Goal: Task Accomplishment & Management: Manage account settings

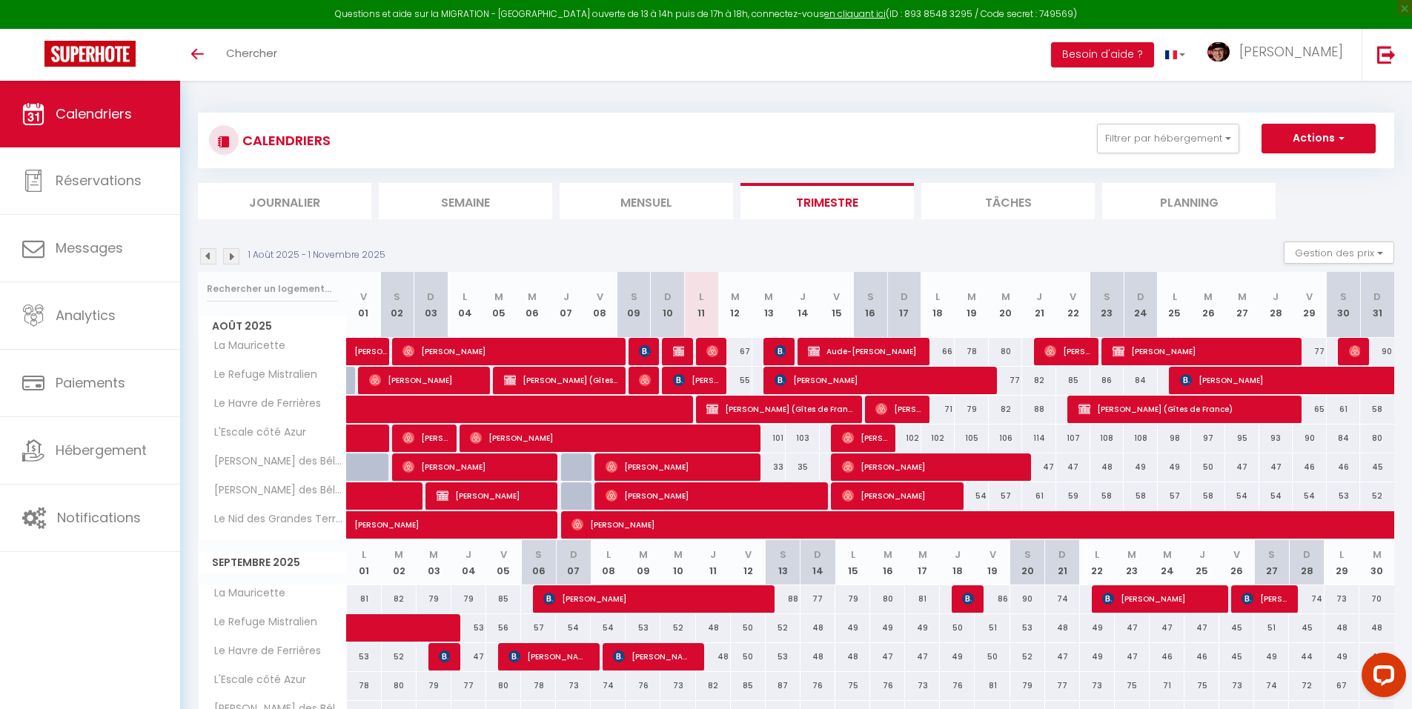
click at [630, 343] on div at bounding box center [645, 352] width 34 height 28
click at [643, 353] on img at bounding box center [645, 351] width 12 height 12
select select "OK"
select select "KO"
select select "0"
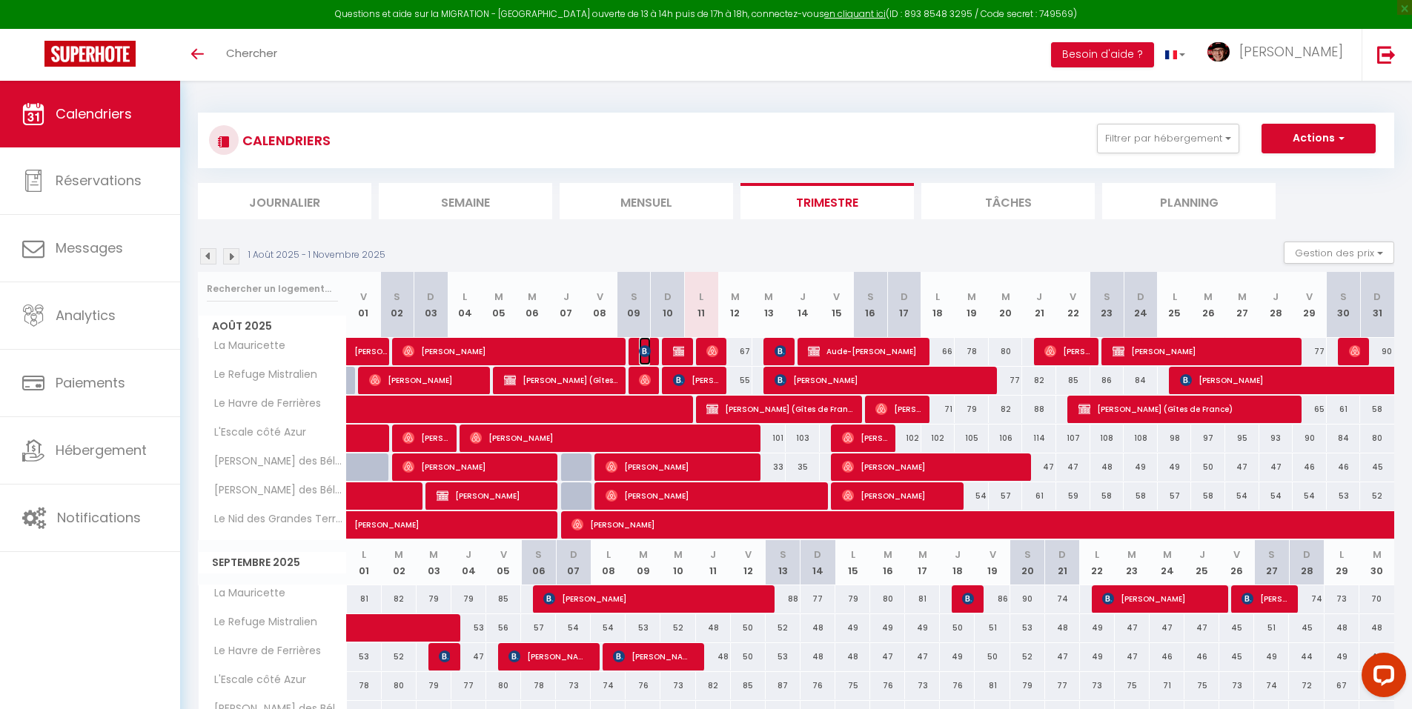
select select "0"
select select "1"
select select
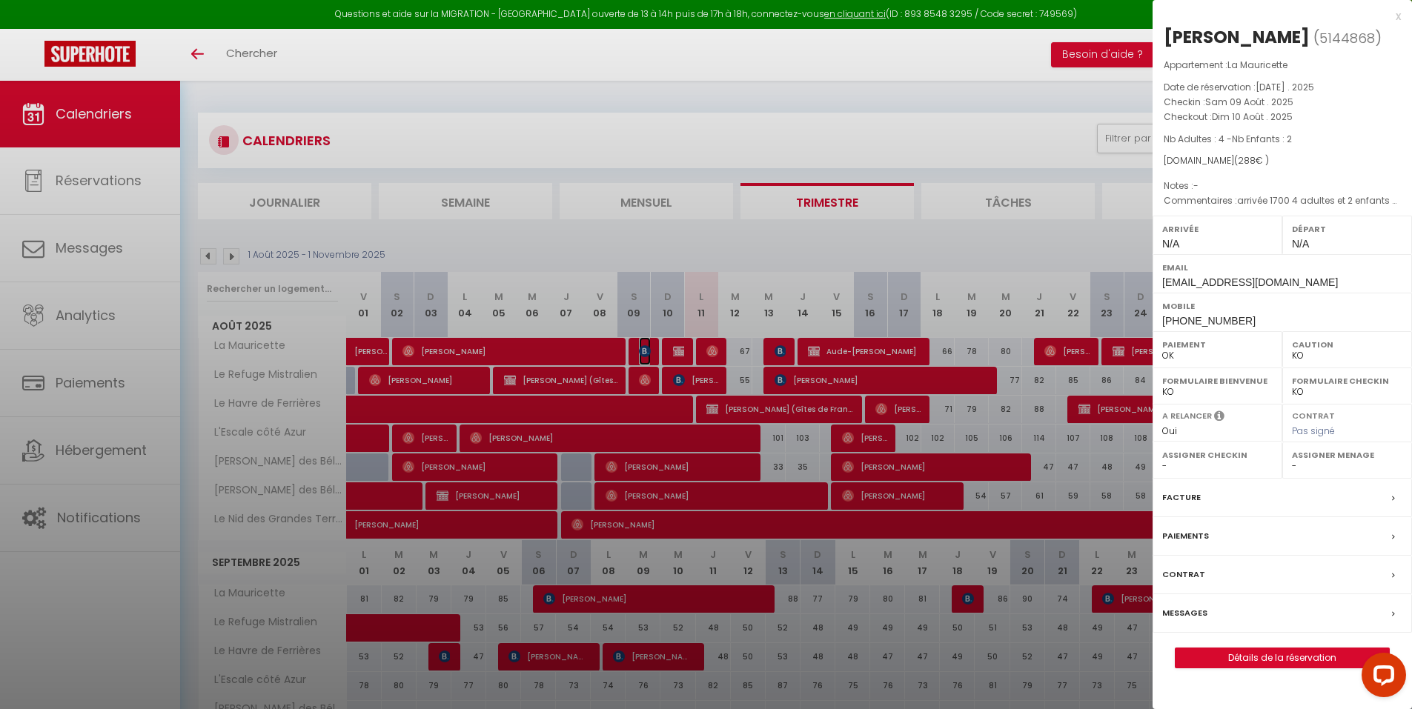
select select "29498"
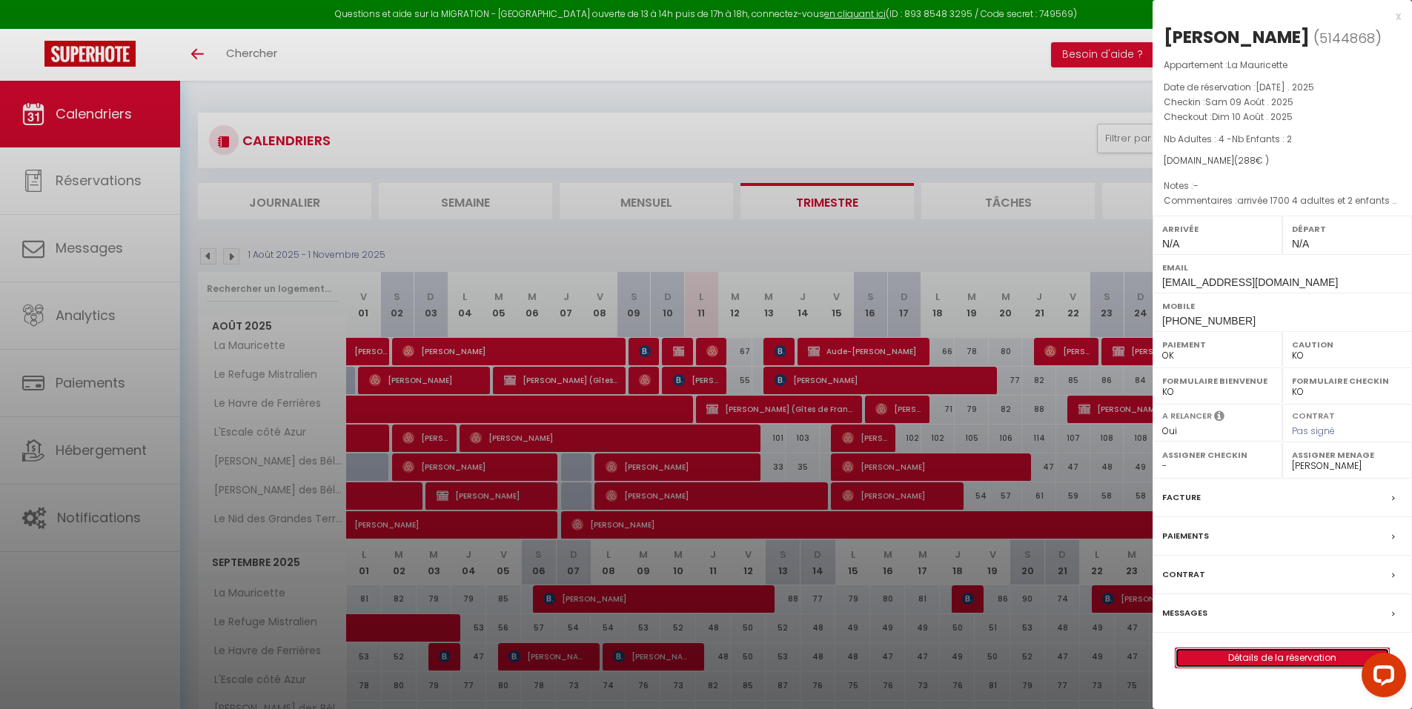
click at [1258, 657] on link "Détails de la réservation" at bounding box center [1281, 657] width 213 height 19
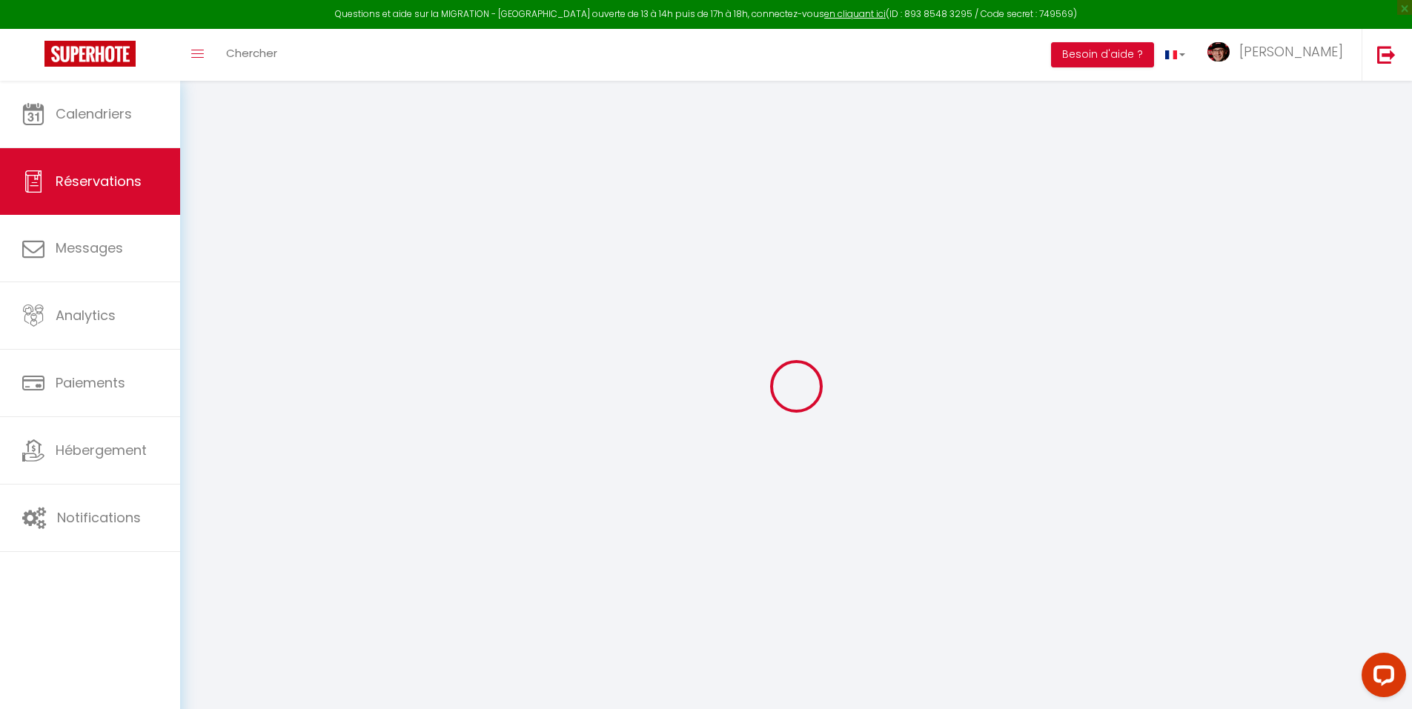
type input "Daniel"
type input "COLLEATTE"
type input "dcolle.288165@guest.booking.com"
type input "+33641594923"
select select "FR"
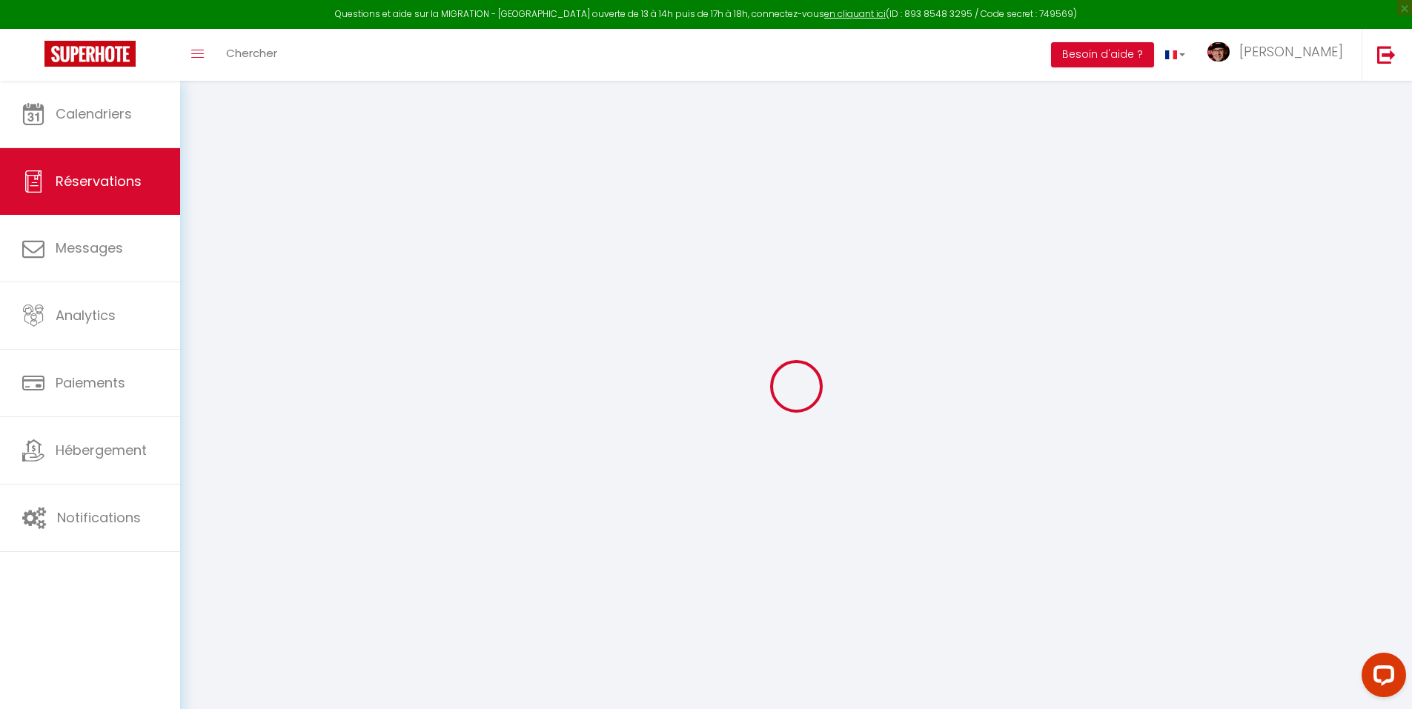
type input "49.09"
select select "29078"
select select "1"
select select
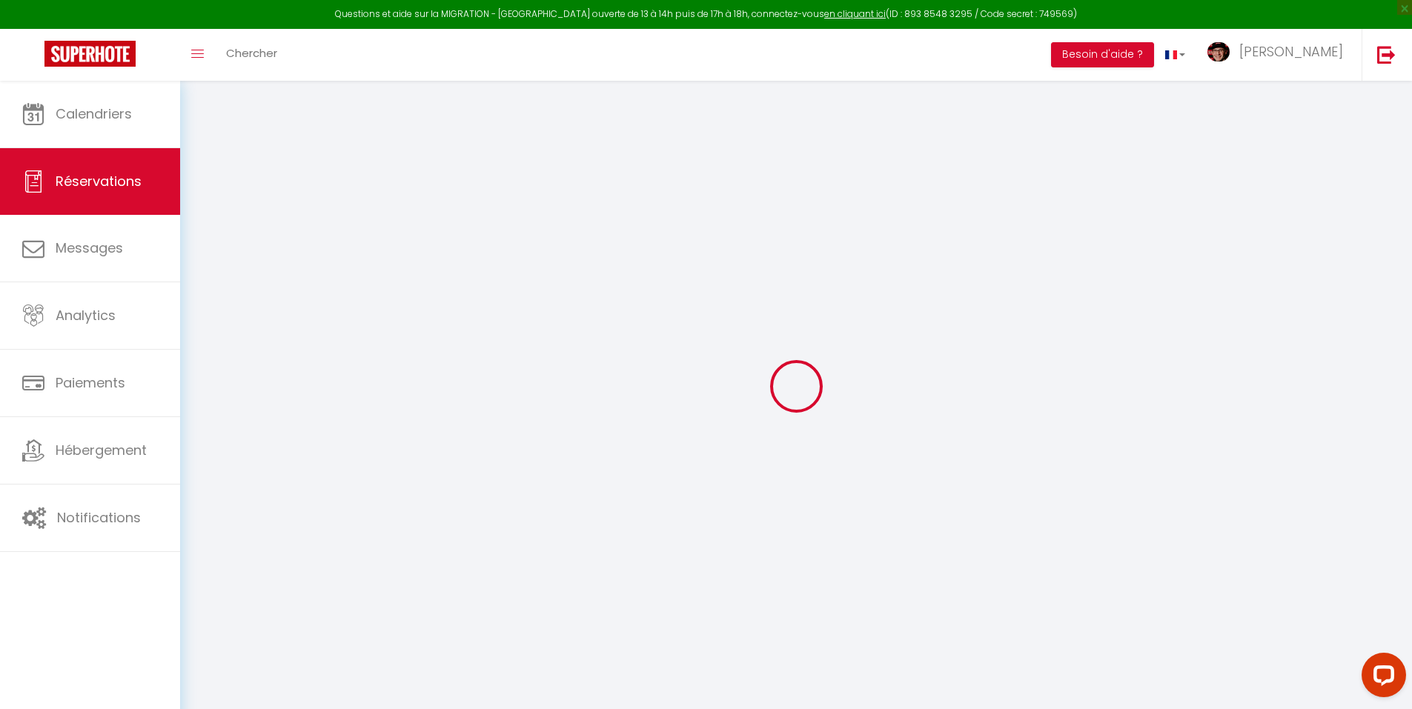
type input "4"
type input "2"
select select "12"
select select "14"
type input "171"
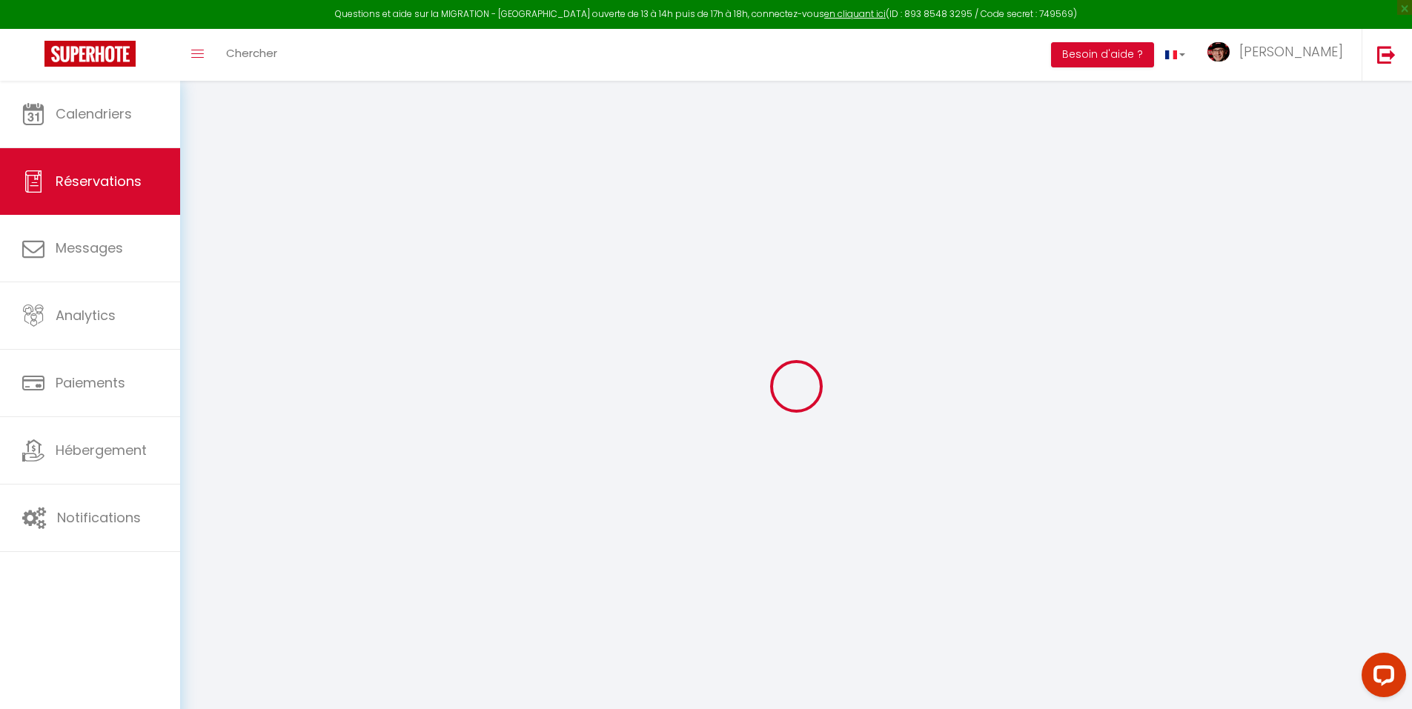
checkbox input "false"
type input "0"
select select "2"
type input "0"
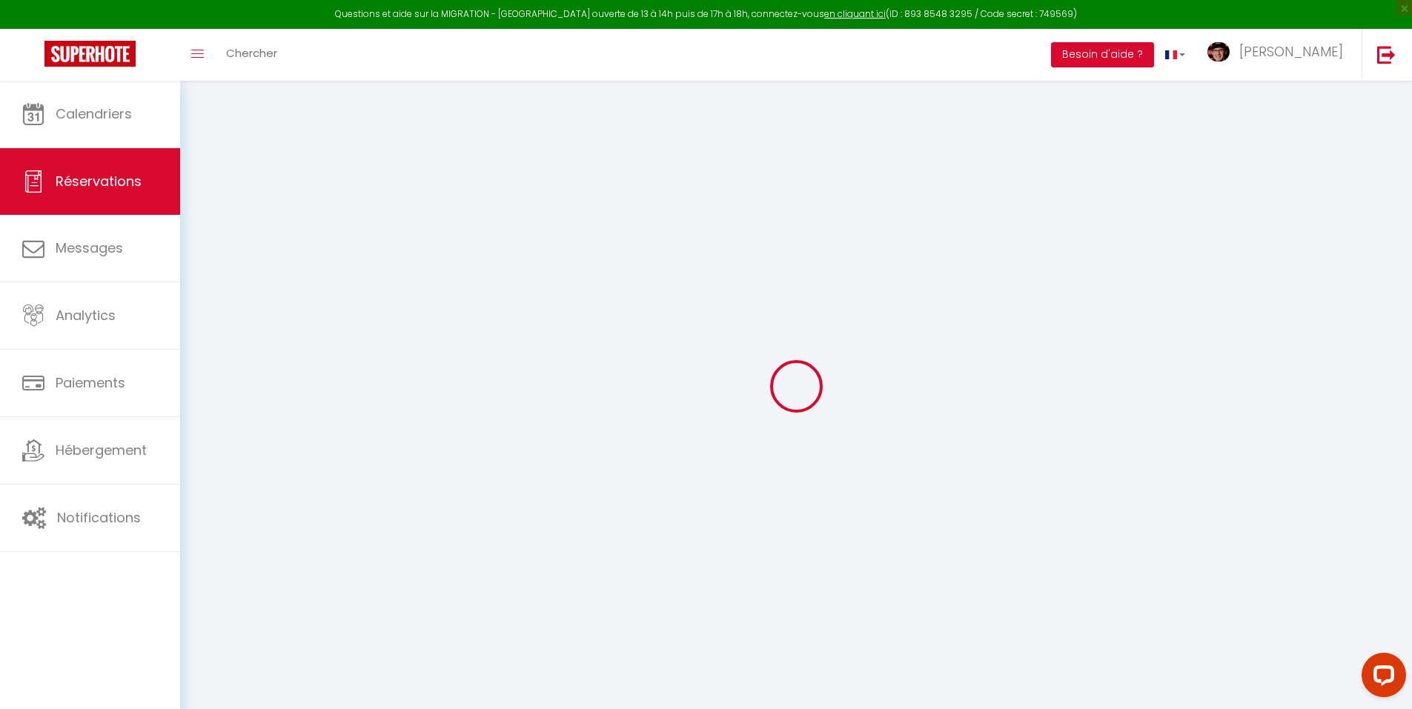
type input "0"
select select
checkbox input "false"
select select
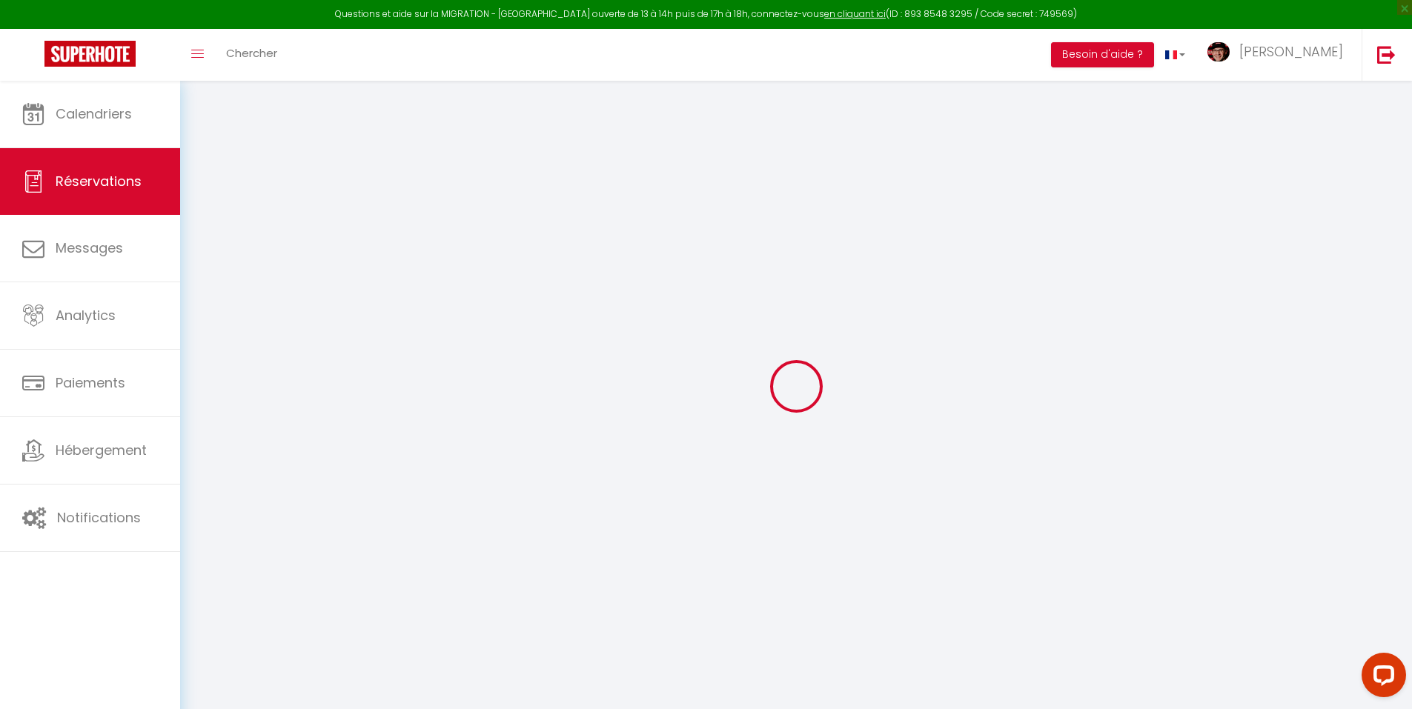
select select
checkbox input "false"
select select
checkbox input "false"
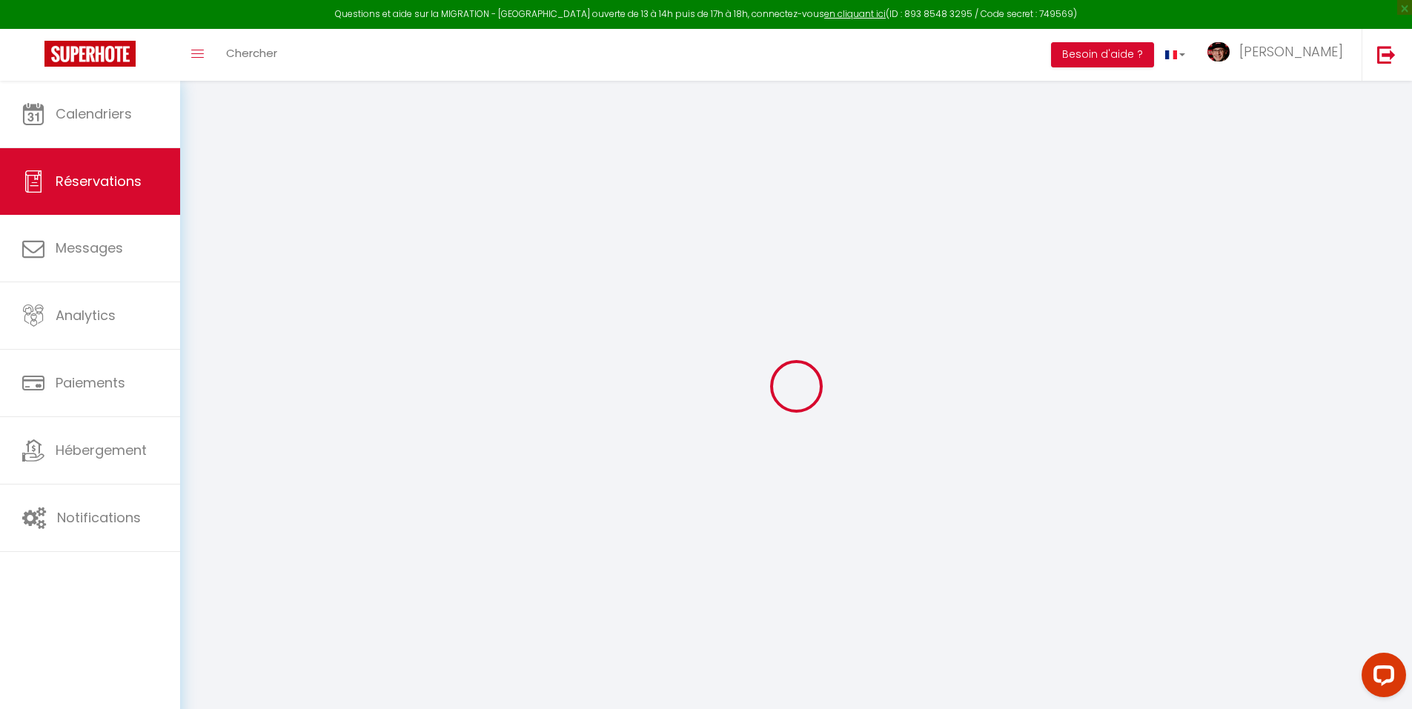
type textarea "arrivée 1700 4 adultes et 2 enfants Dresser les deux lits doubles et les lits j…"
select select
checkbox input "false"
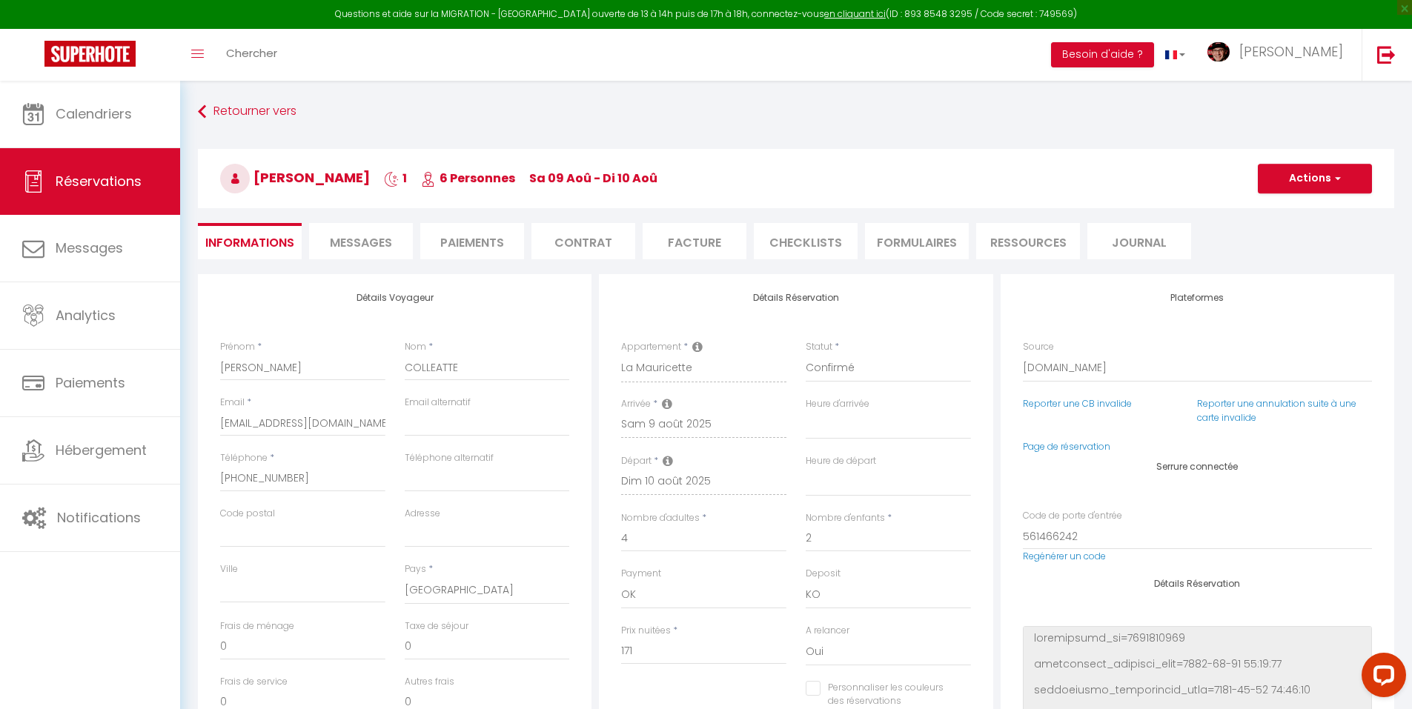
type input "117"
select select
checkbox input "false"
select select
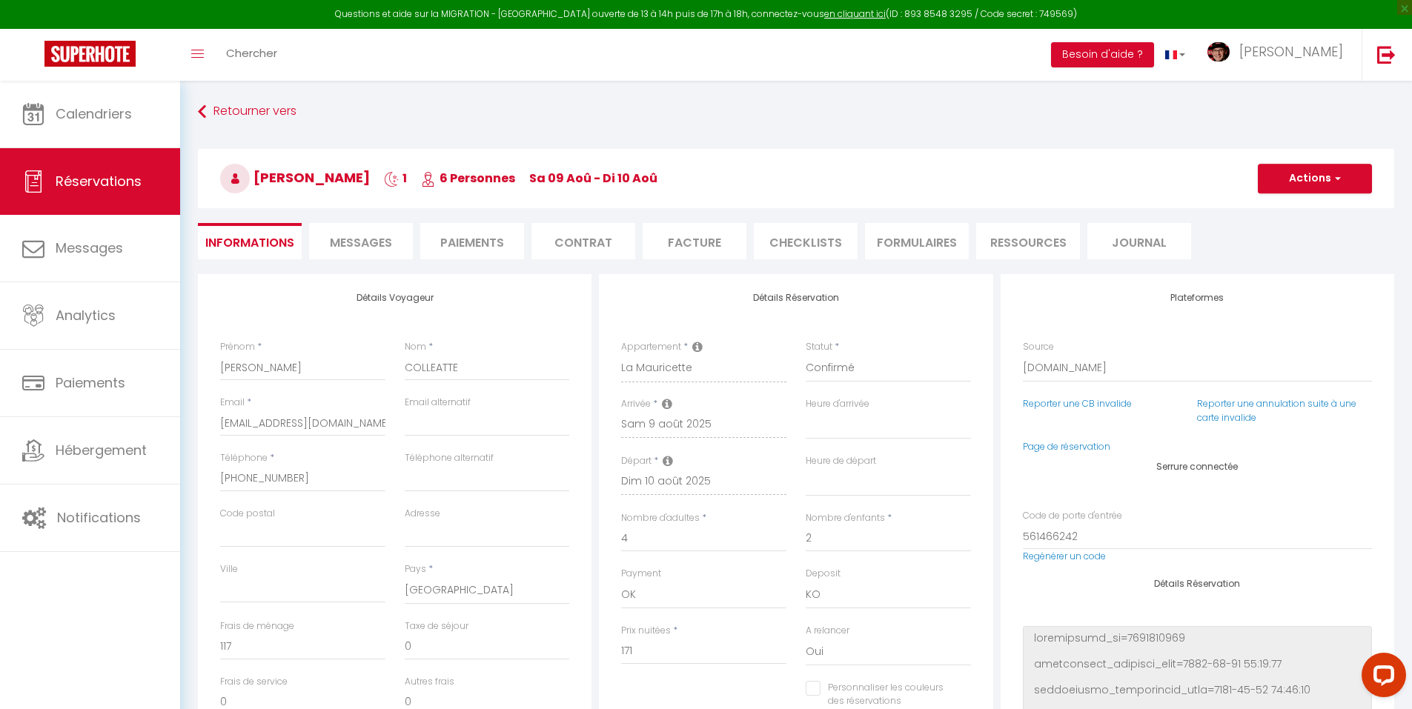
select select
click at [365, 233] on li "Messages" at bounding box center [361, 241] width 104 height 36
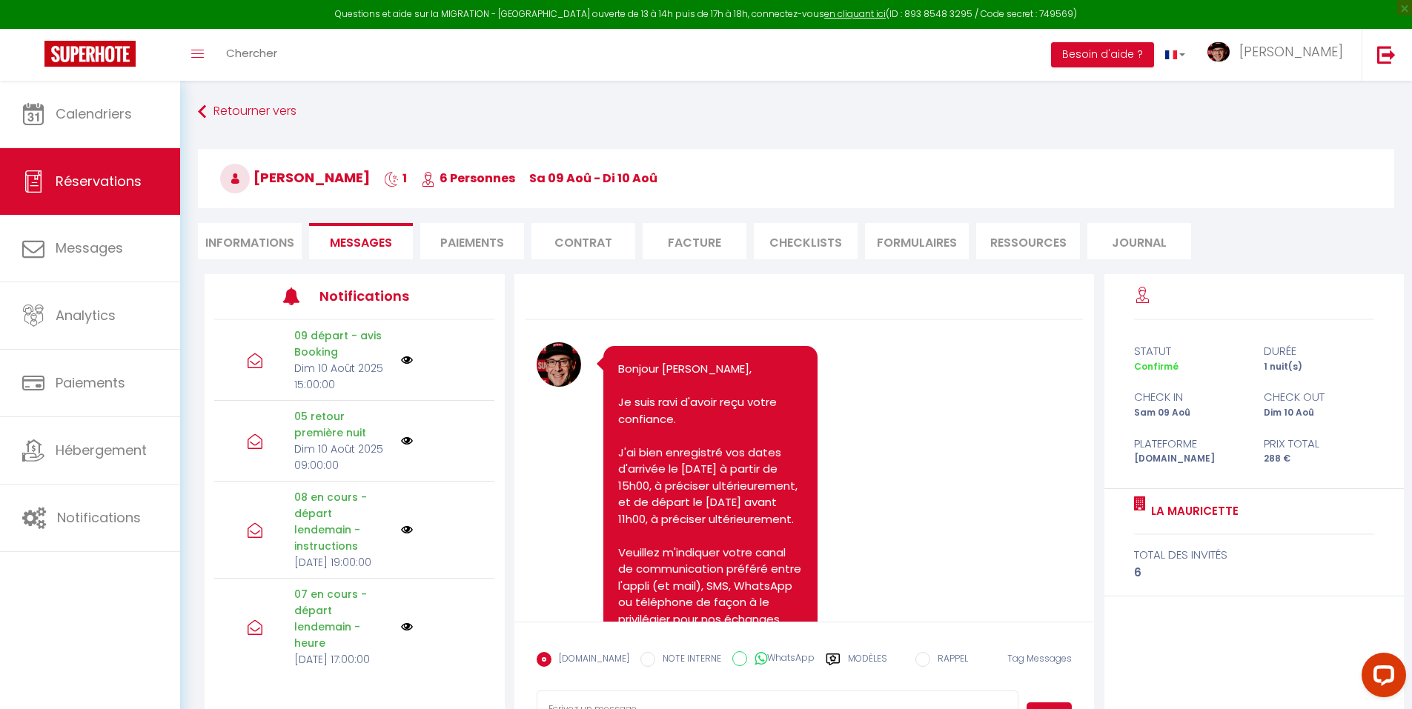
click at [860, 659] on label "Modèles" at bounding box center [867, 665] width 39 height 26
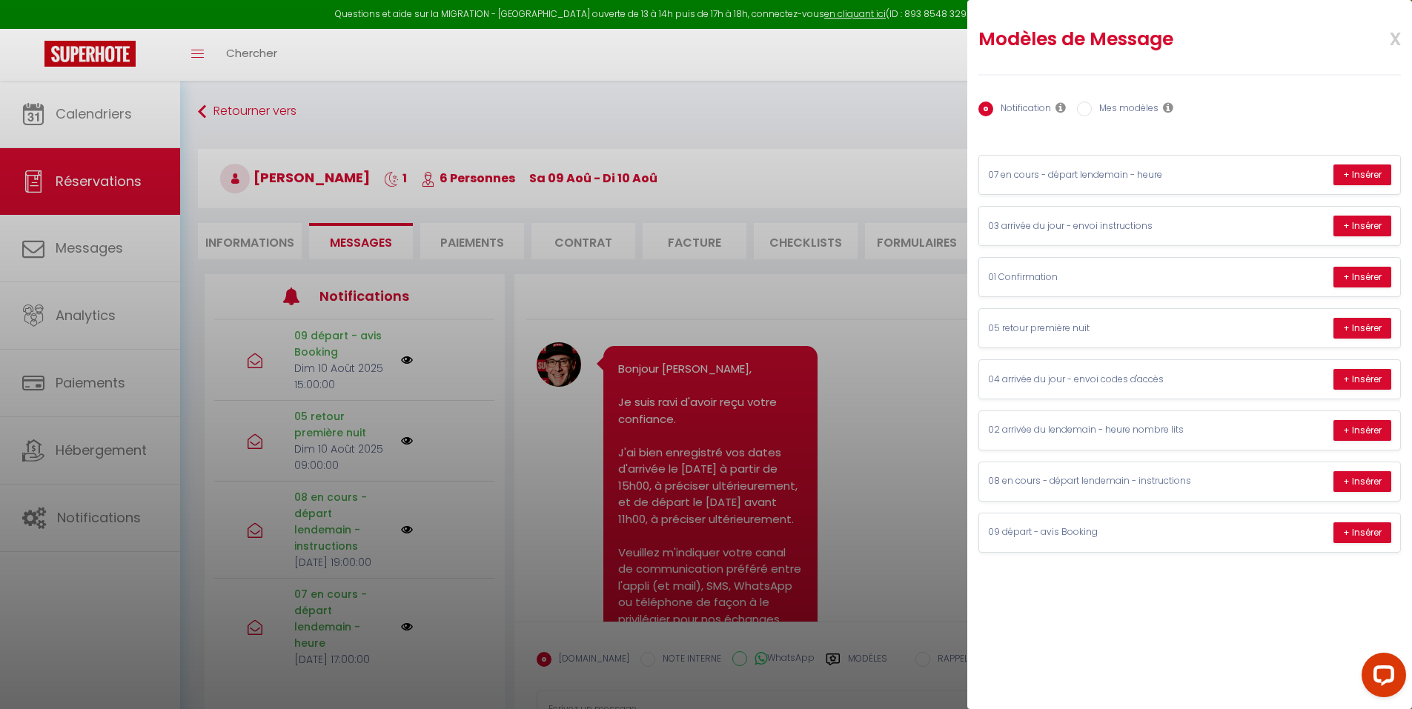
click at [1137, 107] on label "Mes modèles" at bounding box center [1124, 110] width 67 height 16
click at [1091, 107] on input "Mes modèles" at bounding box center [1084, 109] width 15 height 15
radio input "true"
radio input "false"
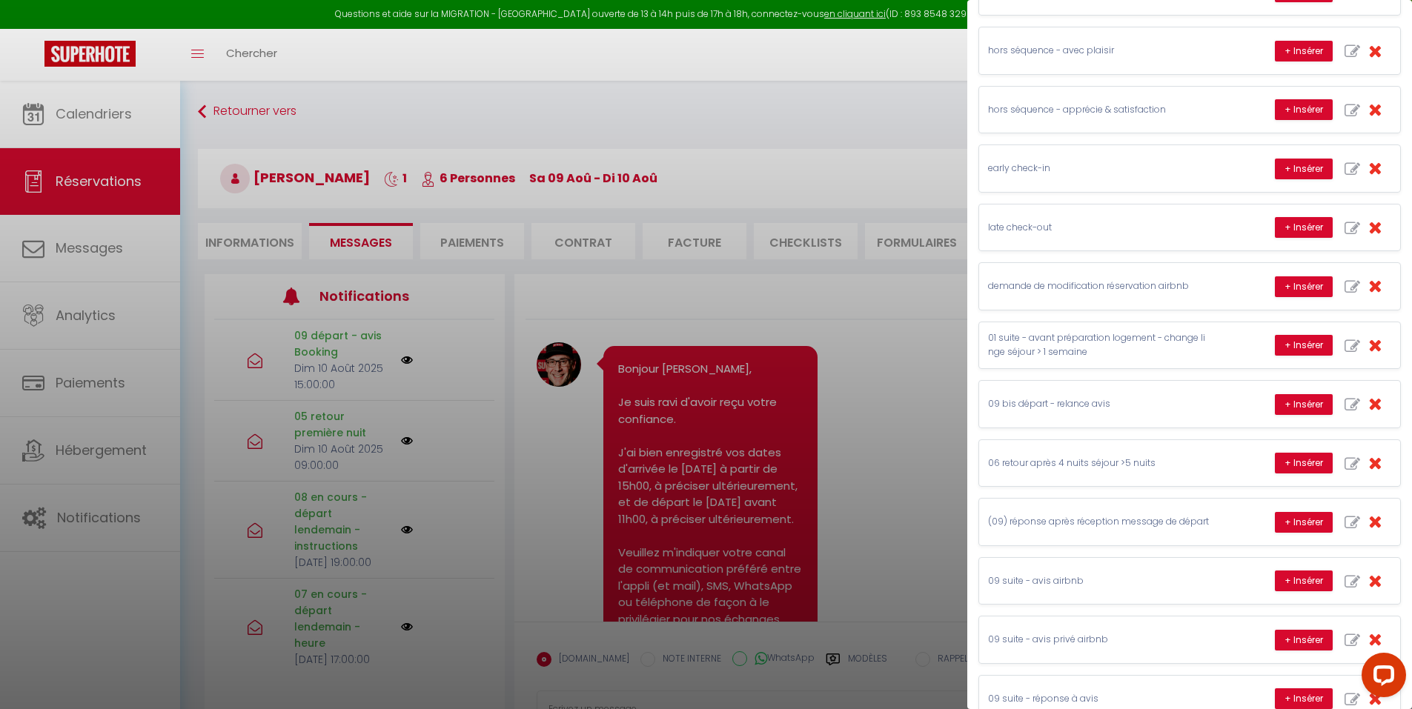
scroll to position [302, 0]
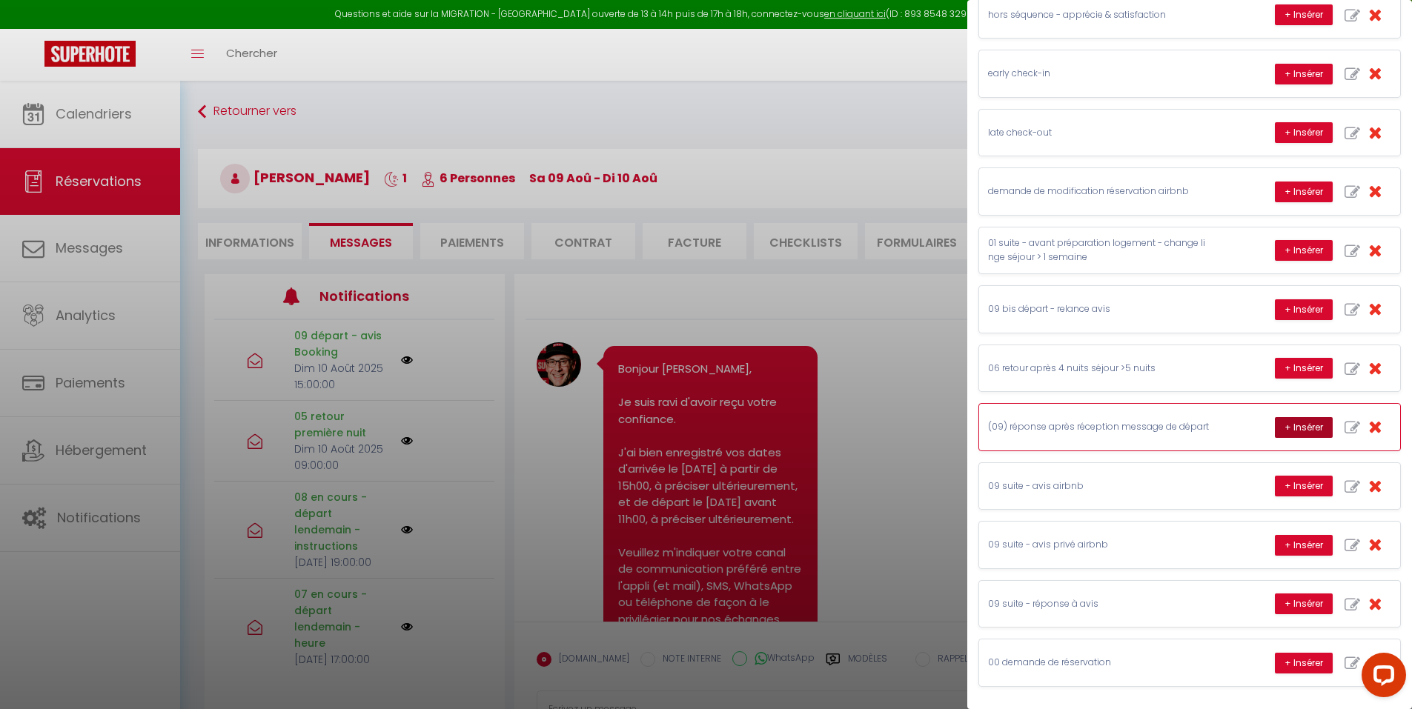
click at [1284, 428] on button "+ Insérer" at bounding box center [1303, 427] width 58 height 21
type textarea "Bonjour Daniel, J'apprécie votre message et je suis heureux d'apprendre que vou…"
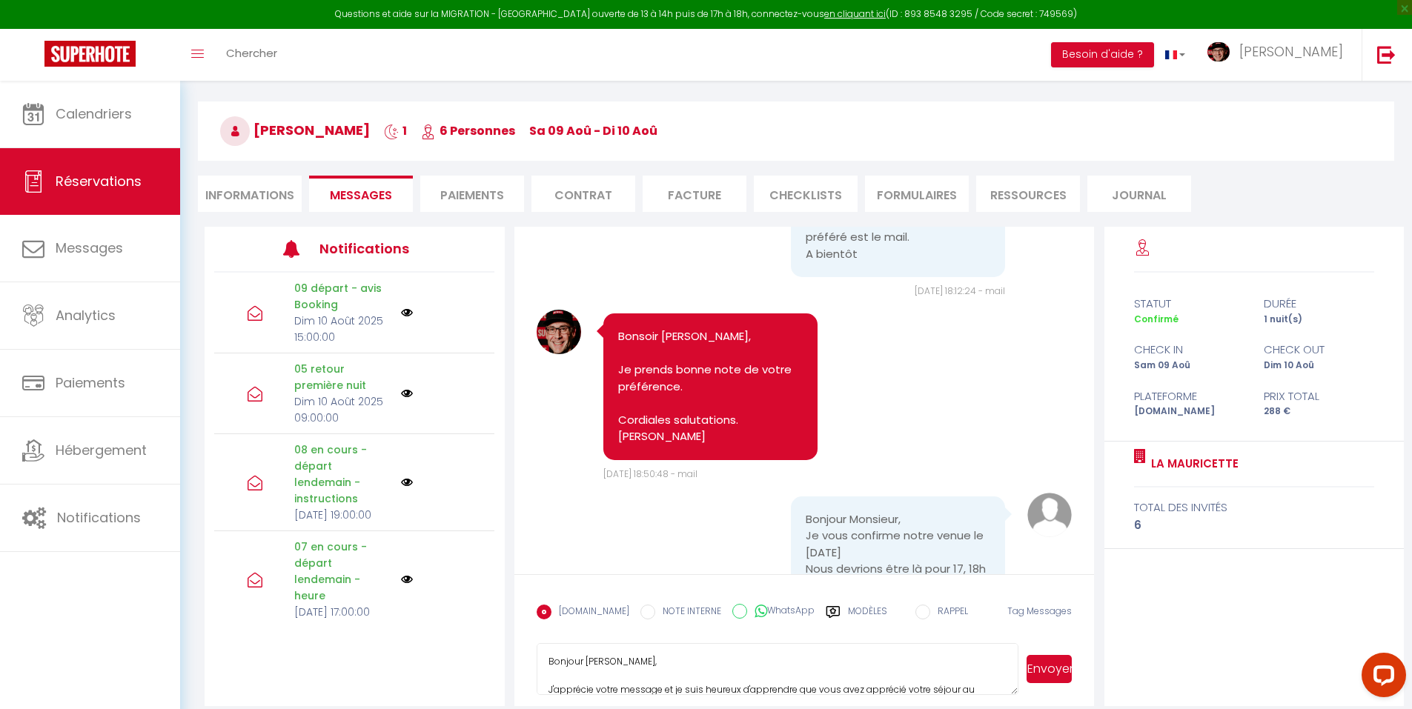
scroll to position [81, 0]
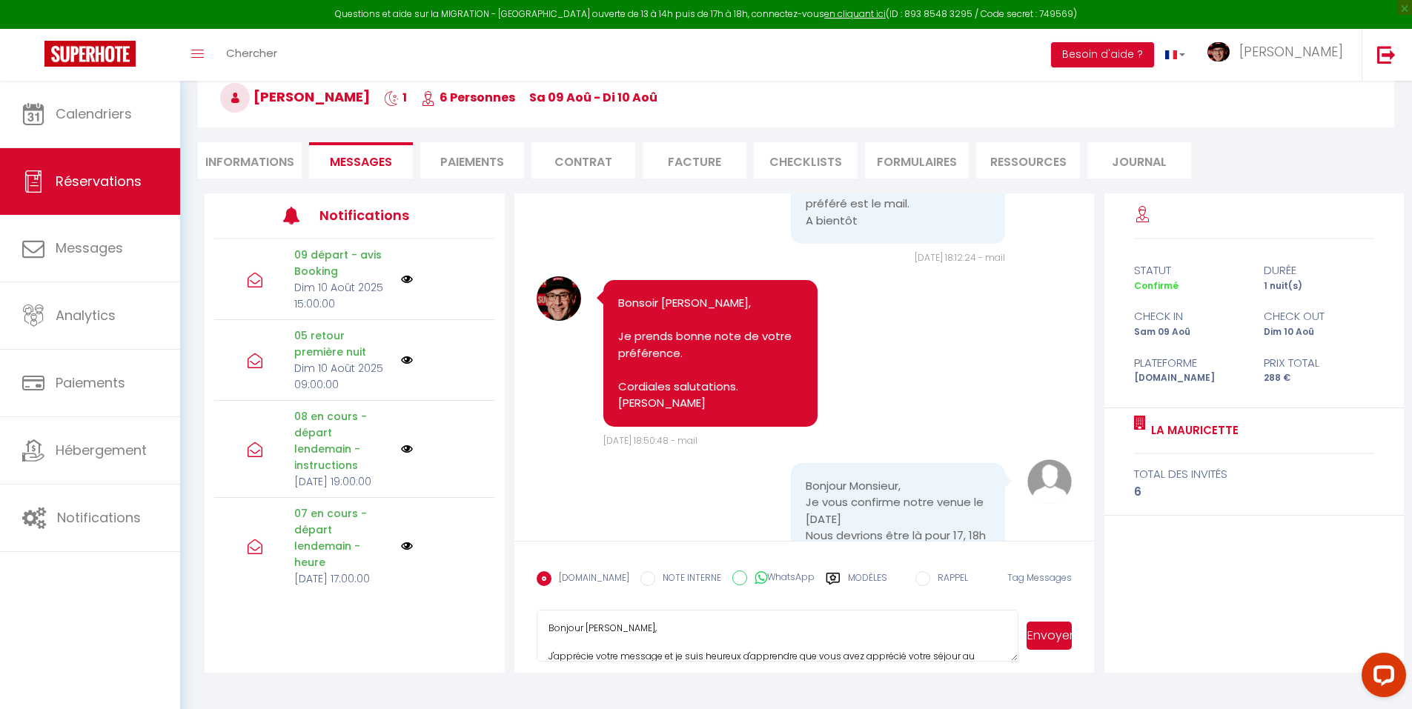
click at [880, 614] on textarea "Bonjour Daniel, J'apprécie votre message et je suis heureux d'apprendre que vou…" at bounding box center [777, 636] width 482 height 52
click at [834, 571] on div "Modèles" at bounding box center [855, 586] width 61 height 31
radio input "true"
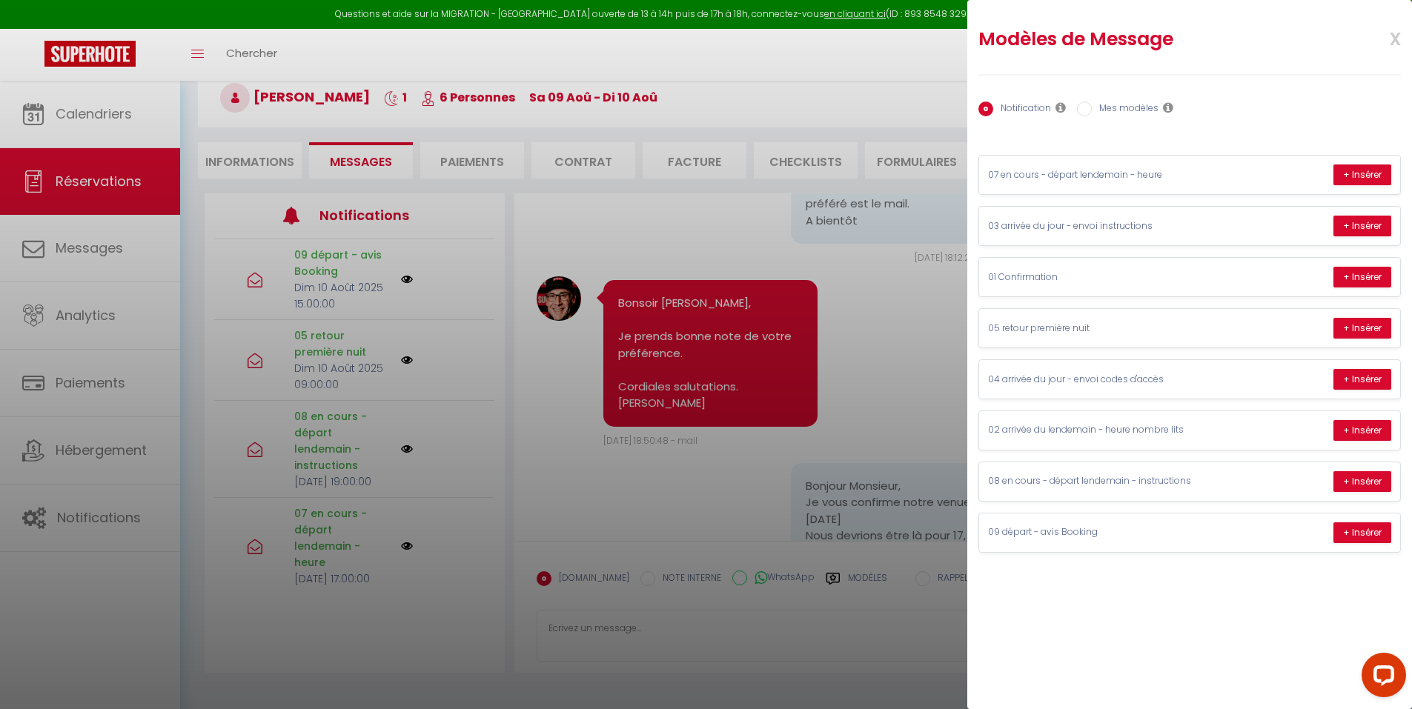
click at [1139, 102] on label "Mes modèles" at bounding box center [1124, 110] width 67 height 16
click at [1091, 102] on input "Mes modèles" at bounding box center [1084, 109] width 15 height 15
radio input "true"
radio input "false"
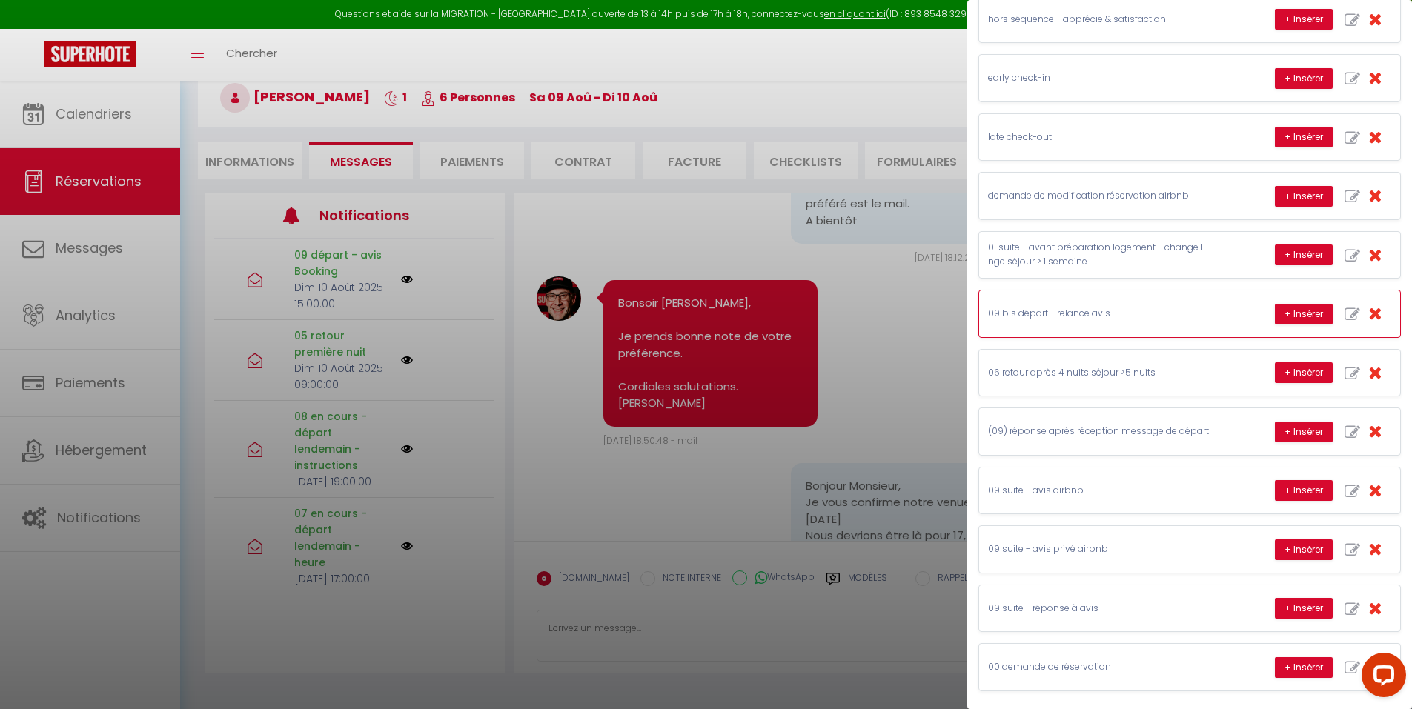
scroll to position [302, 0]
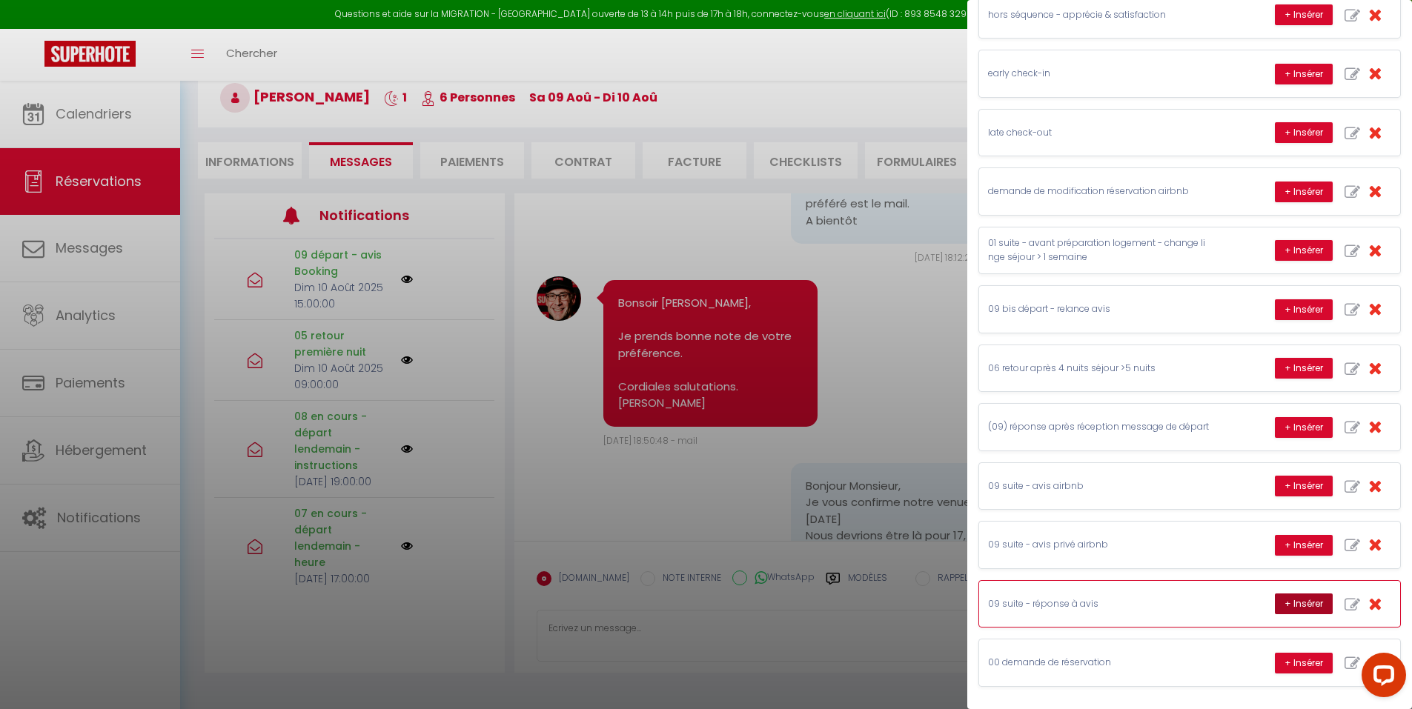
click at [1284, 599] on button "+ Insérer" at bounding box center [1303, 604] width 58 height 21
type textarea "Cher, Chère Daniel, quelle joie, je suis comblé, je suis heureux, de découvrir …"
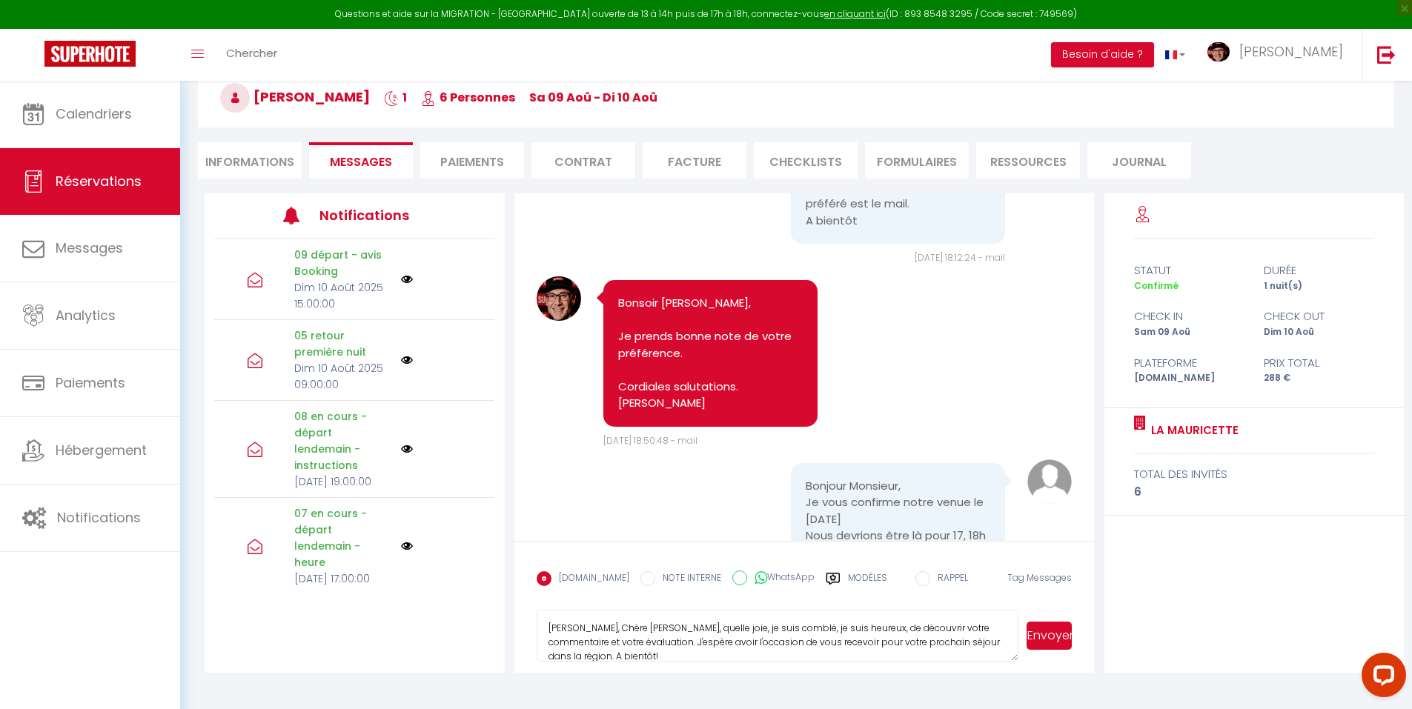
click at [840, 642] on textarea "Cher, Chère Daniel, quelle joie, je suis comblé, je suis heureux, de découvrir …" at bounding box center [777, 636] width 482 height 52
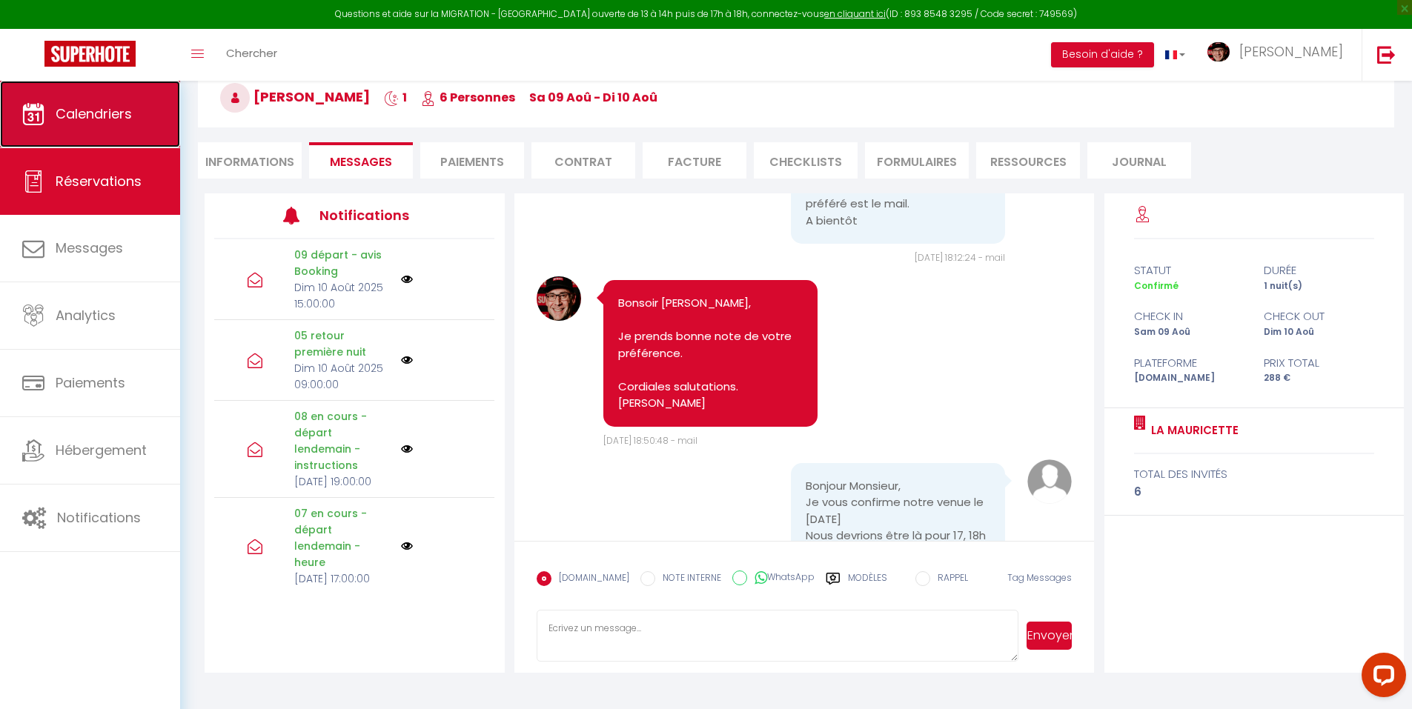
click at [135, 102] on link "Calendriers" at bounding box center [90, 114] width 180 height 67
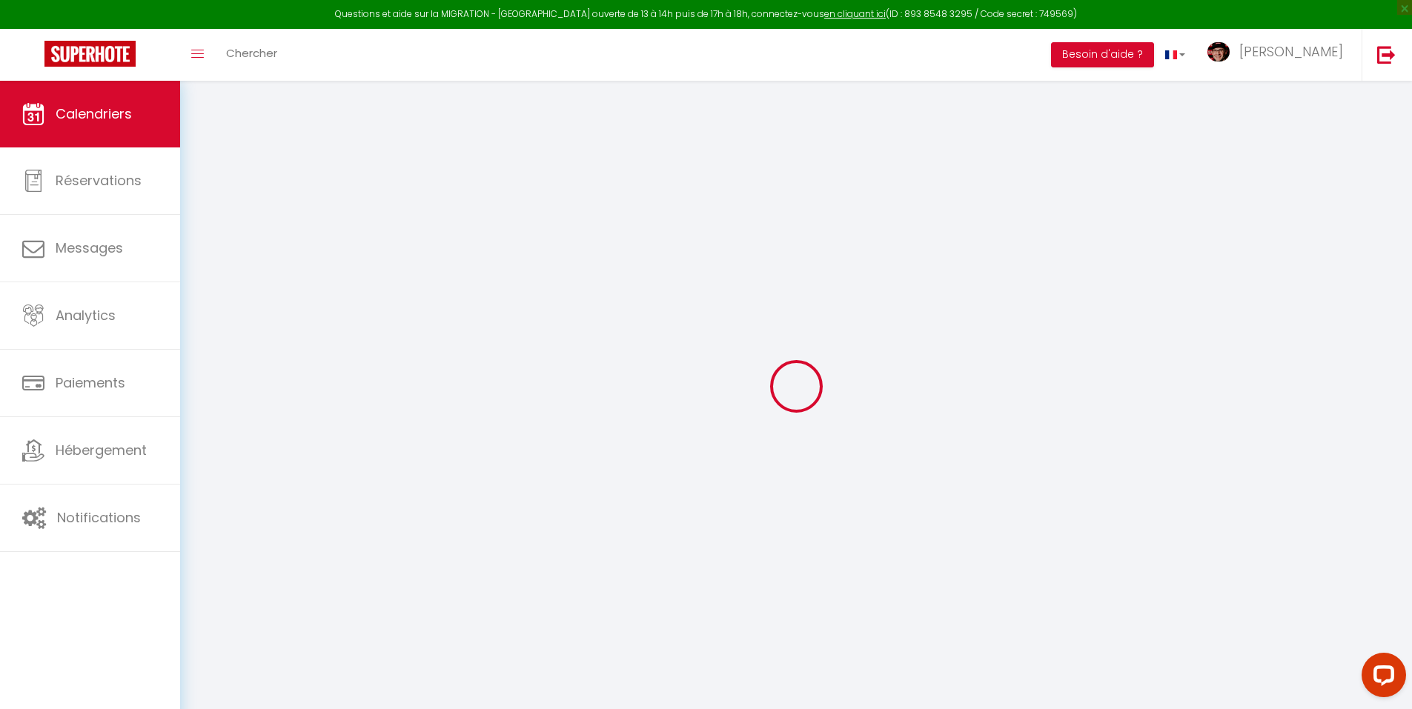
select select
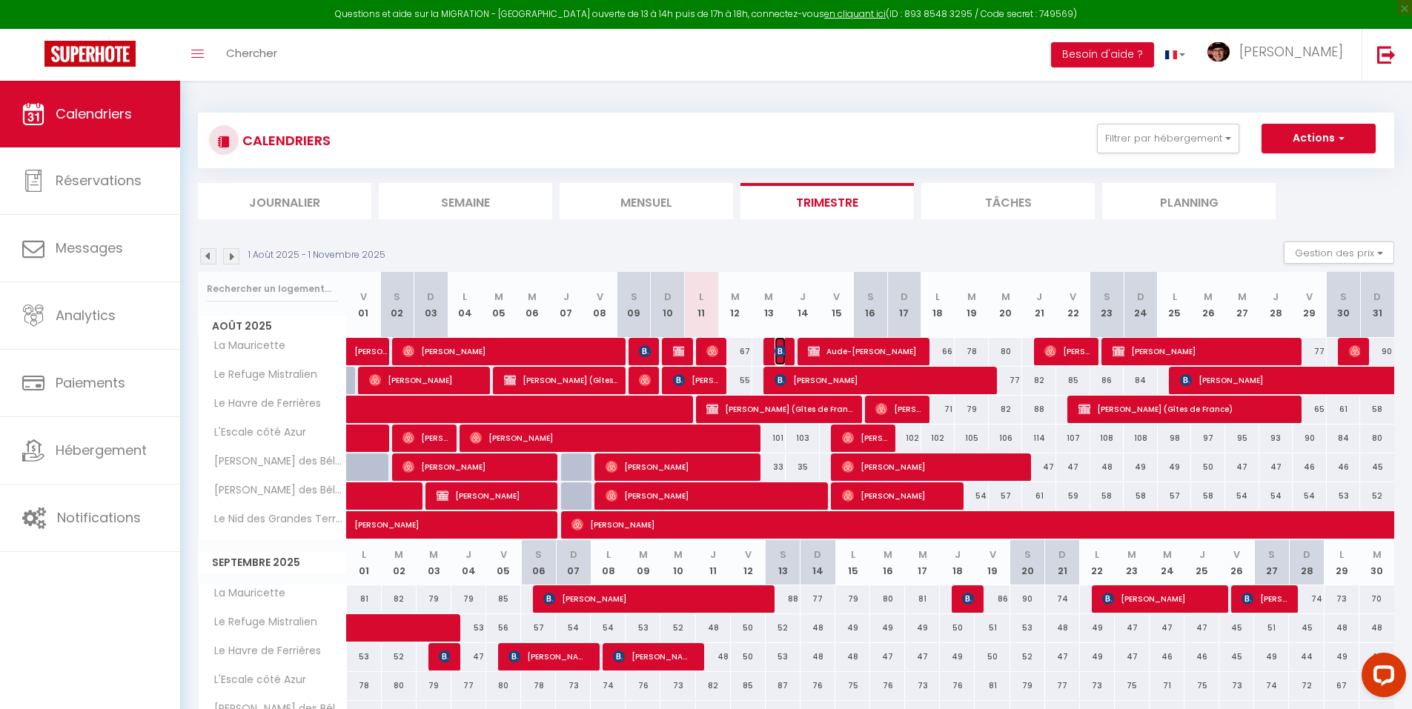
click at [774, 351] on img at bounding box center [780, 351] width 12 height 12
select select "OK"
select select "KO"
select select "0"
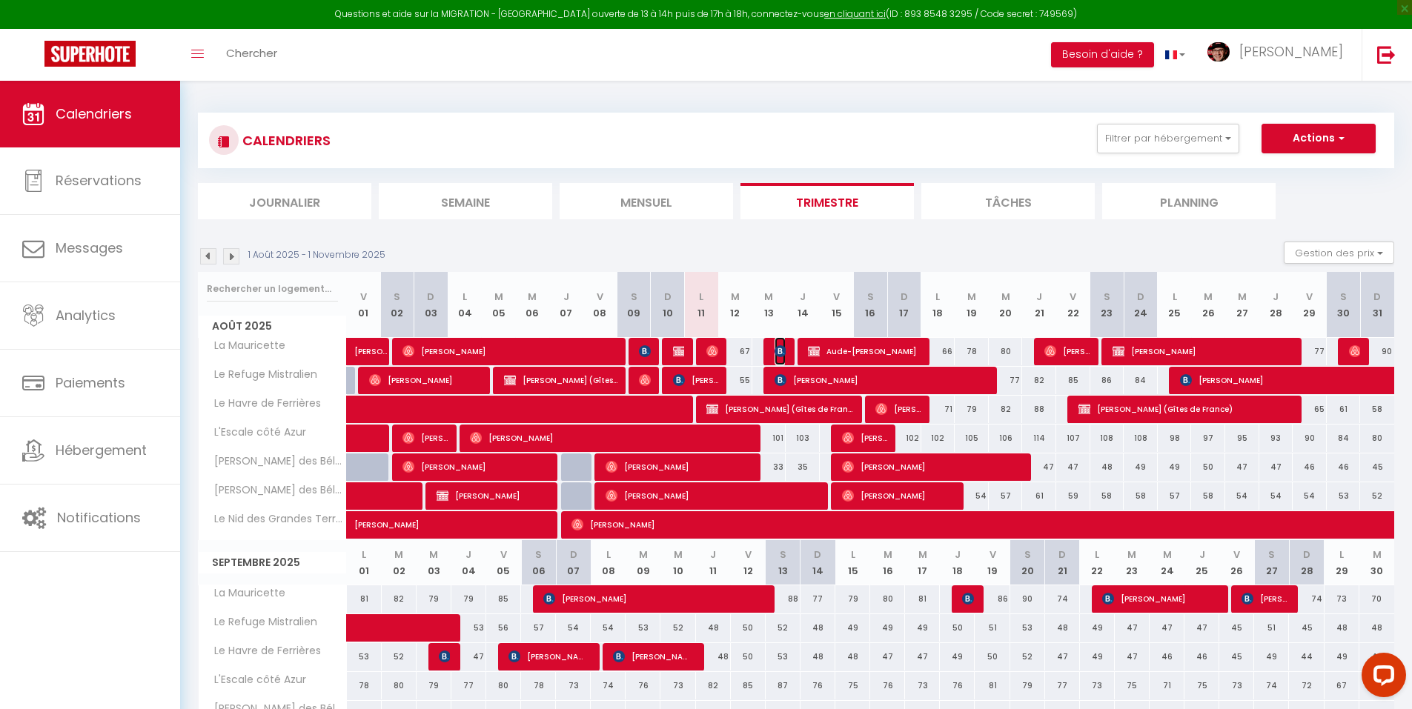
select select "1"
select select
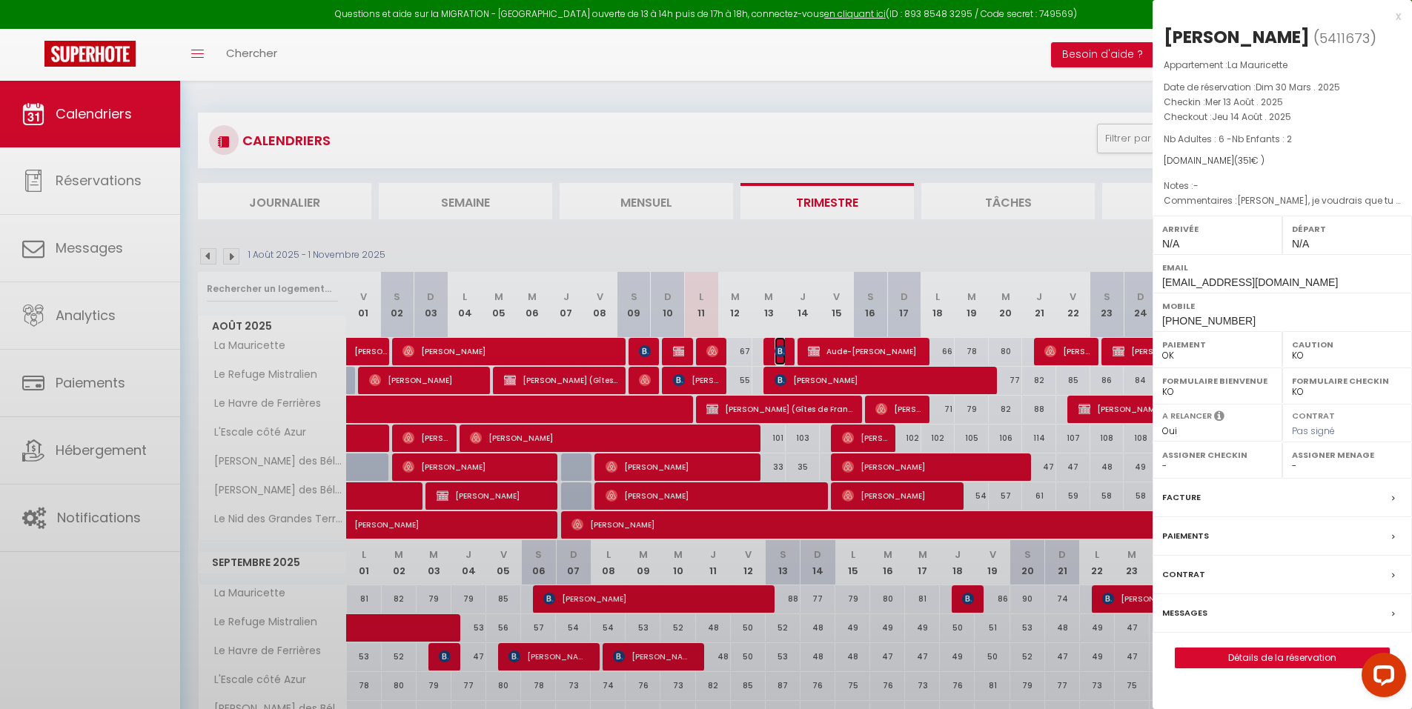
select select "29498"
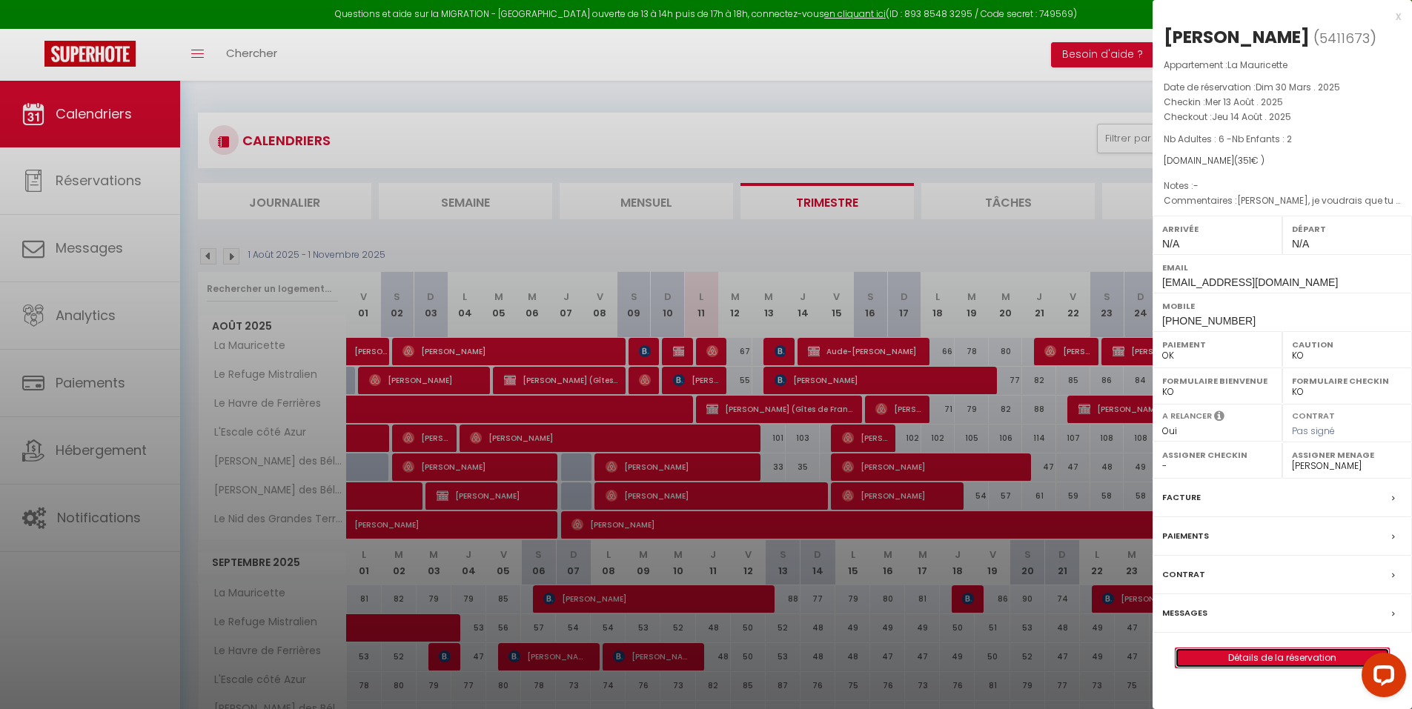
click at [1221, 658] on link "Détails de la réservation" at bounding box center [1281, 657] width 213 height 19
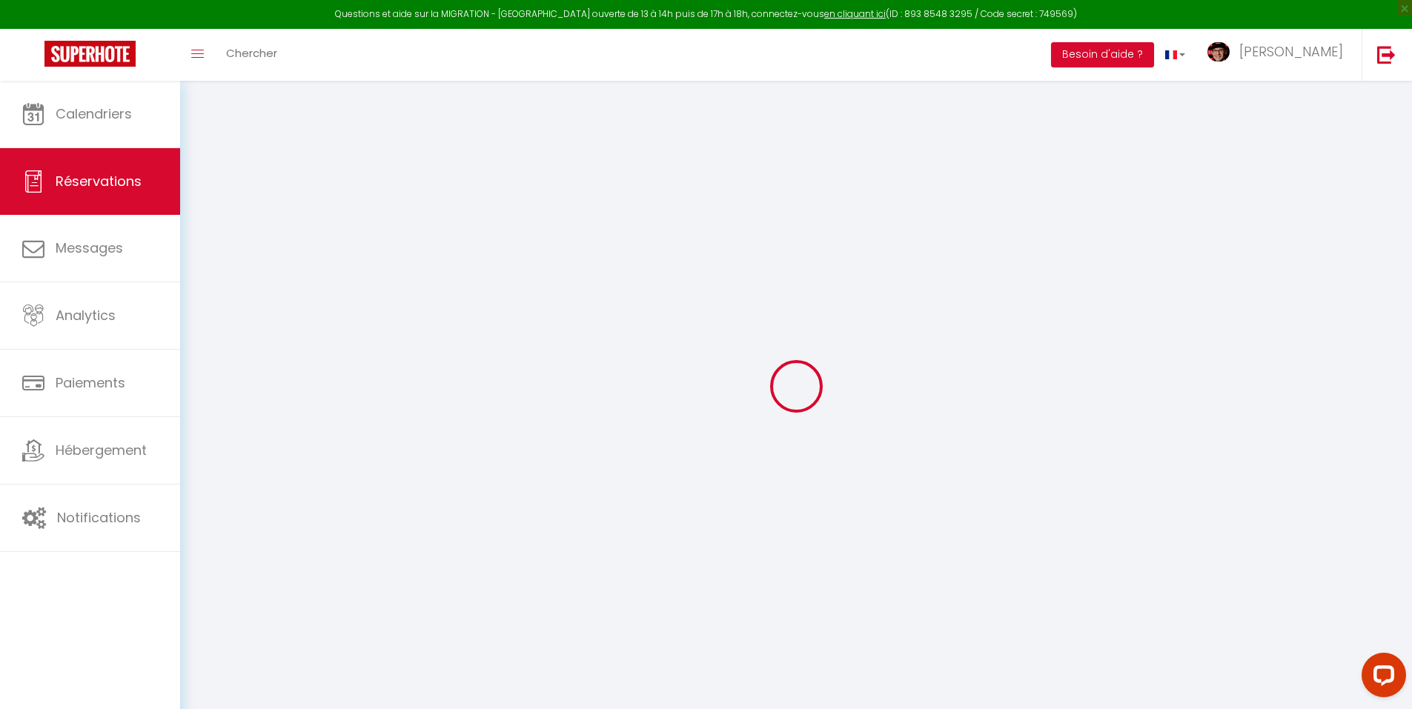
type input "Fabiola"
type input "Falappa"
type input "[EMAIL_ADDRESS][DOMAIN_NAME]"
type input "[PHONE_NUMBER]"
type input "."
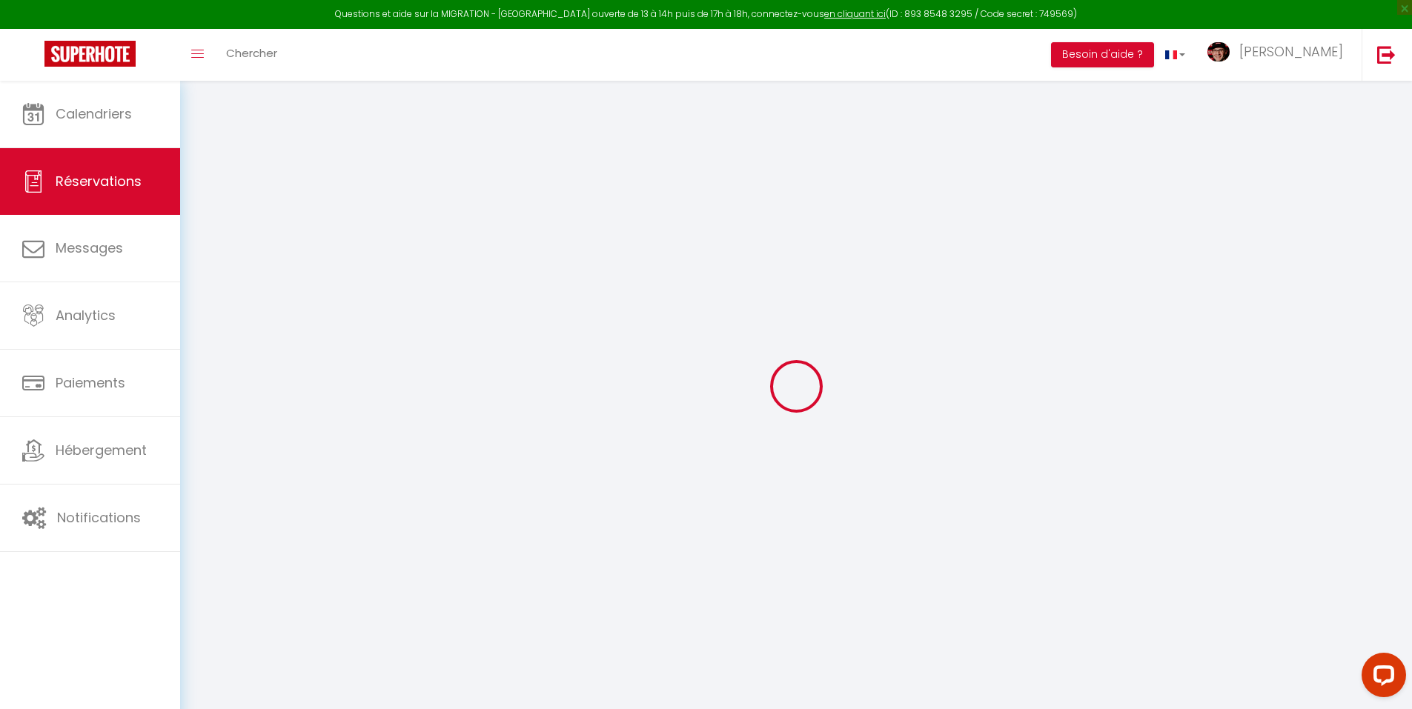
select select "IT"
type input "59.67"
select select "29078"
select select "1"
select select
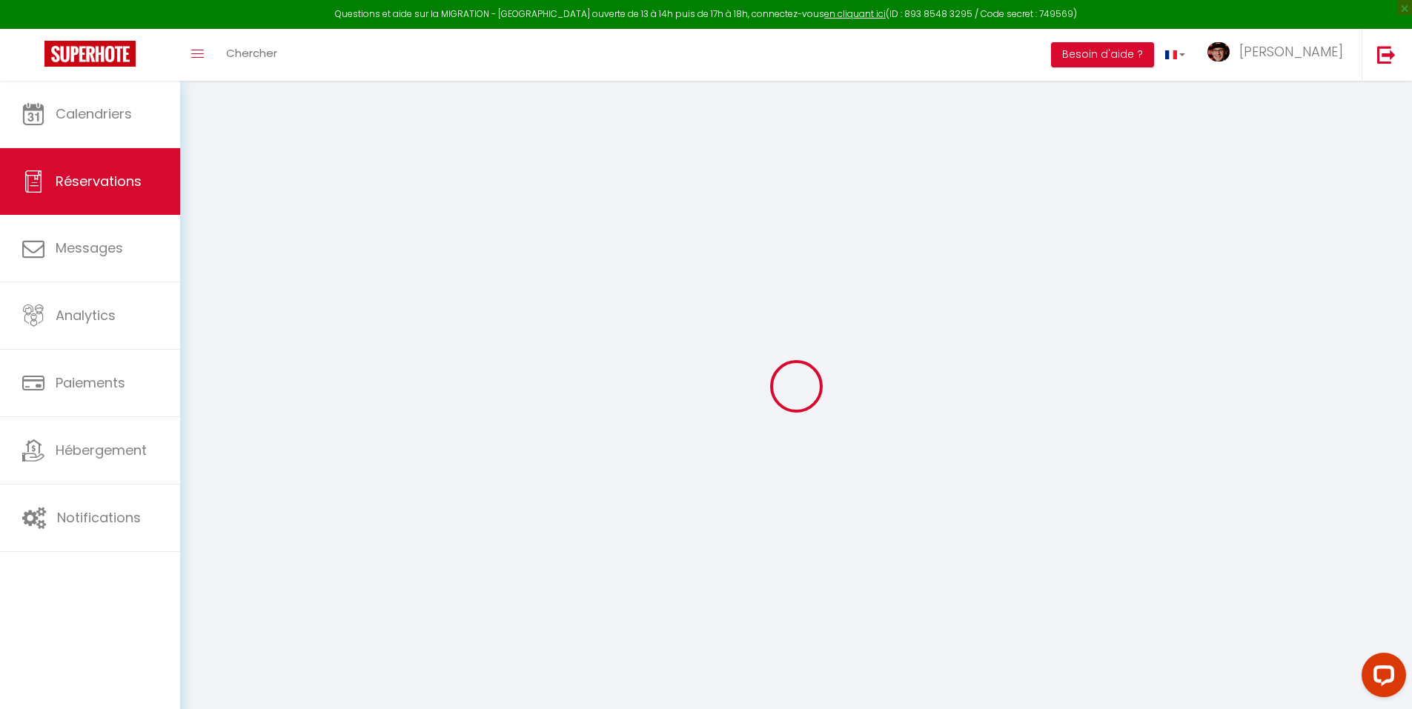
select select
type input "6"
type input "2"
select select "12"
select select
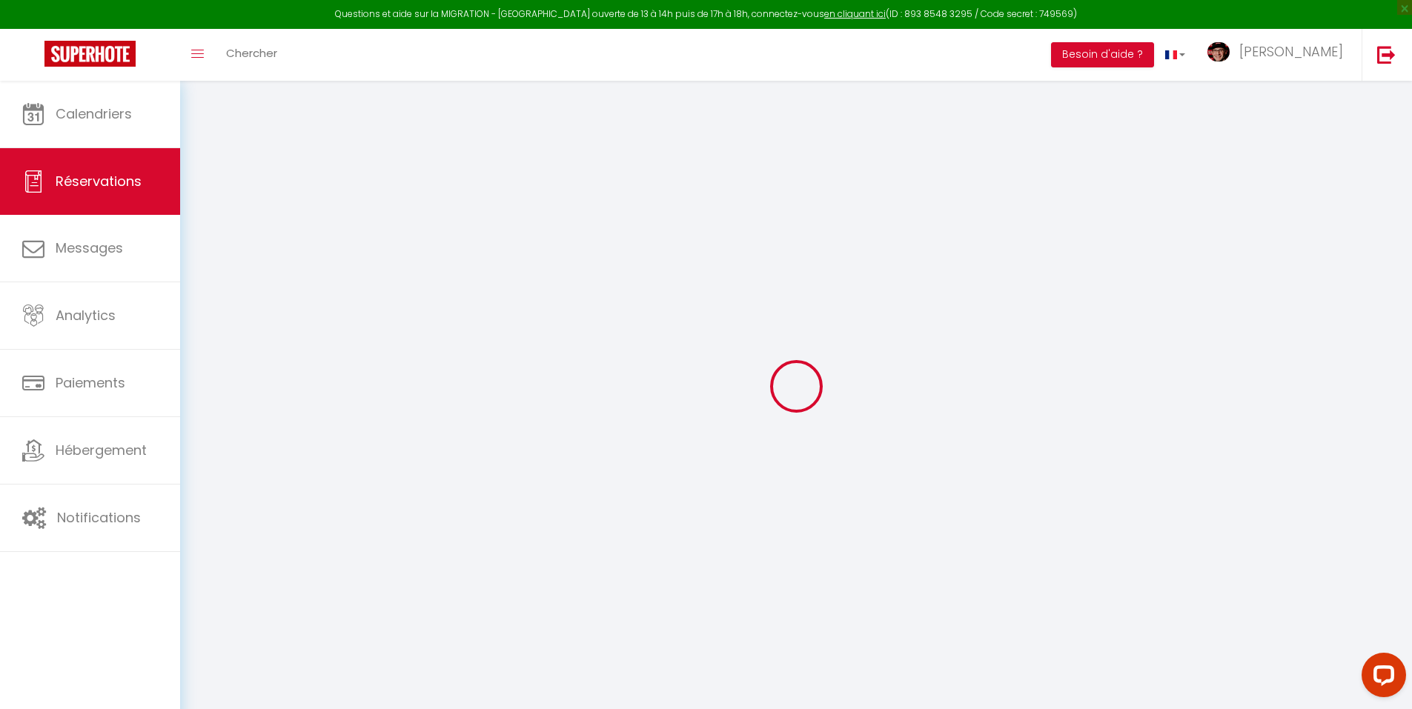
type input "234"
checkbox input "false"
type input "0"
select select "2"
type input "0"
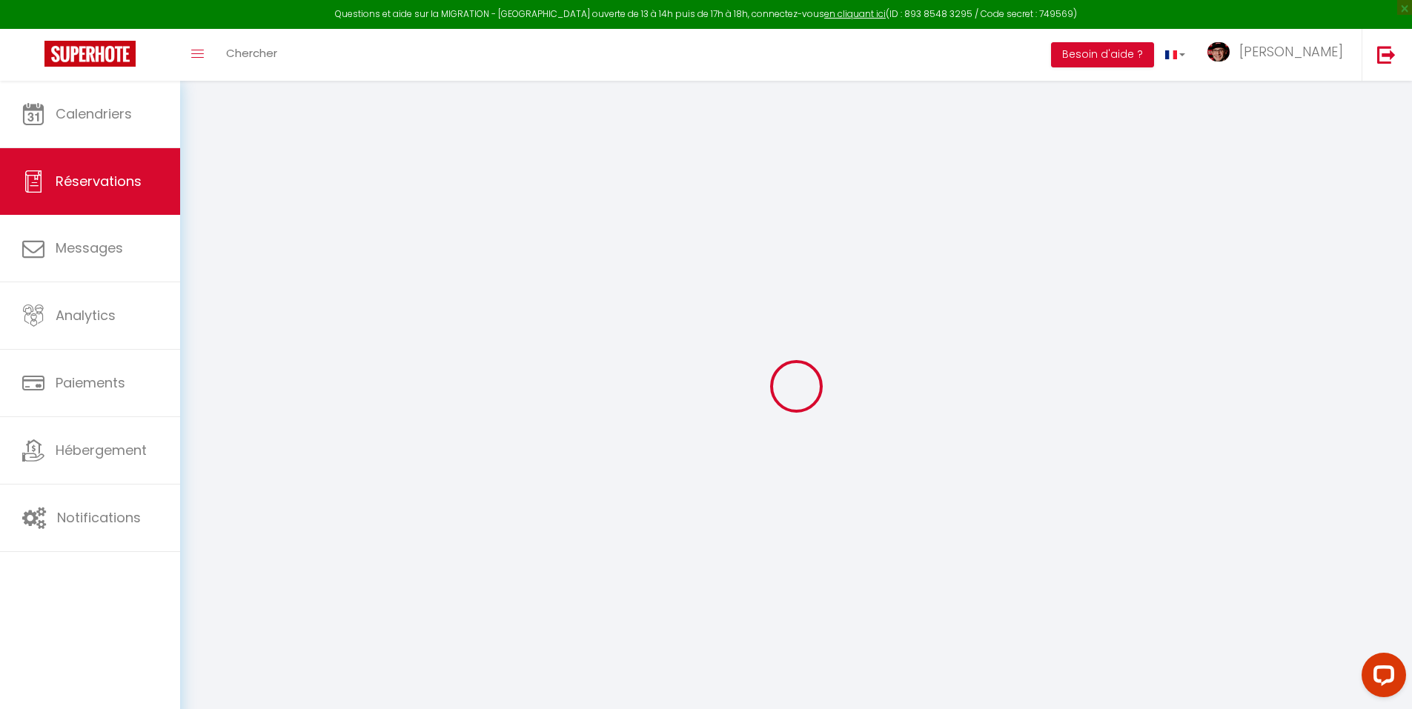
type input "0"
select select
select select "14"
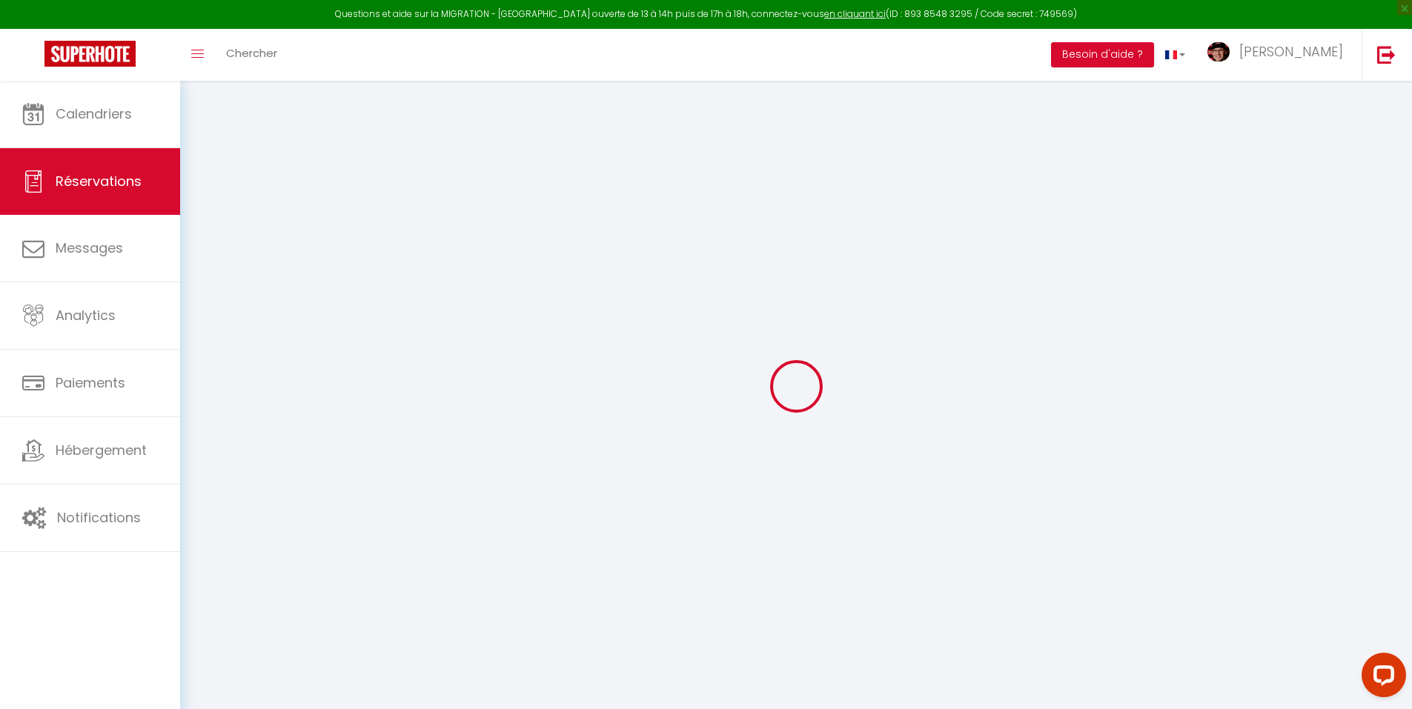
checkbox input "false"
select select
checkbox input "false"
select select
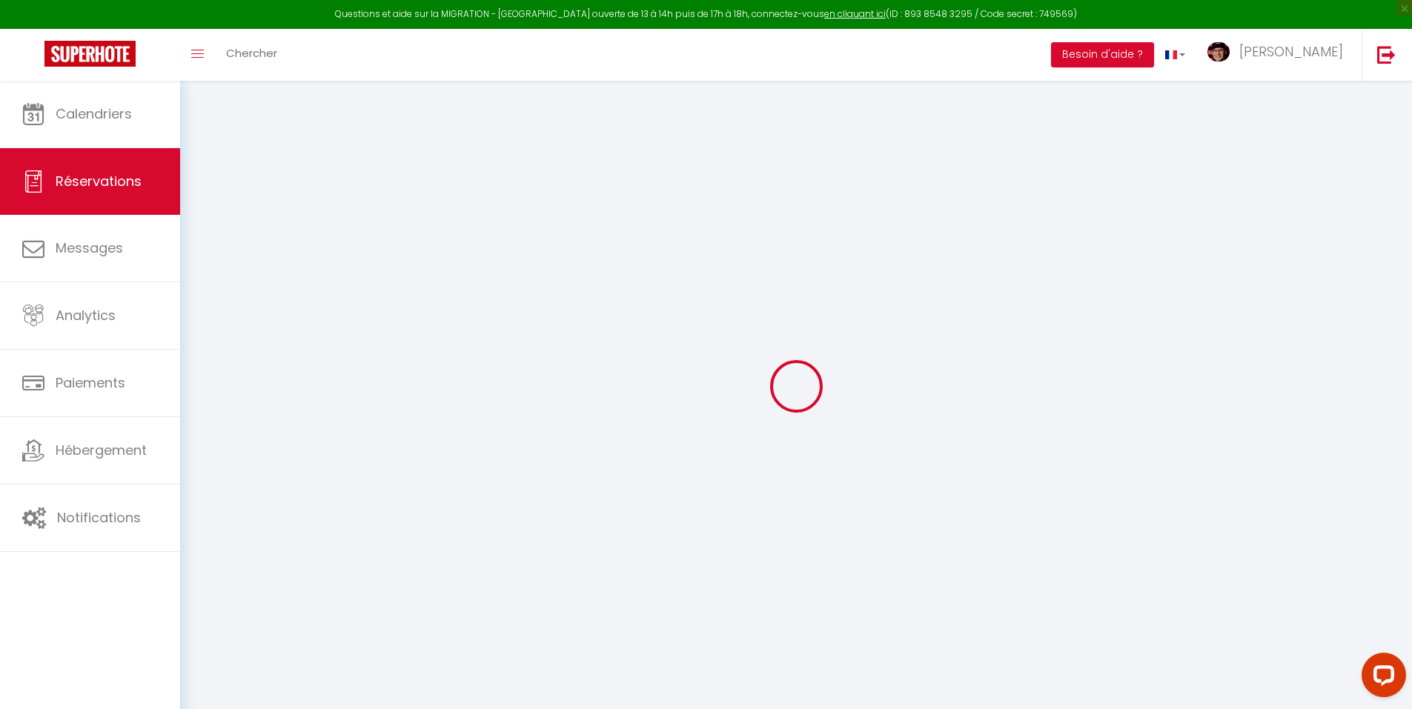
select select
checkbox input "false"
select select
checkbox input "false"
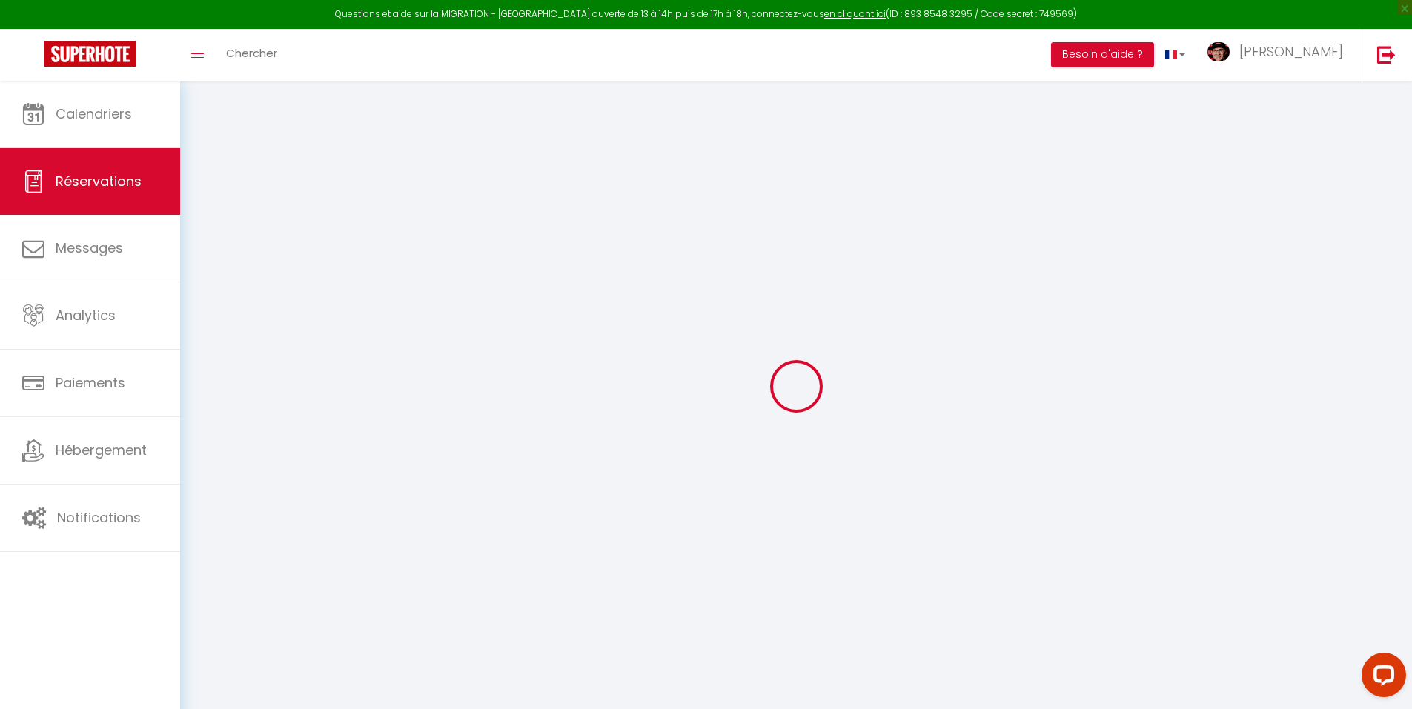
type textarea "Ma chouchoute, je voudrais que tu mettes de côté deux bouteilles de rosé, s’il …"
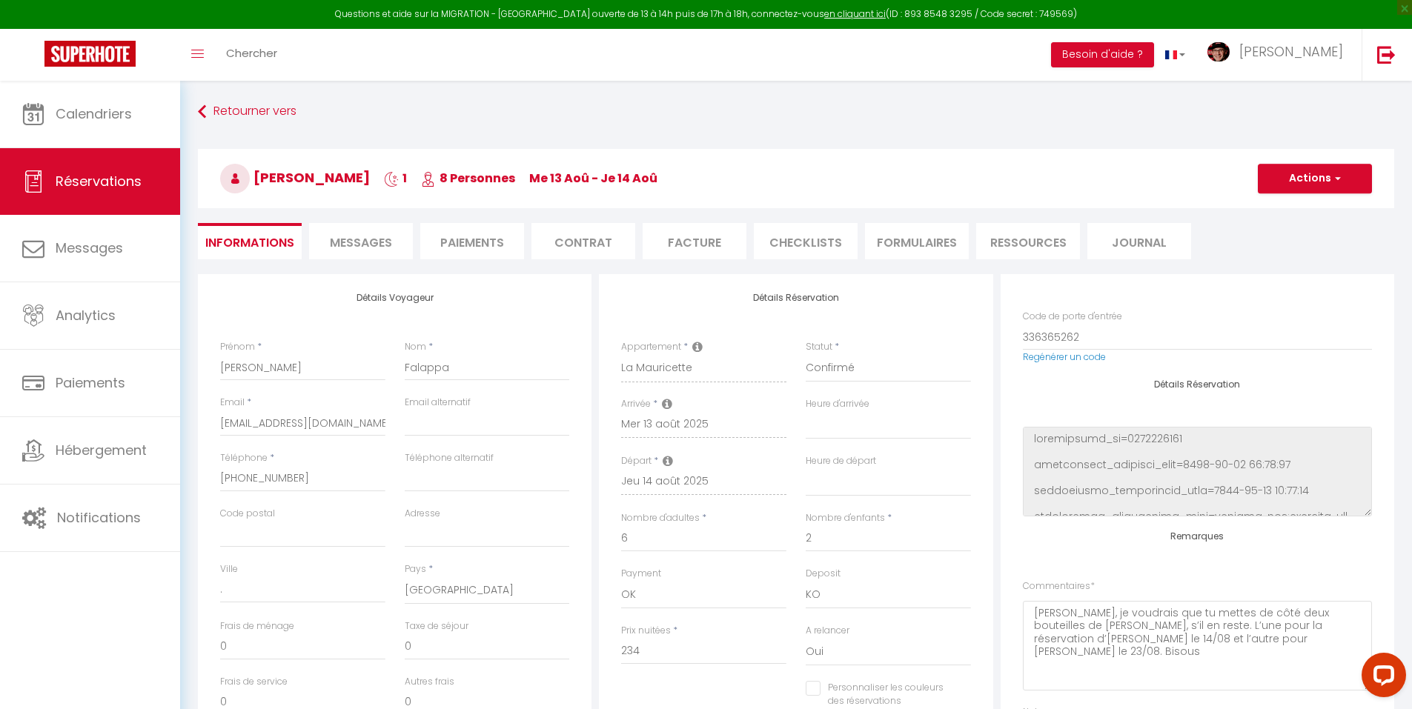
type input "117"
select select
checkbox input "false"
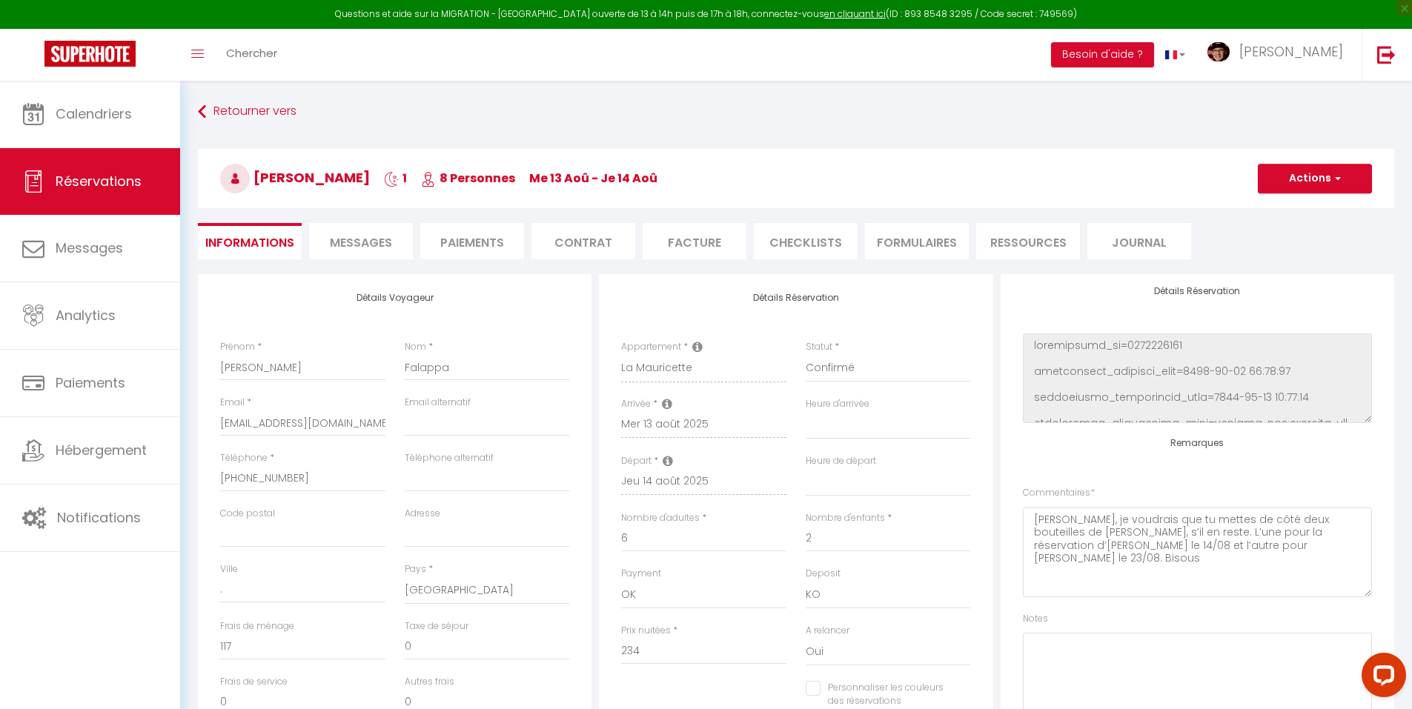
select select
click at [1124, 562] on textarea "Ma chouchoute, je voudrais que tu mettes de côté deux bouteilles de rosé, s’il …" at bounding box center [1197, 553] width 349 height 90
type textarea "[PERSON_NAME], je voudrais que tu mettes de côté deux bouteilles de [PERSON_NAM…"
click at [1322, 171] on button "Actions" at bounding box center [1314, 179] width 114 height 30
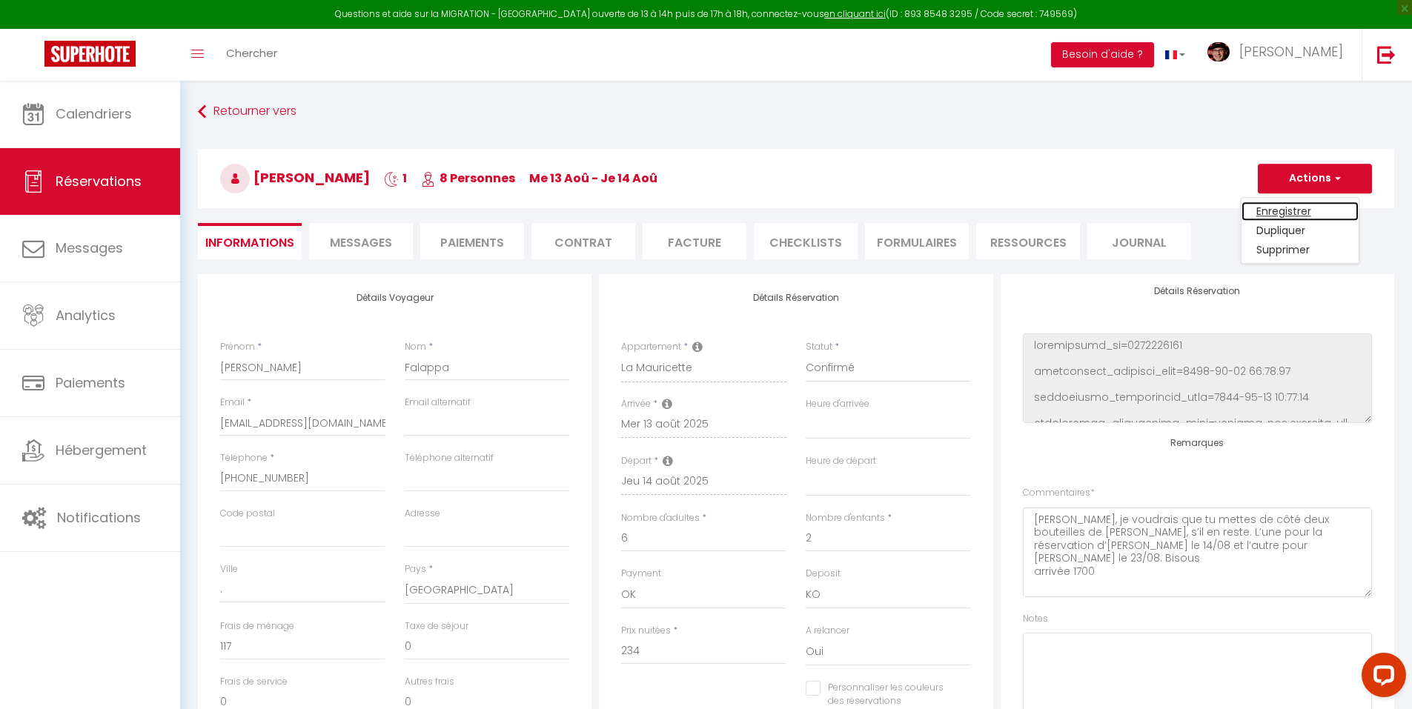
click at [1302, 211] on link "Enregistrer" at bounding box center [1299, 211] width 117 height 19
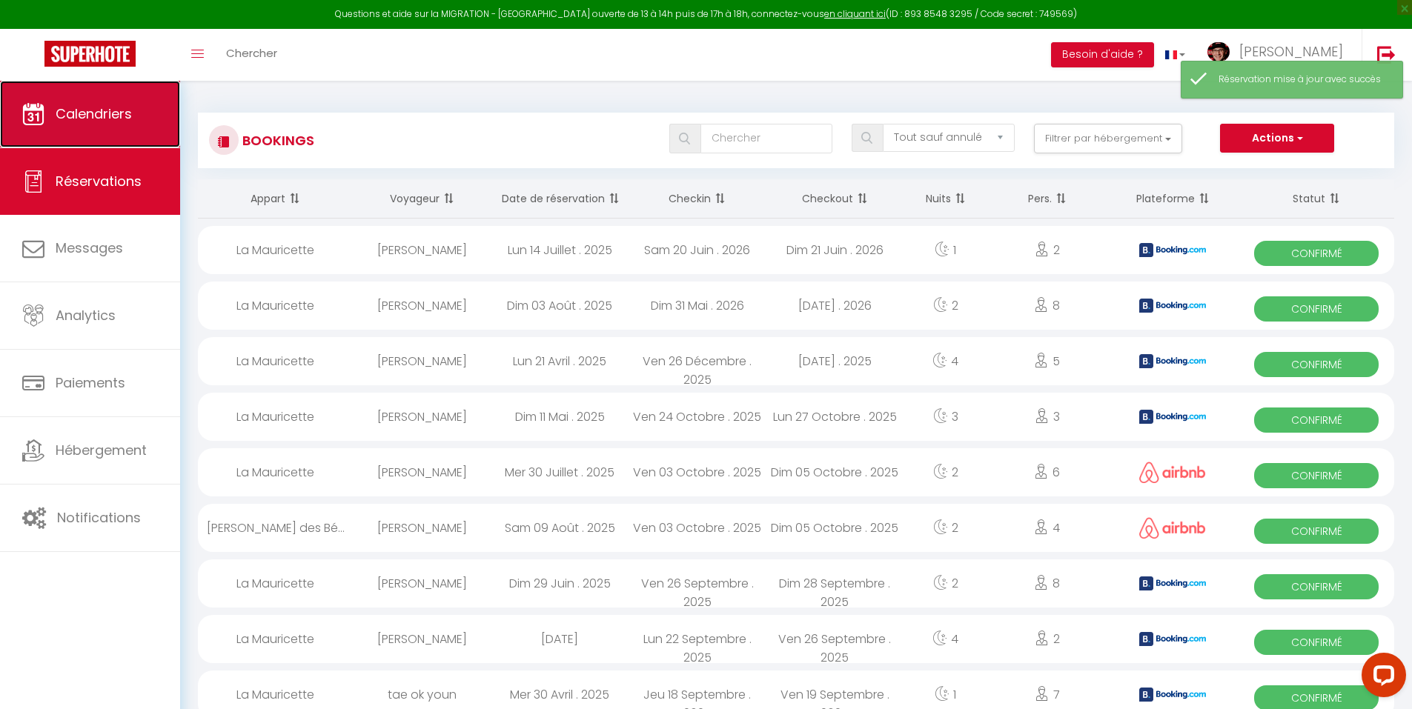
click at [112, 122] on span "Calendriers" at bounding box center [94, 113] width 76 height 19
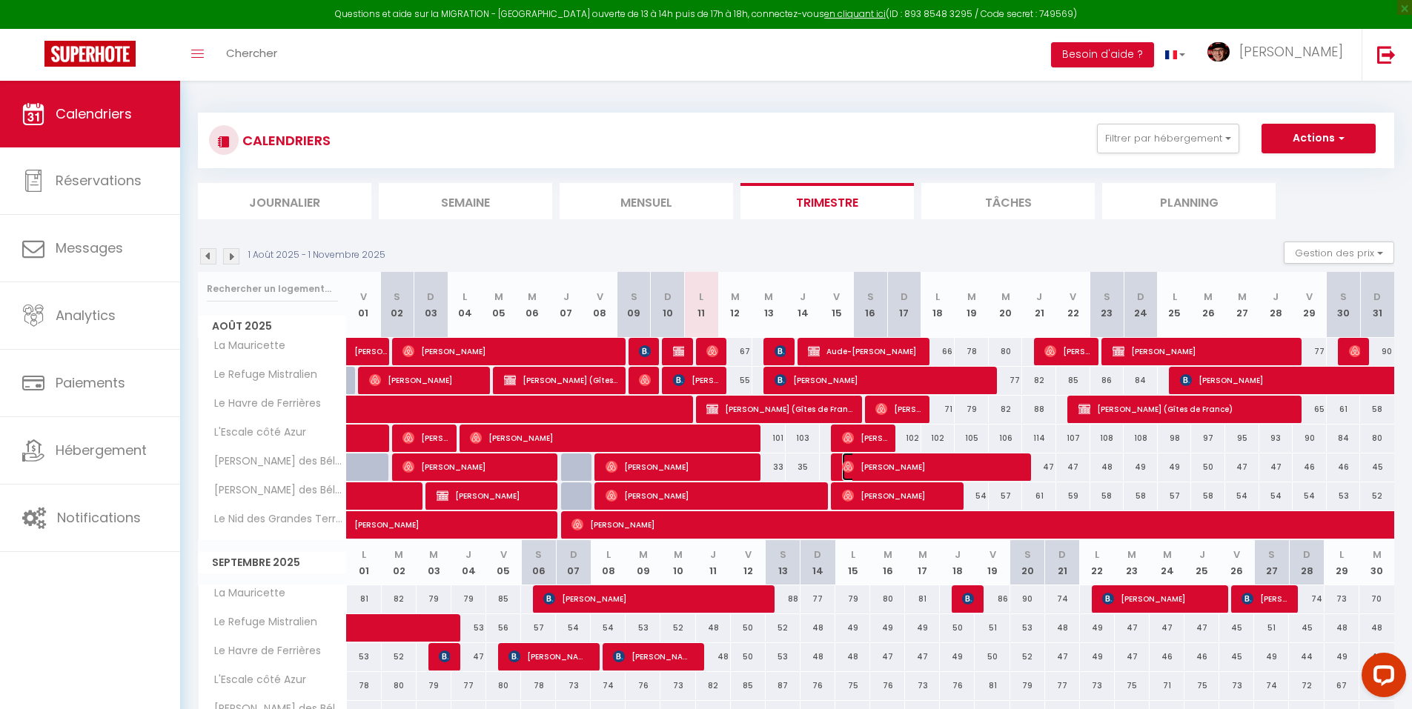
click at [850, 476] on span "[PERSON_NAME]" at bounding box center [933, 467] width 182 height 28
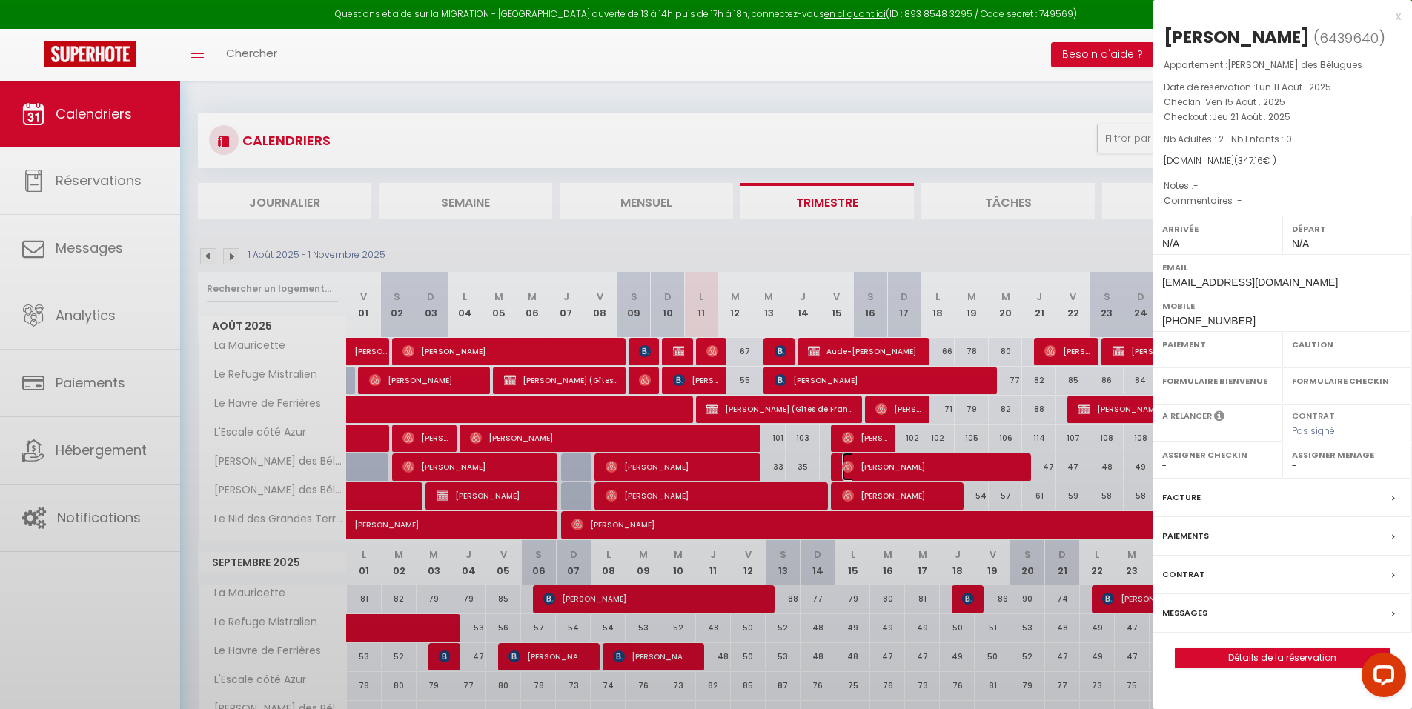
select select "OK"
select select "0"
select select "1"
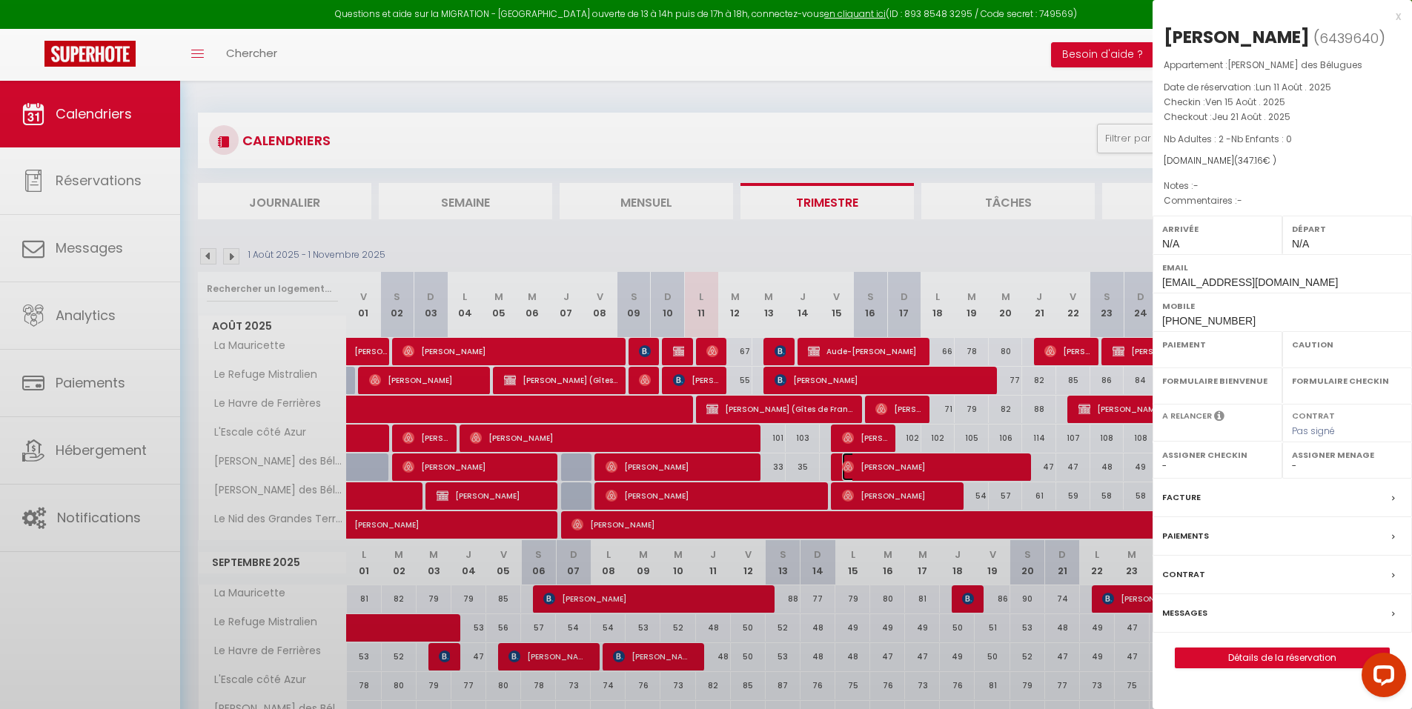
select select
select select "29498"
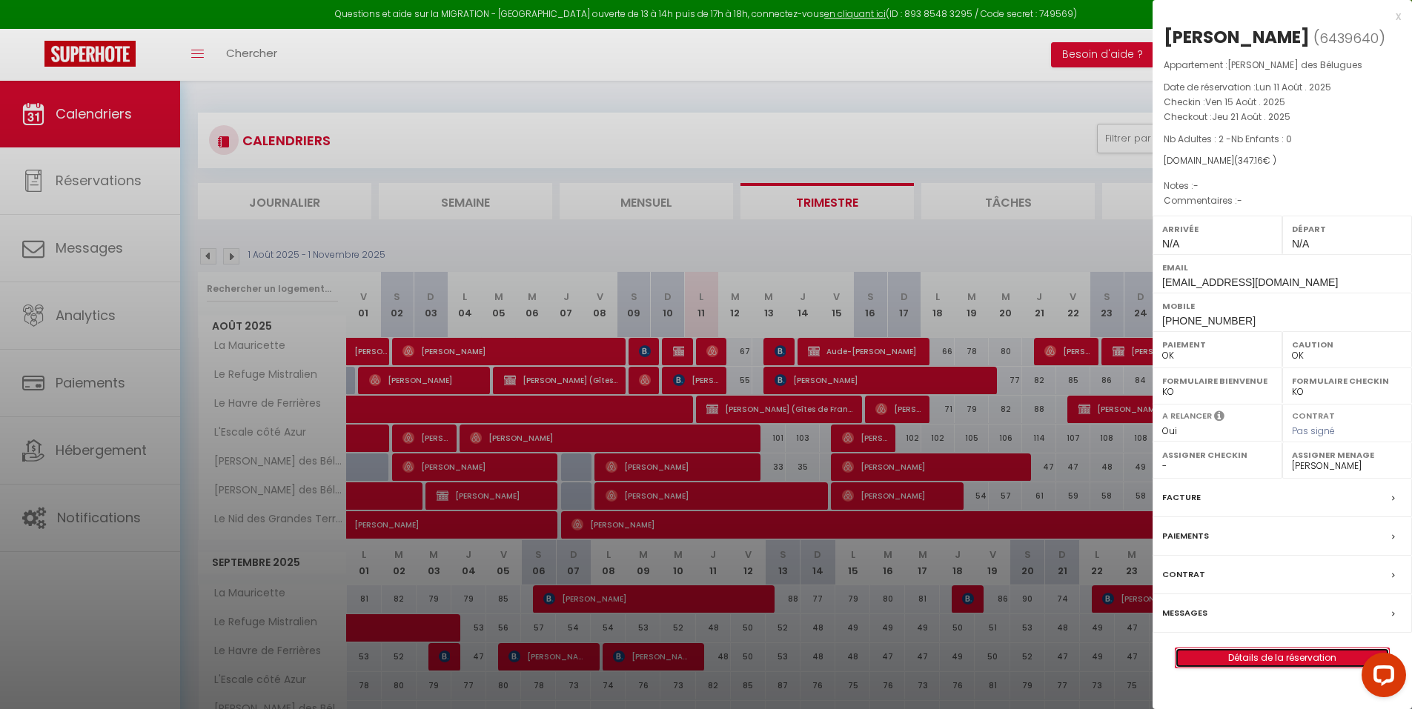
click at [1254, 663] on link "Détails de la réservation" at bounding box center [1281, 657] width 213 height 19
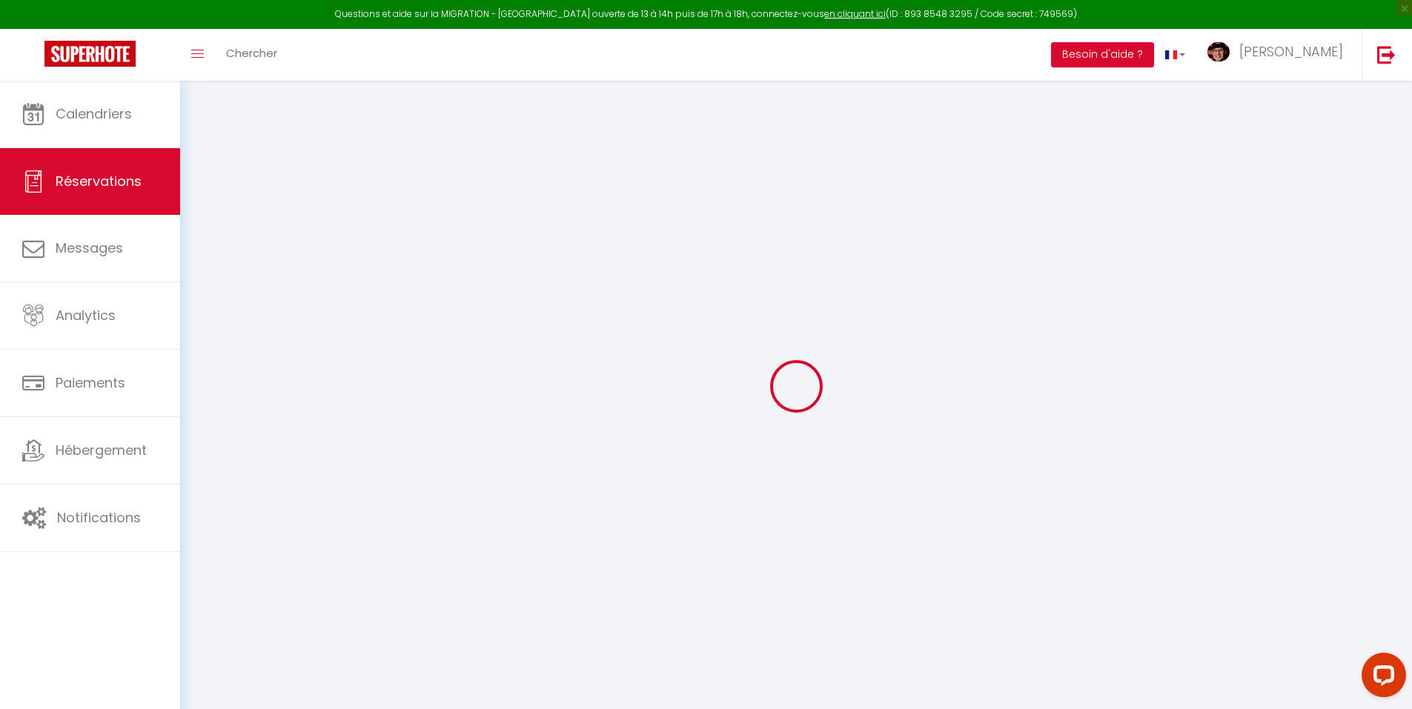
select select
checkbox input "false"
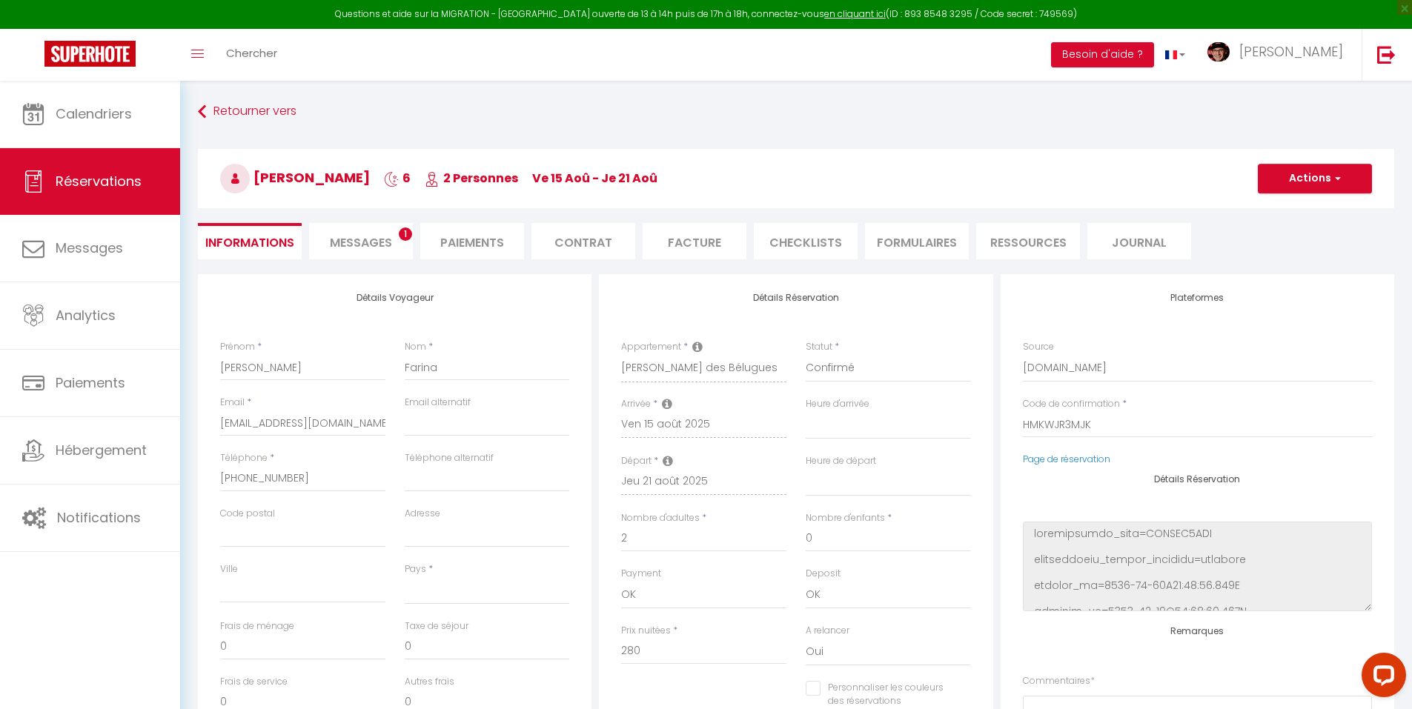
select select
type input "47"
type input "20.16"
select select
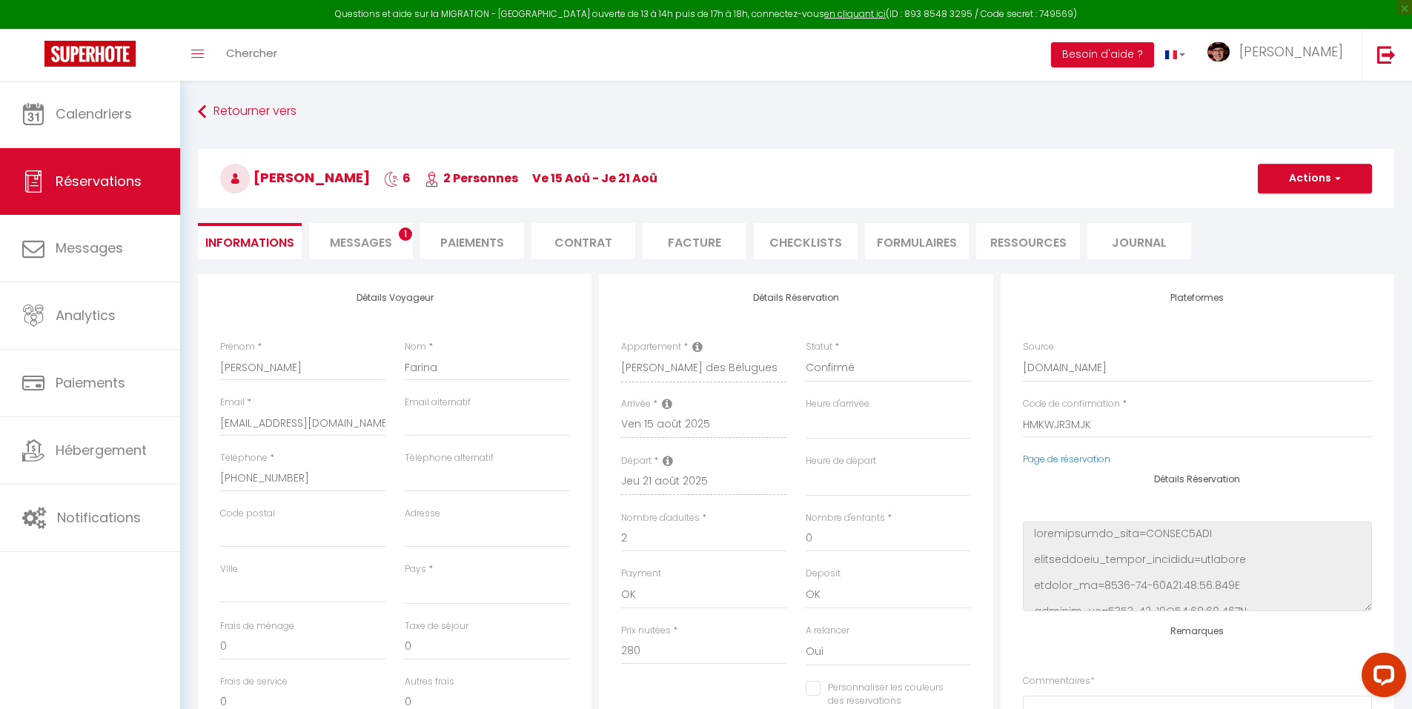
checkbox input "false"
select select
checkbox input "false"
select select
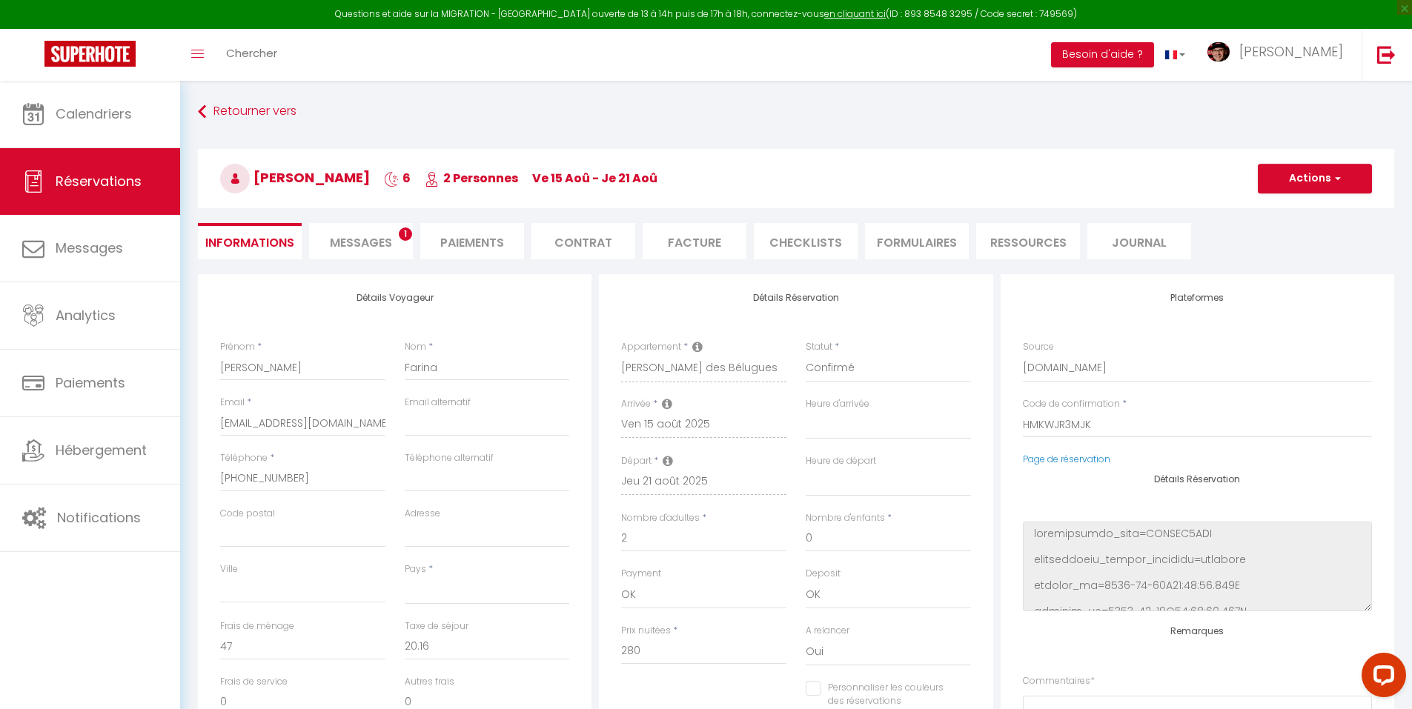
click at [686, 240] on li "Facture" at bounding box center [694, 241] width 104 height 36
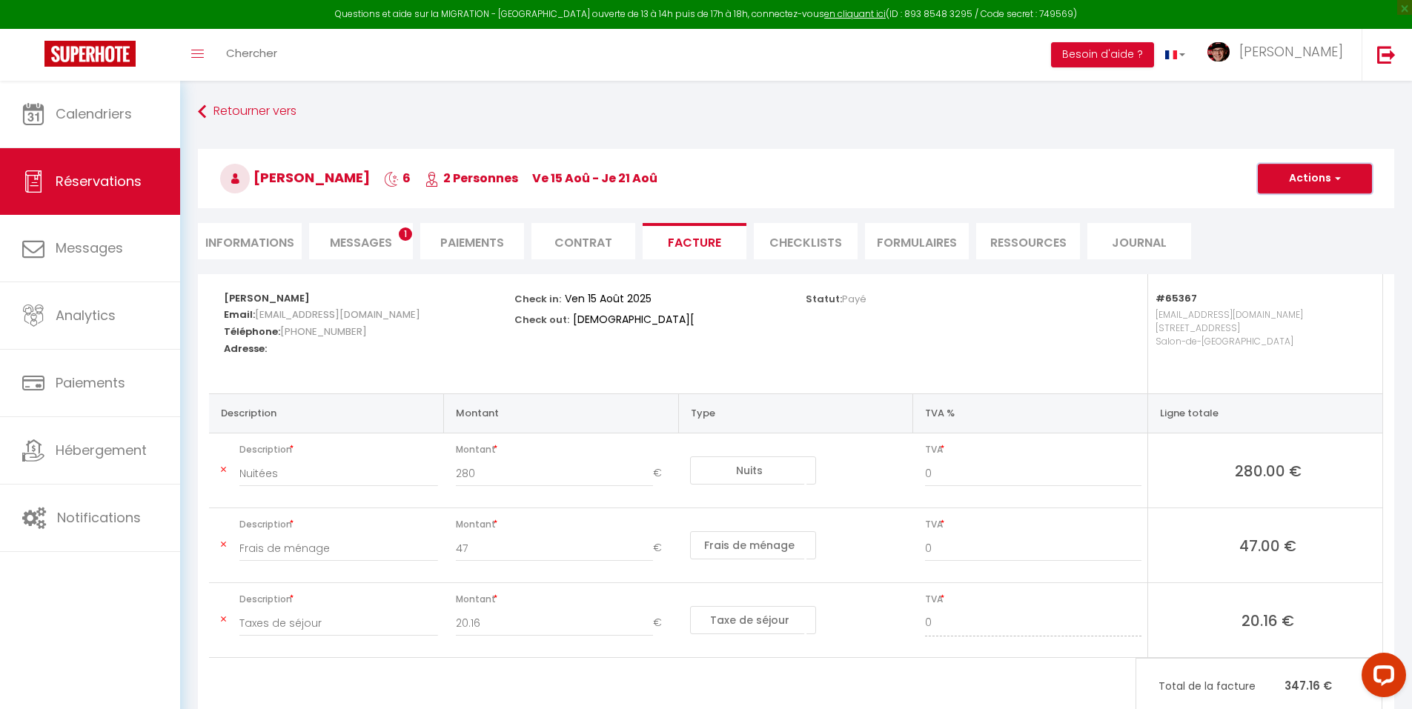
click at [1293, 175] on button "Actions" at bounding box center [1314, 179] width 114 height 30
click at [1258, 230] on link "Aperçu et éditer" at bounding box center [1303, 230] width 124 height 19
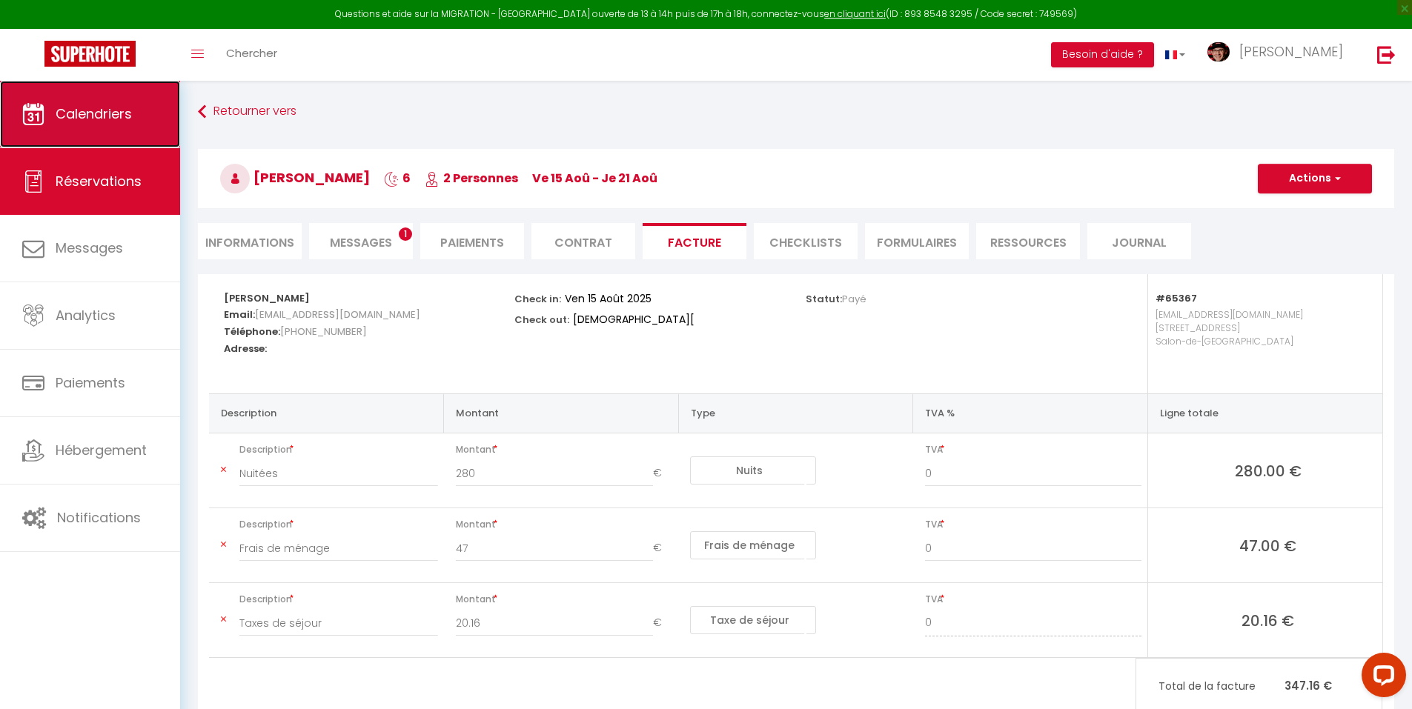
click at [83, 109] on span "Calendriers" at bounding box center [94, 113] width 76 height 19
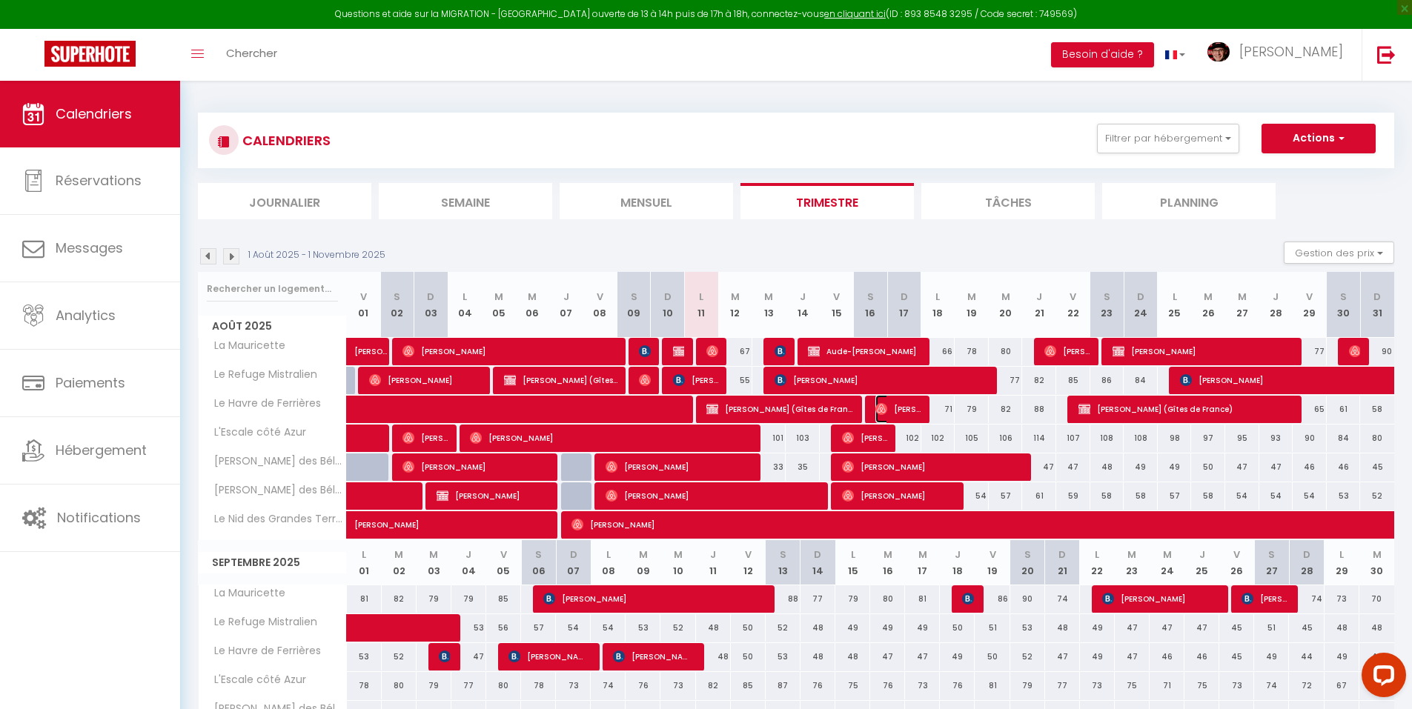
click at [890, 408] on span "[PERSON_NAME]" at bounding box center [897, 409] width 45 height 28
select select "OK"
select select "0"
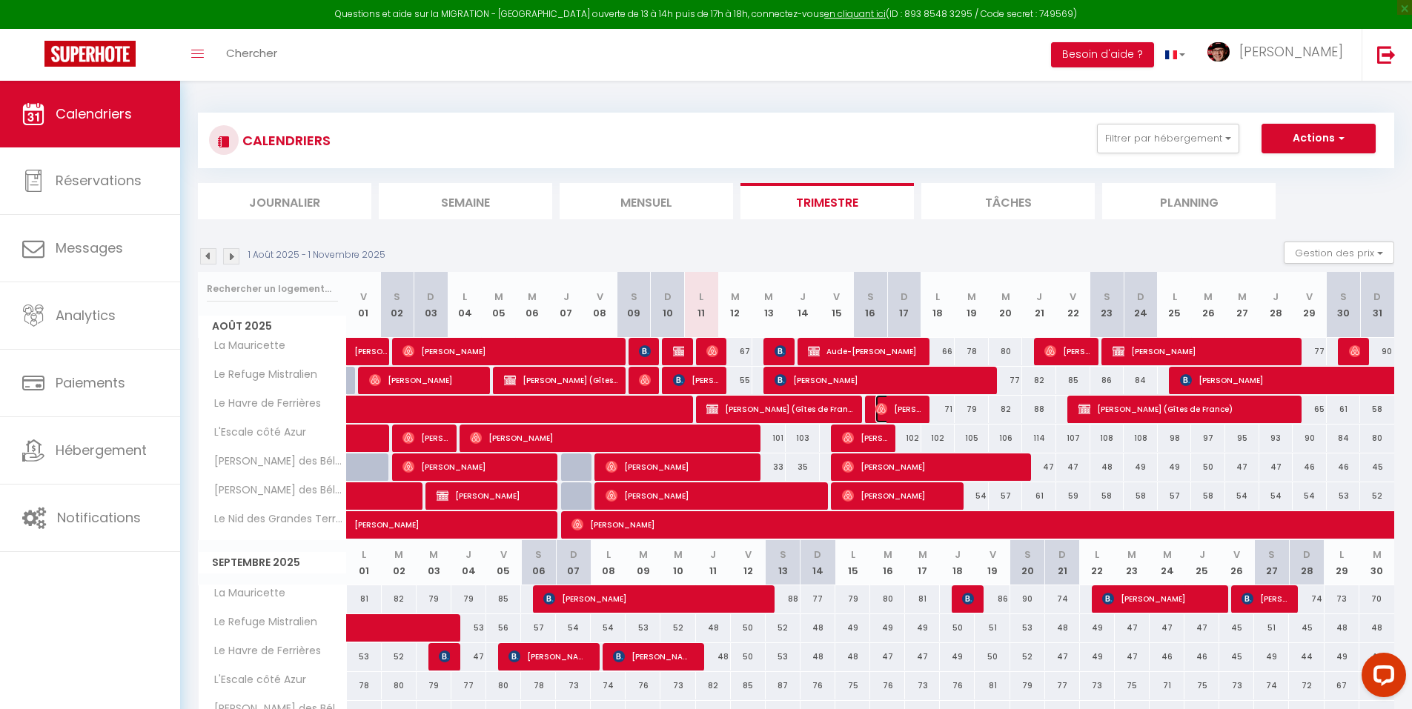
select select "1"
select select
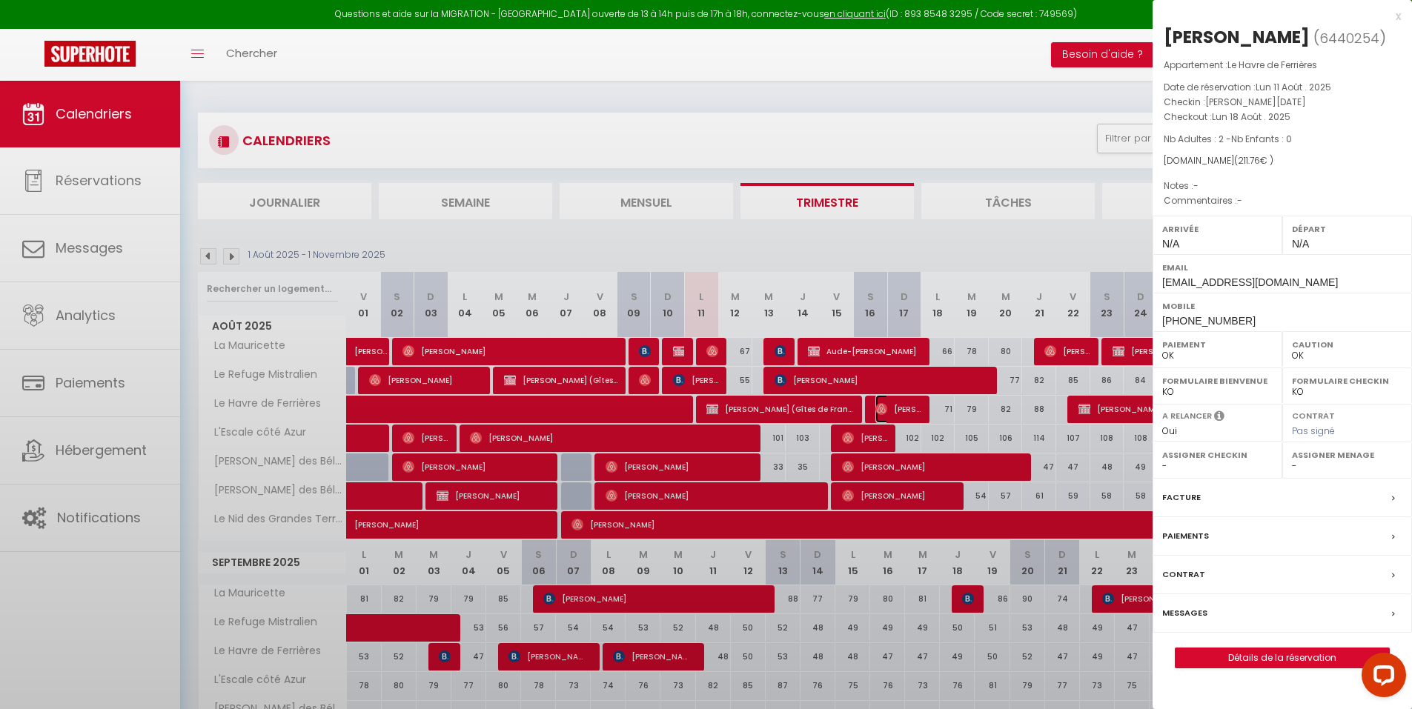
select select "37052"
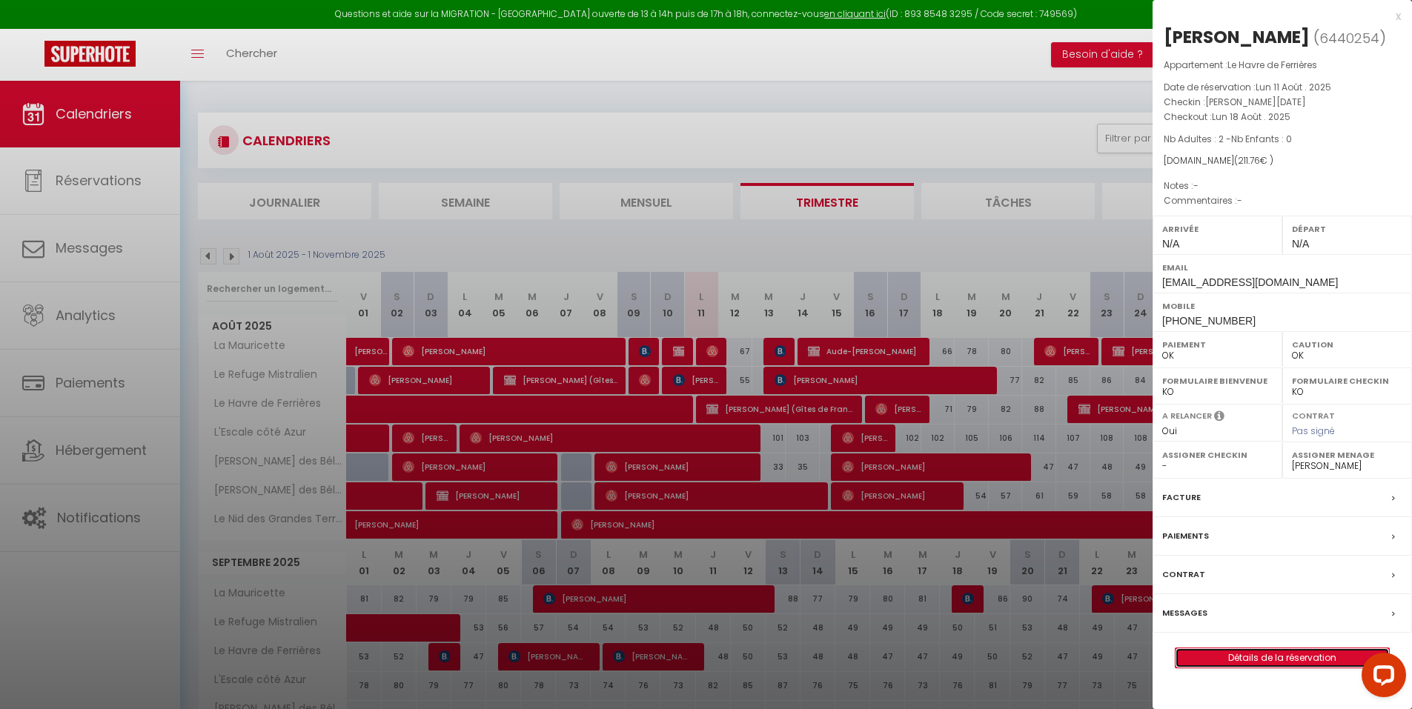
click at [1195, 656] on link "Détails de la réservation" at bounding box center [1281, 657] width 213 height 19
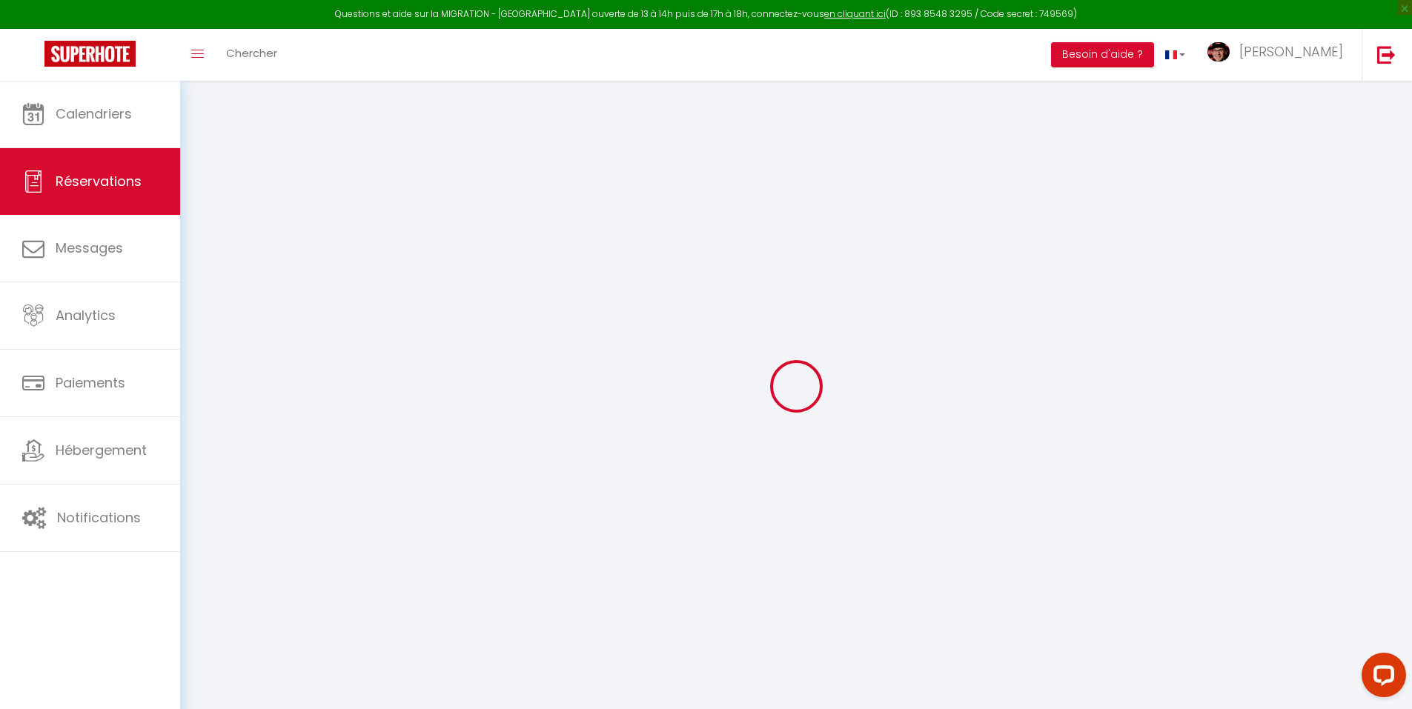
type input "Carlos"
type input "Pissarra"
type input "8bsd4pkbbgprgj1saqnml4kgce3b@reply.superhote.com"
type input "+33778310049"
select select
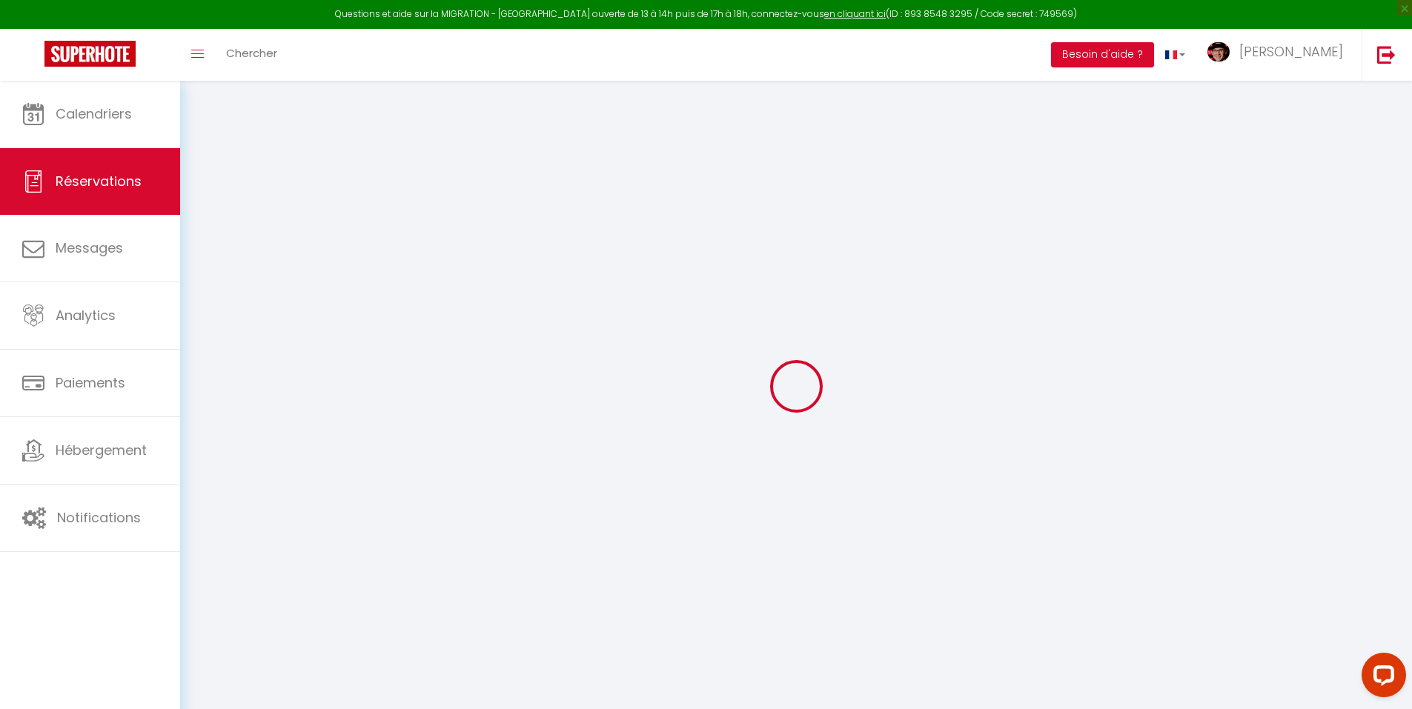
type input "30.9"
select select "29079"
select select "1"
select select
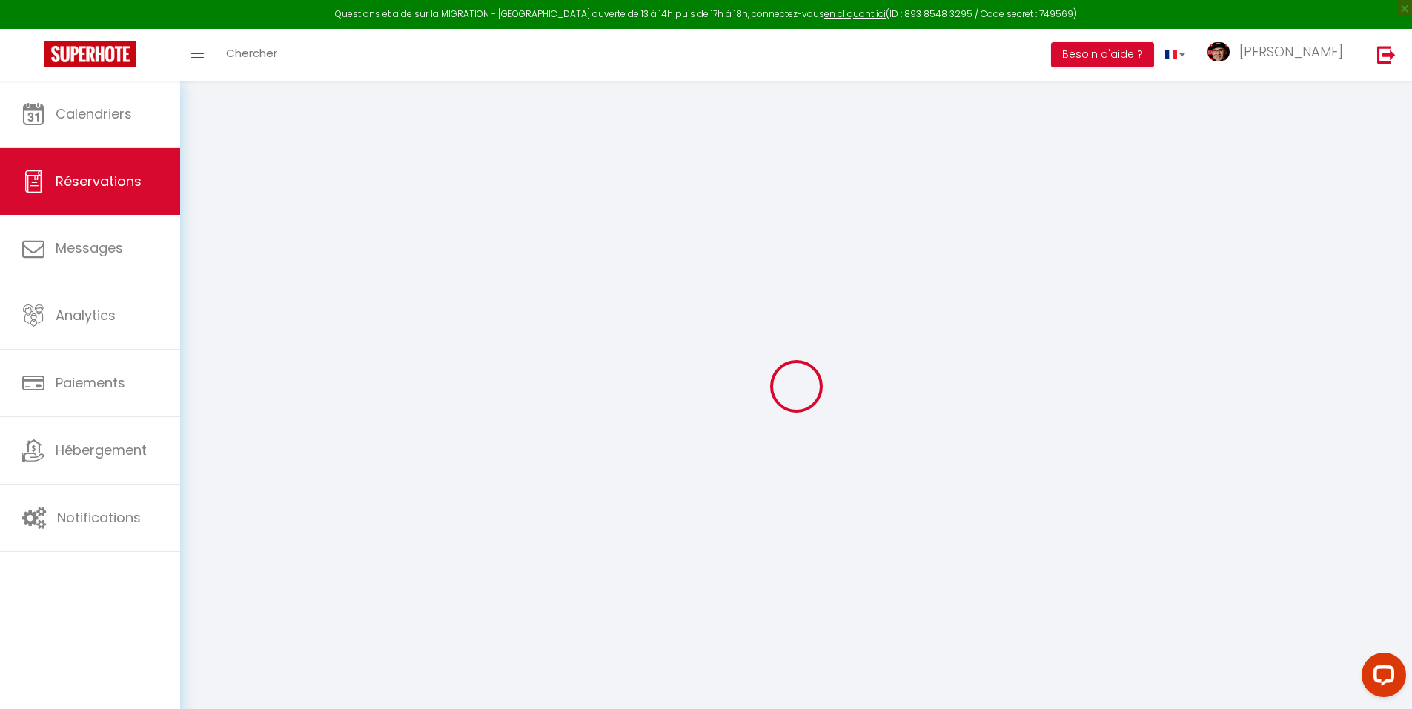
type input "2"
select select "12"
select select
type input "159"
checkbox input "false"
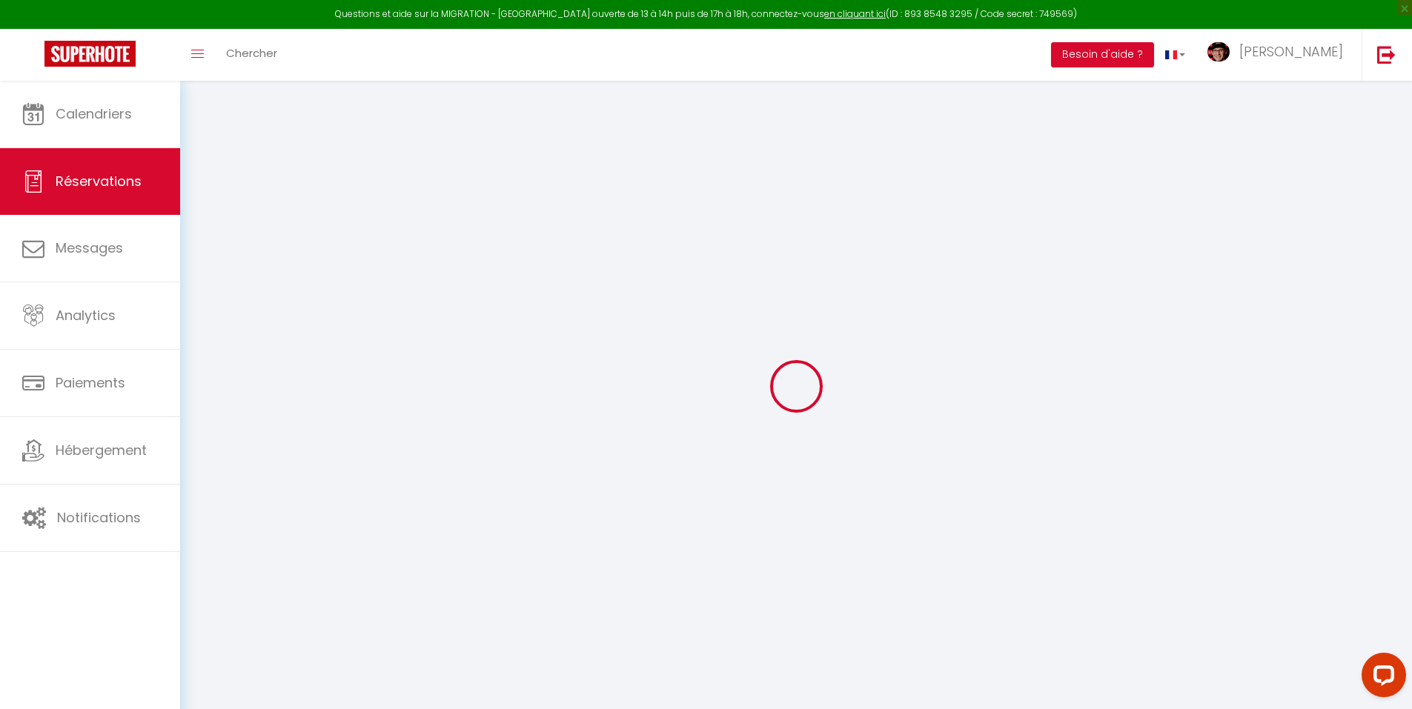
type input "0"
select select "1"
type input "0"
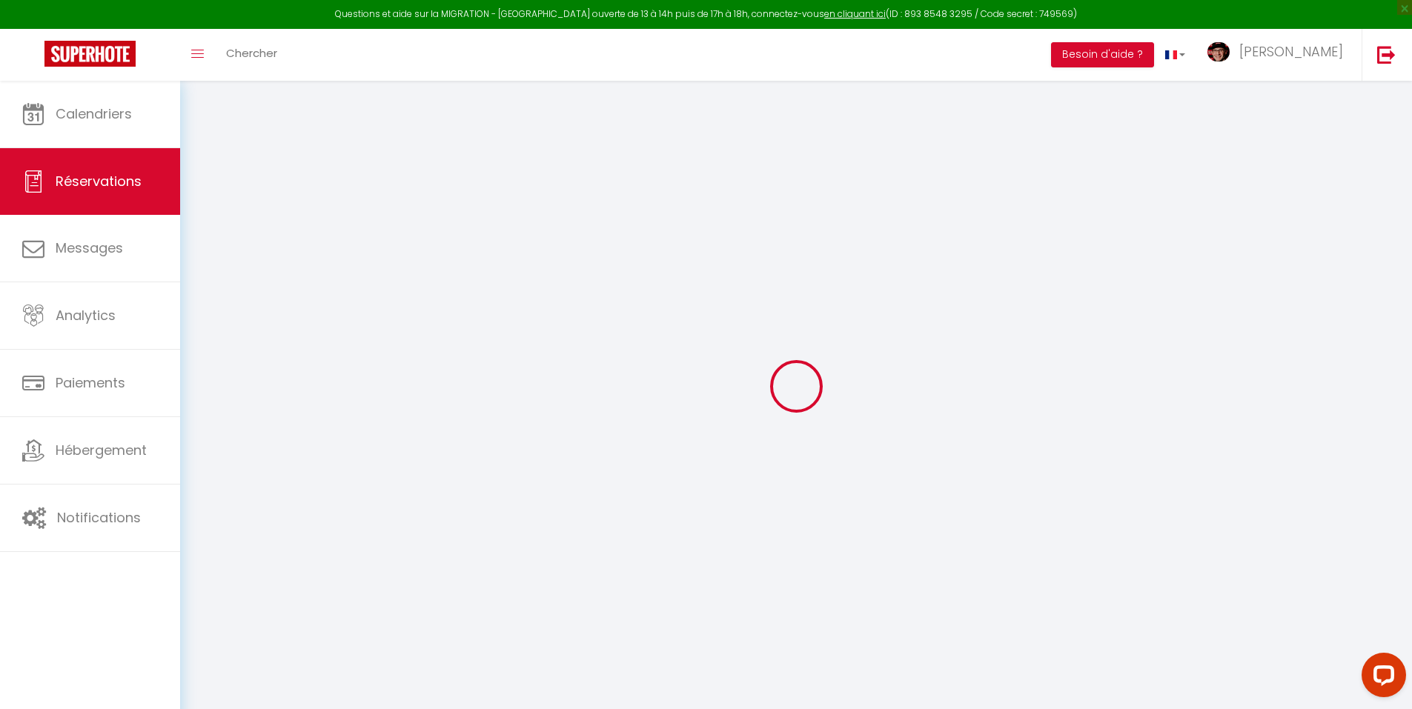
select select
select select "15"
checkbox input "false"
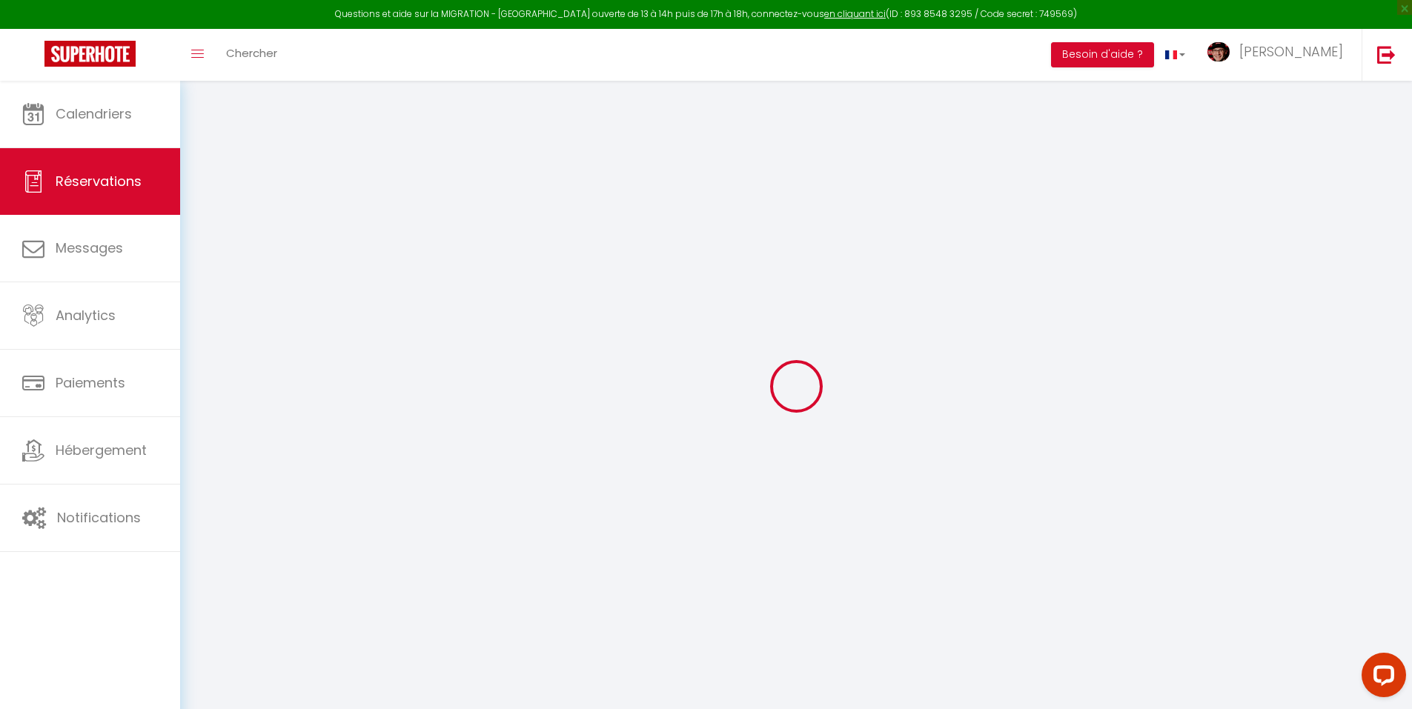
select select
checkbox input "false"
select select
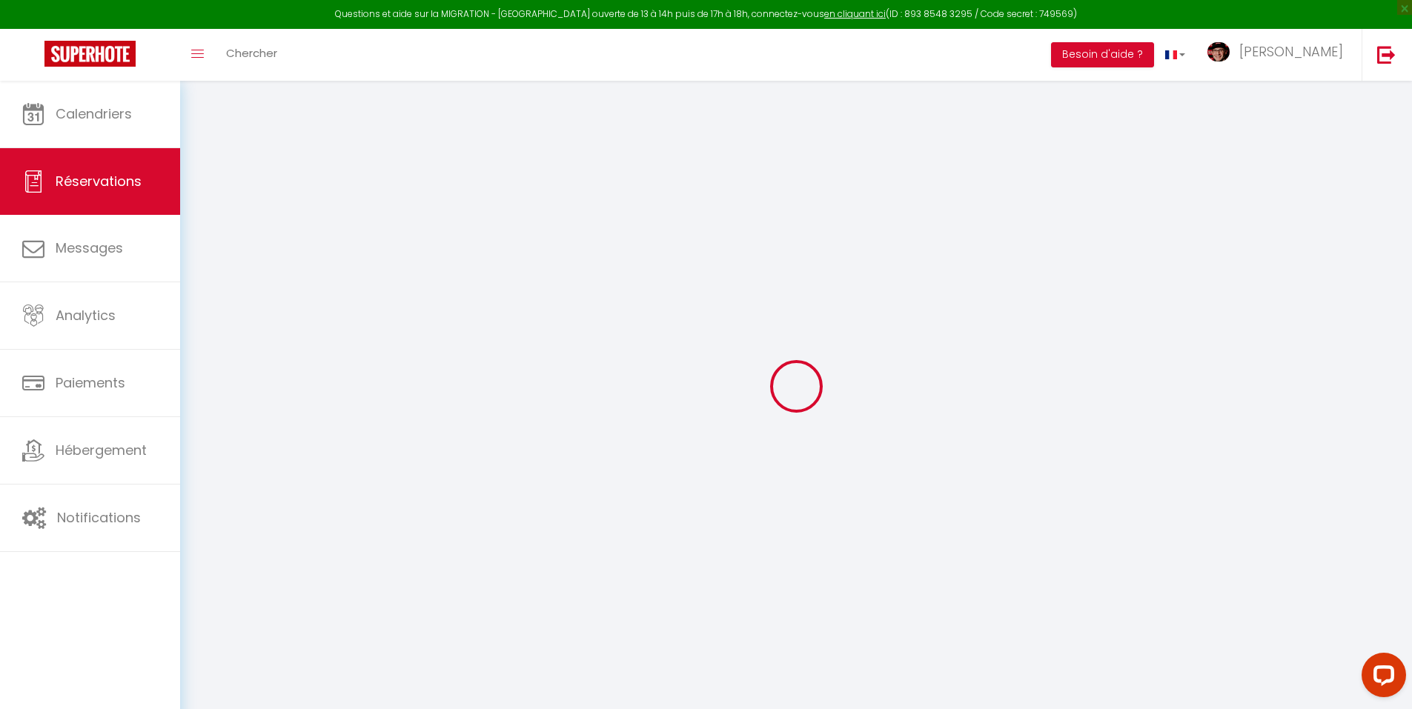
select select
checkbox input "false"
select select
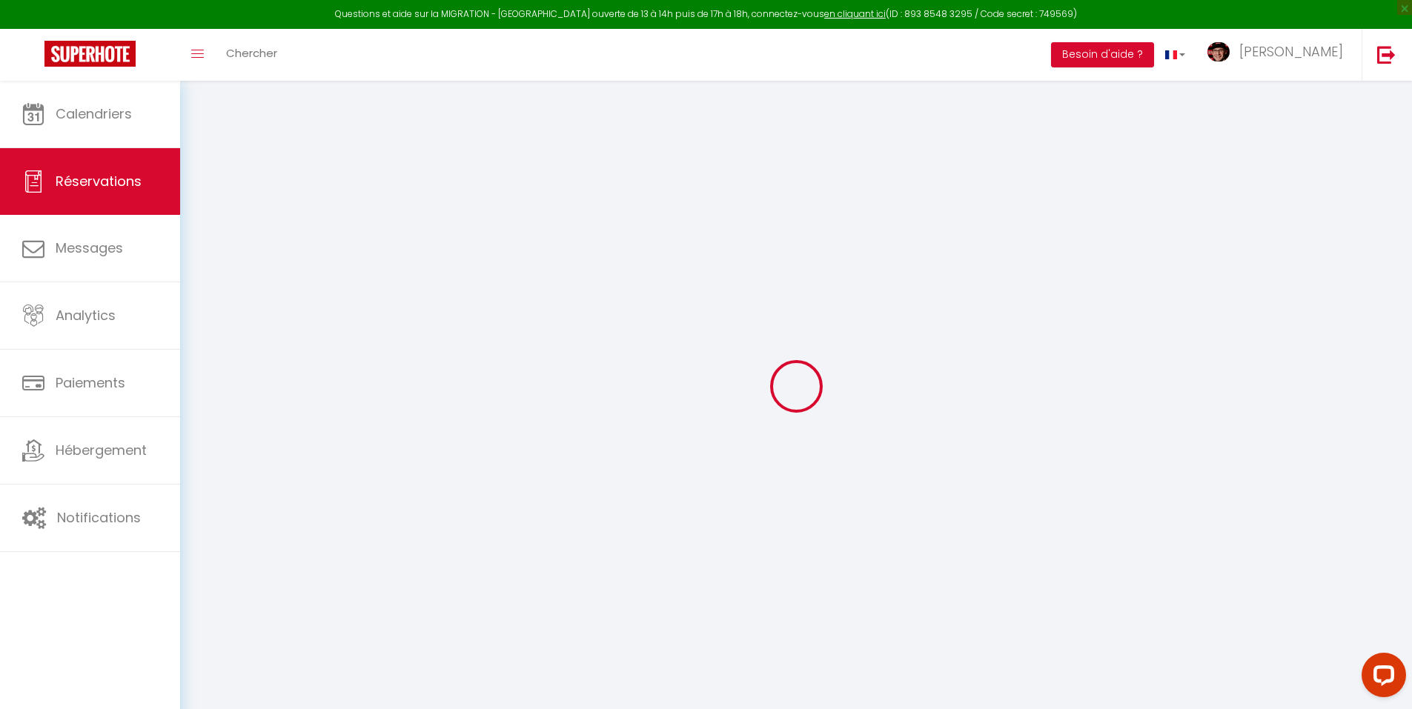
select select
checkbox input "false"
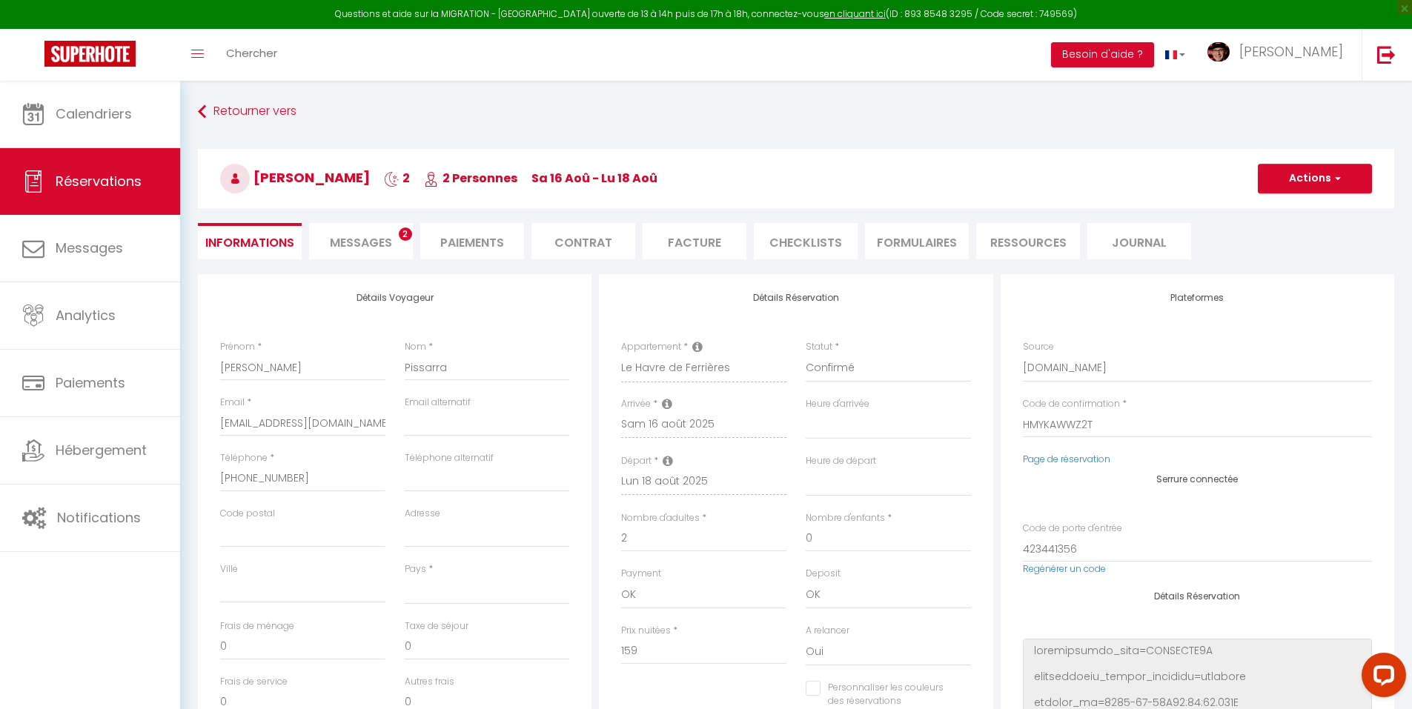
select select
type input "47"
type input "5.76"
select select
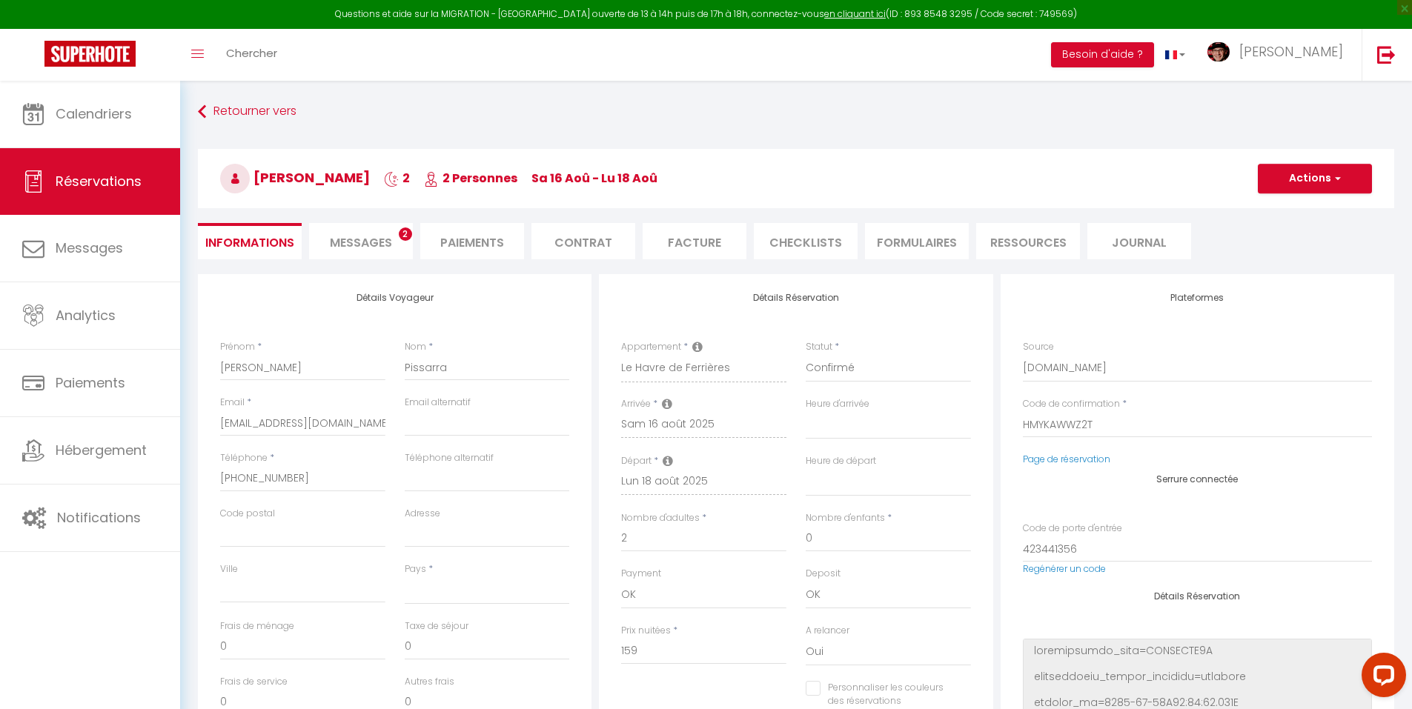
checkbox input "false"
select select
checkbox input "false"
select select
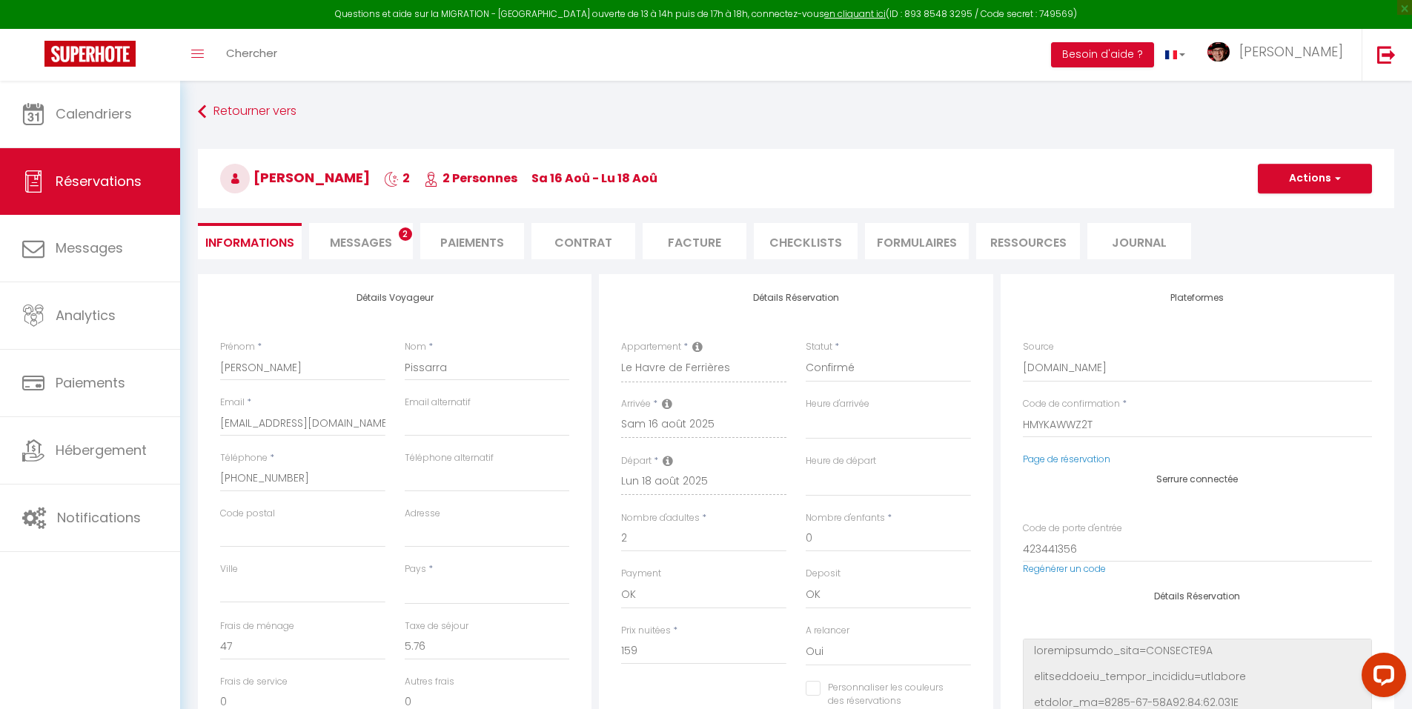
click at [684, 239] on li "Facture" at bounding box center [694, 241] width 104 height 36
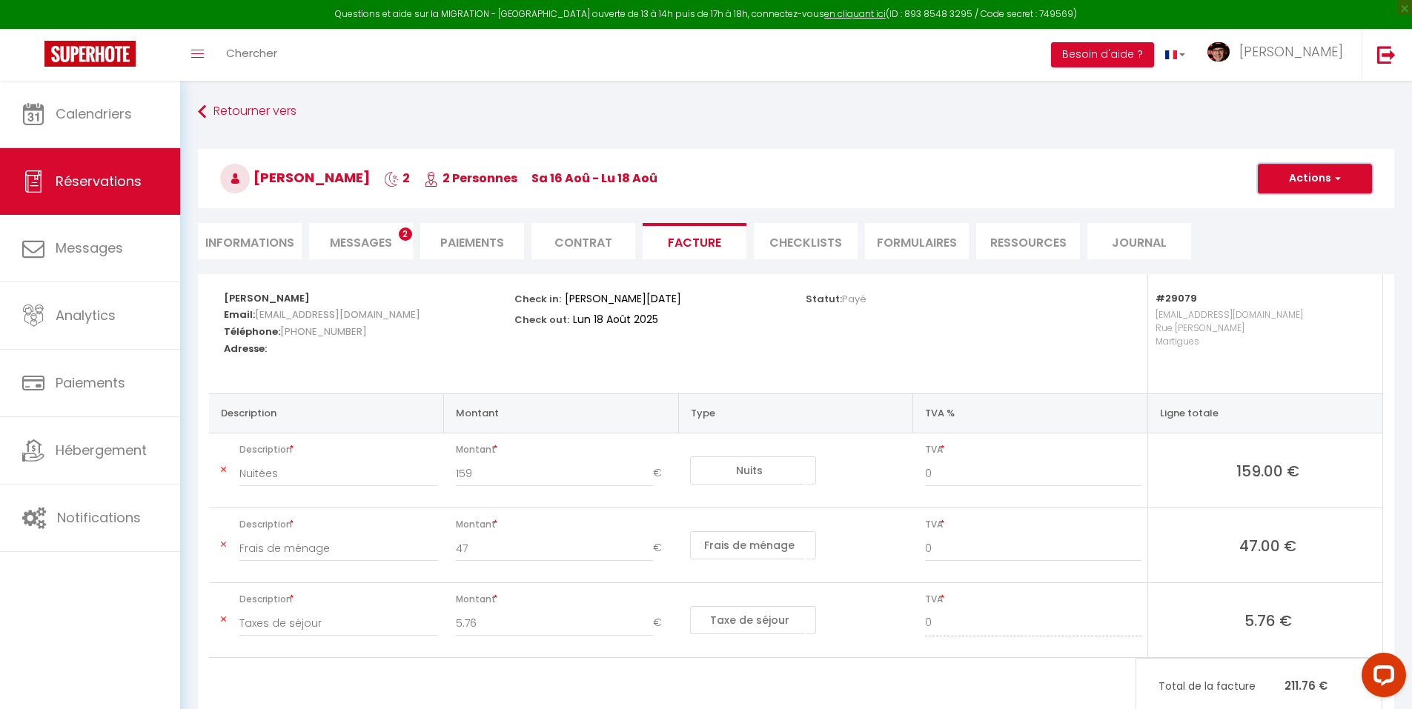
click at [1302, 177] on button "Actions" at bounding box center [1314, 179] width 114 height 30
click at [1291, 231] on link "Aperçu et éditer" at bounding box center [1303, 230] width 124 height 19
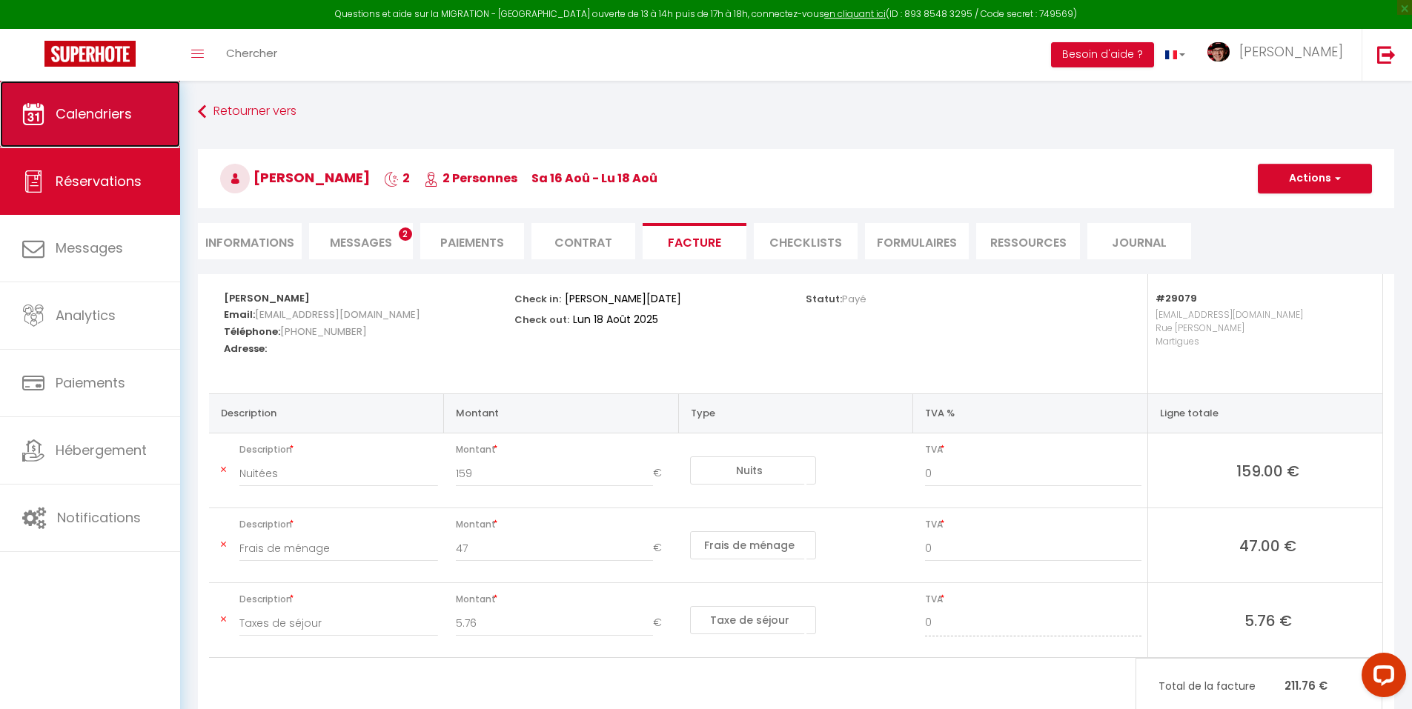
click at [154, 124] on link "Calendriers" at bounding box center [90, 114] width 180 height 67
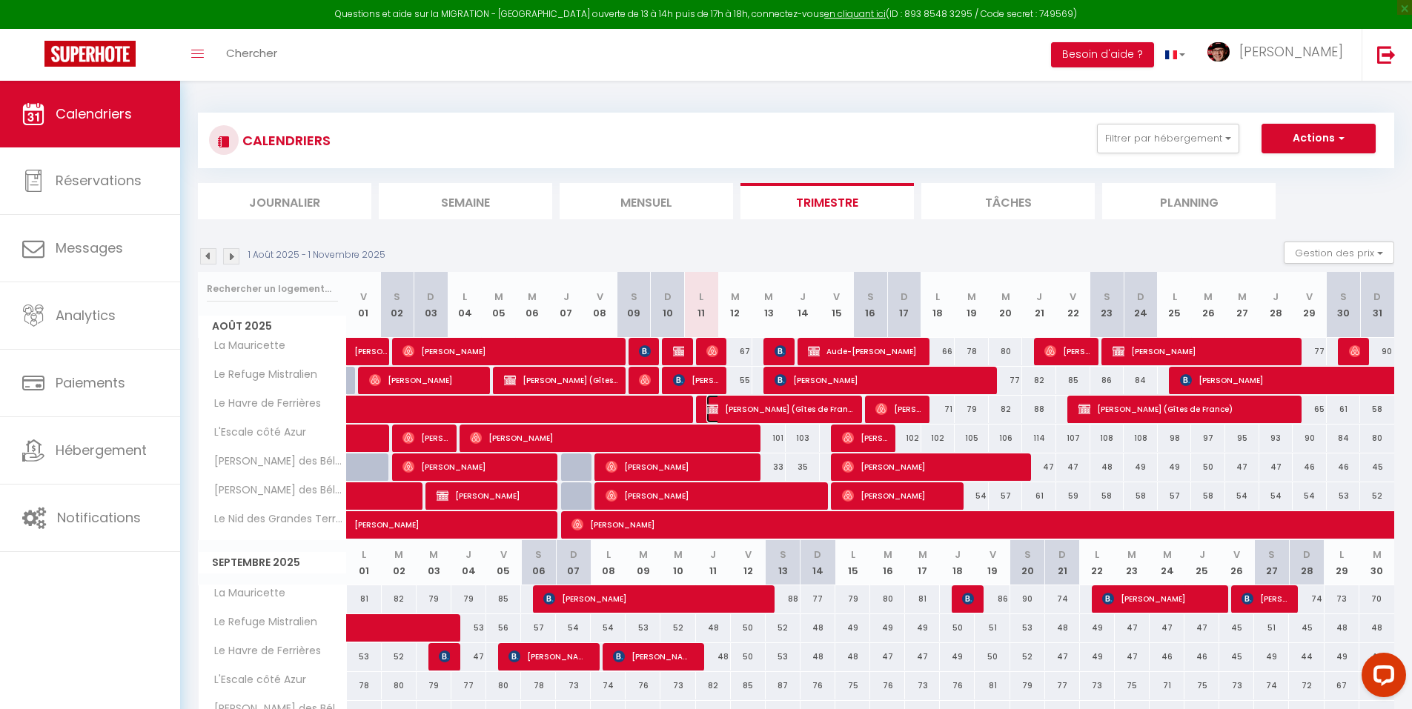
click at [783, 405] on span "[PERSON_NAME] (Gîtes de France)" at bounding box center [779, 409] width 147 height 28
select select "OK"
select select "KO"
select select "0"
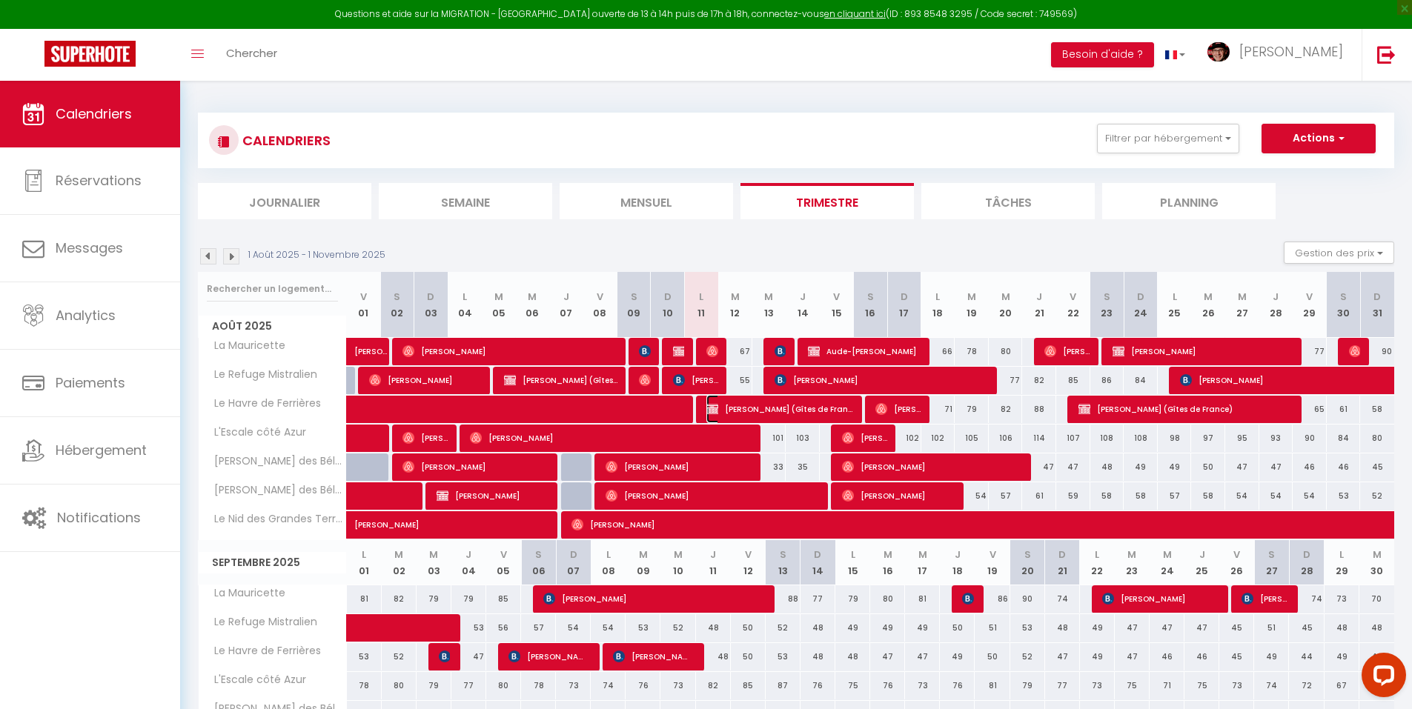
select select "1"
select select
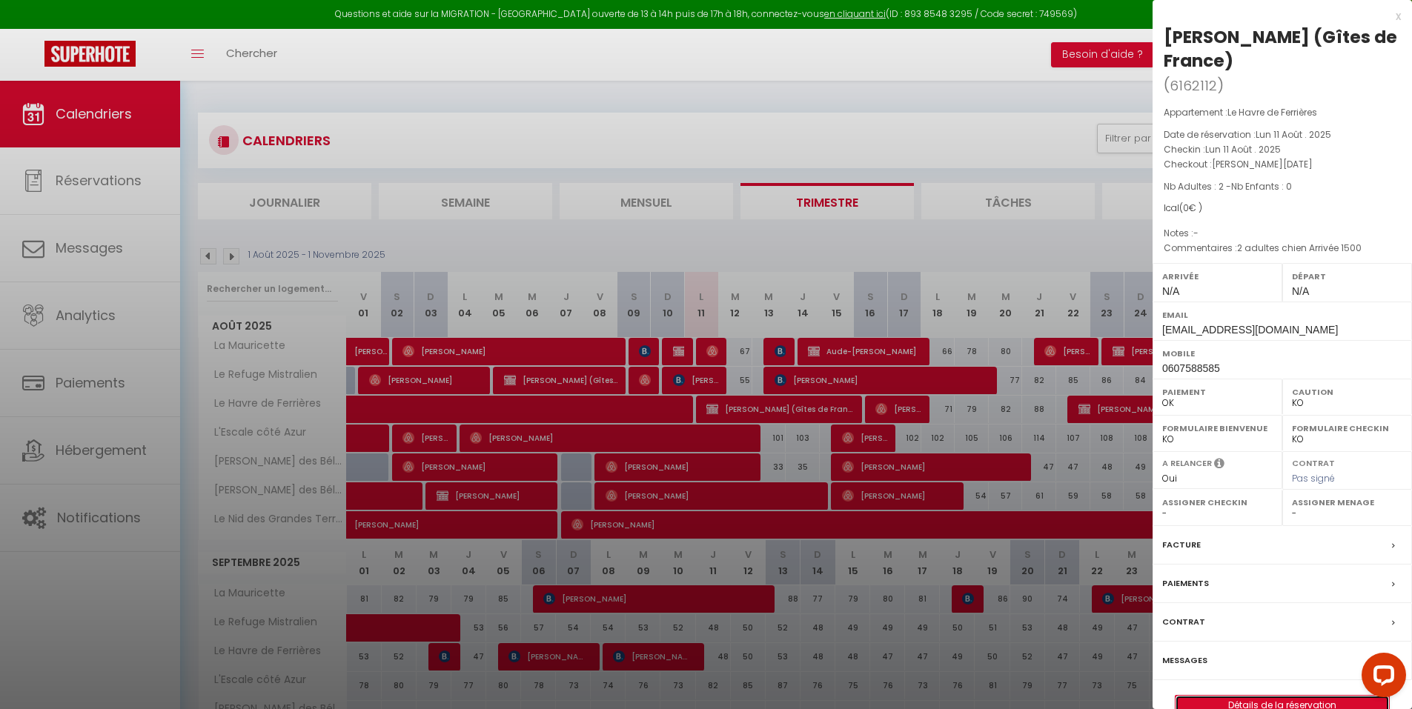
click at [1236, 696] on link "Détails de la réservation" at bounding box center [1281, 705] width 213 height 19
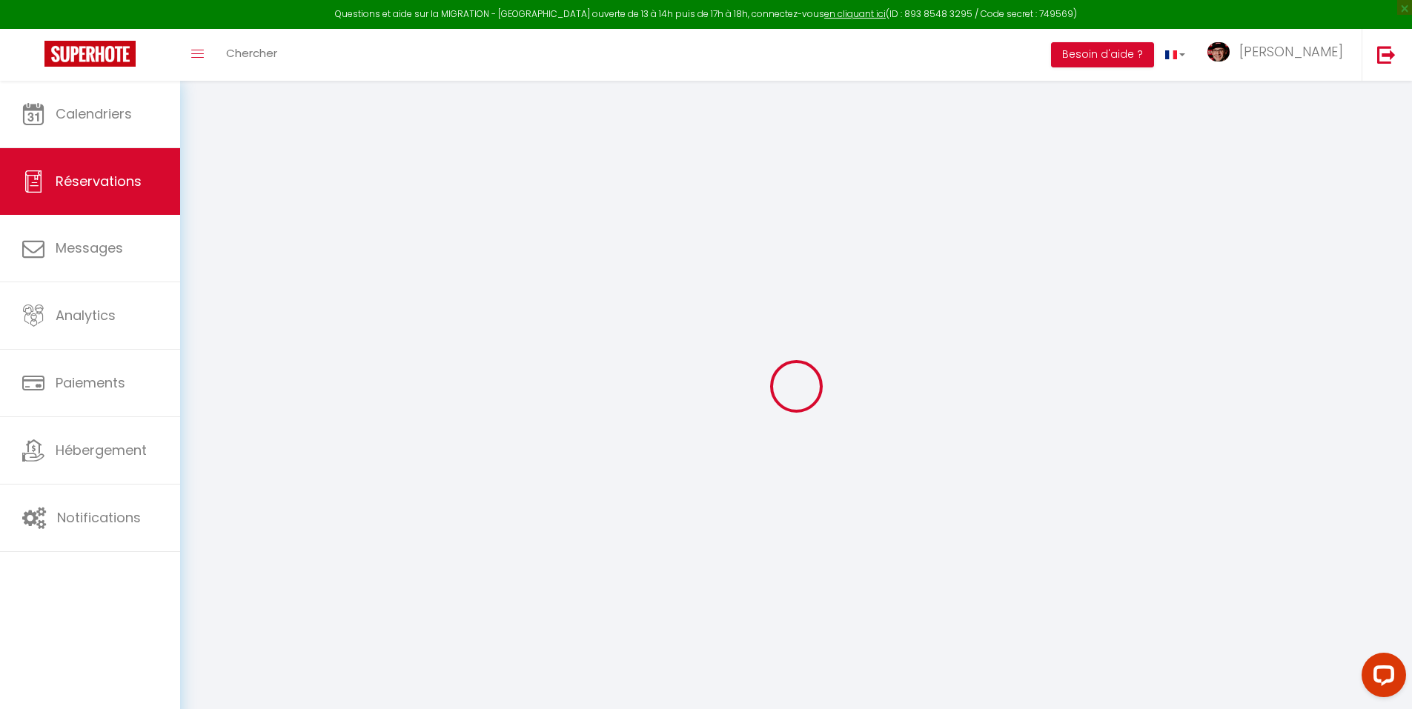
type input "Mathilde"
type input "Besse (Gîtes de France)"
type input "matmat2612@gmail.com"
type input "0607588585"
select select "FR"
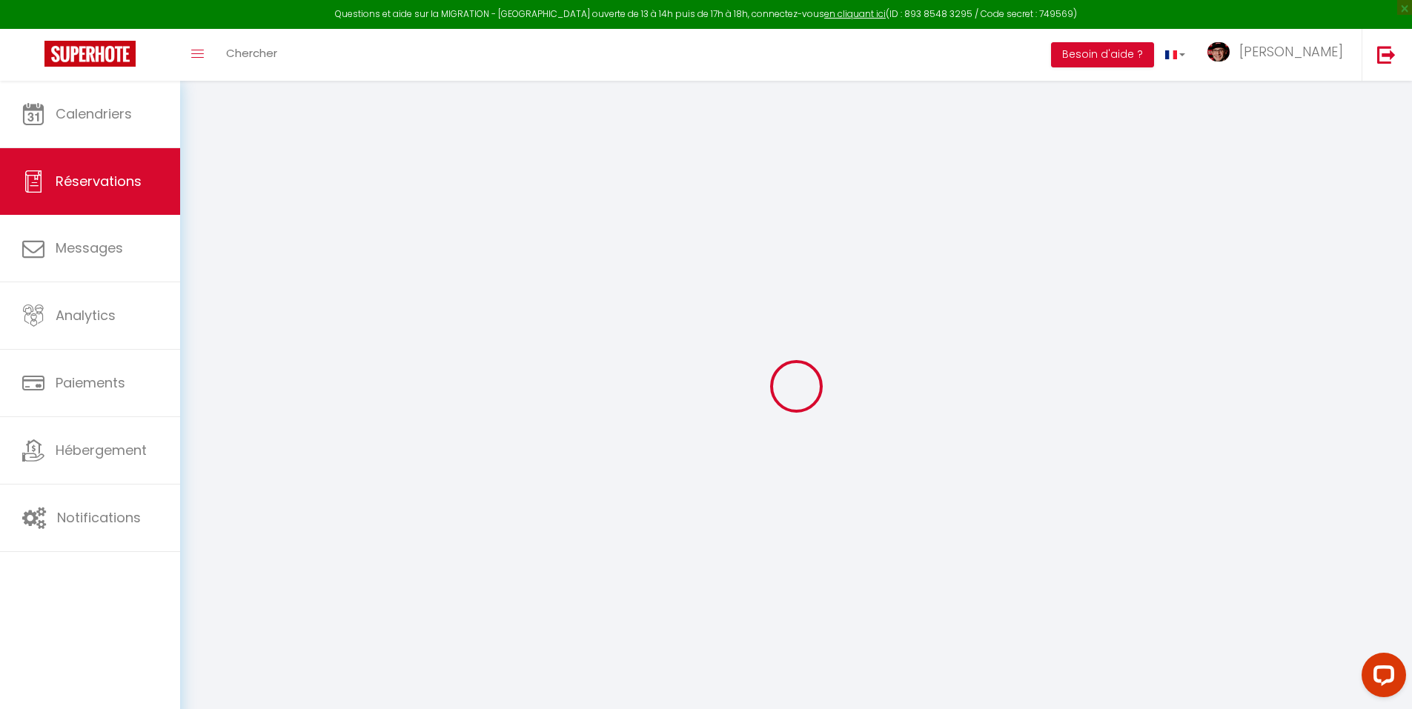
select select "29079"
select select "1"
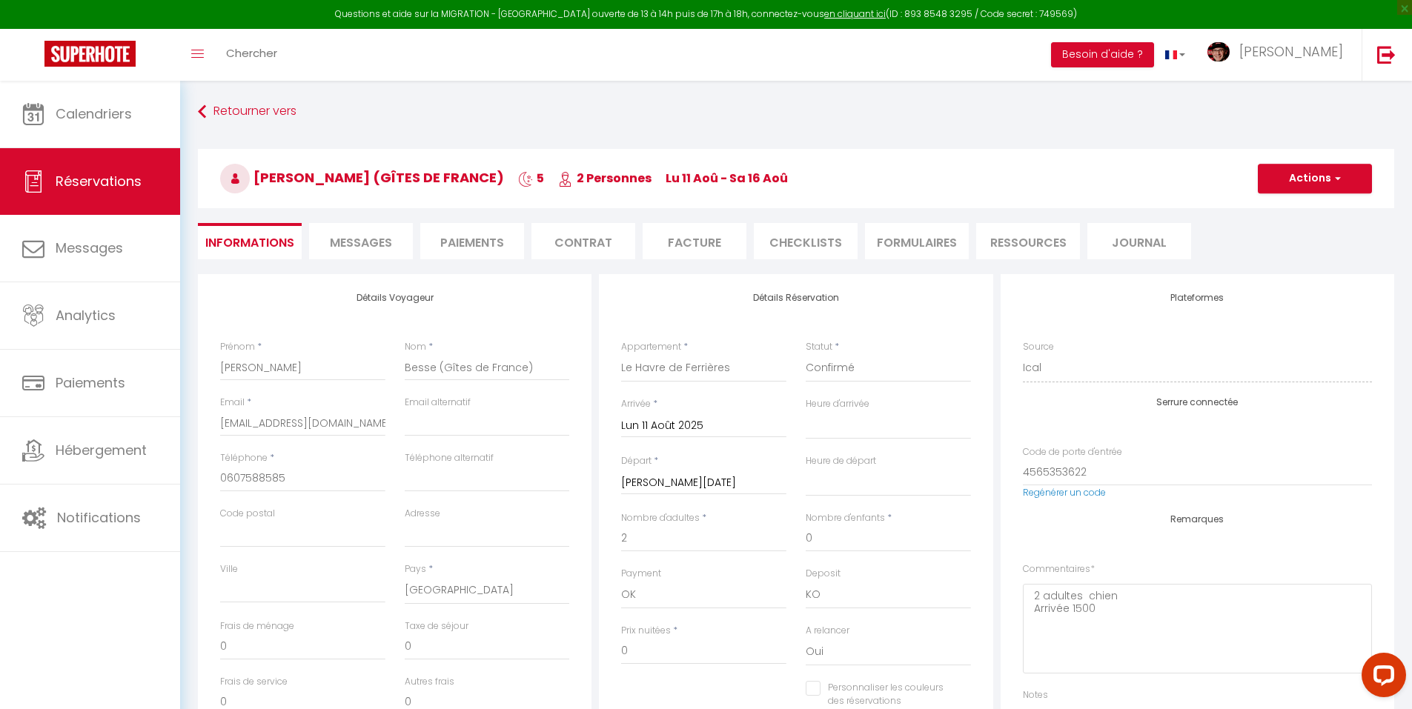
click at [356, 247] on span "Messages" at bounding box center [361, 242] width 62 height 17
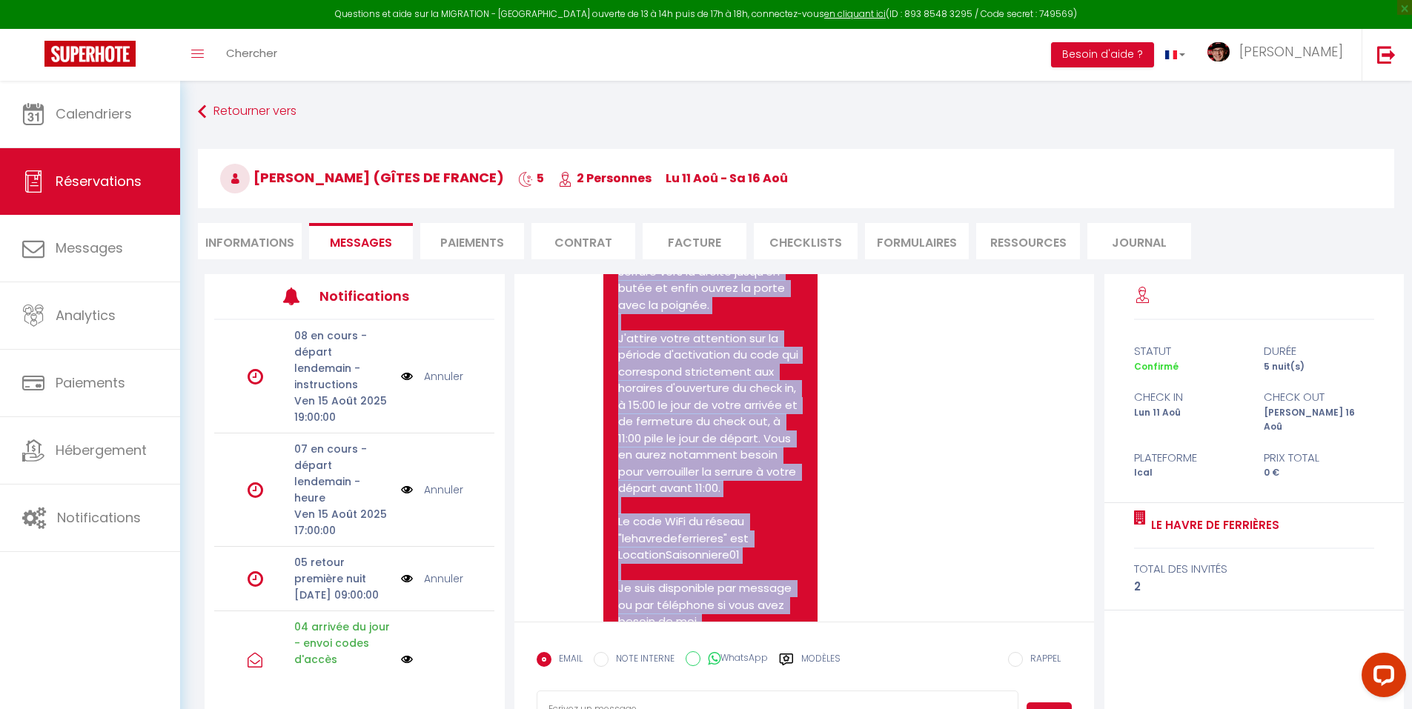
scroll to position [2702, 0]
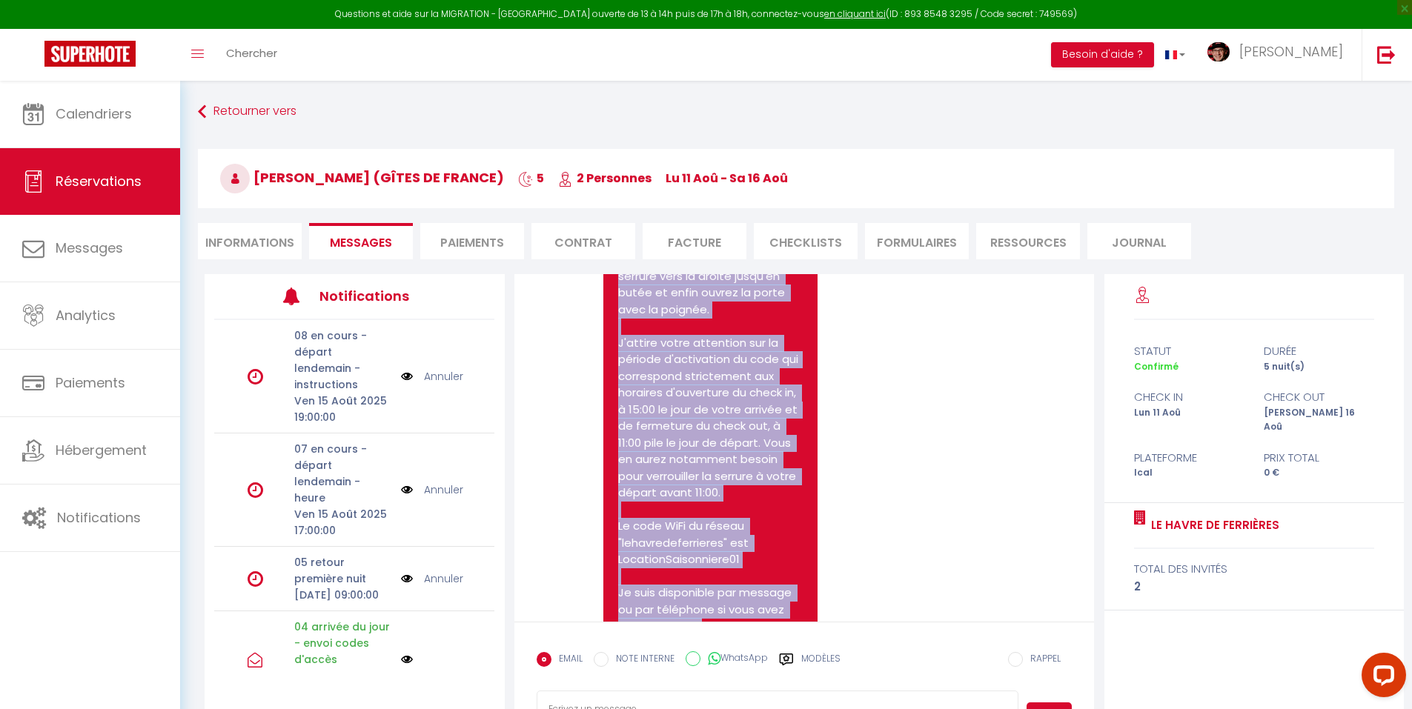
drag, startPoint x: 742, startPoint y: 542, endPoint x: 607, endPoint y: 333, distance: 249.1
click at [607, 333] on div "Le digicode d'entrée de l'immeuble est 1958. Veuillez saisir le code 4565353622…" at bounding box center [710, 512] width 214 height 719
copy p "Le digicode d'entrée de l'immeuble est 1958. Veuillez saisir le code 4565353622…"
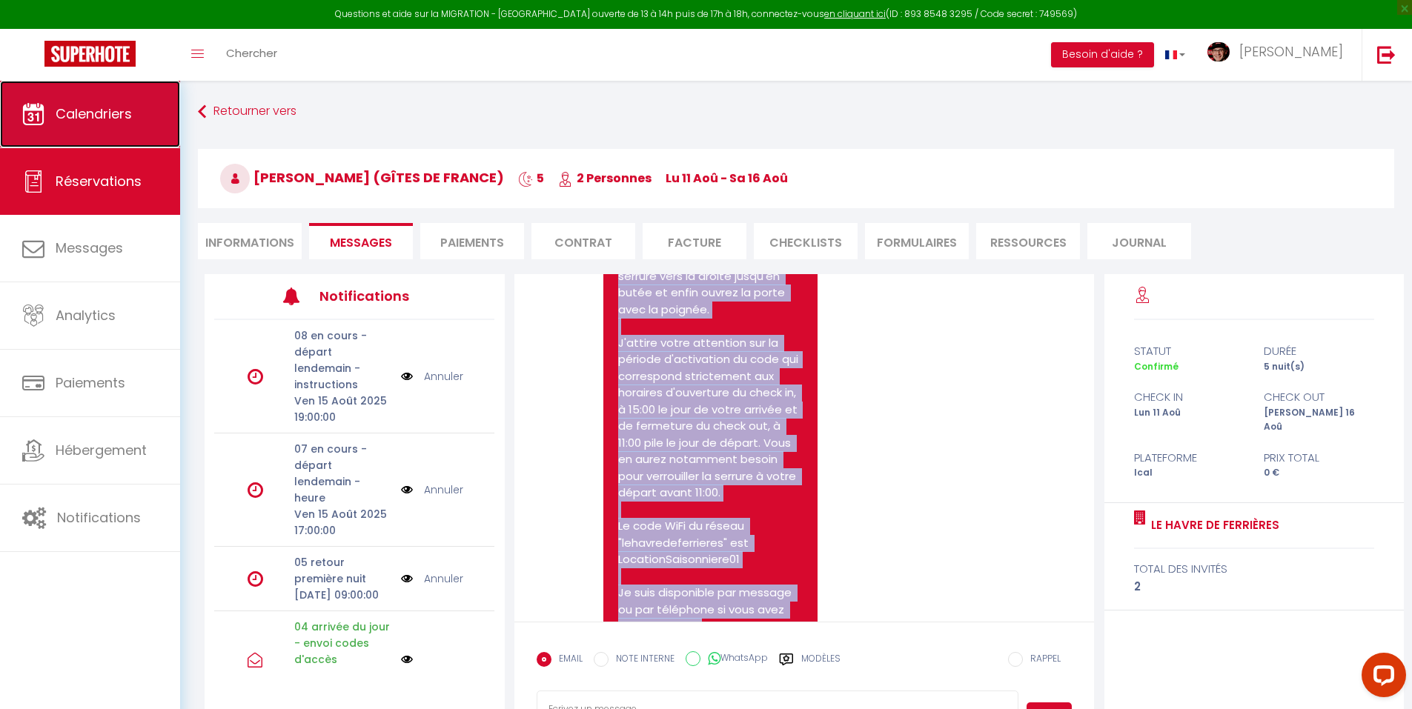
click at [103, 120] on span "Calendriers" at bounding box center [94, 113] width 76 height 19
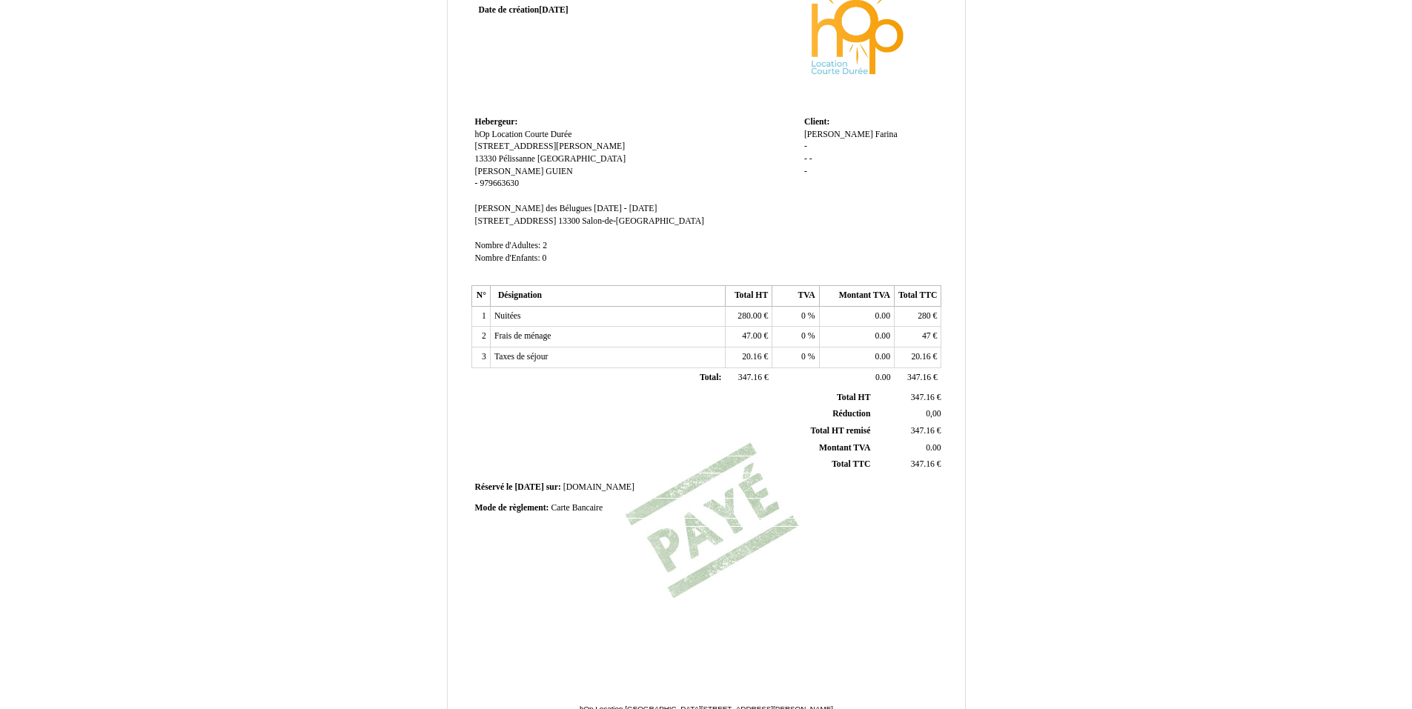
scroll to position [185, 0]
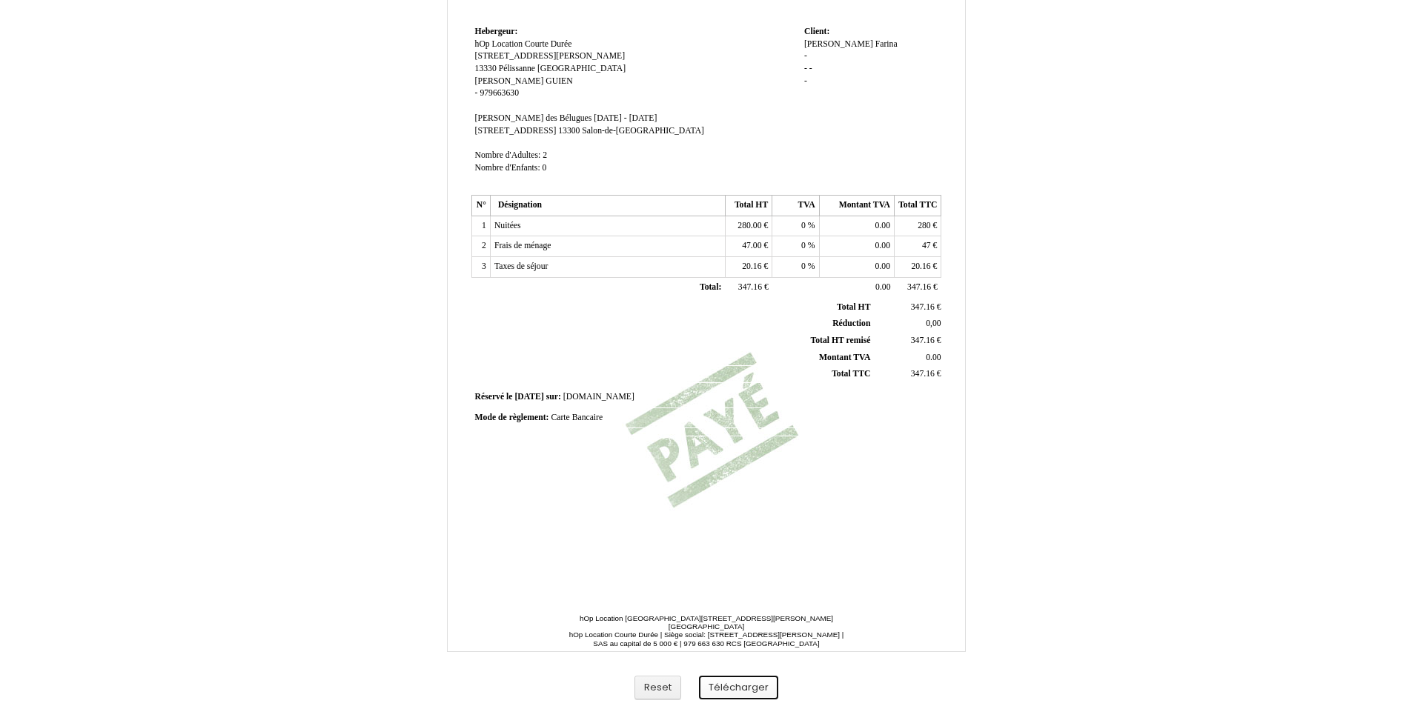
click at [745, 679] on button "Télécharger" at bounding box center [738, 688] width 79 height 24
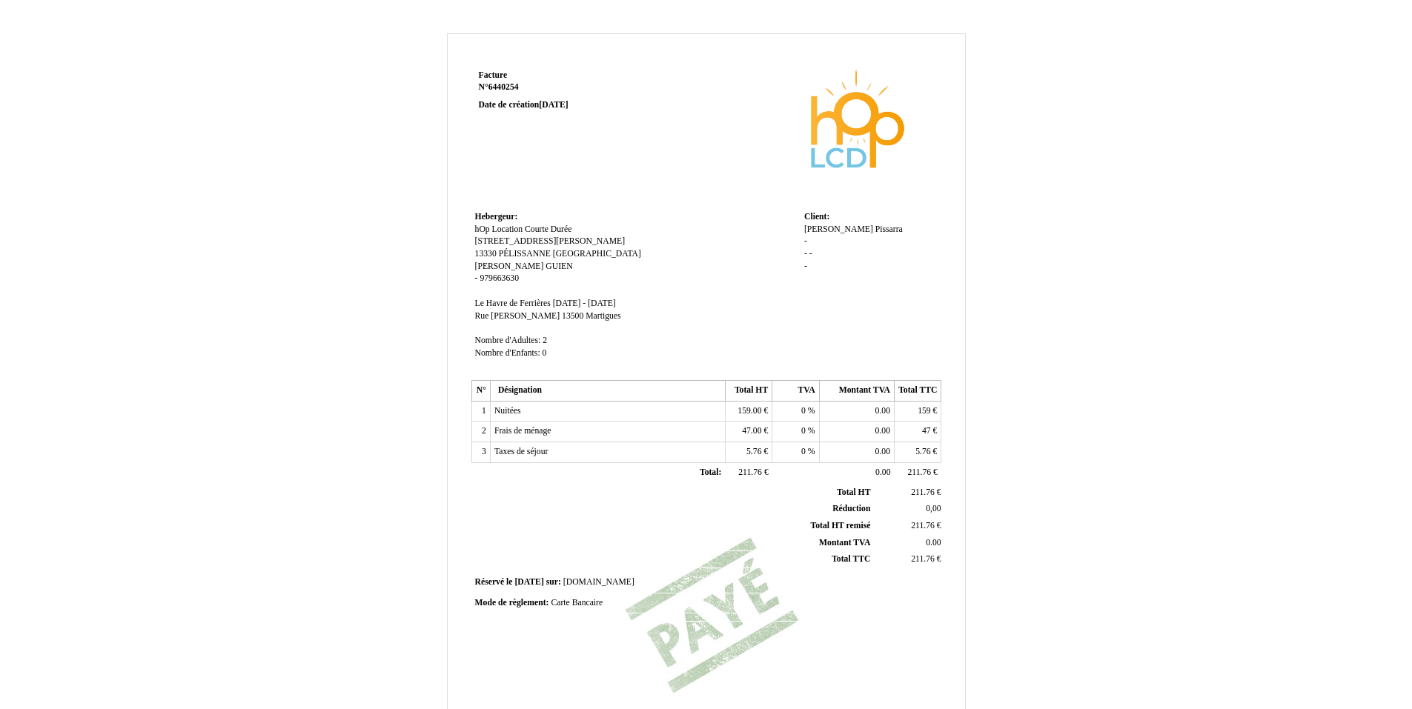
scroll to position [185, 0]
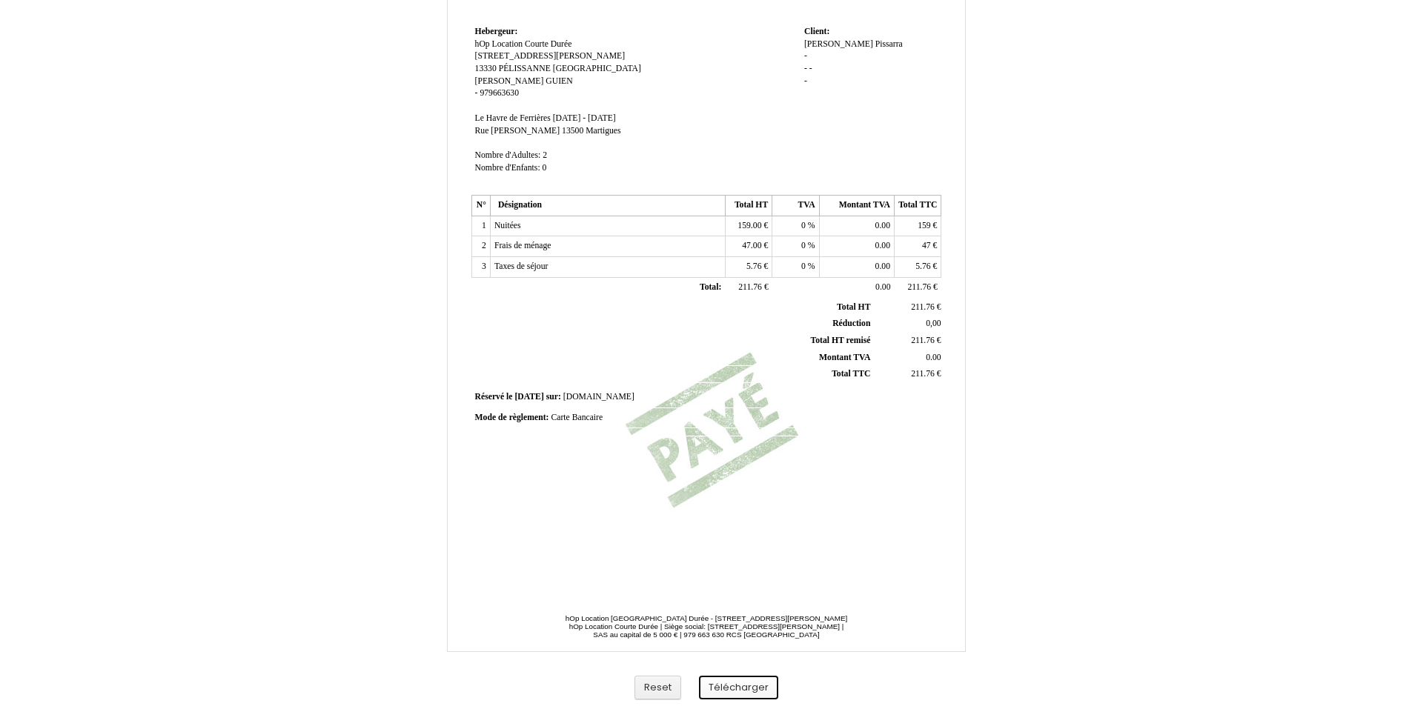
click at [724, 690] on button "Télécharger" at bounding box center [738, 688] width 79 height 24
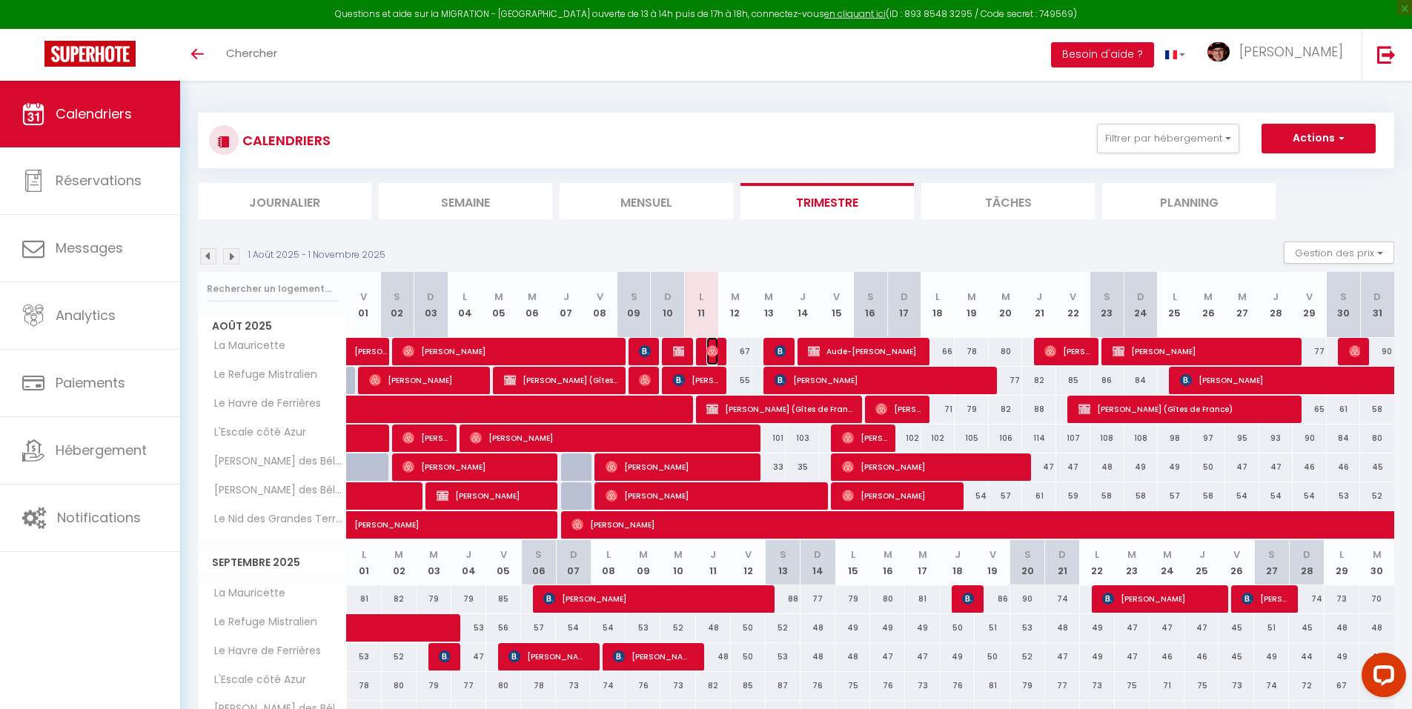
click at [714, 352] on img at bounding box center [712, 351] width 12 height 12
select select "OK"
select select "0"
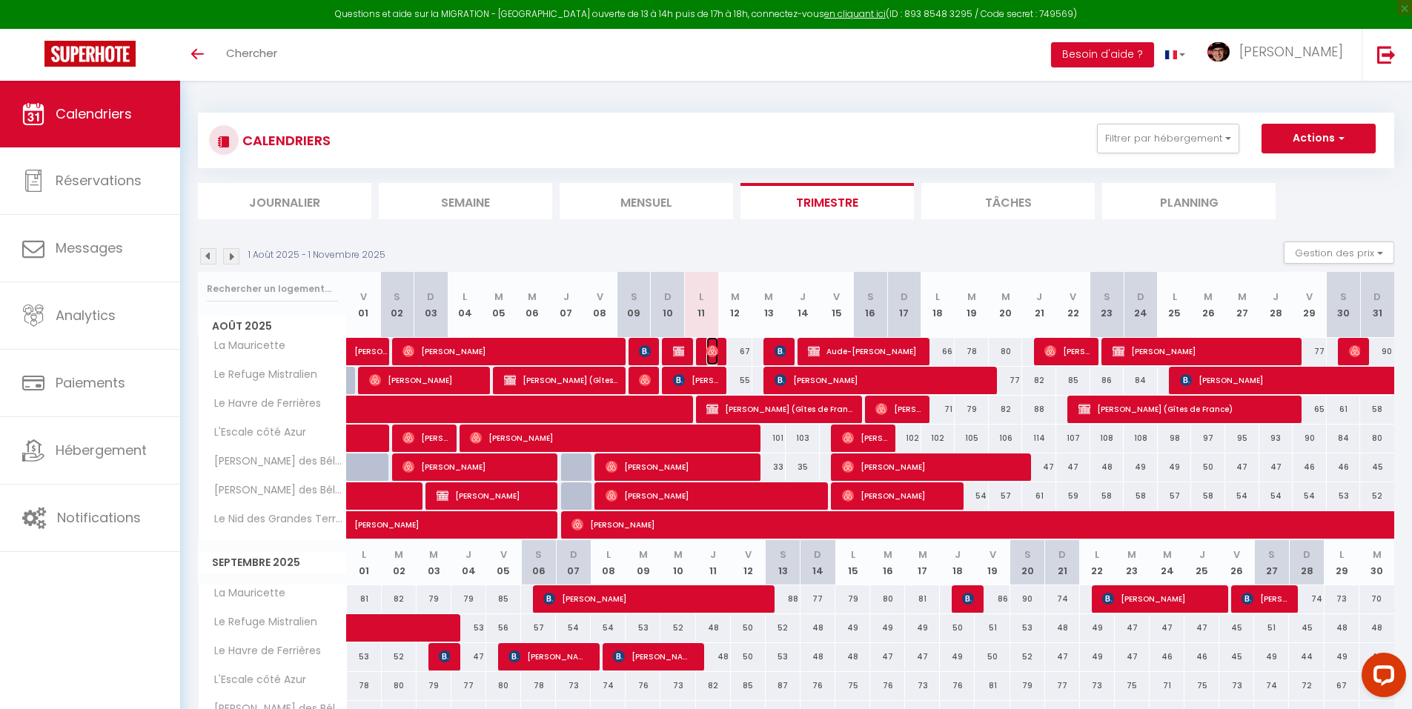
select select "1"
select select
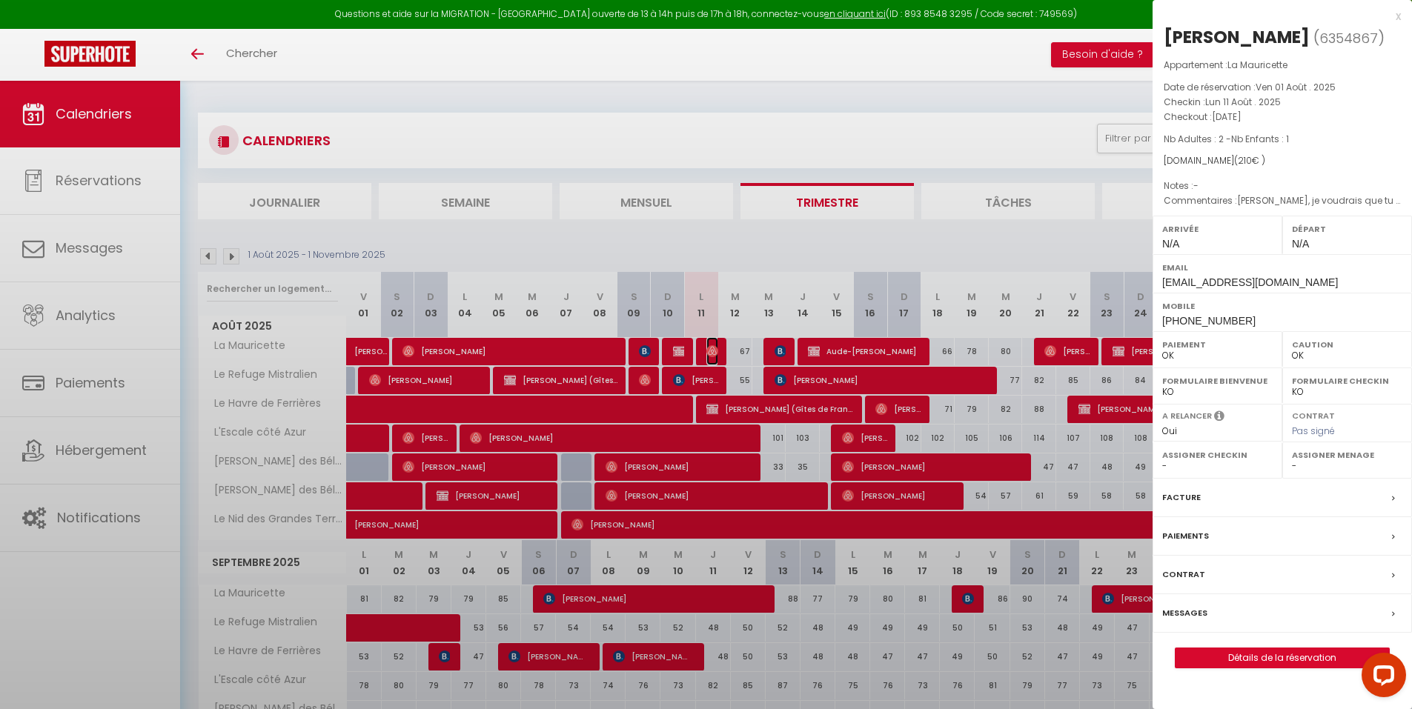
select select "29498"
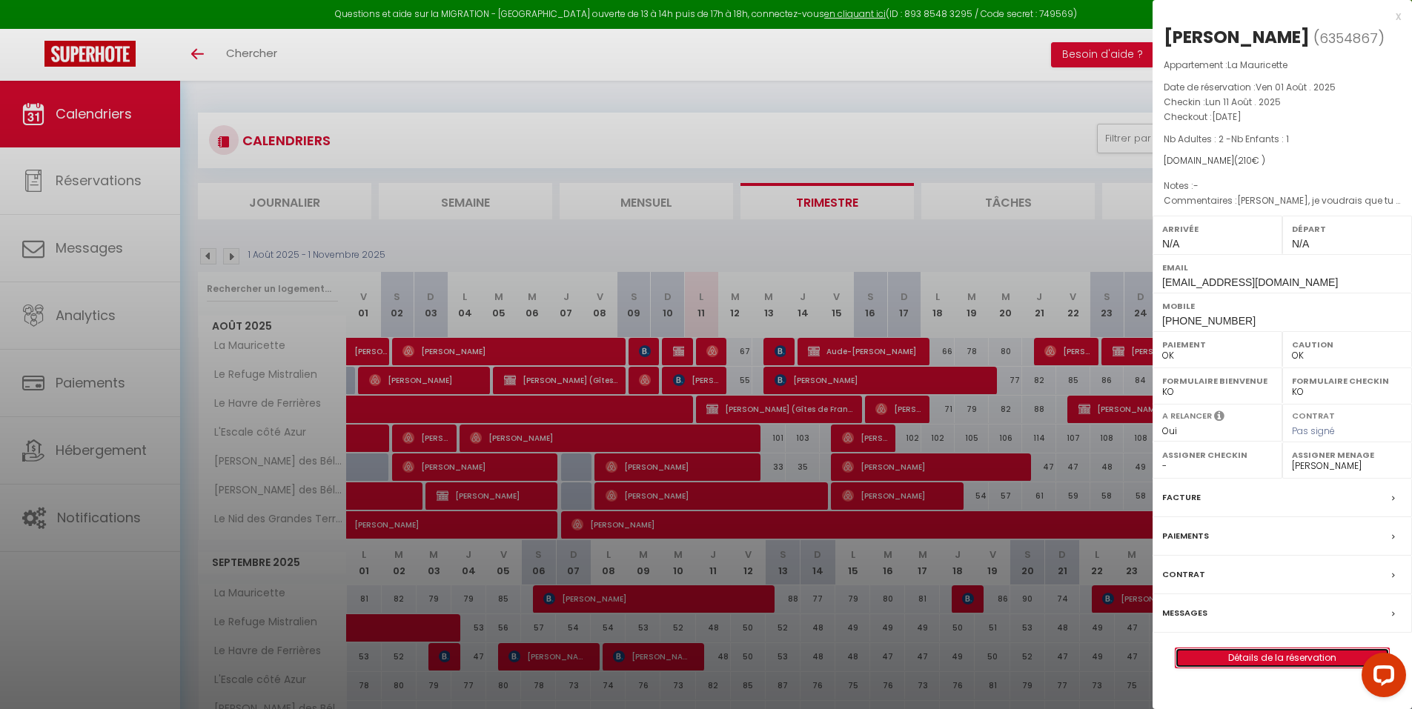
click at [1302, 655] on link "Détails de la réservation" at bounding box center [1281, 657] width 213 height 19
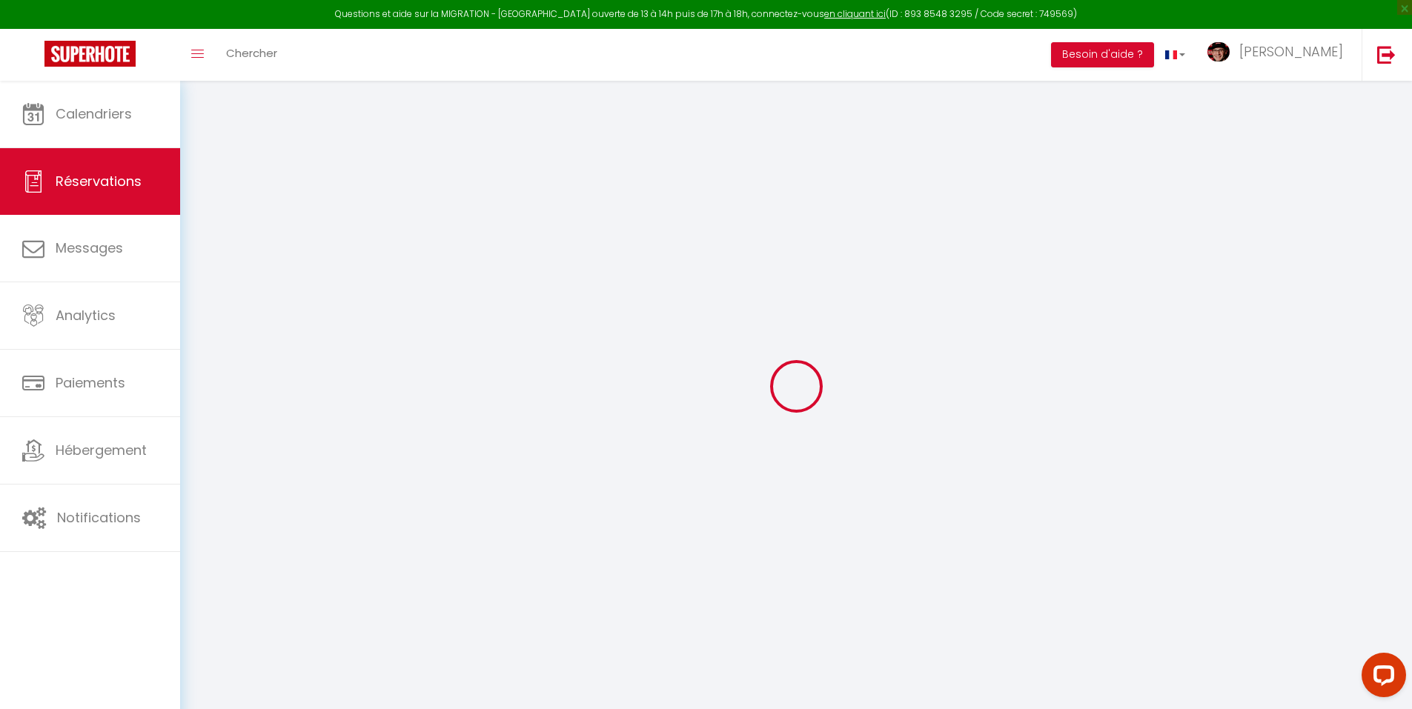
select select
checkbox input "false"
select select
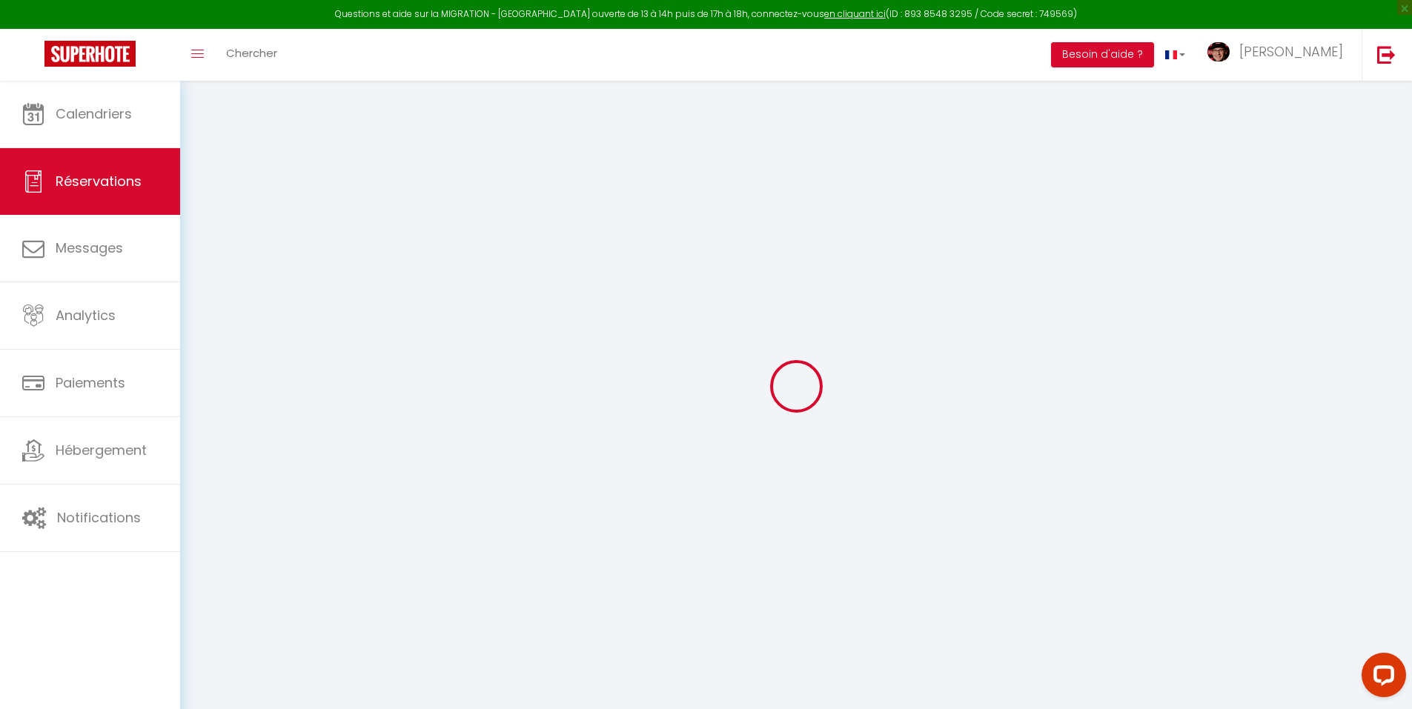
select select
checkbox input "false"
type textarea "Ma chouchoute, je voudrais que tu mettes de côté deux bouteilles de rosé, s’il …"
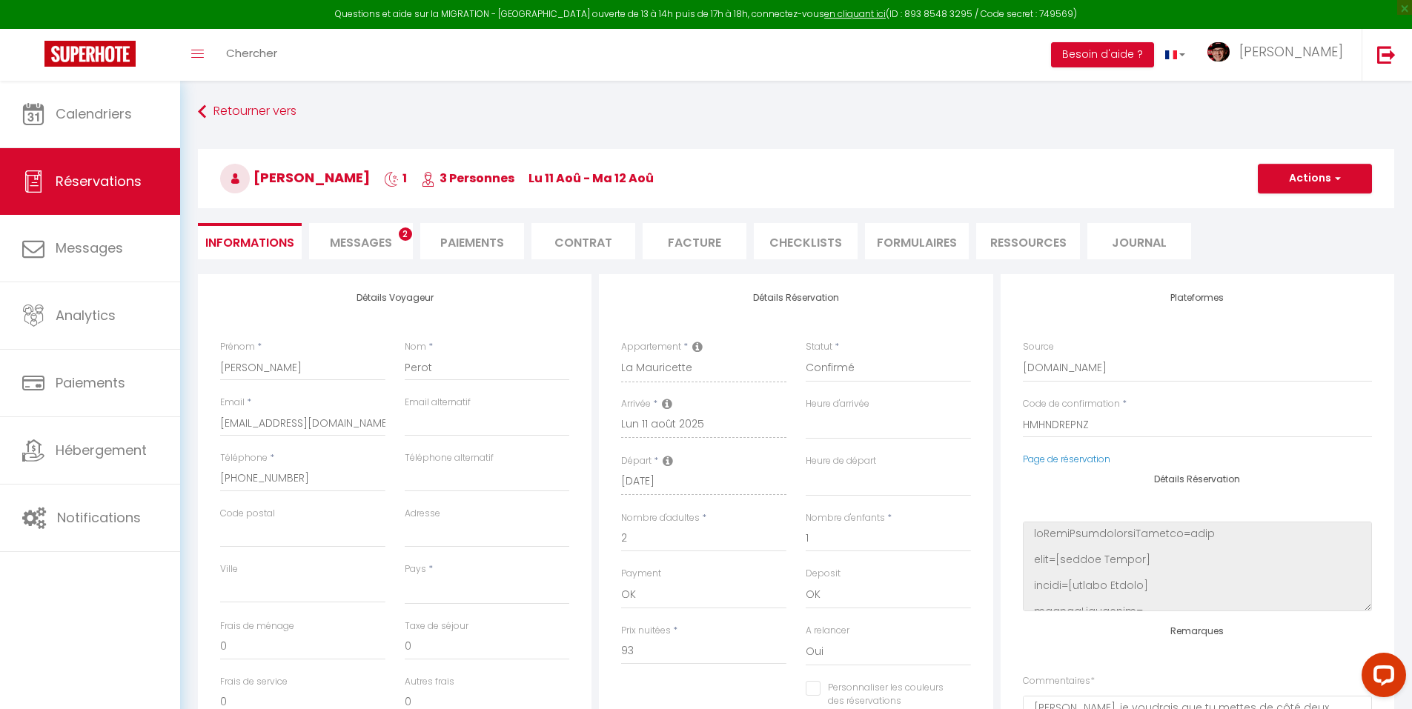
select select
type input "117"
select select
checkbox input "false"
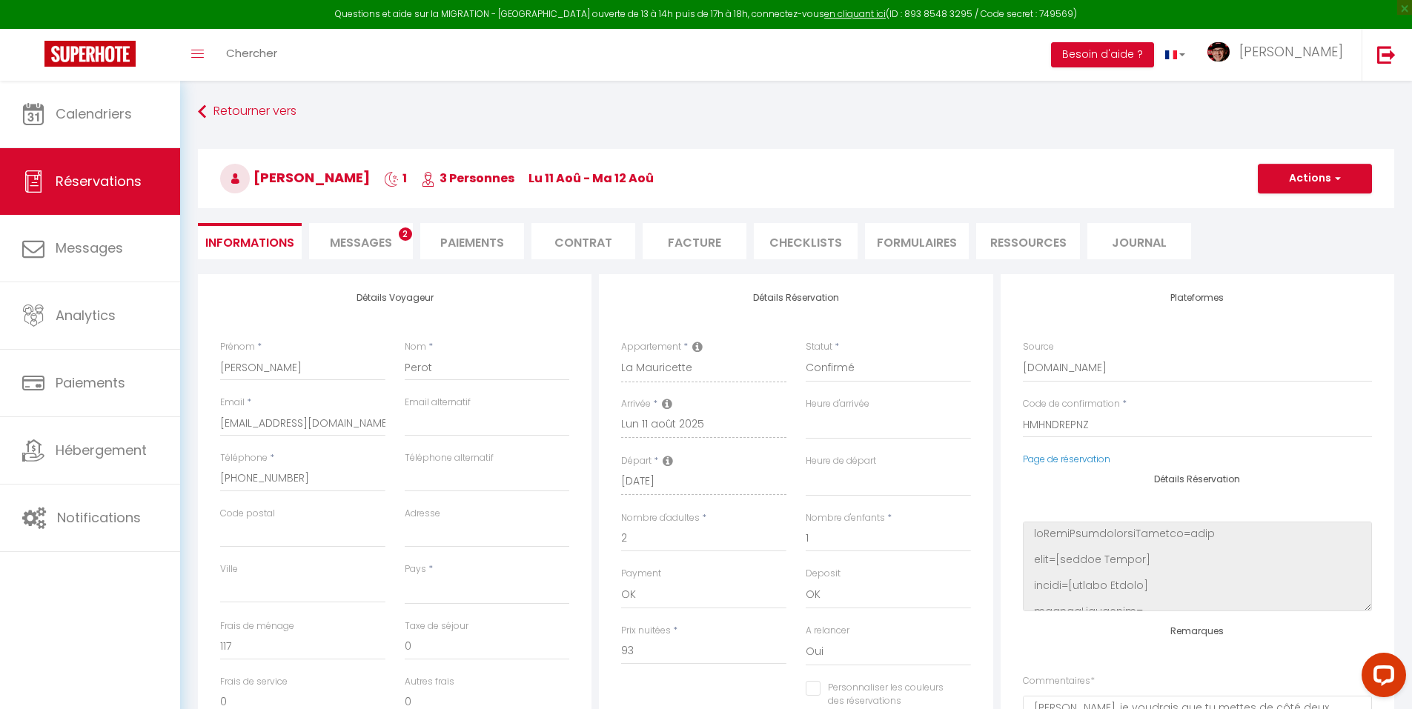
select select
checkbox input "false"
select select
click at [388, 249] on span "Messages" at bounding box center [361, 242] width 62 height 17
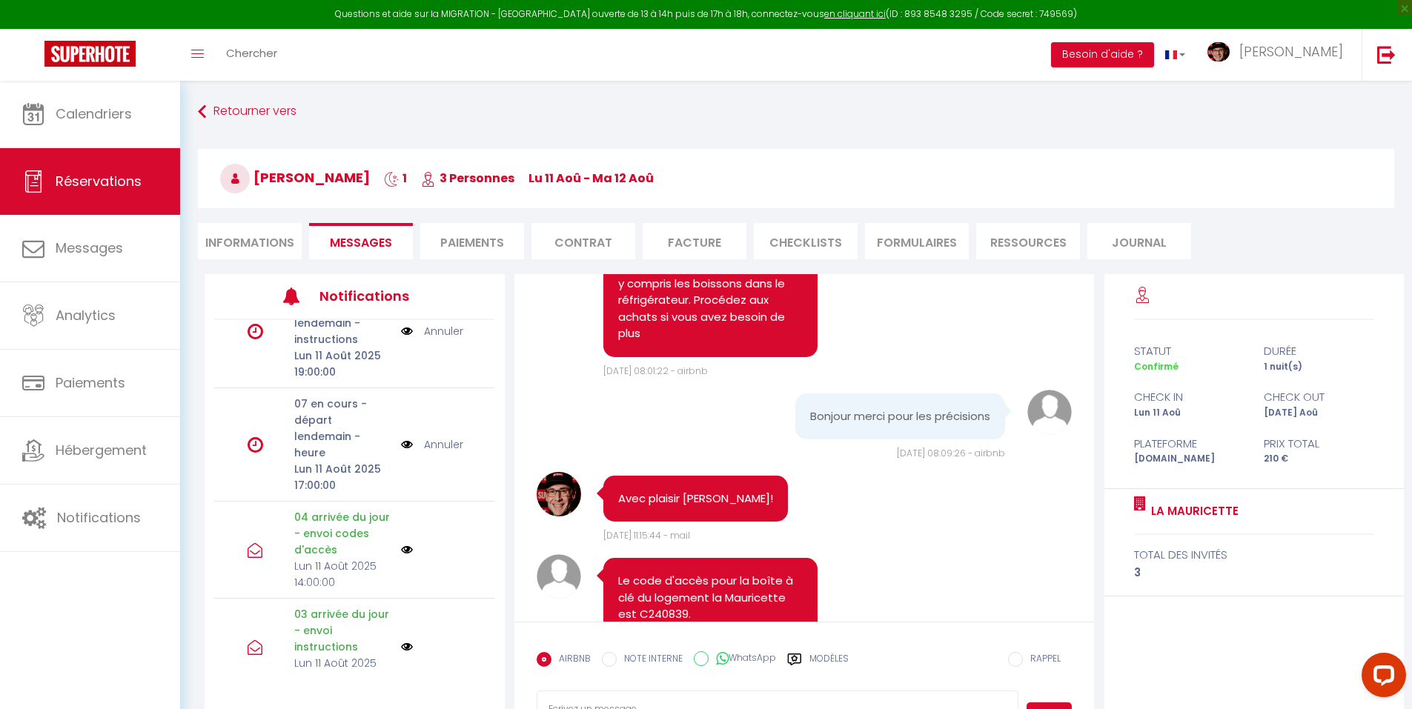
scroll to position [7976, 0]
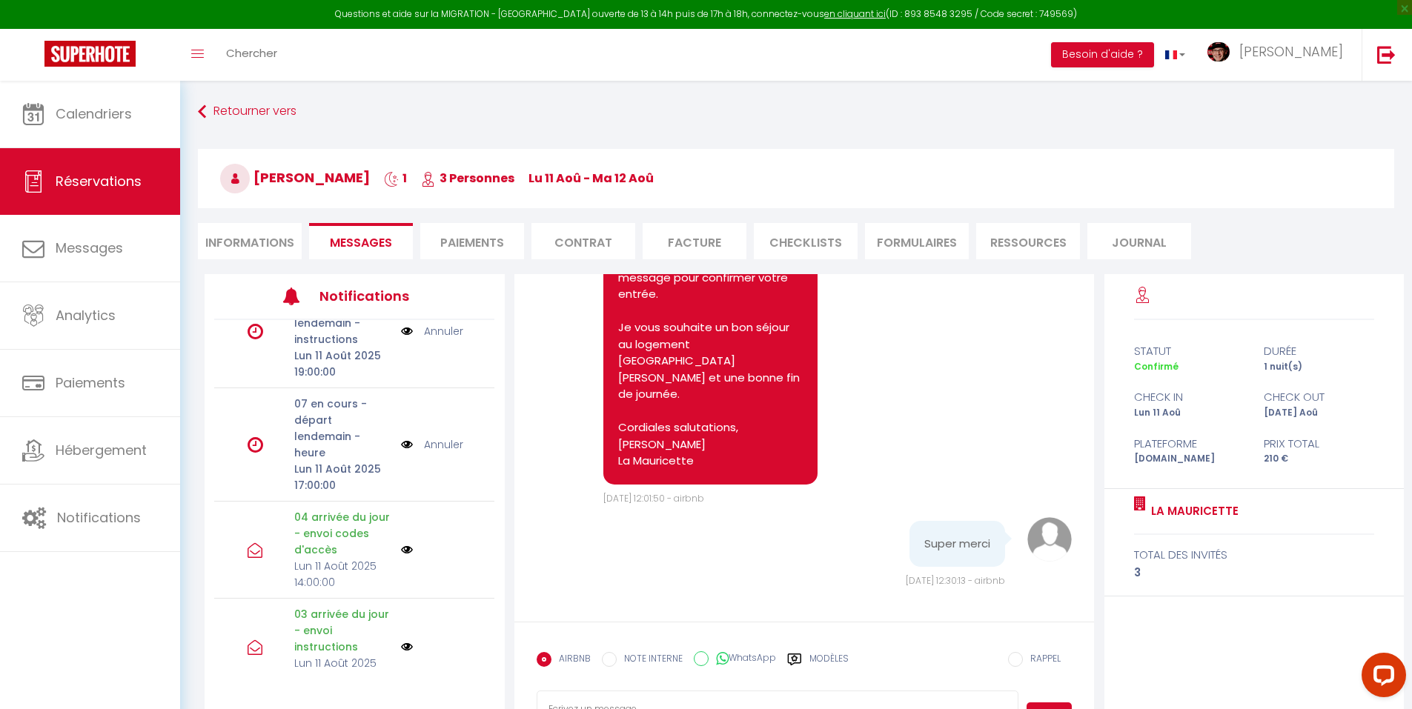
click at [819, 650] on div "AIRBNB NOTE INTERNE WhatsApp Modèles" at bounding box center [692, 664] width 312 height 39
click at [824, 659] on label "Modèles" at bounding box center [828, 665] width 39 height 26
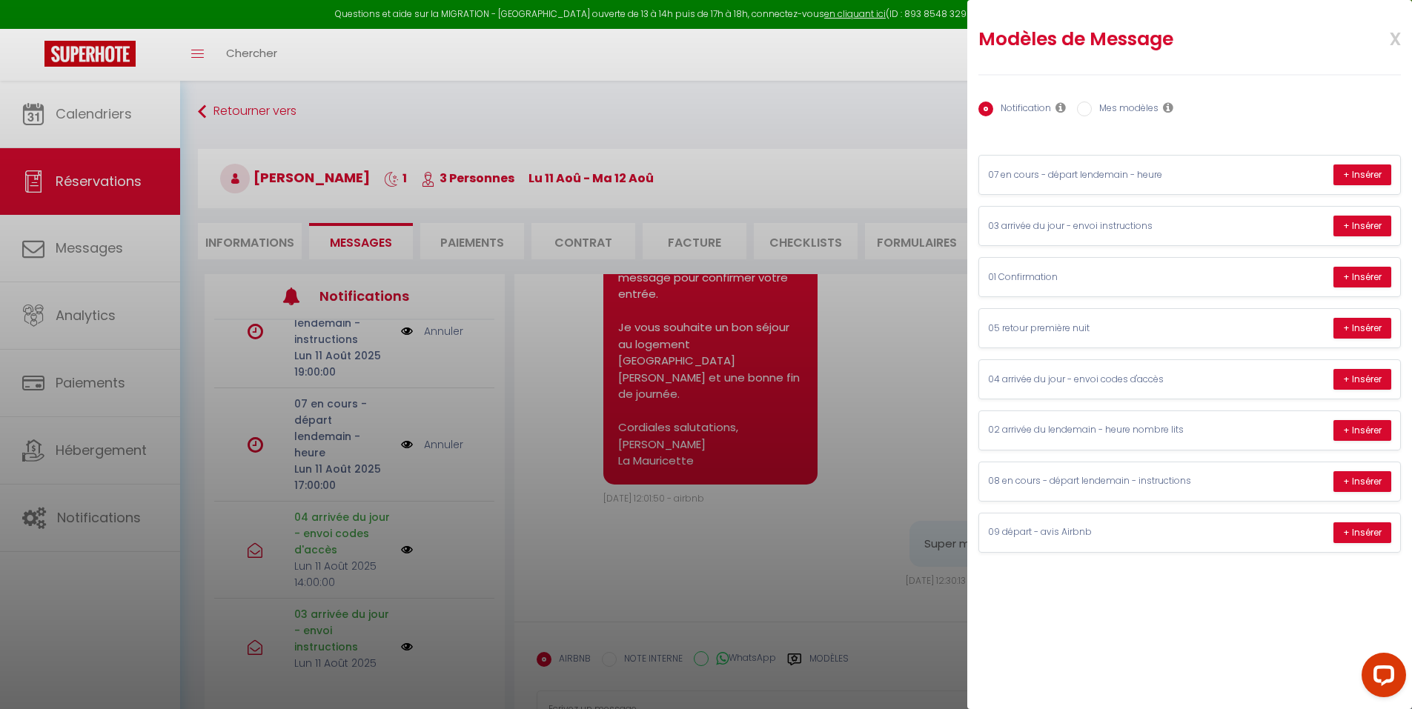
click at [1140, 110] on label "Mes modèles" at bounding box center [1124, 110] width 67 height 16
click at [1091, 110] on input "Mes modèles" at bounding box center [1084, 109] width 15 height 15
radio input "true"
radio input "false"
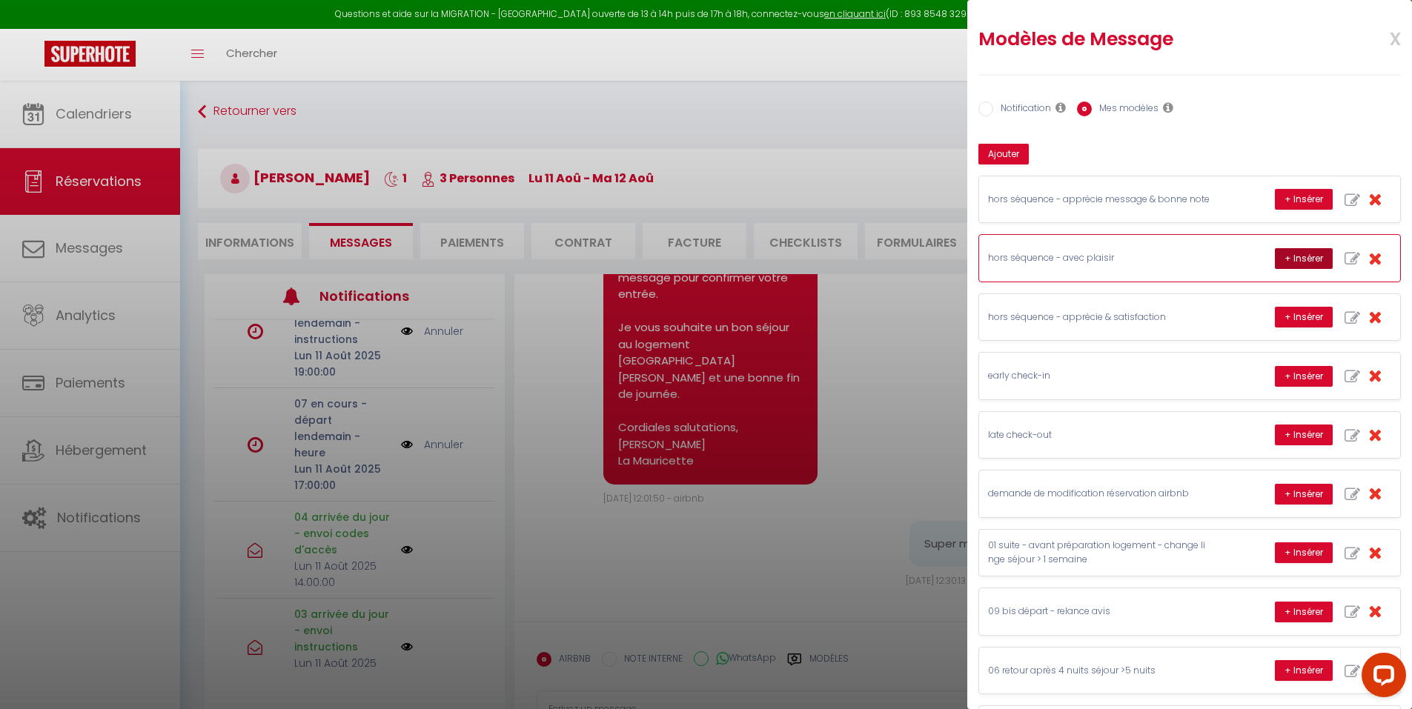
click at [1277, 255] on button "+ Insérer" at bounding box center [1303, 258] width 58 height 21
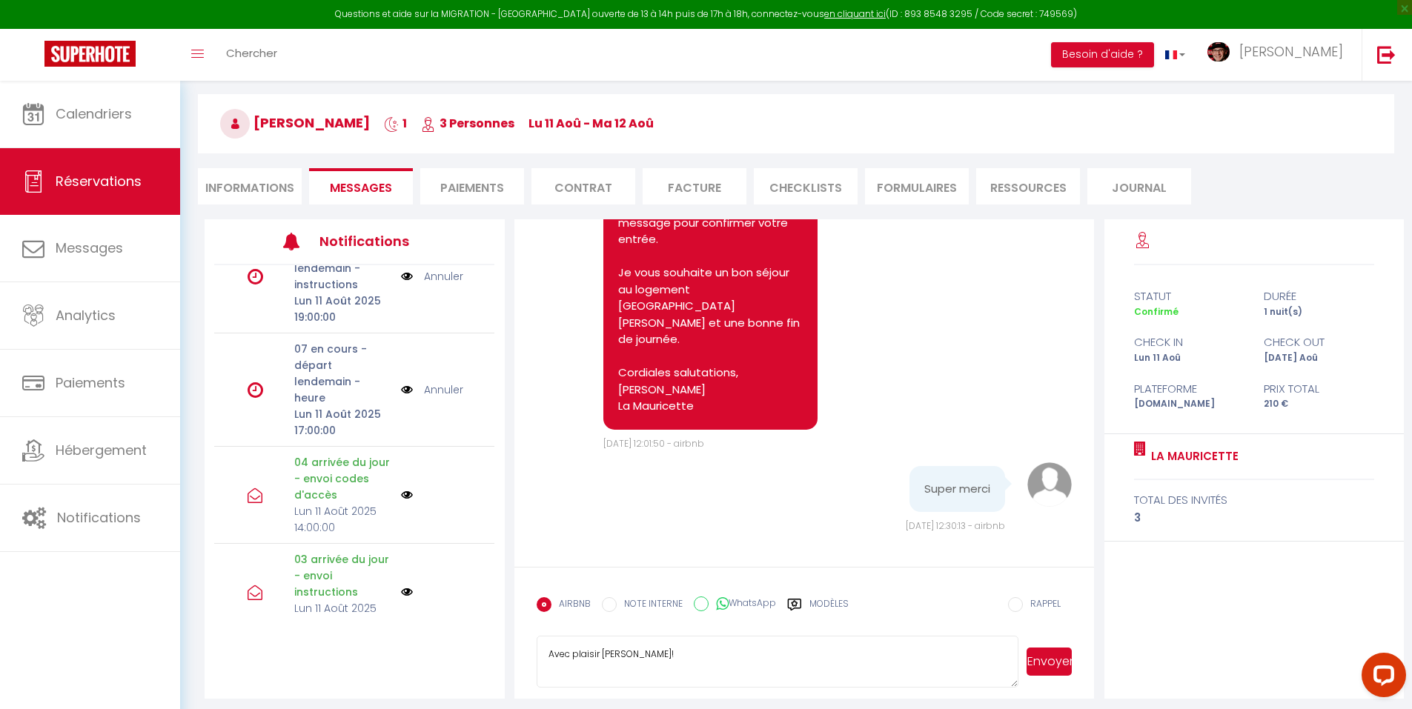
scroll to position [81, 0]
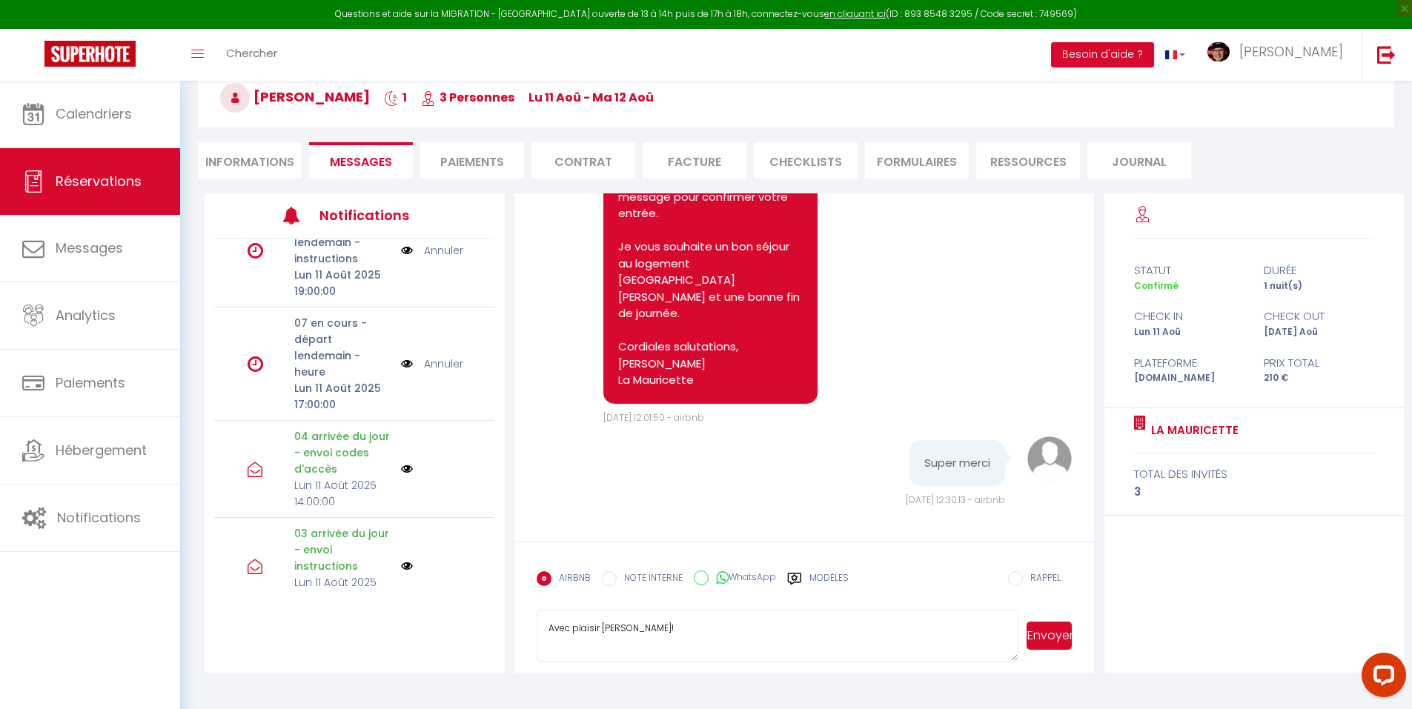
click at [553, 631] on textarea "Avec plaisir Joseph!" at bounding box center [777, 636] width 482 height 52
click at [989, 627] on textarea "Je vous en prie Joseph!" at bounding box center [777, 636] width 482 height 52
type textarea "Je vous en prie Joseph."
click at [1051, 632] on button "Envoyer" at bounding box center [1048, 636] width 45 height 28
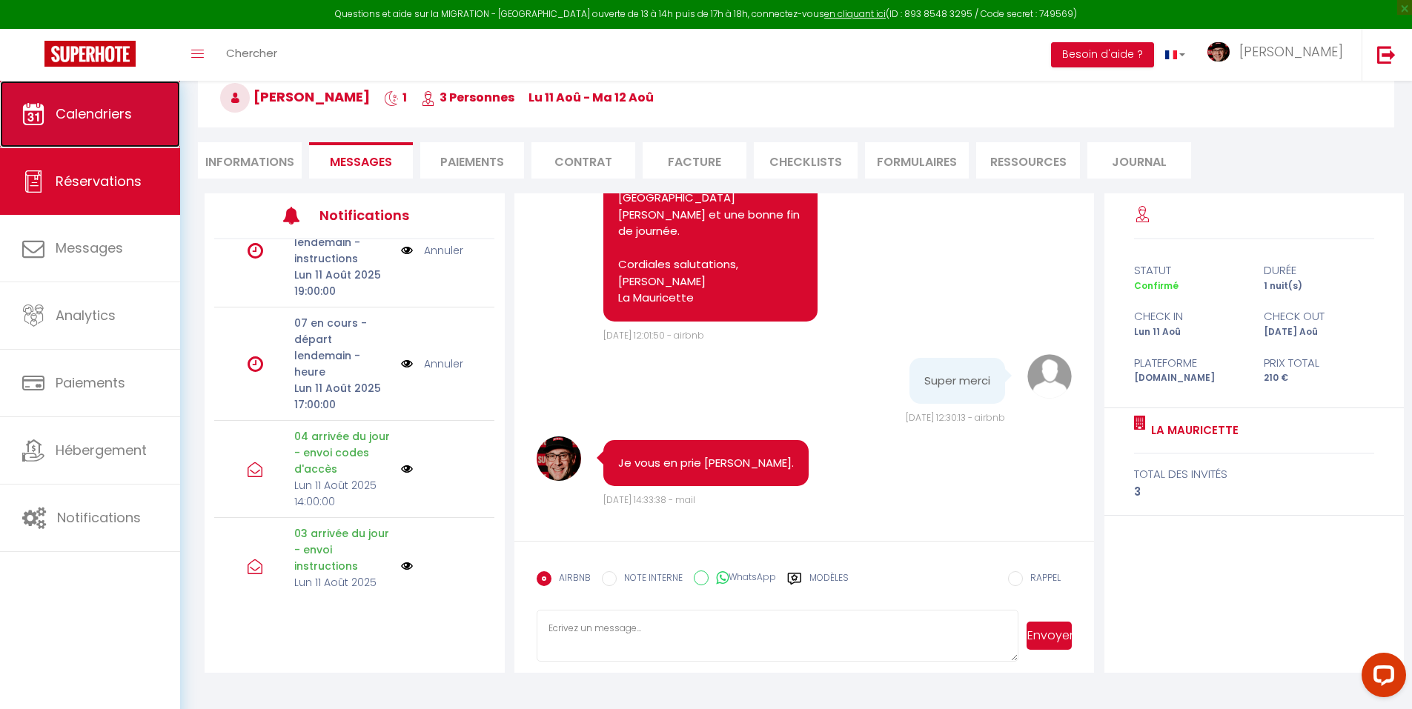
click at [134, 110] on link "Calendriers" at bounding box center [90, 114] width 180 height 67
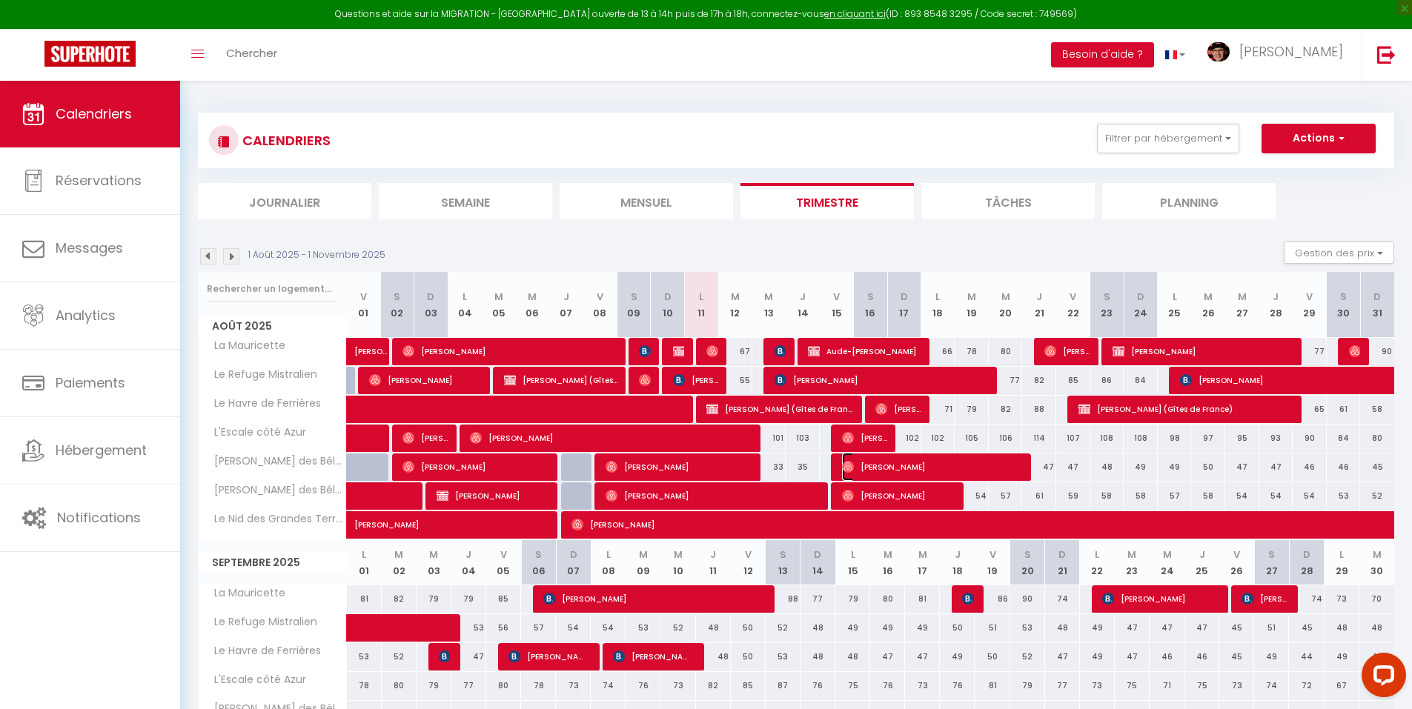
click at [852, 473] on span "[PERSON_NAME]" at bounding box center [933, 467] width 182 height 28
select select "OK"
select select "0"
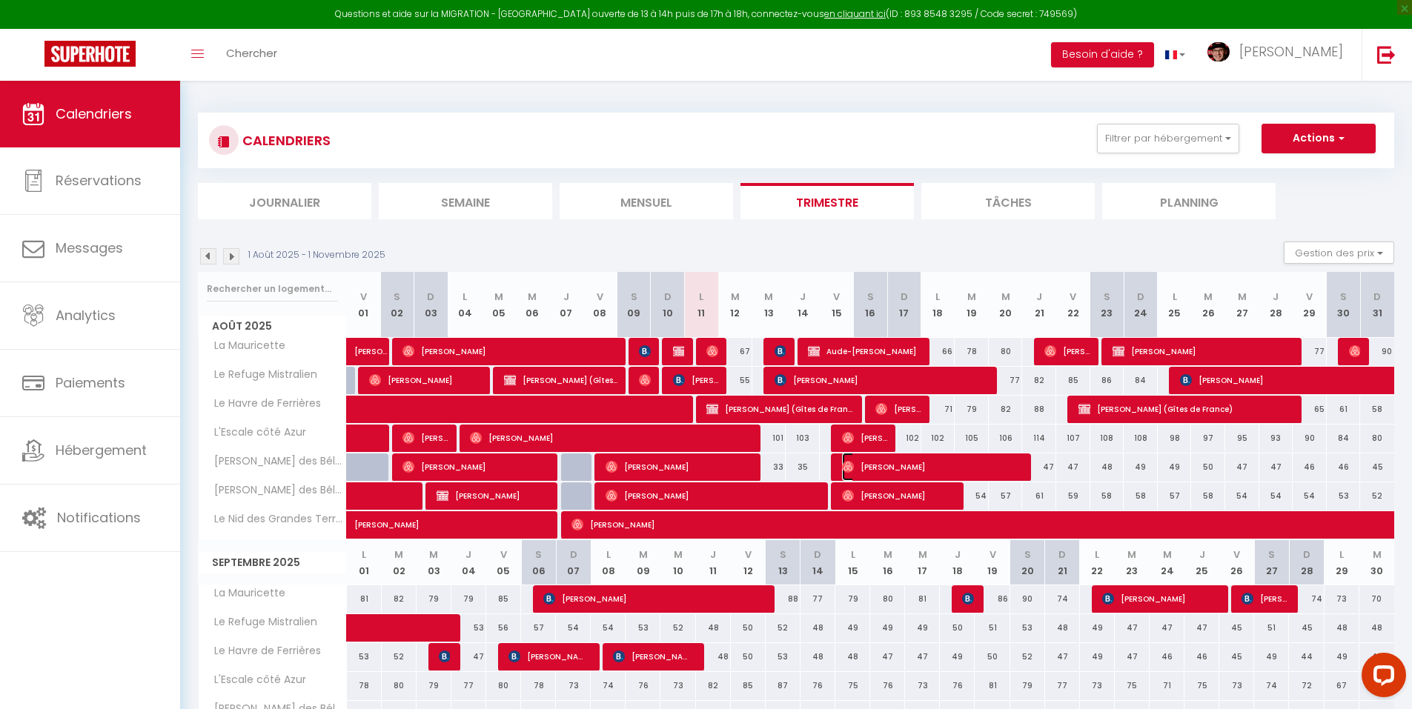
select select "1"
select select
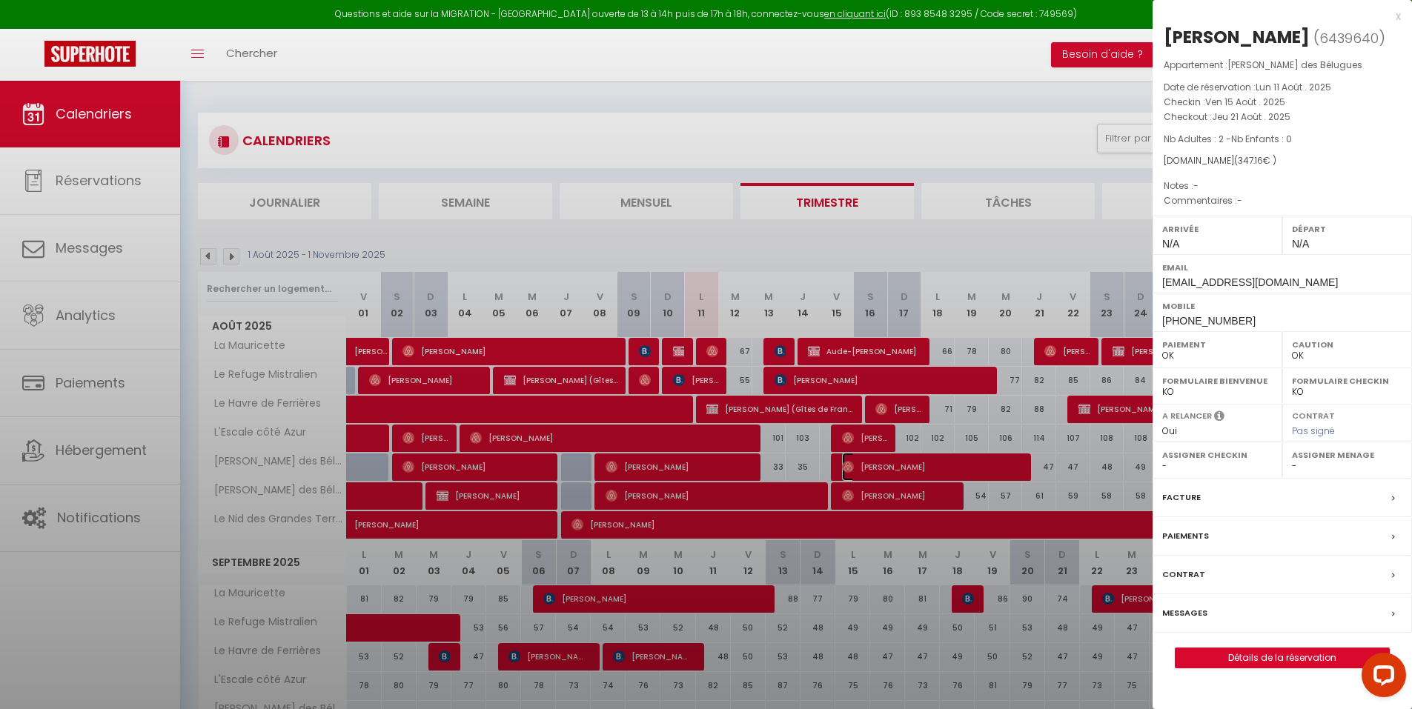
select select "29498"
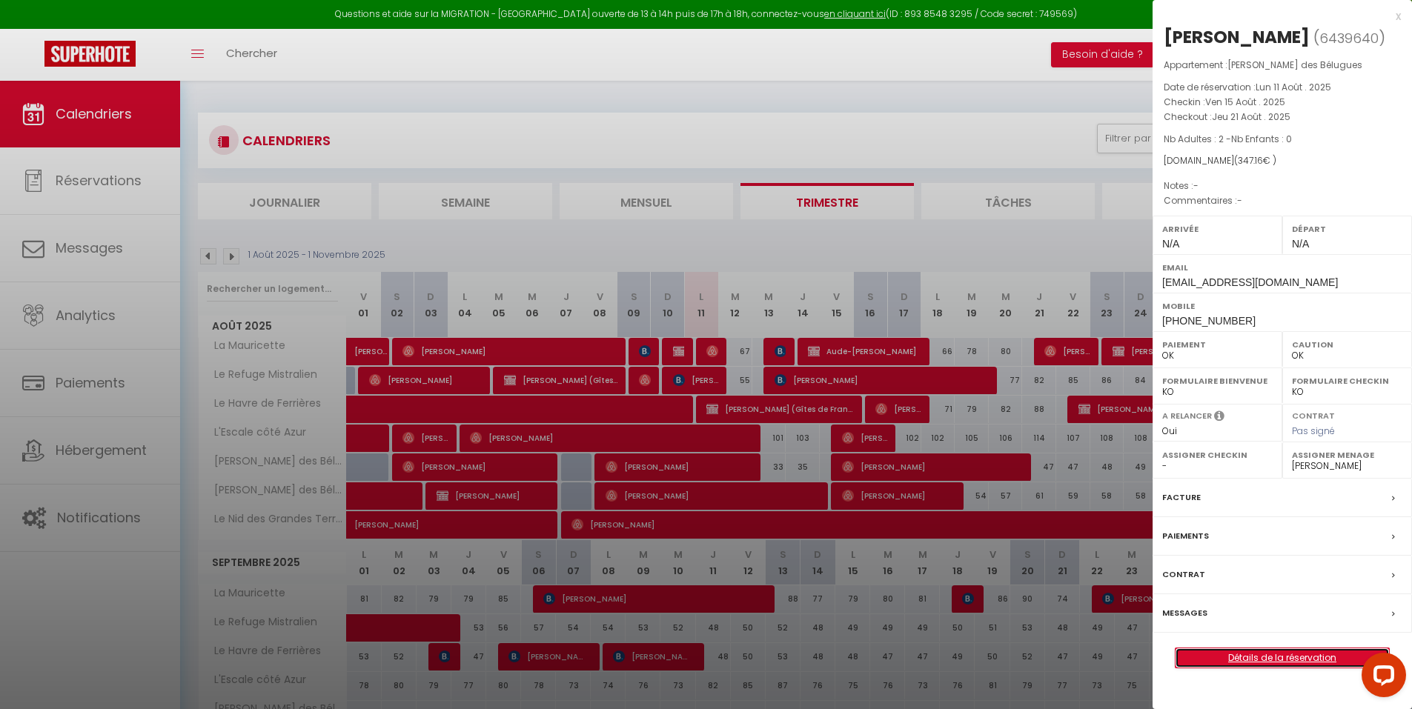
click at [1247, 662] on link "Détails de la réservation" at bounding box center [1281, 657] width 213 height 19
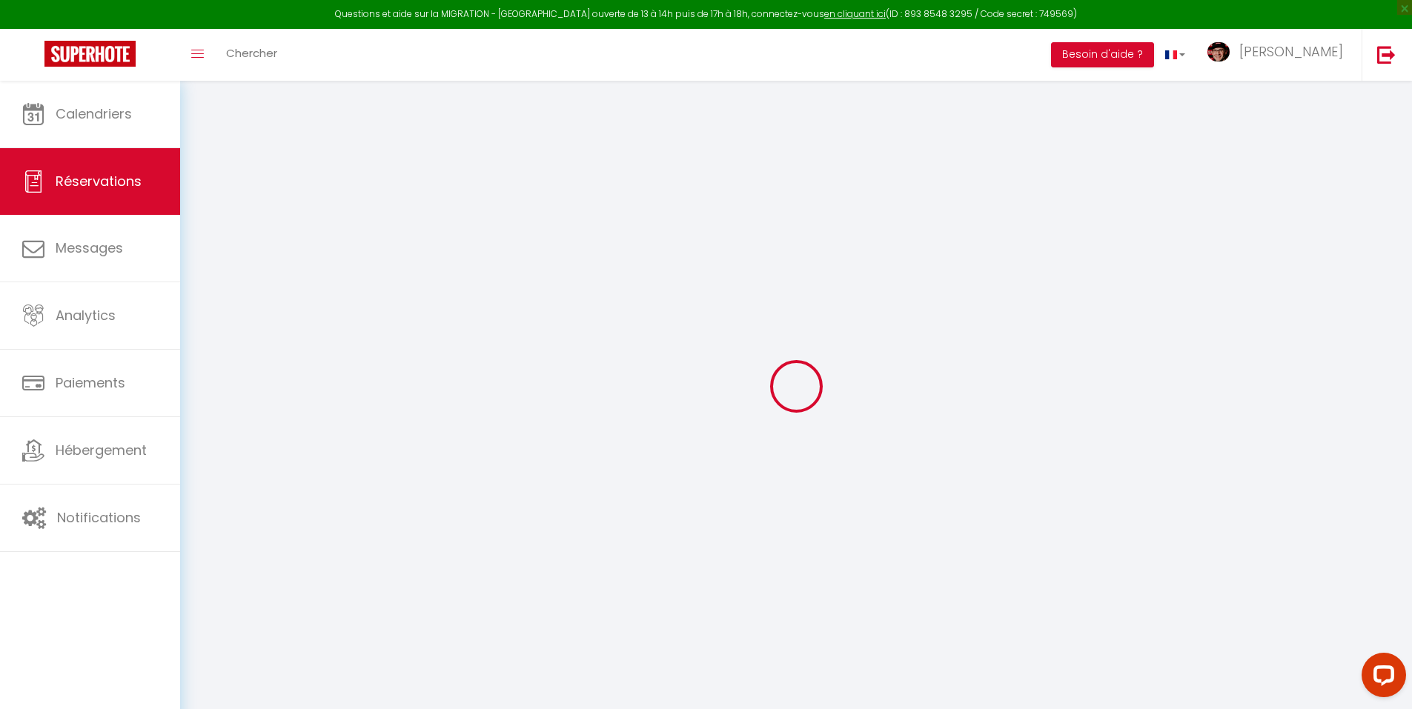
type input "Xavier"
type input "Farina"
type input "l9so0jlngglg9zxsvmotutgfzme8@reply.superhote.com"
type input "+33681201678"
select select
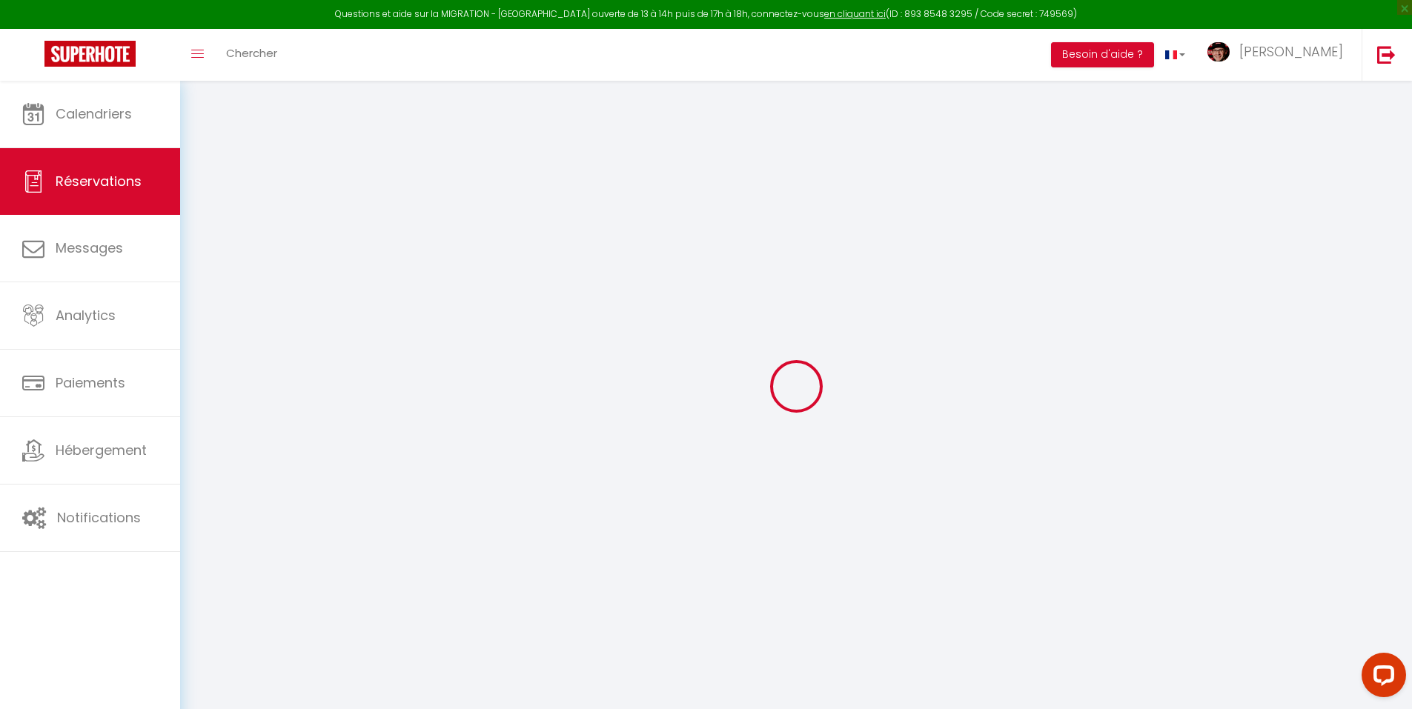
type input "49.05"
select select "65367"
select select "1"
select select
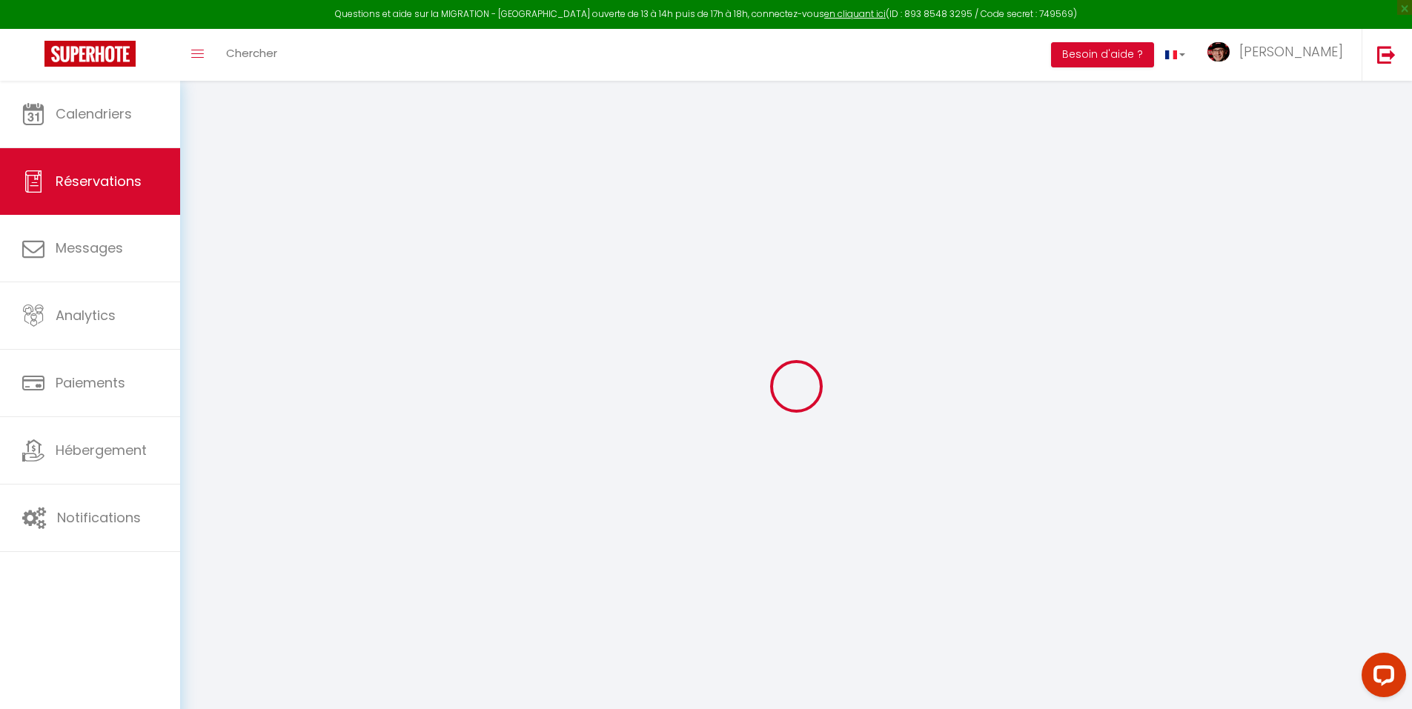
type input "2"
select select "12"
select select
type input "280"
checkbox input "false"
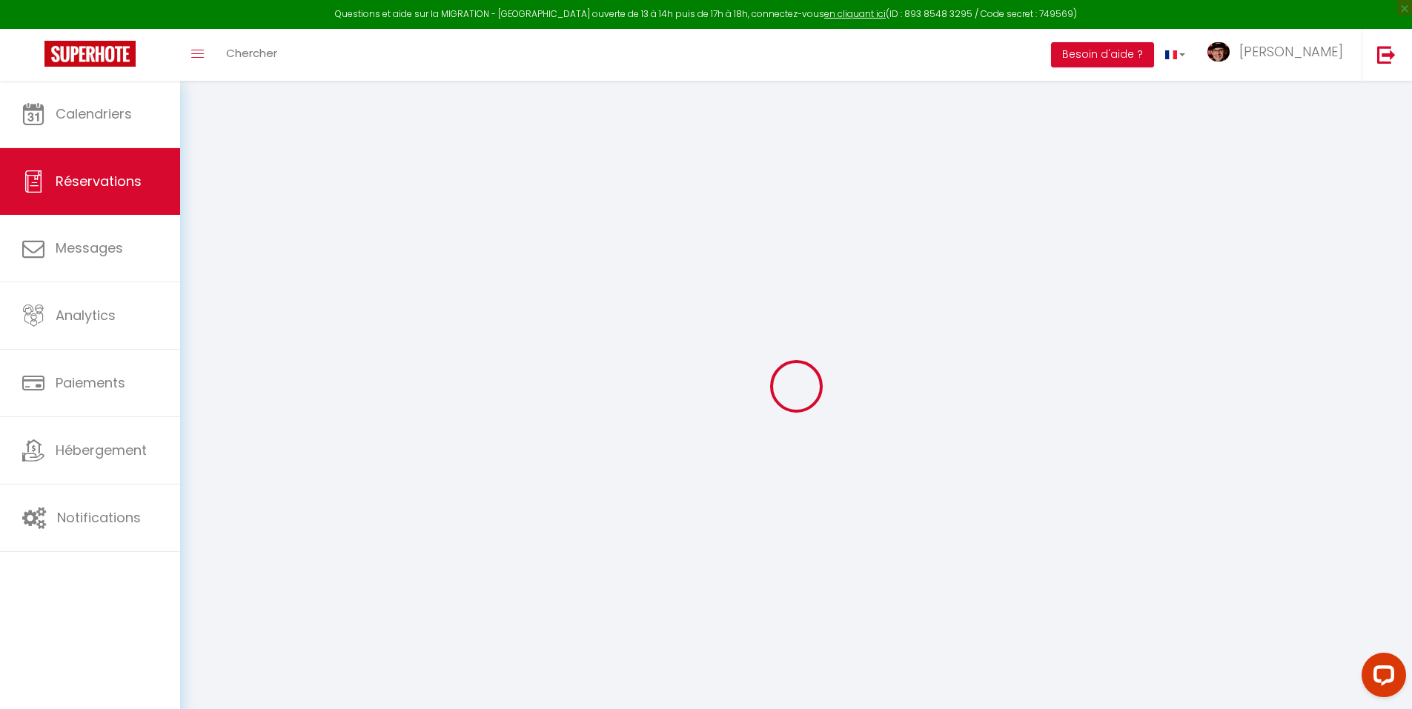
type input "0"
select select "1"
type input "0"
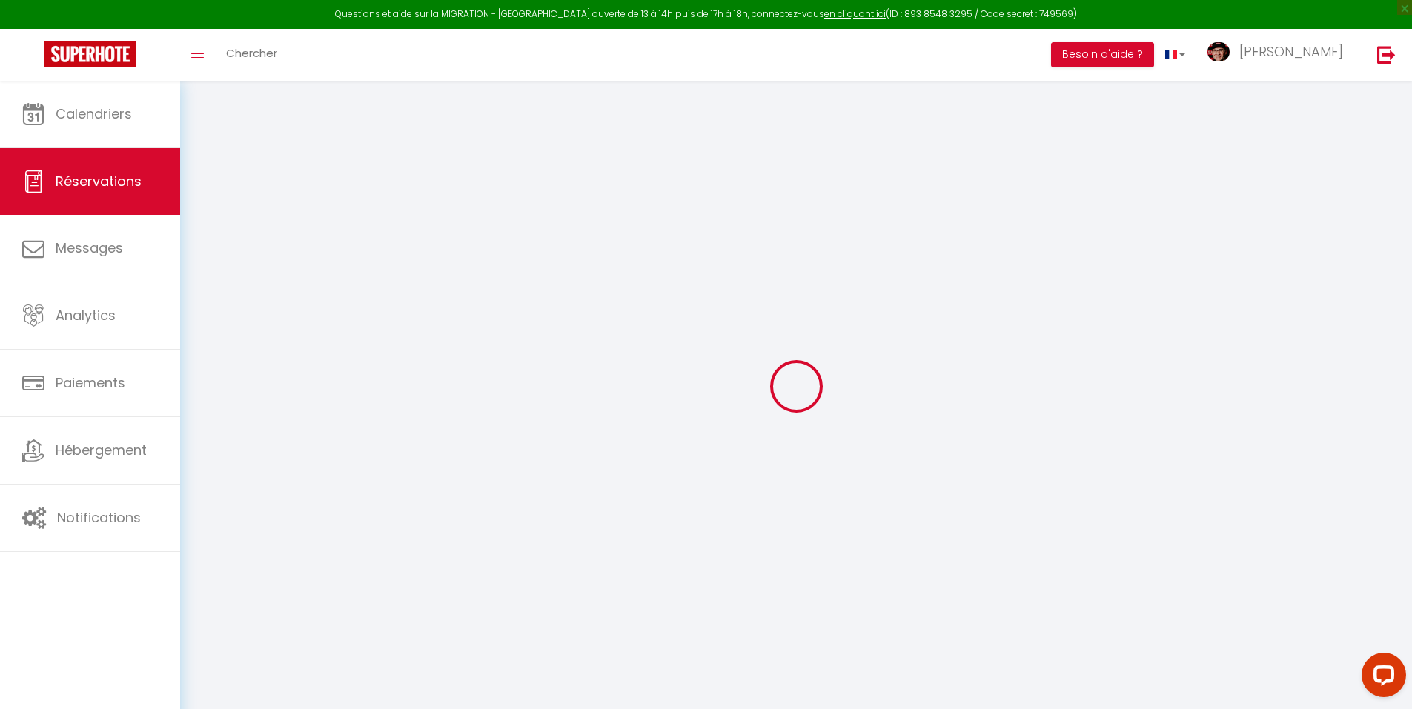
select select
select select "15"
checkbox input "false"
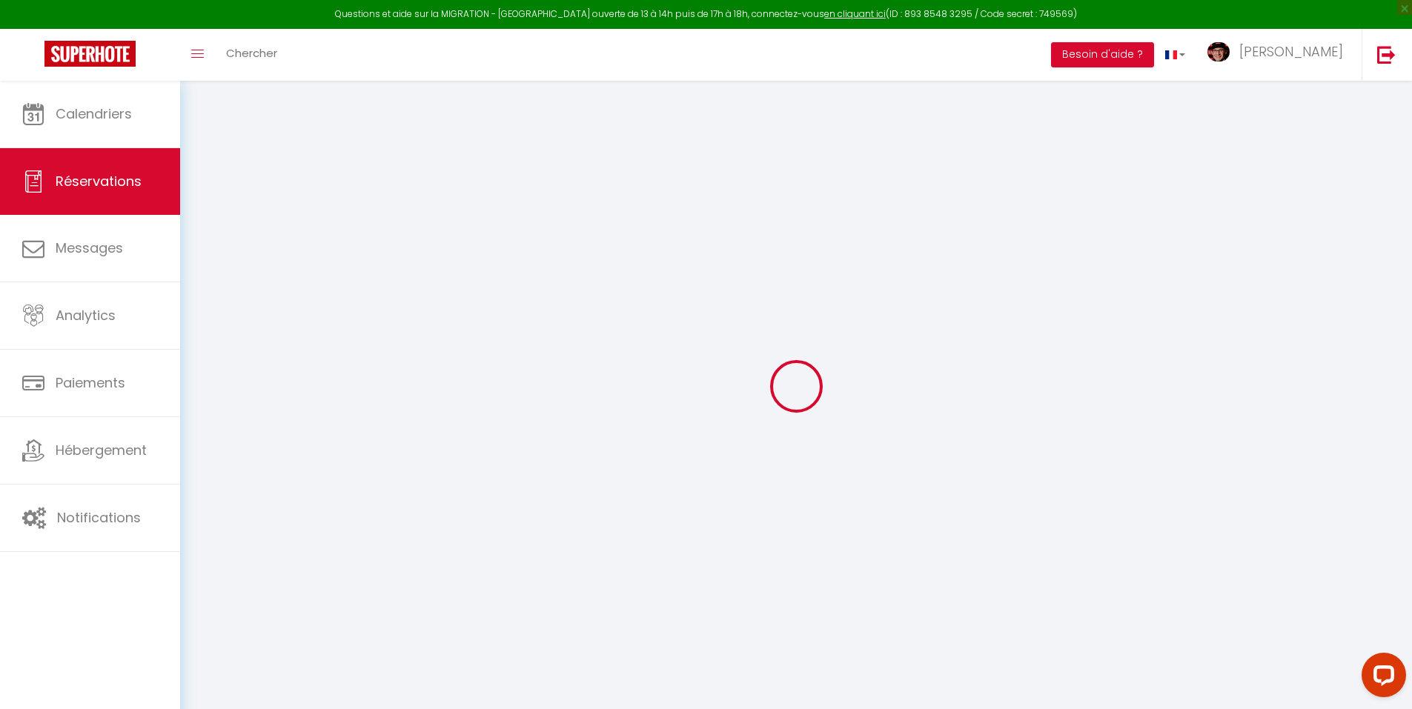
select select
checkbox input "false"
select select
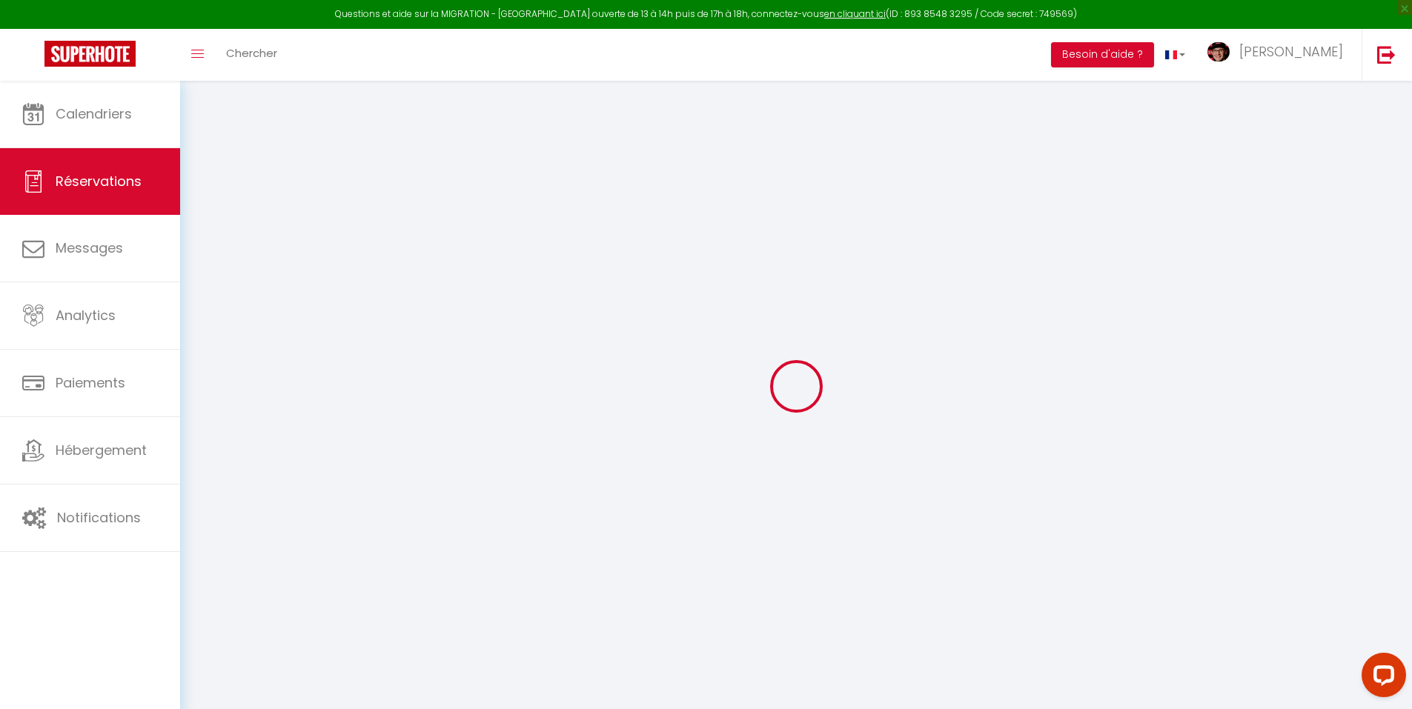
select select
checkbox input "false"
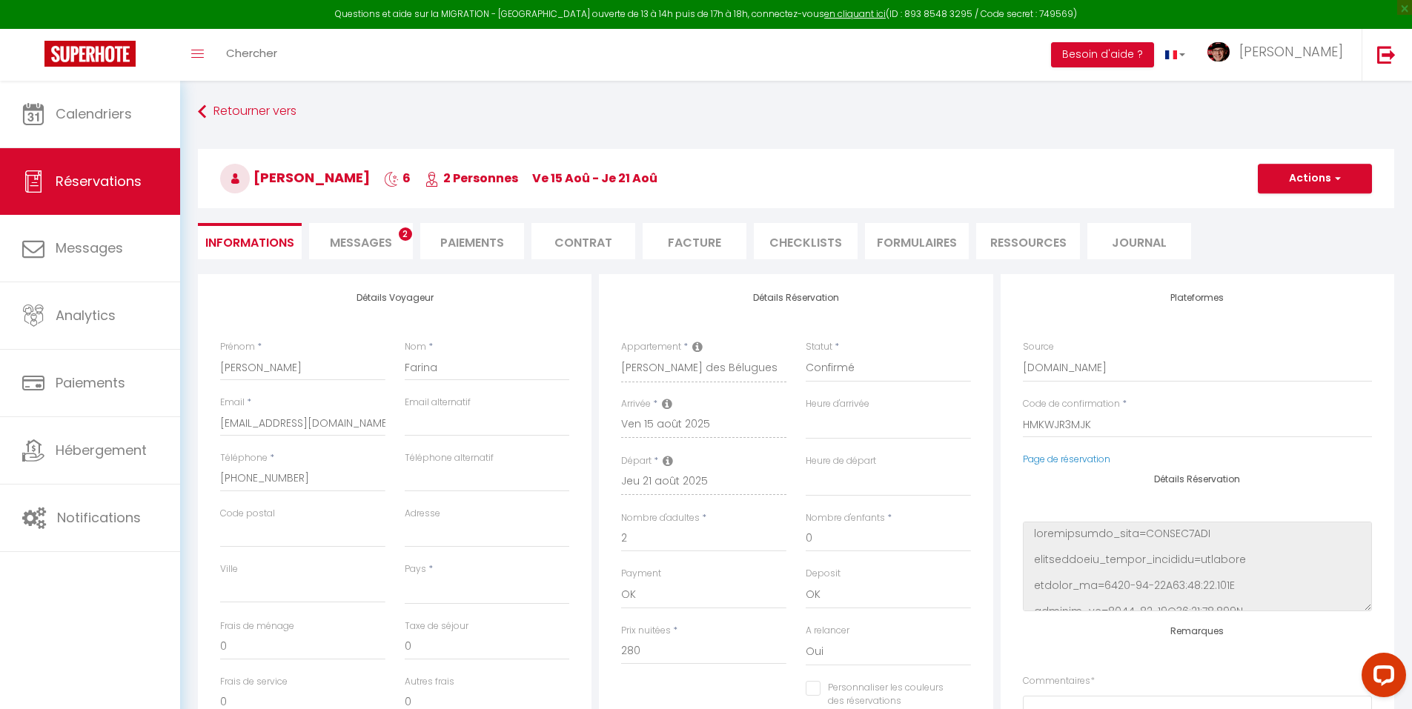
select select
type input "47"
type input "20.16"
select select
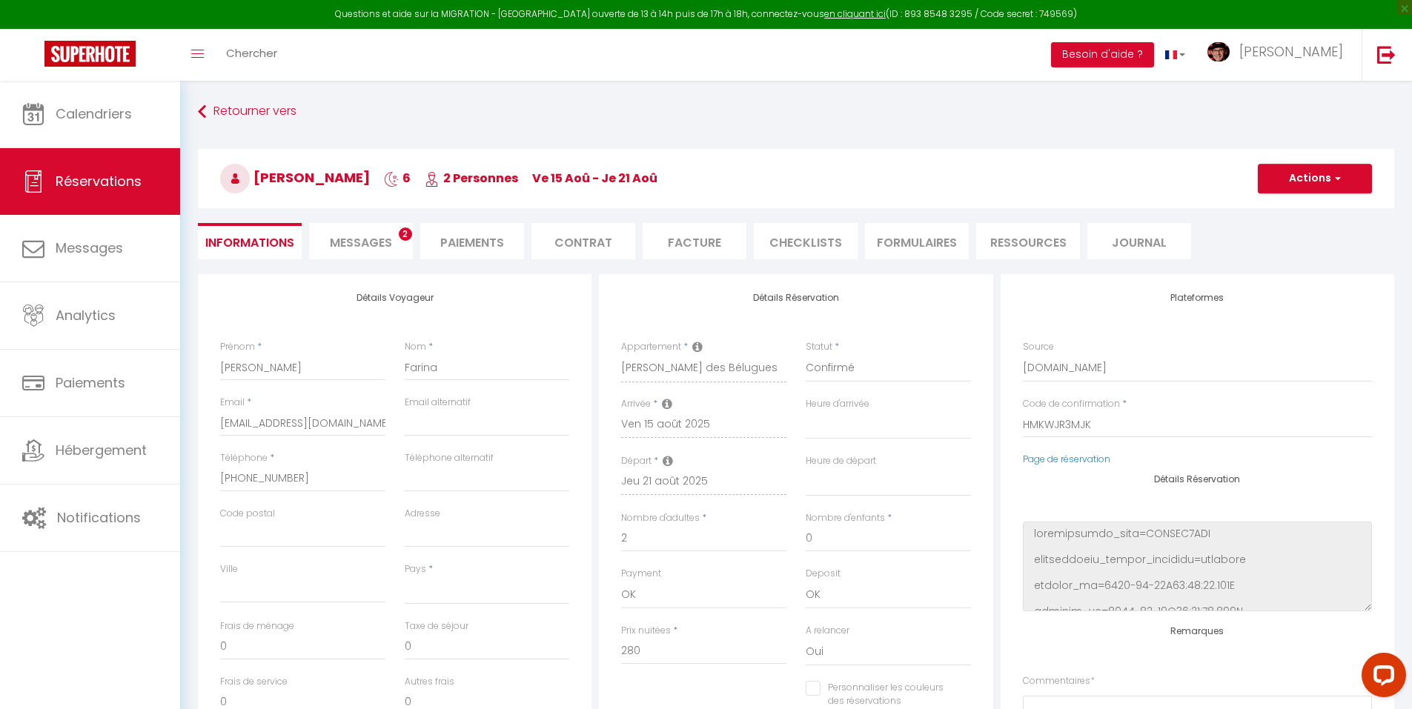
checkbox input "false"
select select
checkbox input "false"
select select
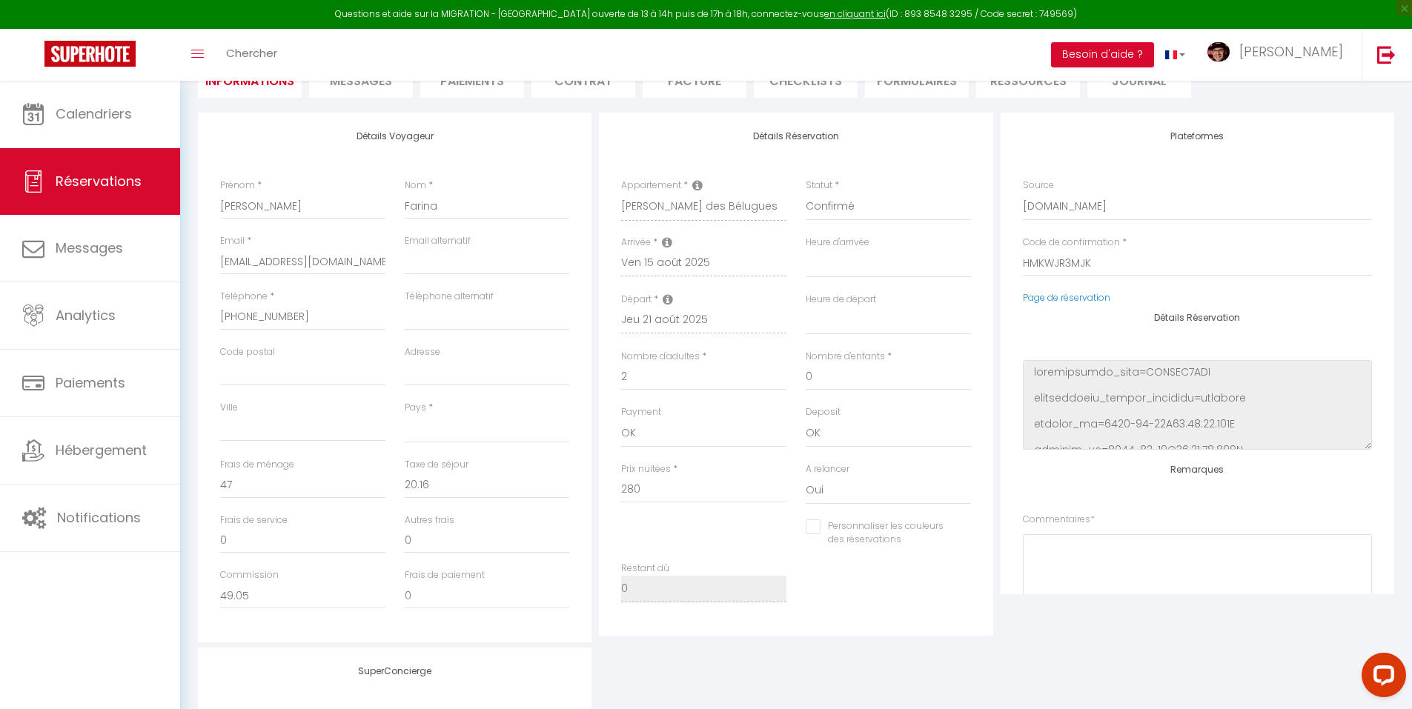
scroll to position [399, 0]
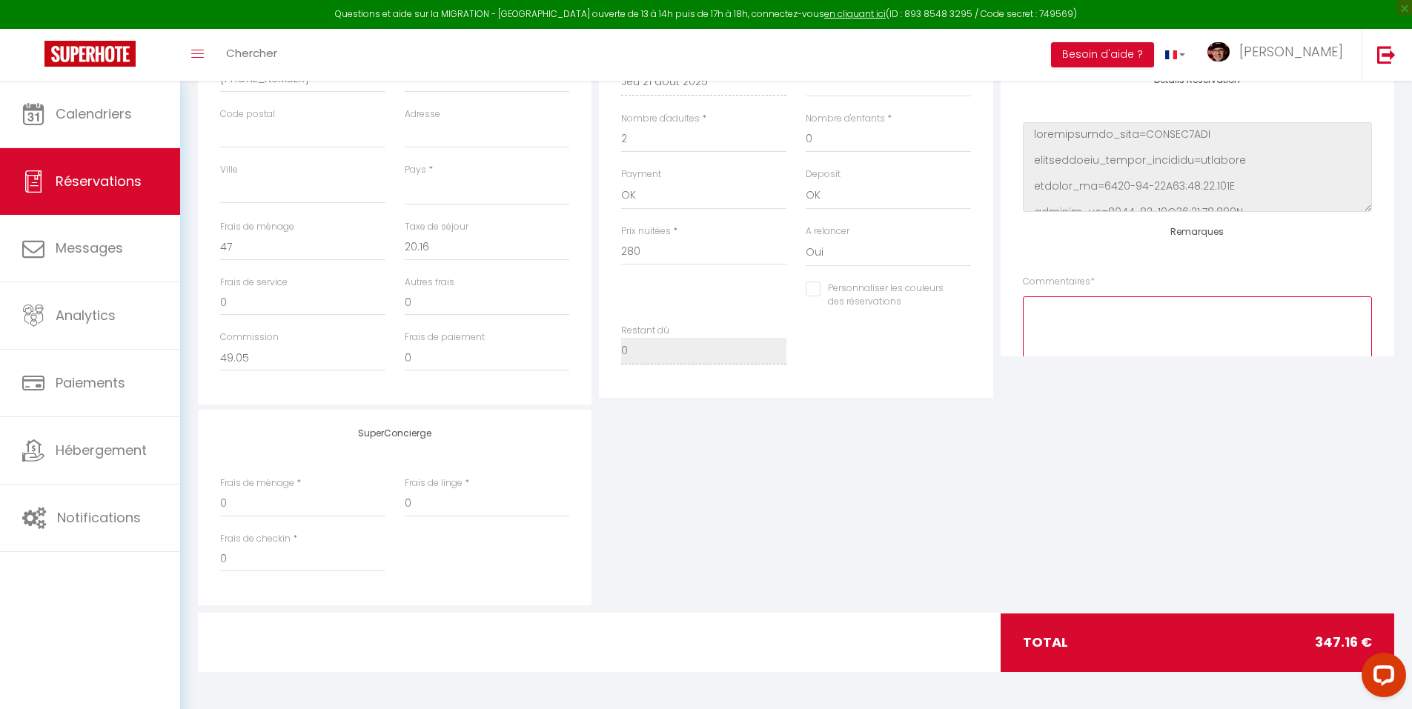
click at [1110, 331] on textarea at bounding box center [1197, 341] width 349 height 90
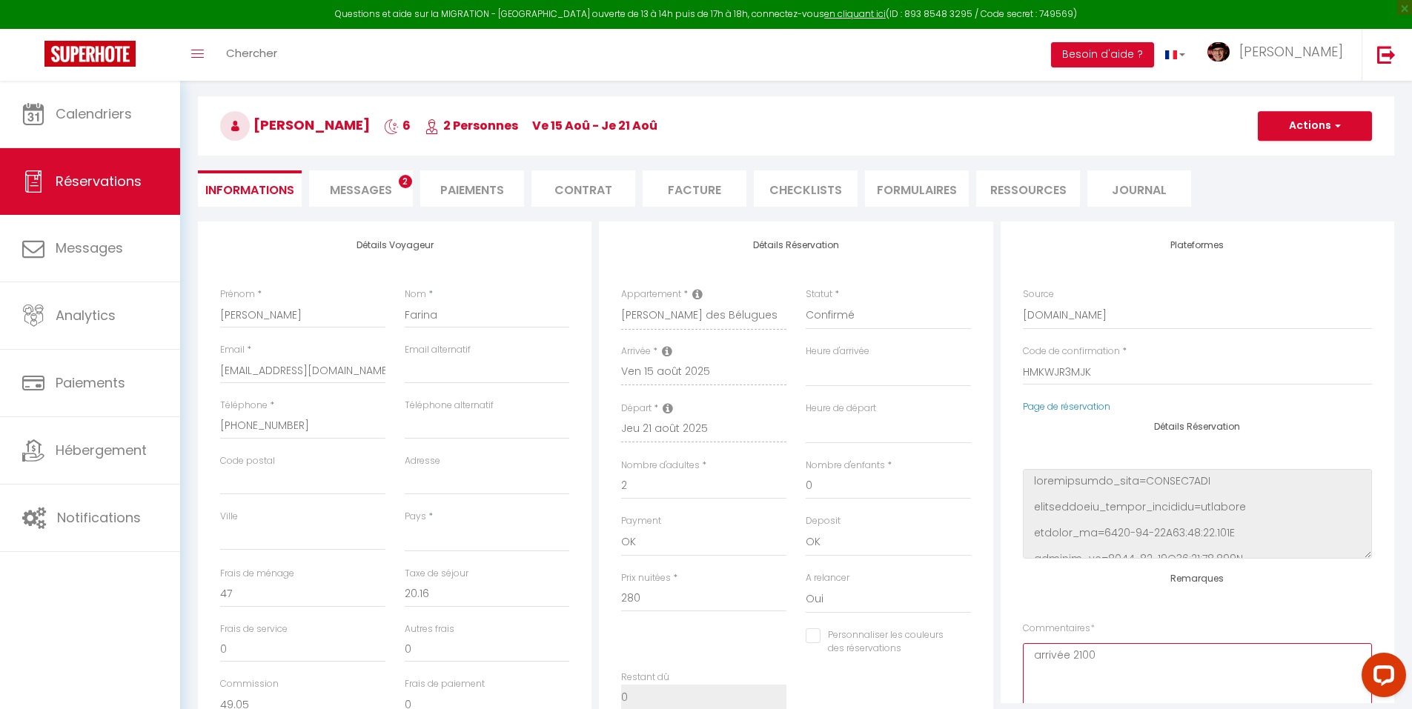
scroll to position [0, 0]
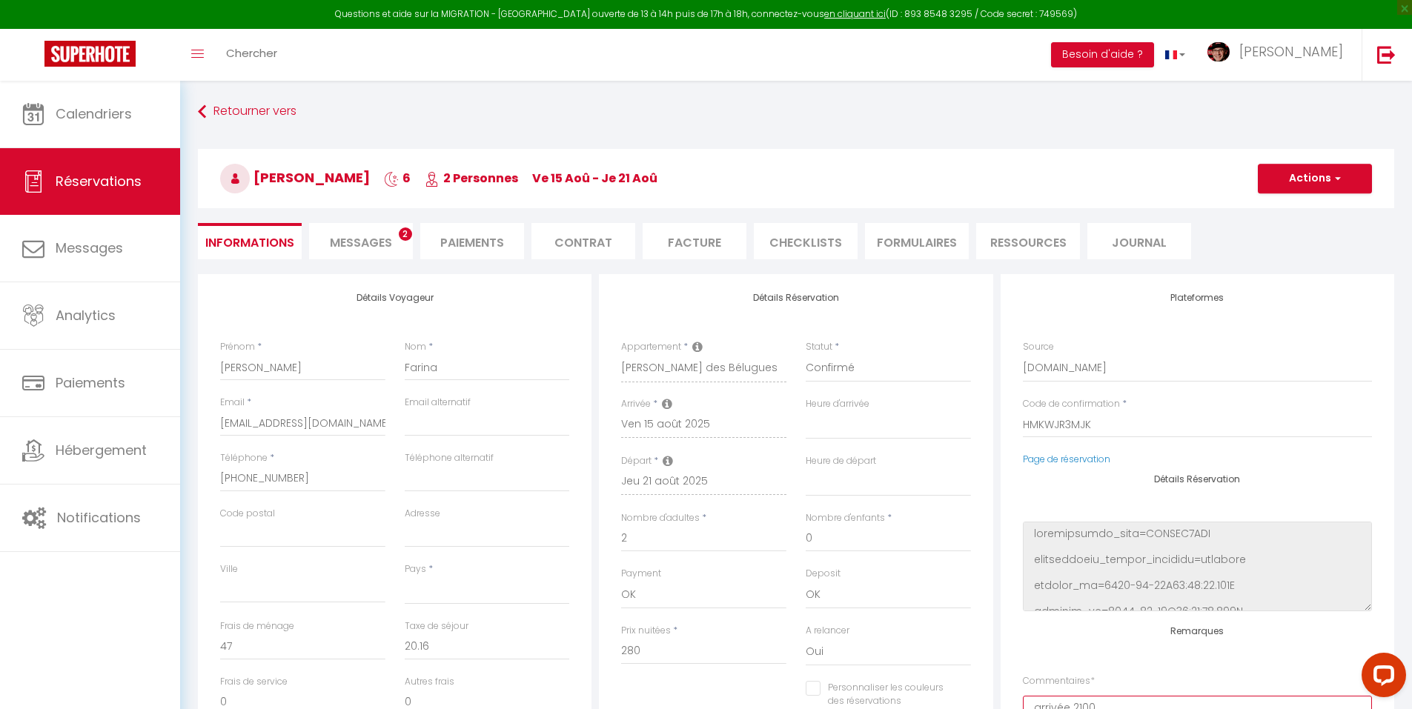
type textarea "arrivée 2100"
click at [380, 250] on span "Messages" at bounding box center [361, 242] width 62 height 17
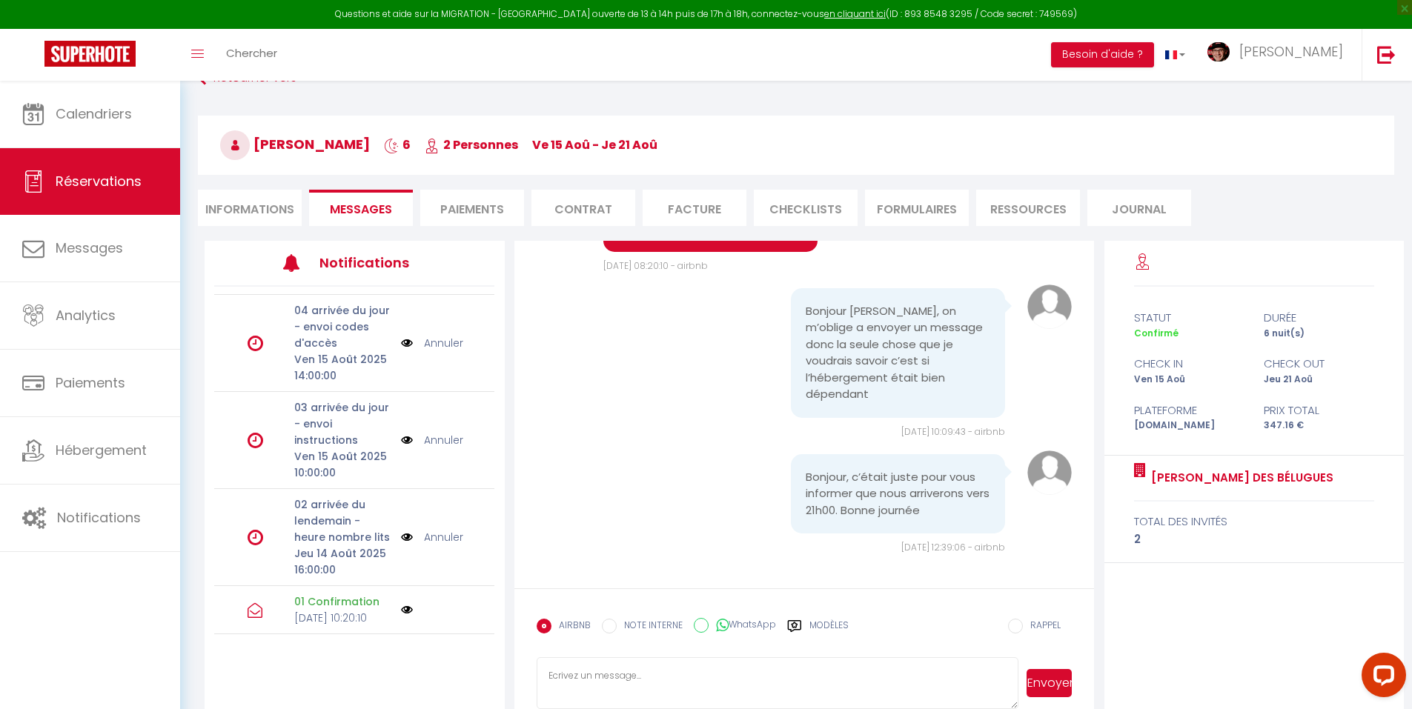
scroll to position [81, 0]
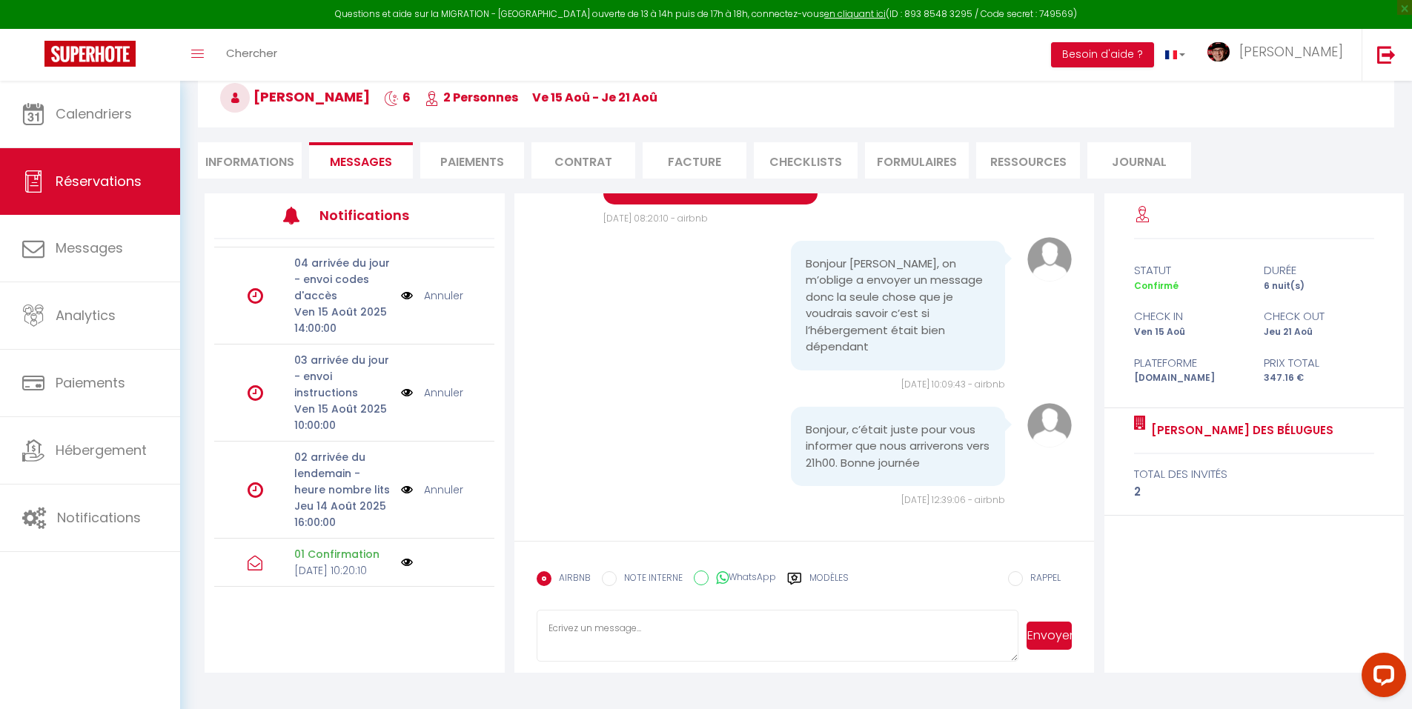
click at [829, 574] on label "Modèles" at bounding box center [828, 584] width 39 height 26
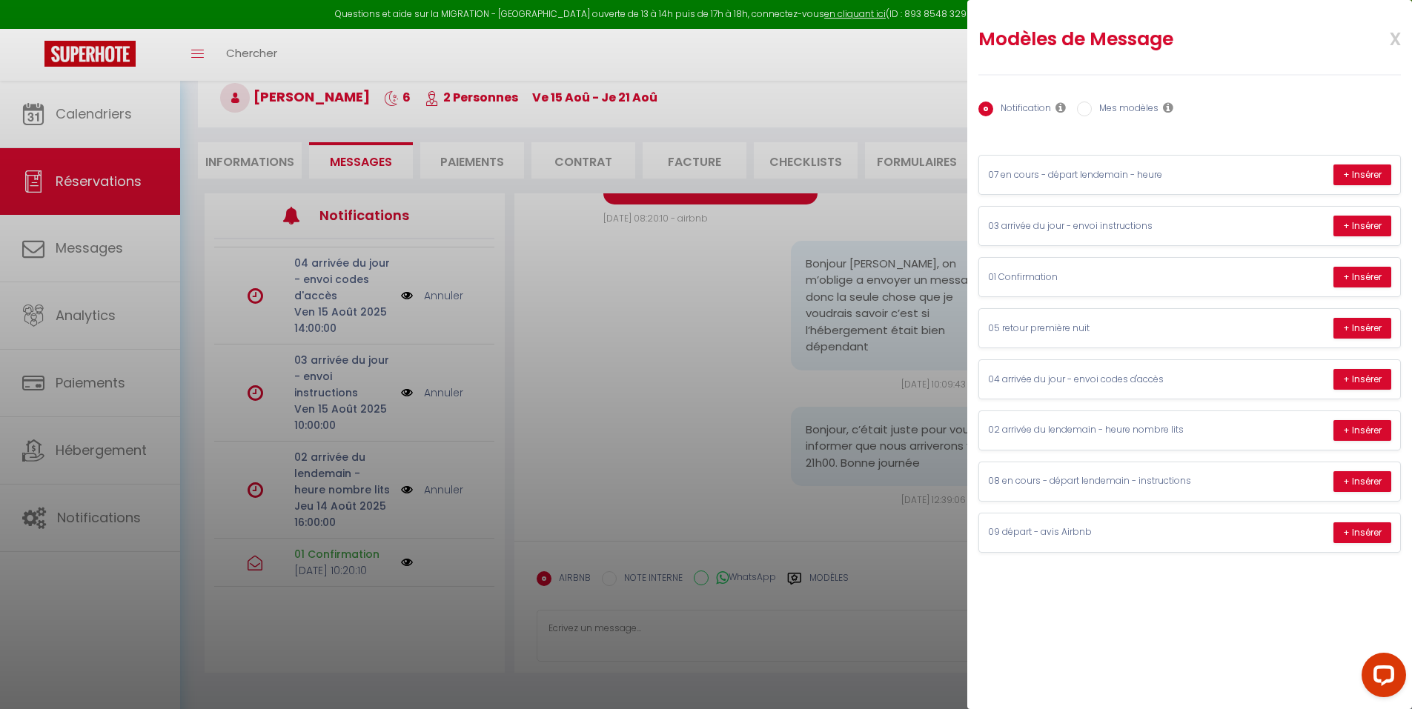
click at [1143, 109] on label "Mes modèles" at bounding box center [1124, 110] width 67 height 16
click at [1091, 109] on input "Mes modèles" at bounding box center [1084, 109] width 15 height 15
radio input "true"
radio input "false"
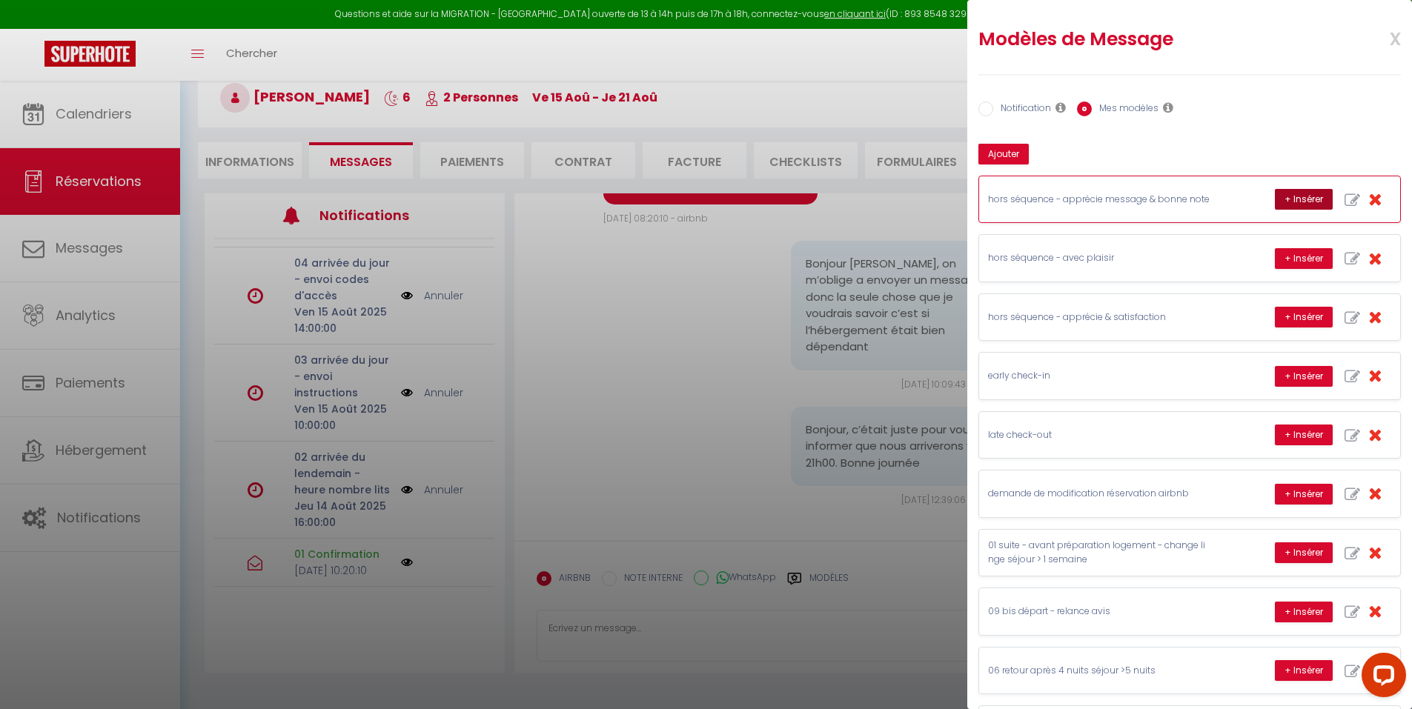
click at [1283, 193] on button "+ Insérer" at bounding box center [1303, 199] width 58 height 21
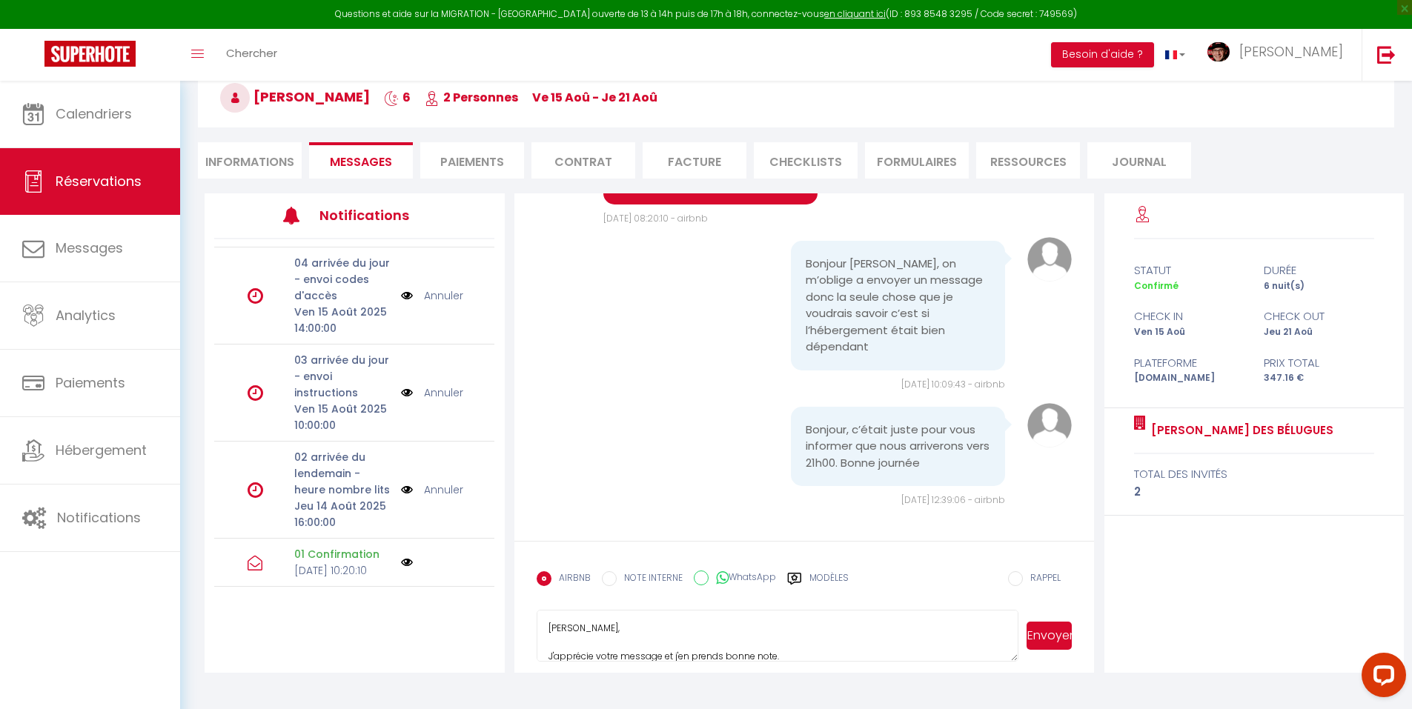
drag, startPoint x: 802, startPoint y: 623, endPoint x: 808, endPoint y: 618, distance: 7.9
click at [802, 621] on textarea "Xavier, J'apprécie votre message et j'en prends bonne note. Cordiales salutatio…" at bounding box center [777, 636] width 482 height 52
type textarea "Cher Xavier, J'apprécie votre message et j'en prends bonne note. Je vous confir…"
click at [1051, 636] on button "Envoyer" at bounding box center [1048, 636] width 45 height 28
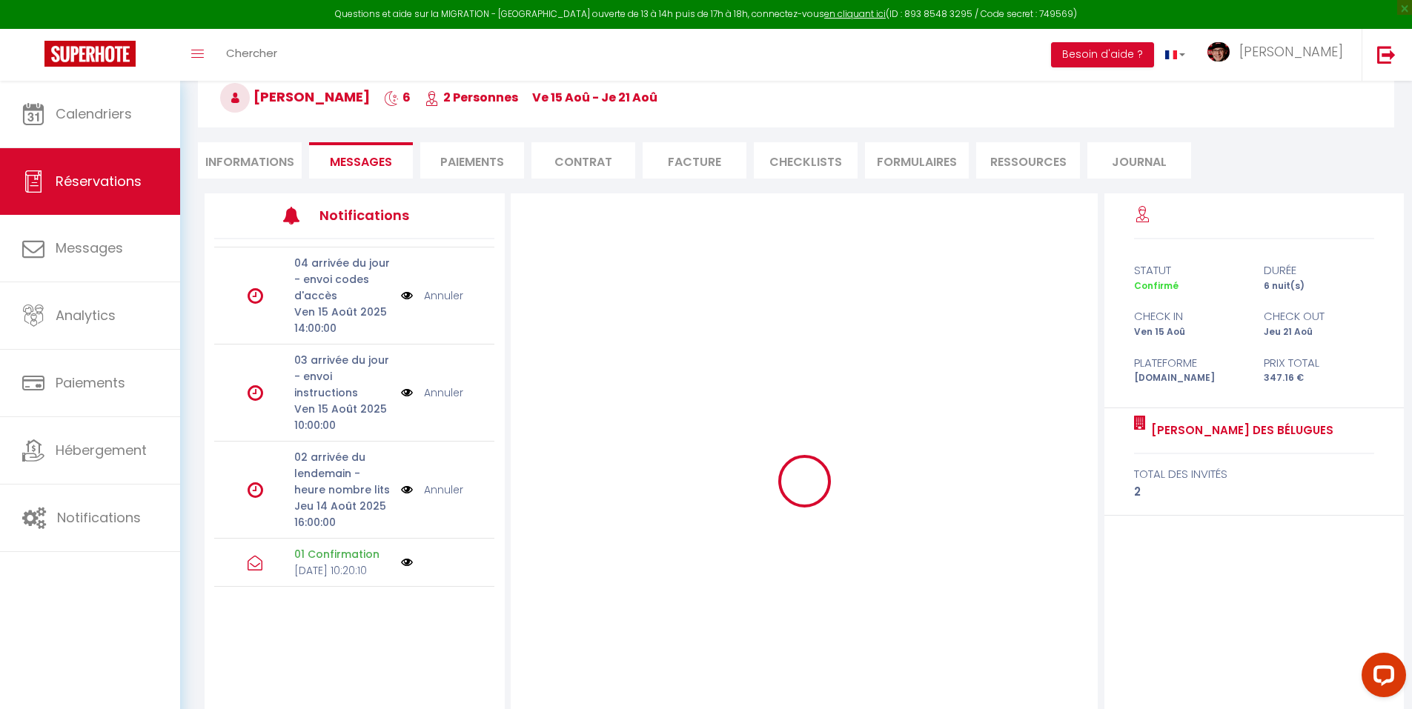
scroll to position [0, 0]
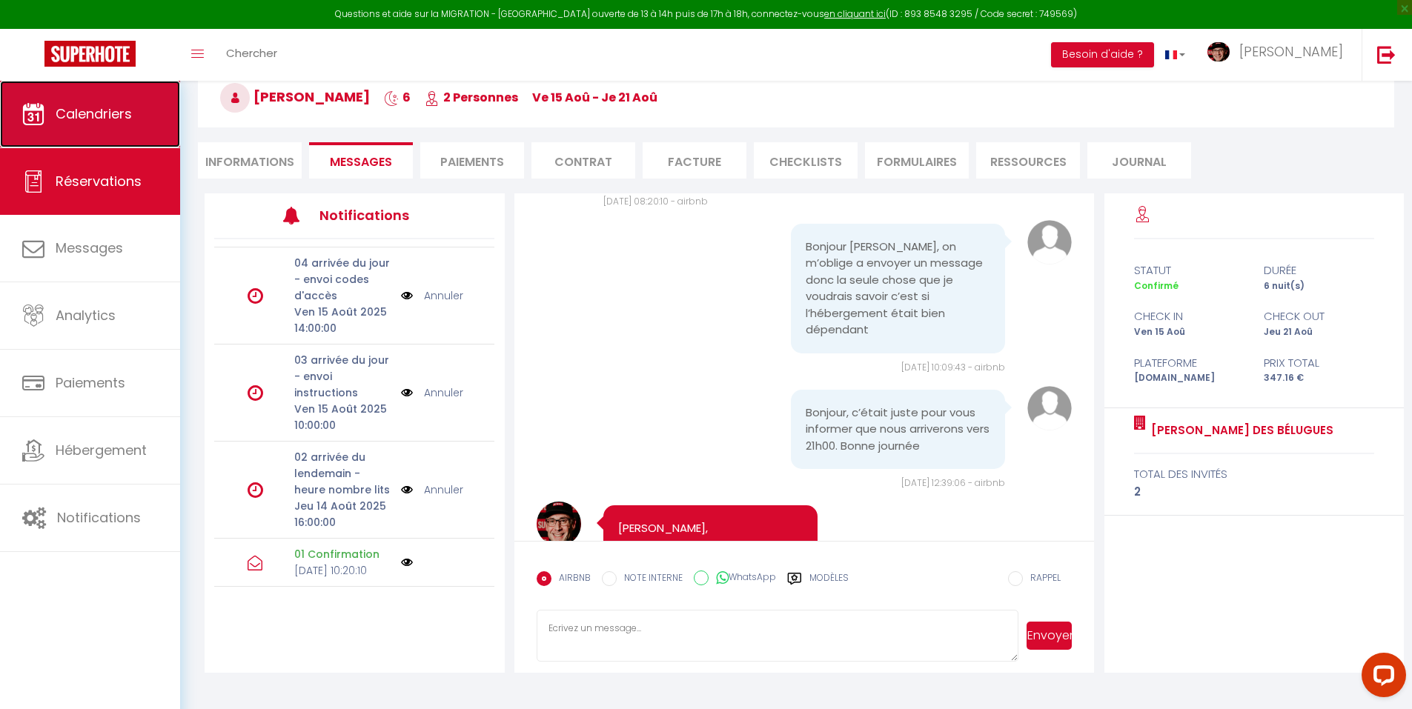
click at [86, 120] on span "Calendriers" at bounding box center [94, 113] width 76 height 19
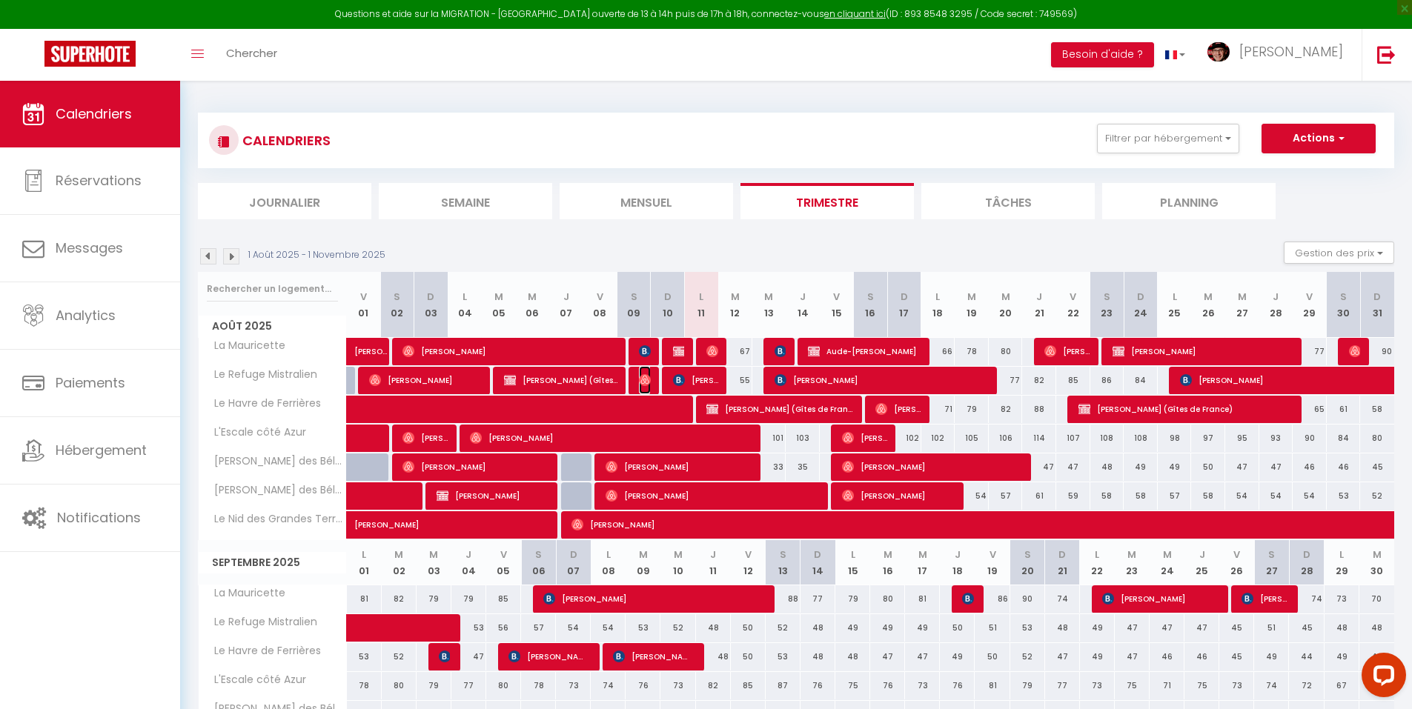
click at [645, 379] on img at bounding box center [645, 380] width 12 height 12
select select "OK"
select select "0"
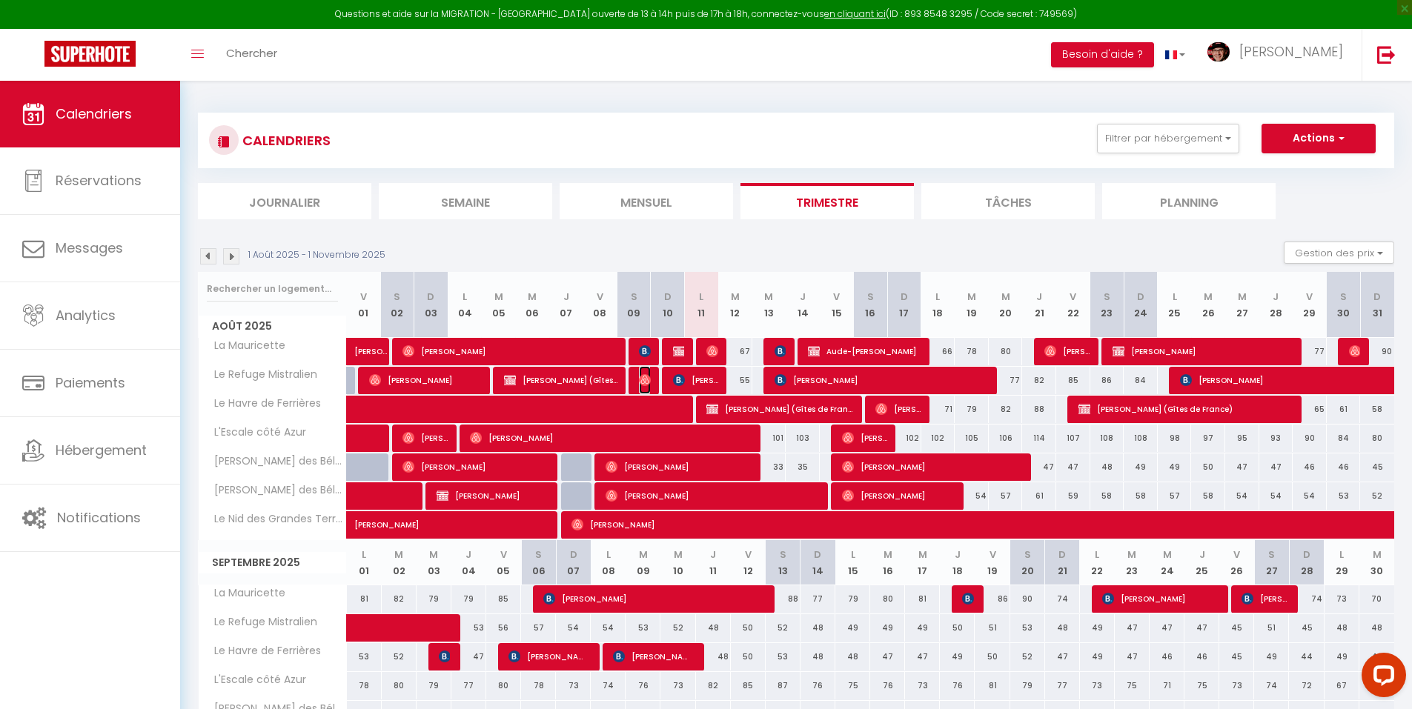
select select "1"
select select
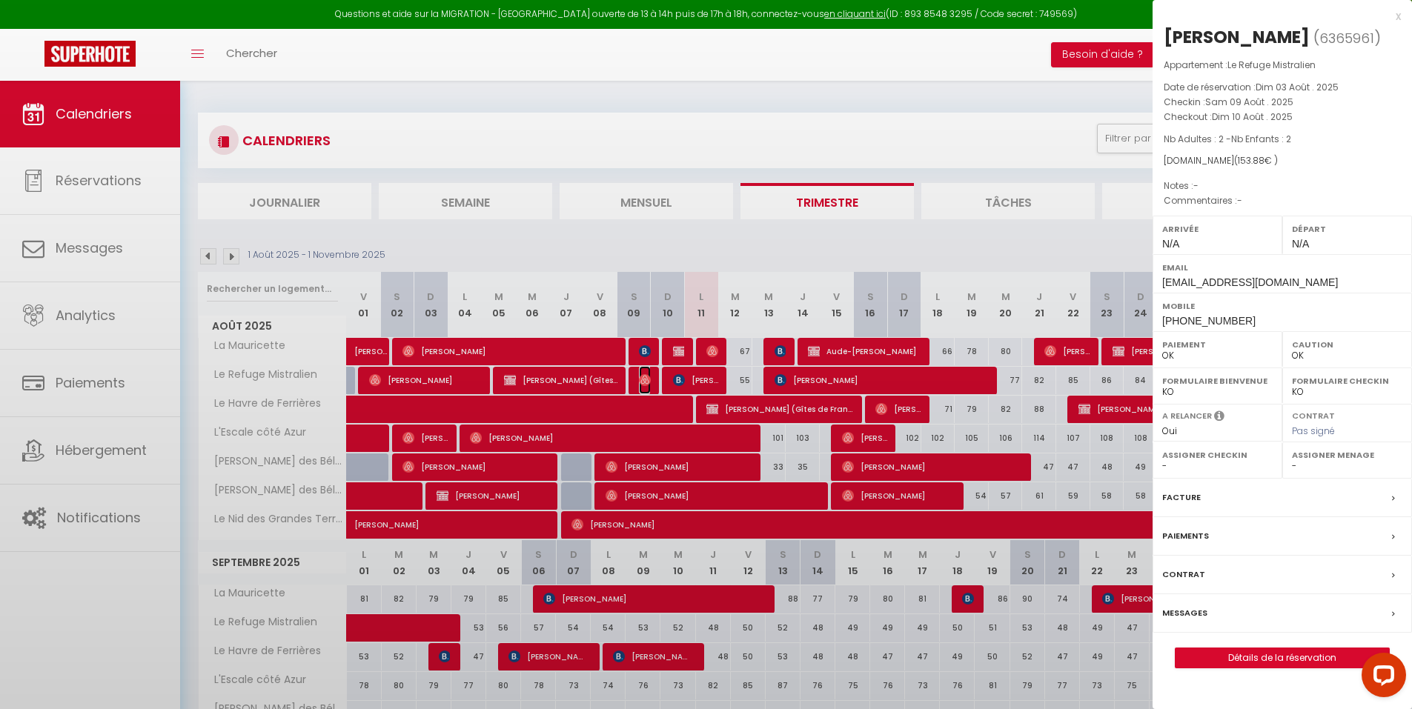
select select "37052"
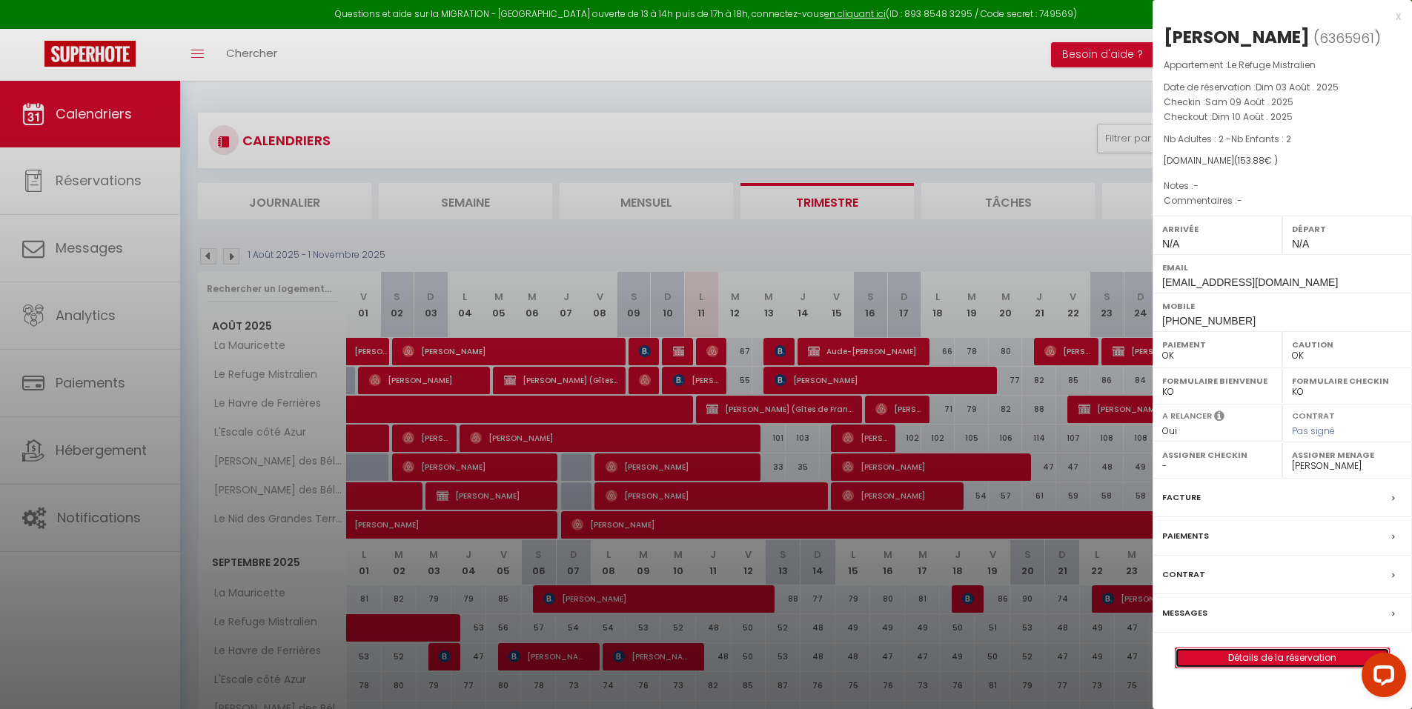
click at [1263, 662] on link "Détails de la réservation" at bounding box center [1281, 657] width 213 height 19
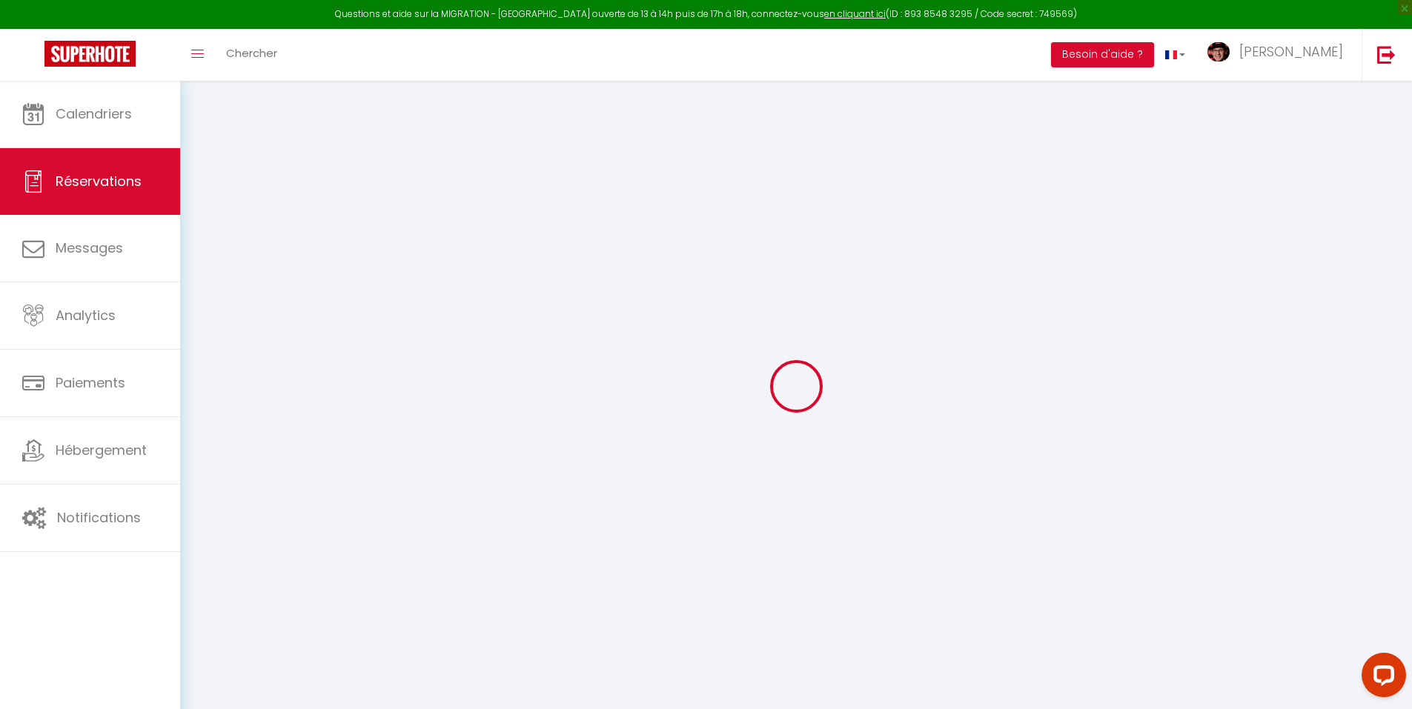
type input "Pierre"
type input "Chaumont"
type input "hedabtfcvpry44teohnuawwd080g@reply.superhote.com"
type input "+33698079296"
select select
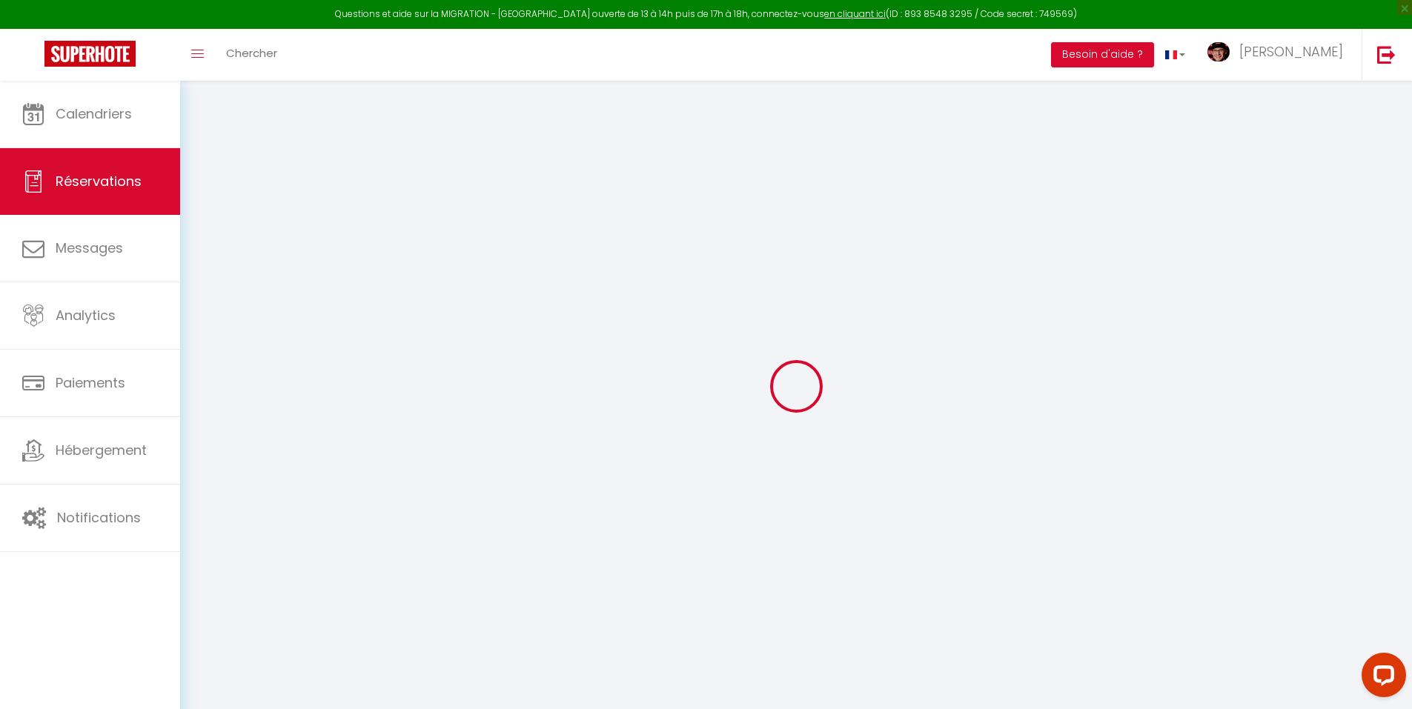
type input "27.18"
select select "29077"
select select "1"
select select
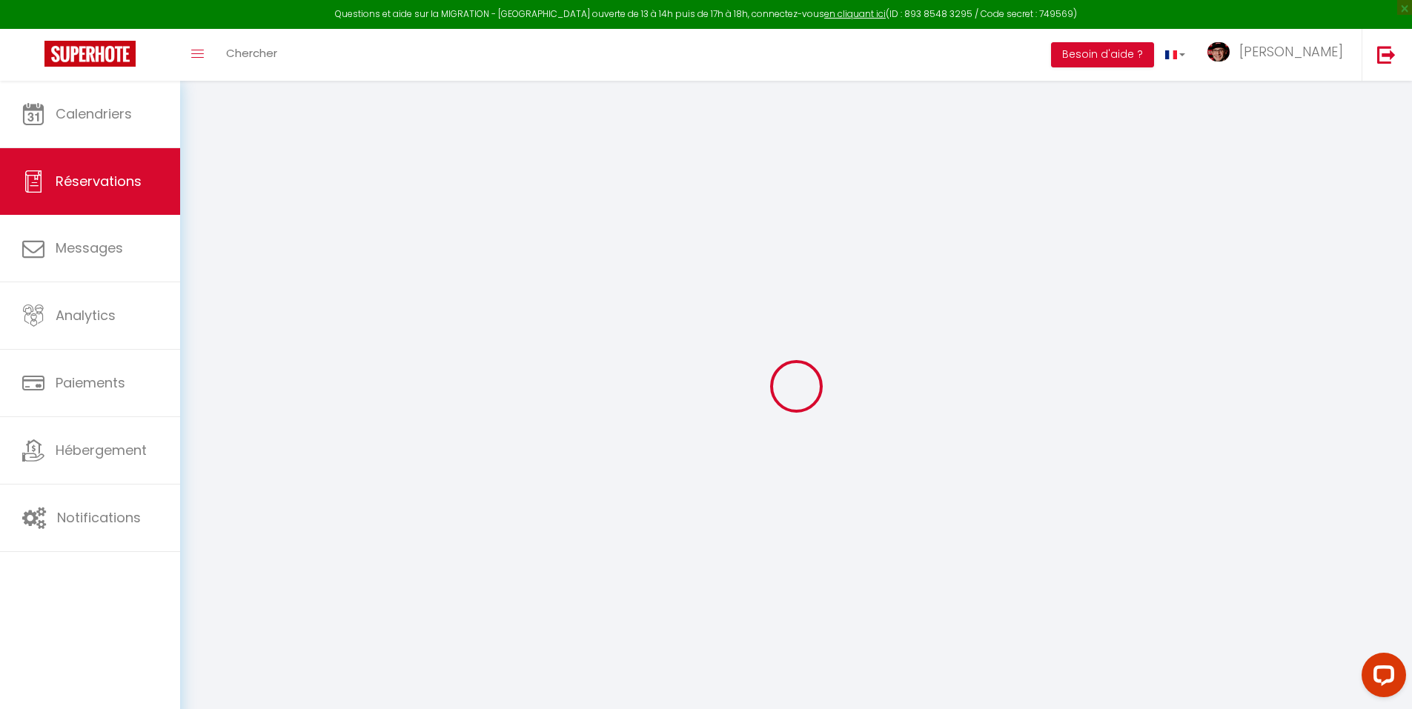
type input "2"
select select "12"
select select
type input "97"
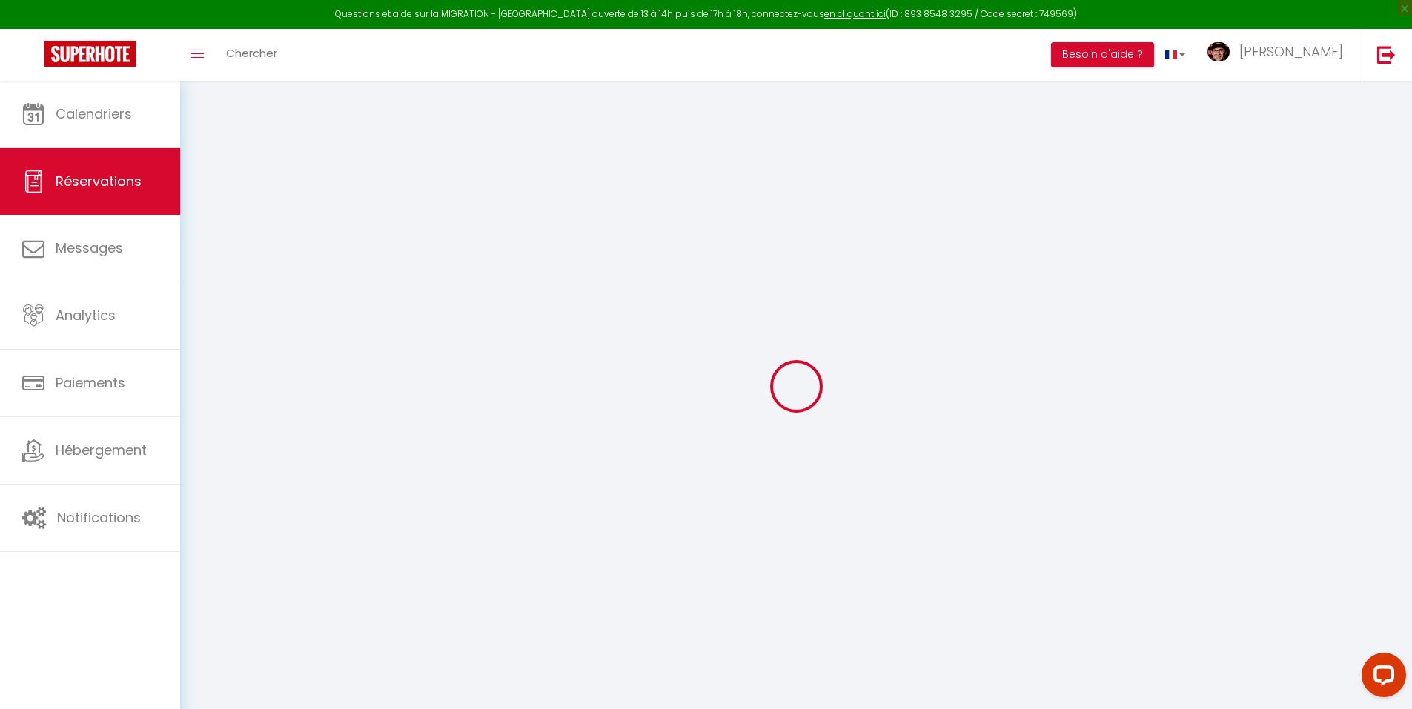
checkbox input "false"
type input "0"
select select "1"
type input "0"
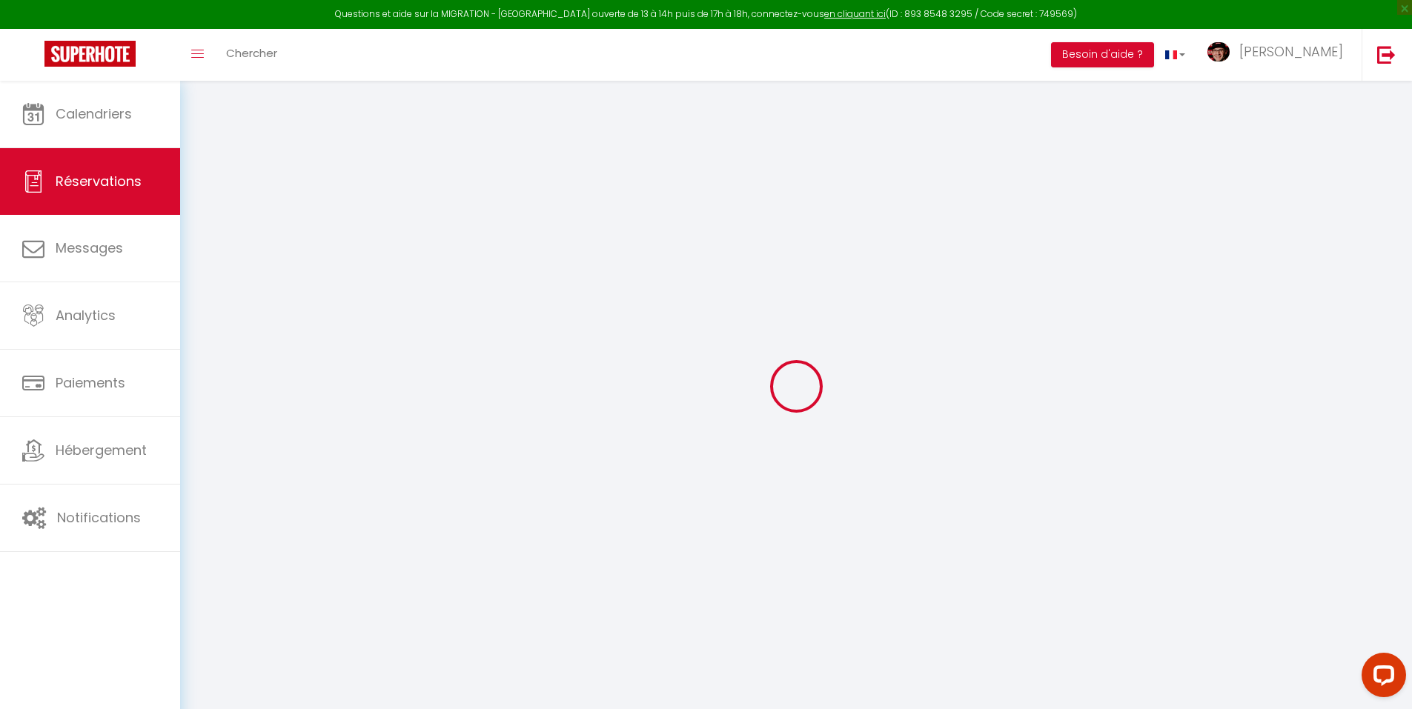
type input "0"
select select
select select "15"
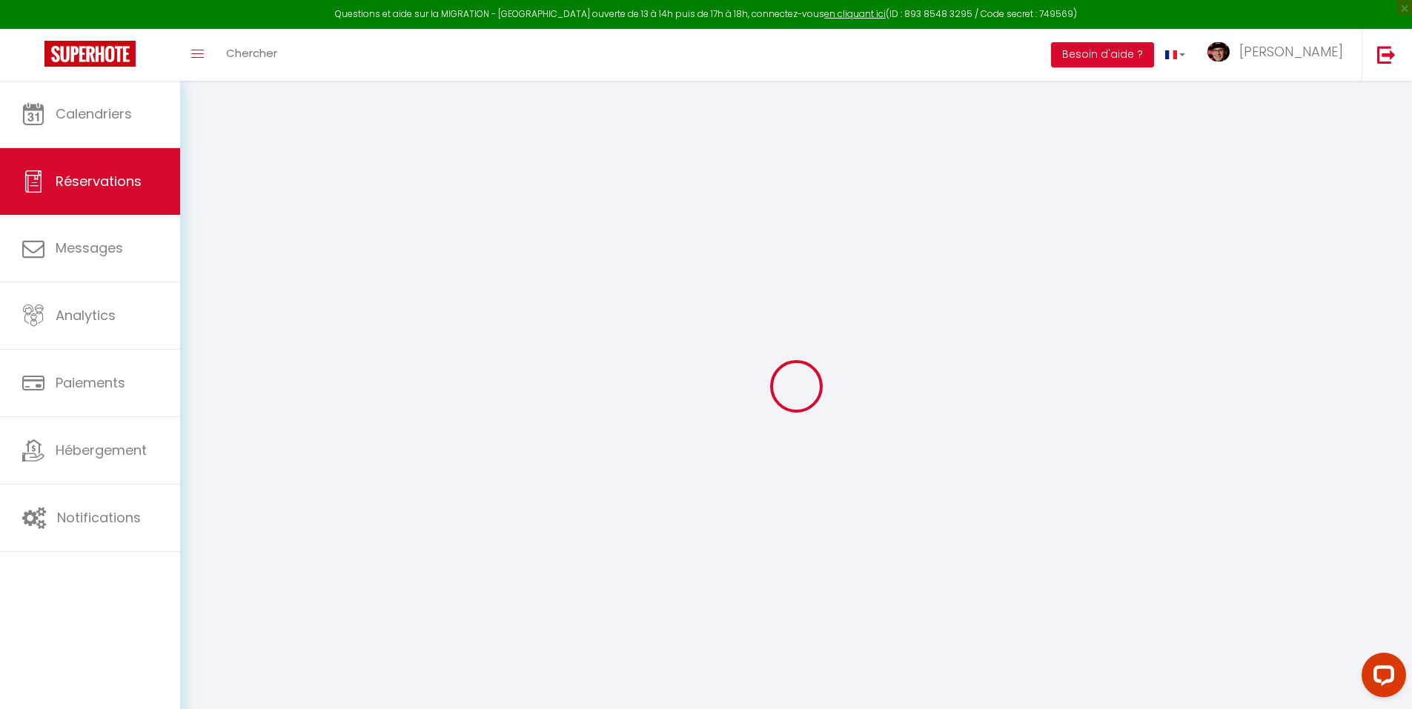
checkbox input "false"
select select
checkbox input "false"
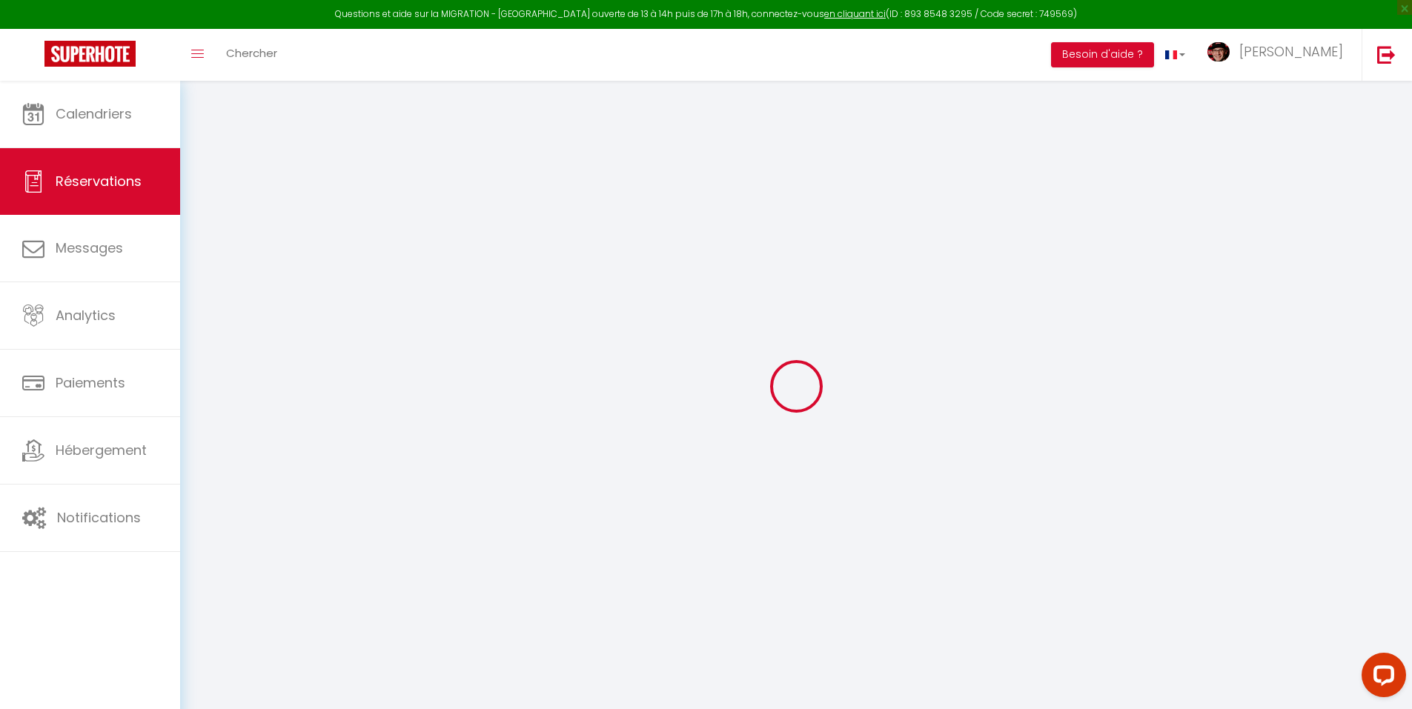
select select
checkbox input "false"
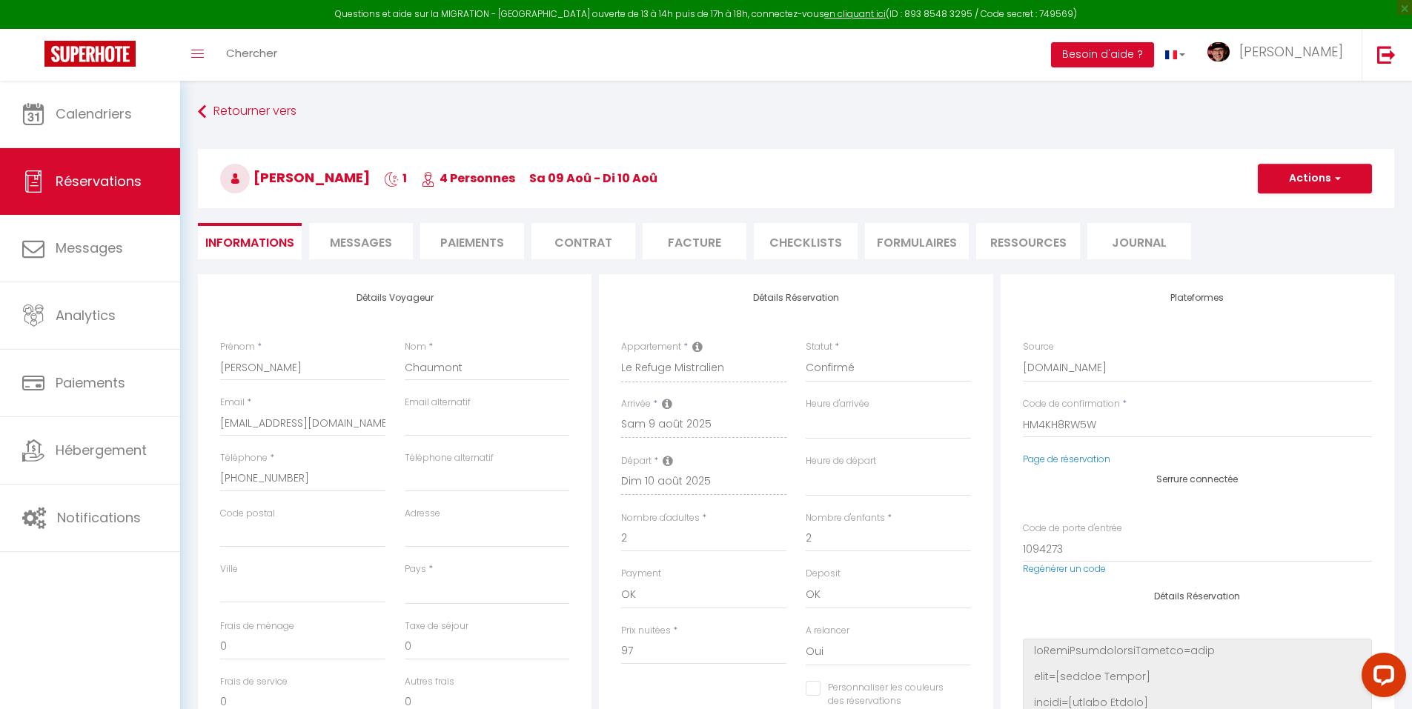
select select
type input "54"
type input "2.88"
select select
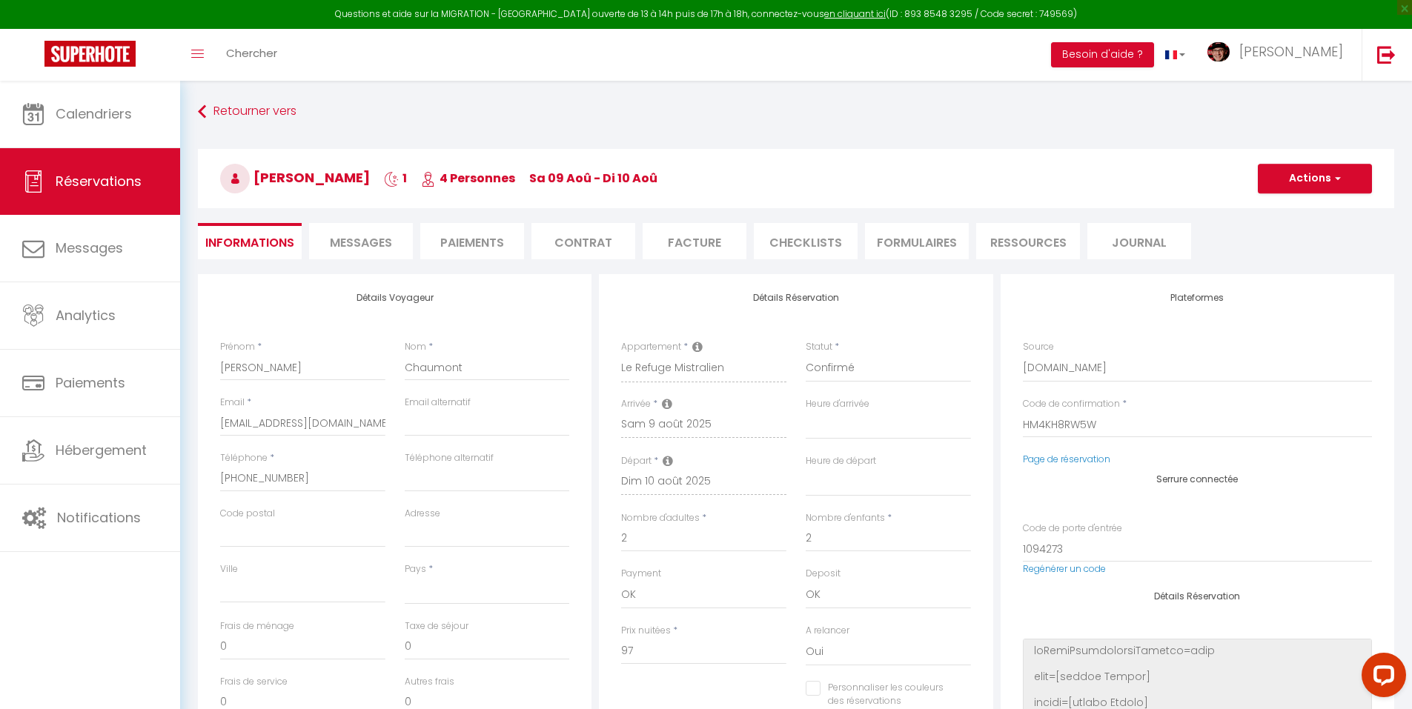
checkbox input "false"
select select
checkbox input "false"
select select
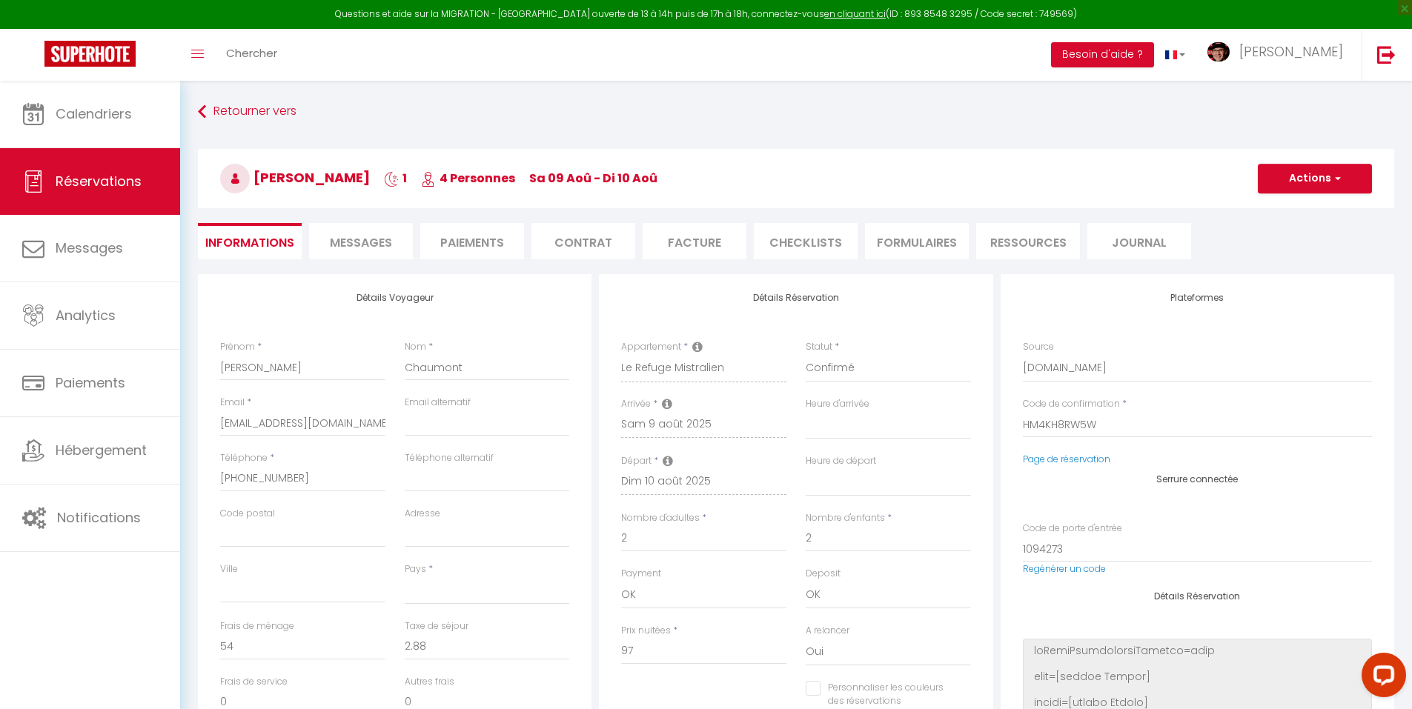
select select
checkbox input "false"
click at [388, 238] on span "Messages" at bounding box center [361, 242] width 62 height 17
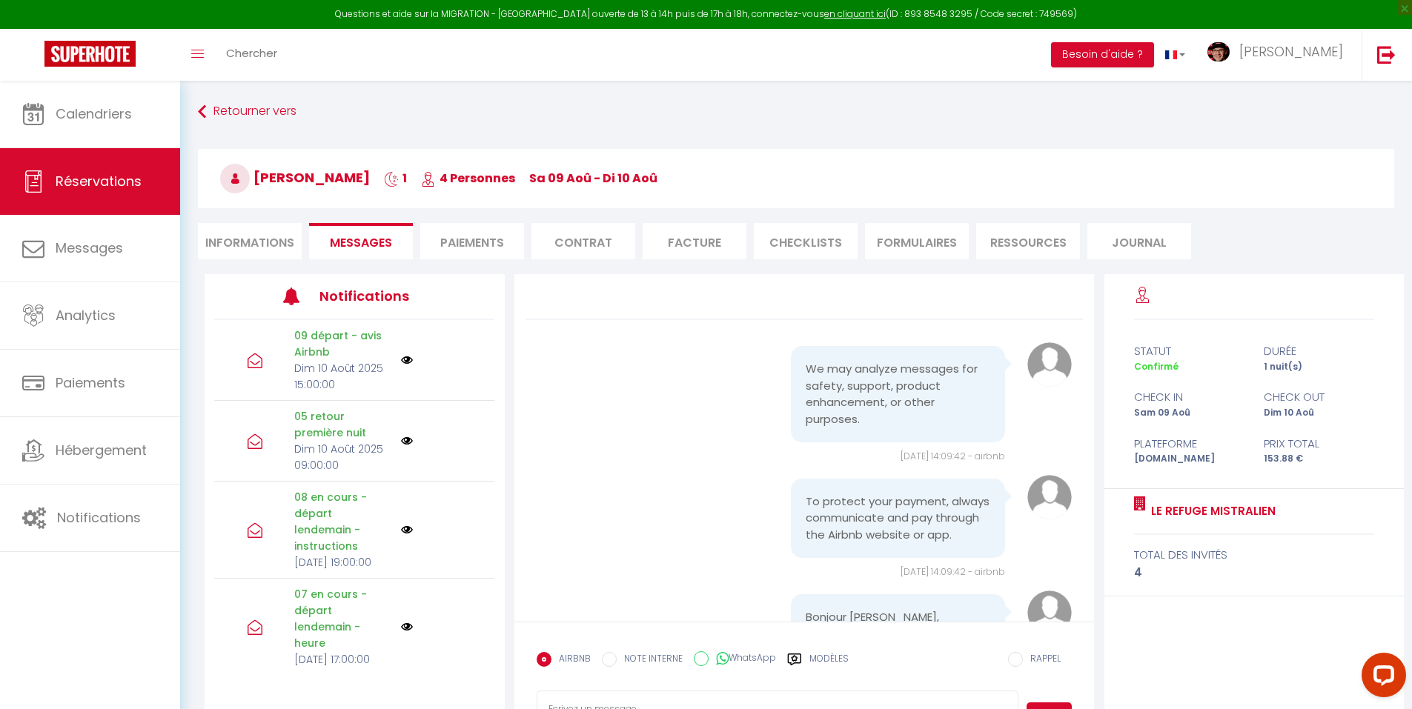
click at [814, 658] on label "Modèles" at bounding box center [828, 665] width 39 height 26
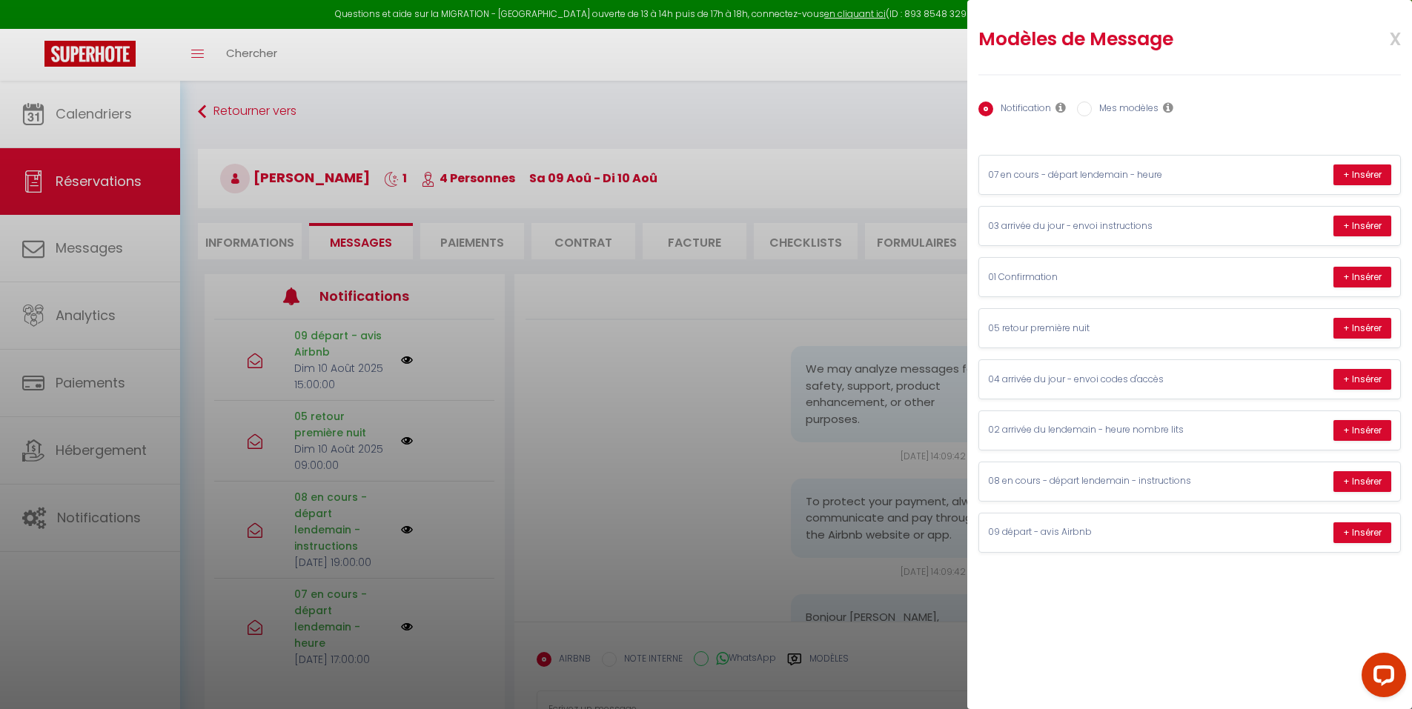
click at [1130, 113] on label "Mes modèles" at bounding box center [1124, 110] width 67 height 16
click at [1091, 113] on input "Mes modèles" at bounding box center [1084, 109] width 15 height 15
radio input "true"
radio input "false"
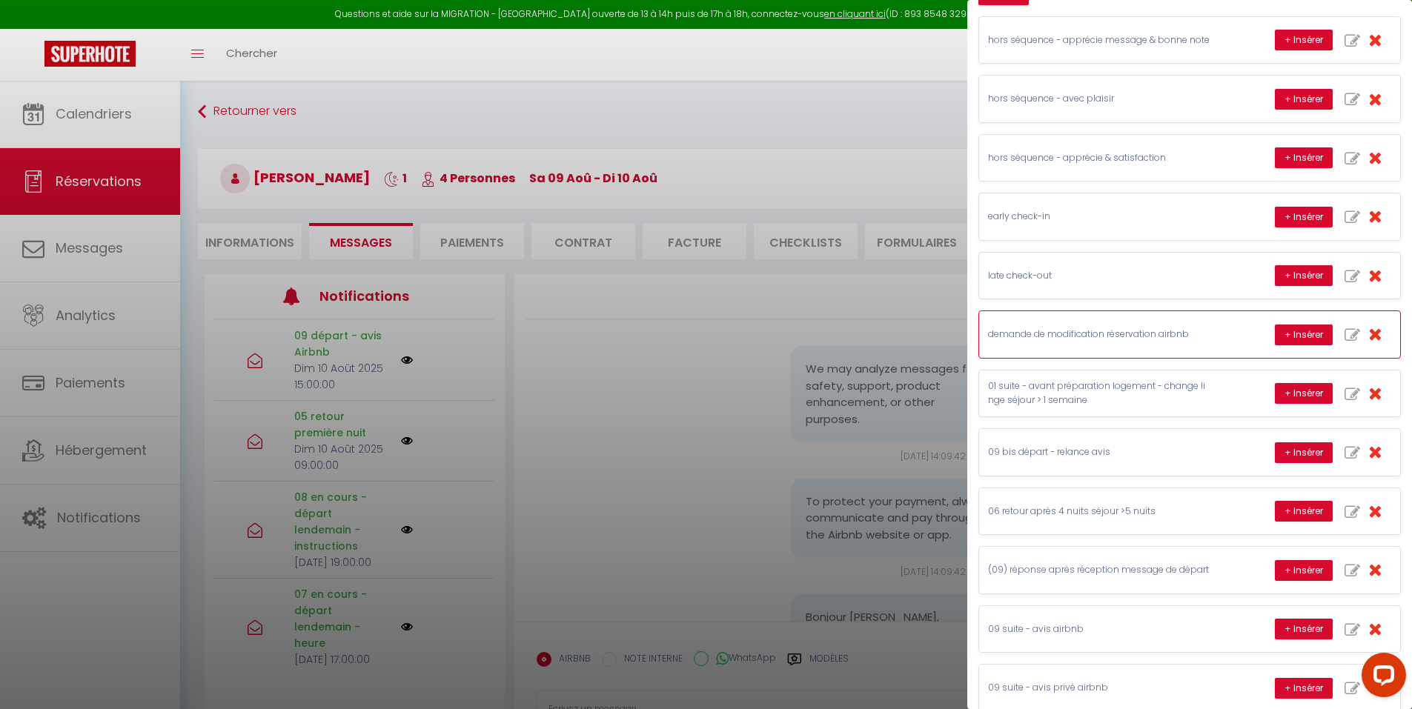
scroll to position [302, 0]
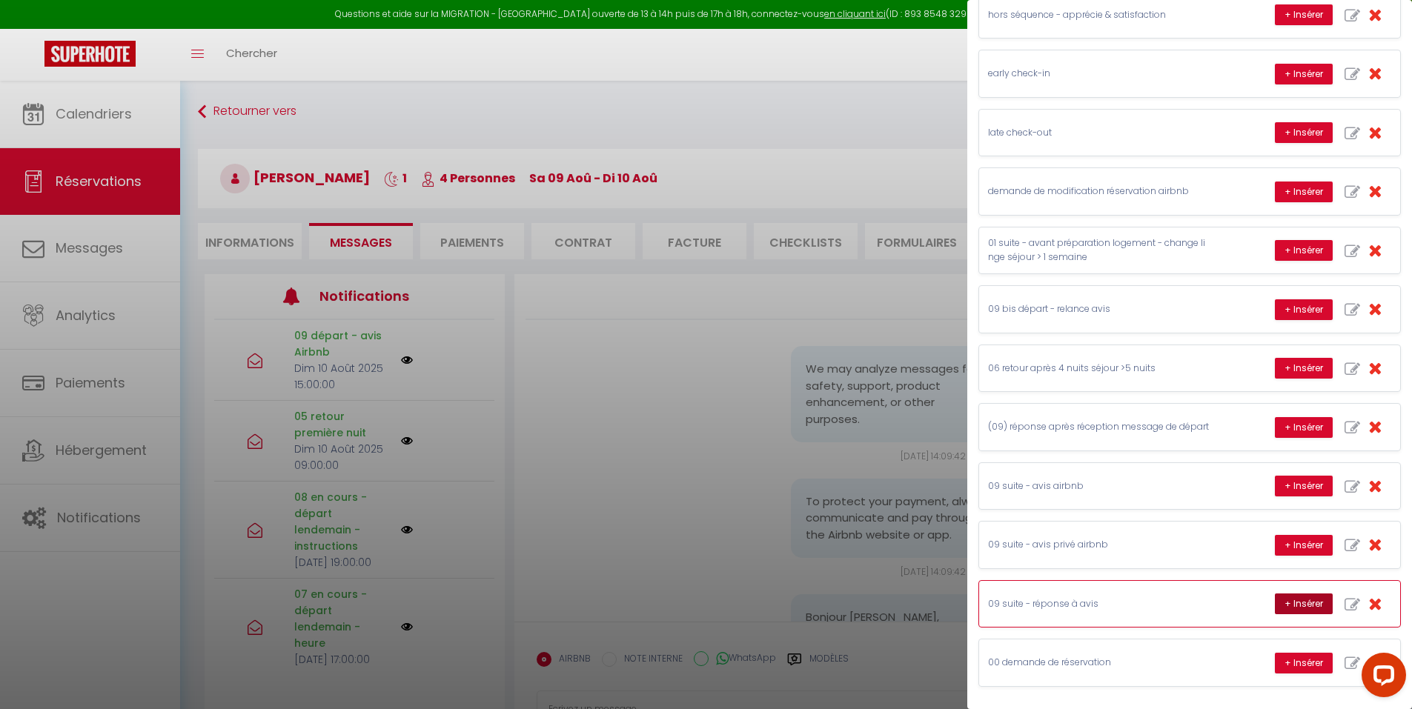
drag, startPoint x: 1274, startPoint y: 605, endPoint x: 1258, endPoint y: 601, distance: 16.9
click at [1274, 603] on button "+ Insérer" at bounding box center [1303, 604] width 58 height 21
type textarea "Cher, Chère Pierre, quelle joie, je suis comblé, je suis heureux, de découvrir …"
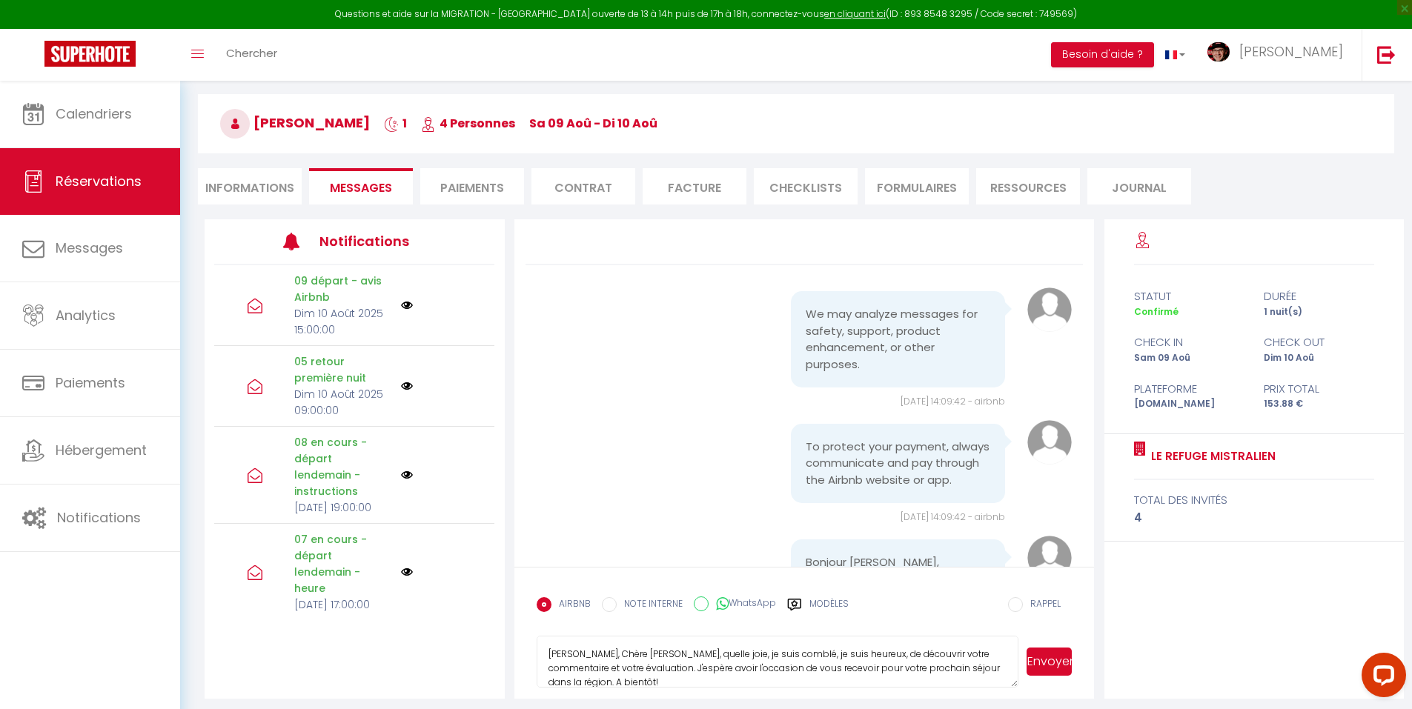
scroll to position [81, 0]
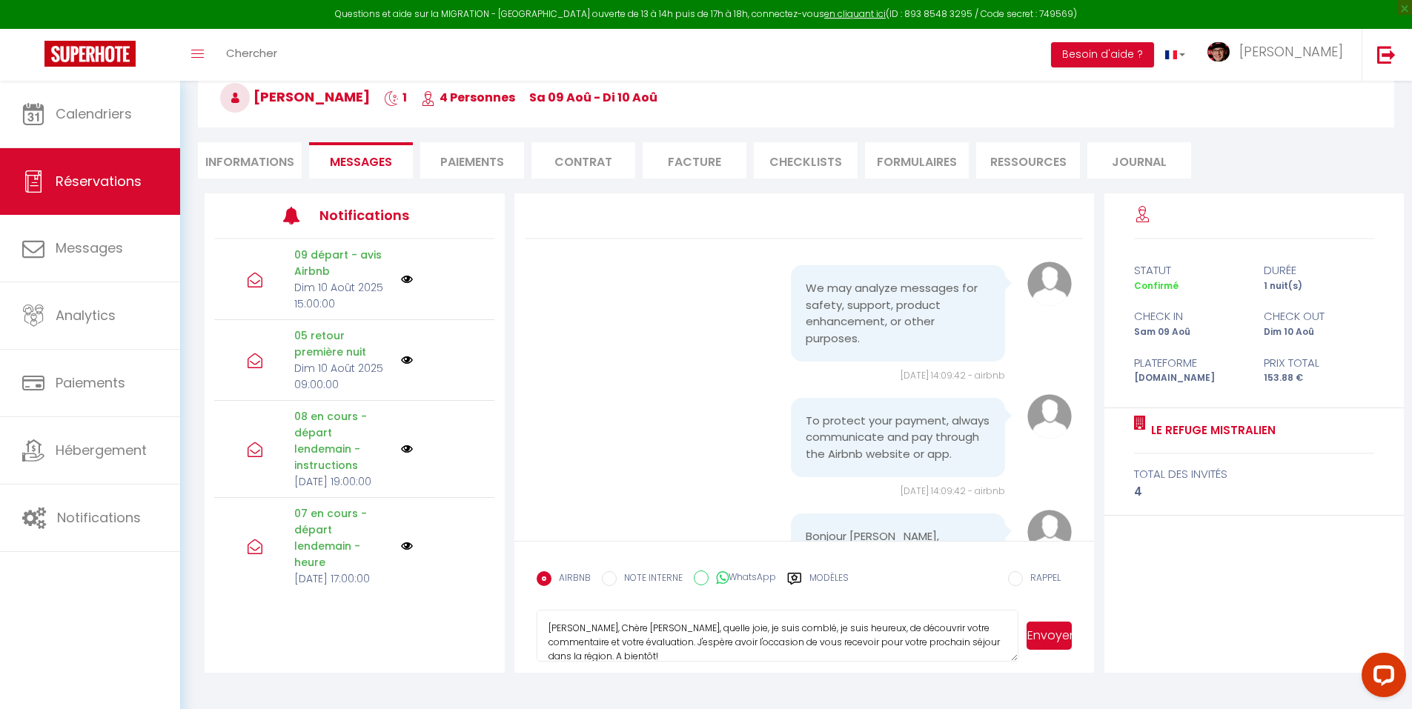
click at [886, 637] on textarea "Cher, Chère Pierre, quelle joie, je suis comblé, je suis heureux, de découvrir …" at bounding box center [777, 636] width 482 height 52
click at [812, 579] on label "Modèles" at bounding box center [828, 584] width 39 height 26
radio input "true"
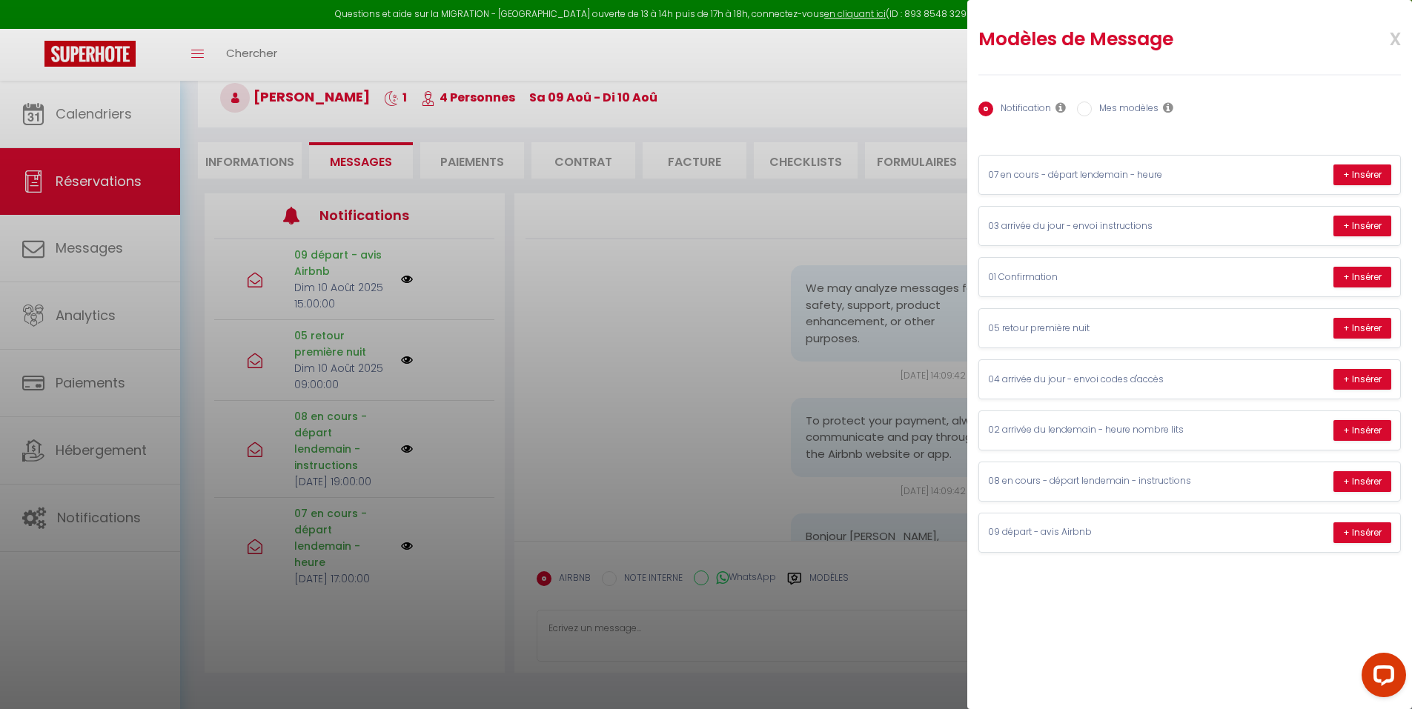
click at [1125, 111] on label "Mes modèles" at bounding box center [1124, 110] width 67 height 16
click at [1091, 111] on input "Mes modèles" at bounding box center [1084, 109] width 15 height 15
radio input "true"
radio input "false"
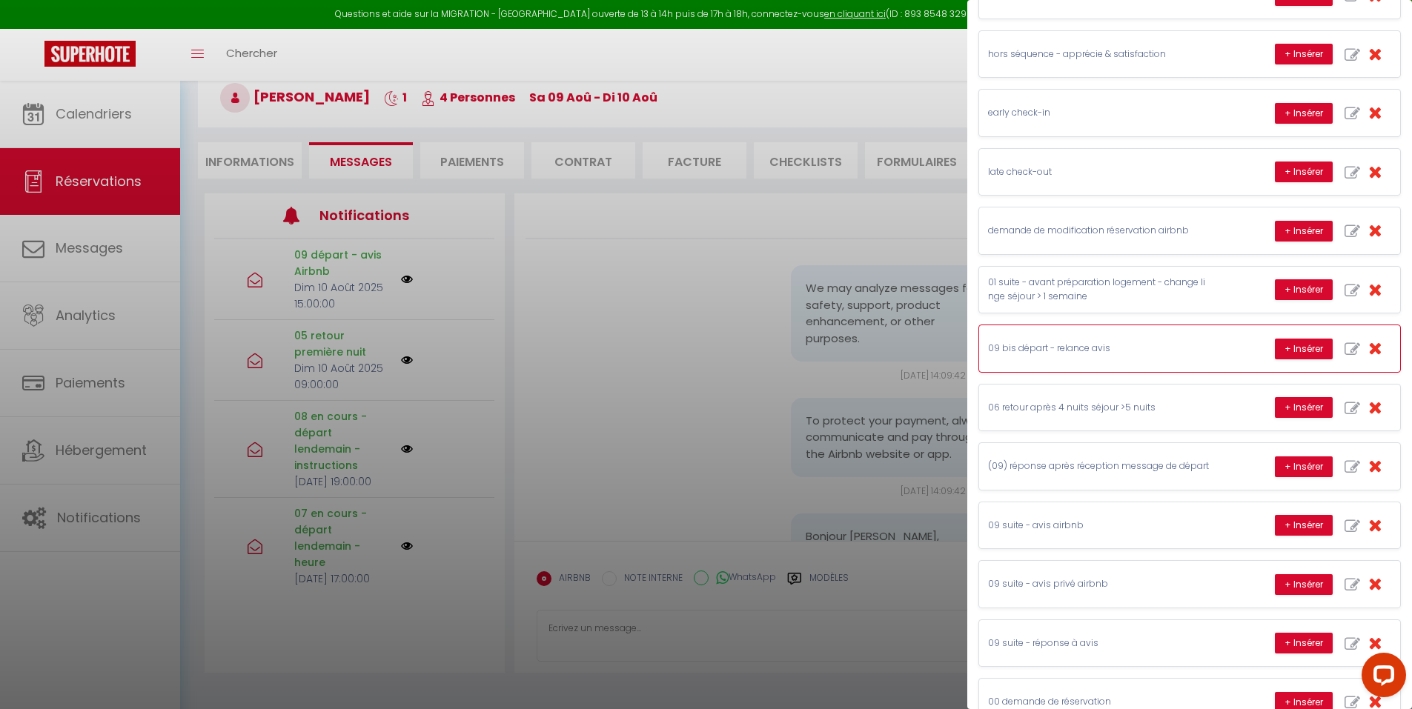
scroll to position [302, 0]
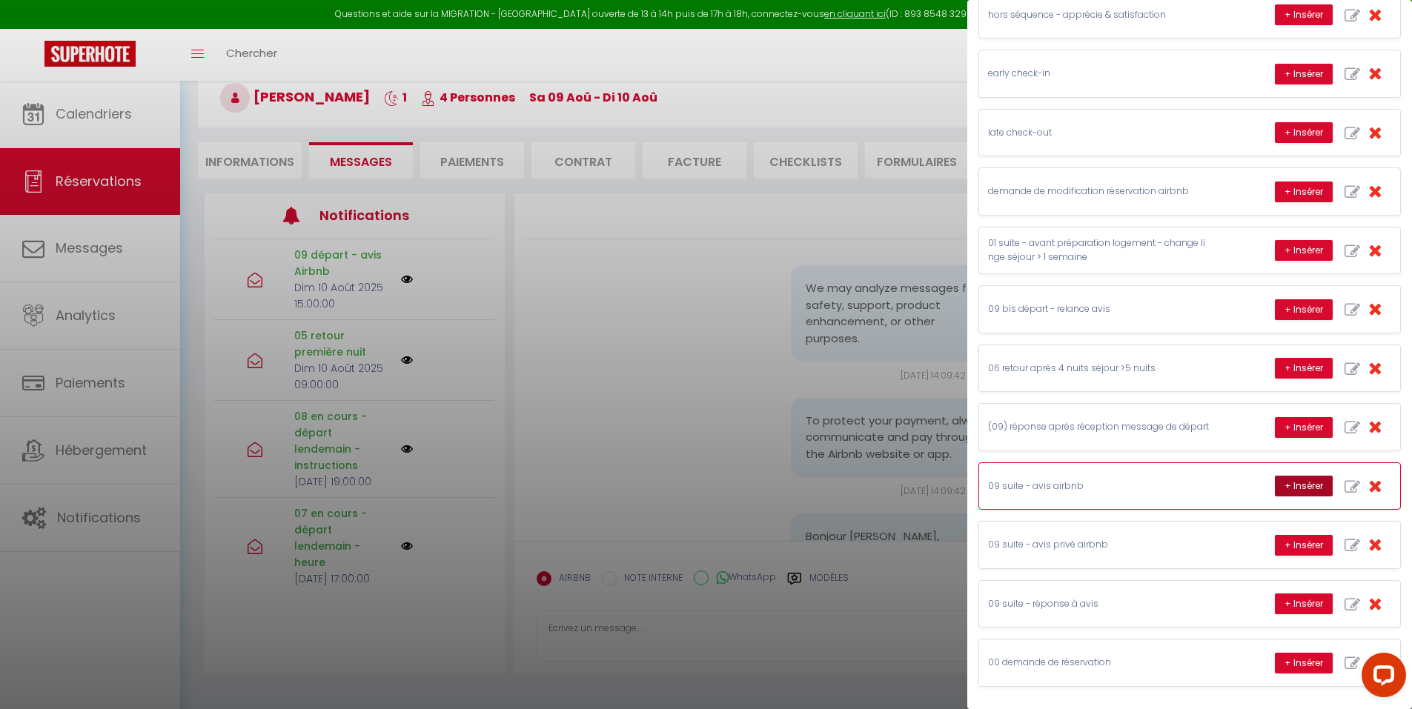
click at [1281, 487] on button "+ Insérer" at bounding box center [1303, 486] width 58 height 21
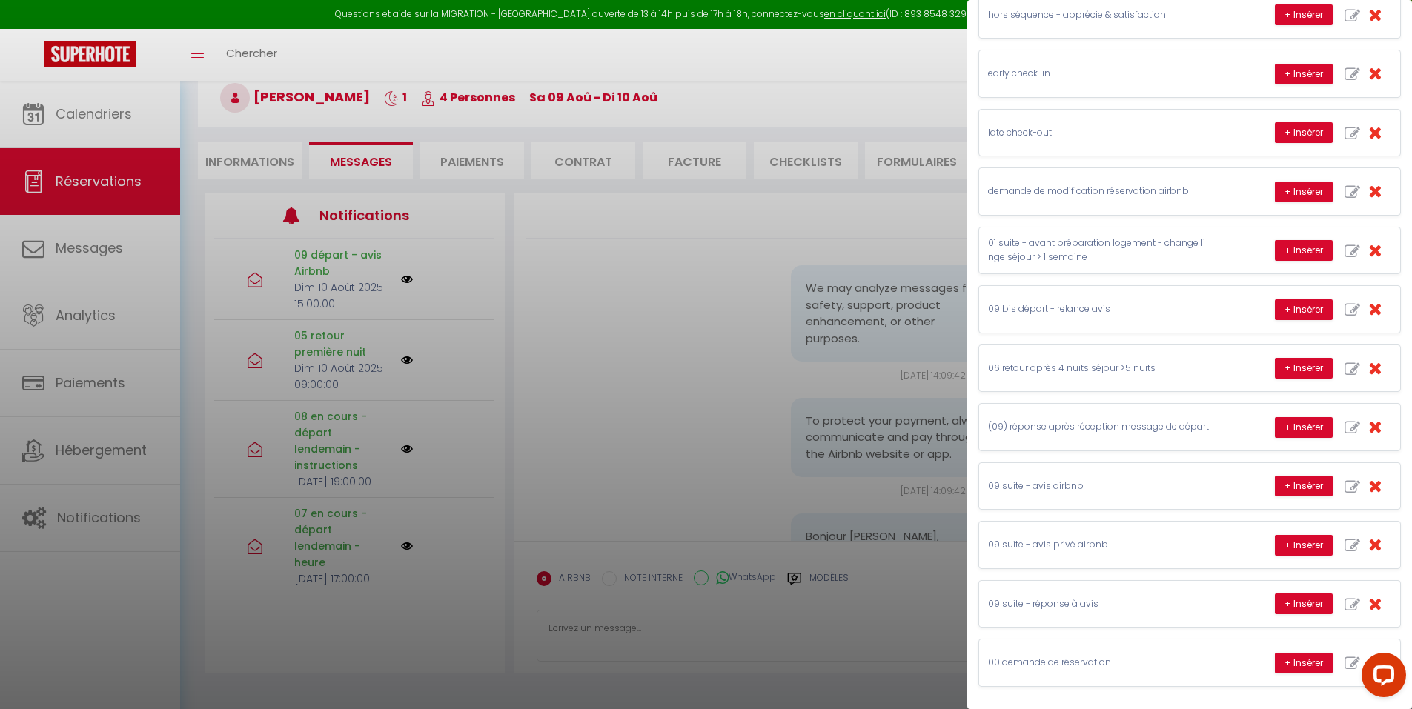
type textarea "L'accueil de Pierre s'est bien passé depuis la réservation jusqu'au check-out. …"
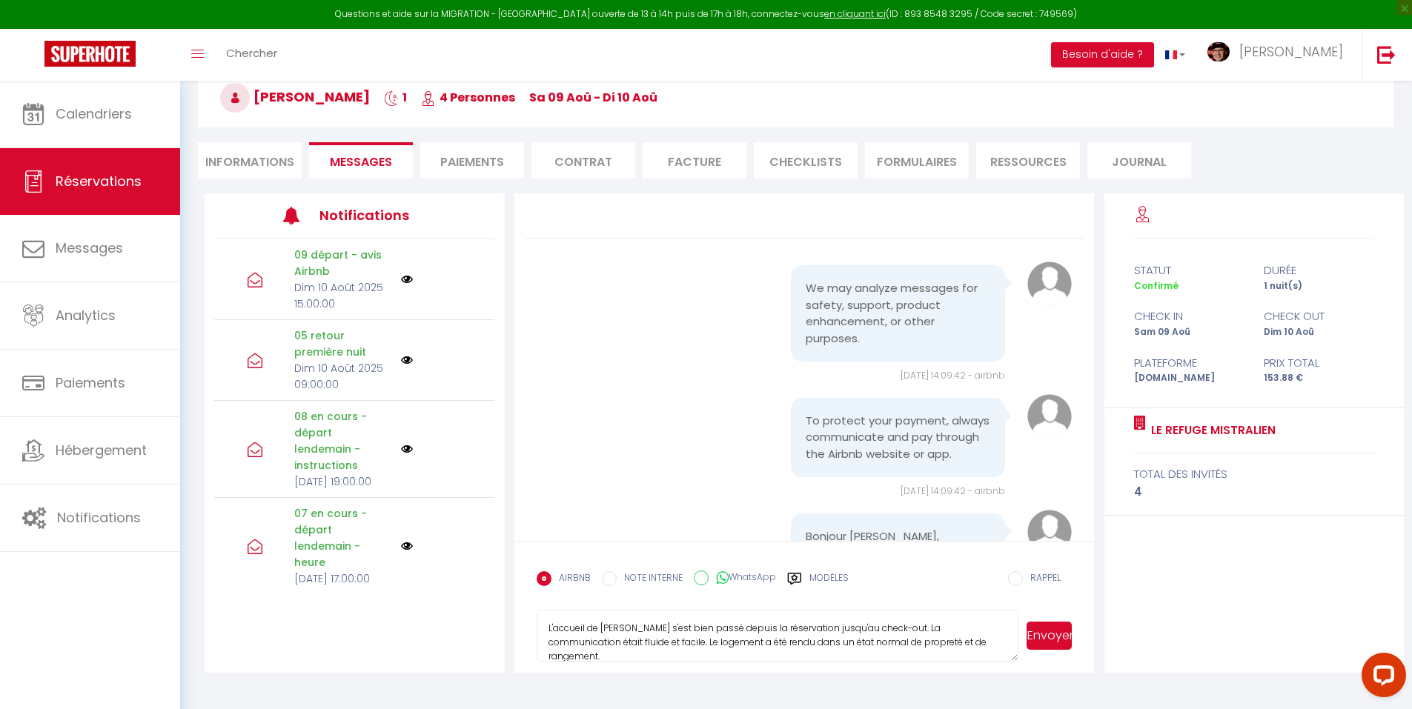
click at [863, 635] on textarea "L'accueil de Pierre s'est bien passé depuis la réservation jusqu'au check-out. …" at bounding box center [777, 636] width 482 height 52
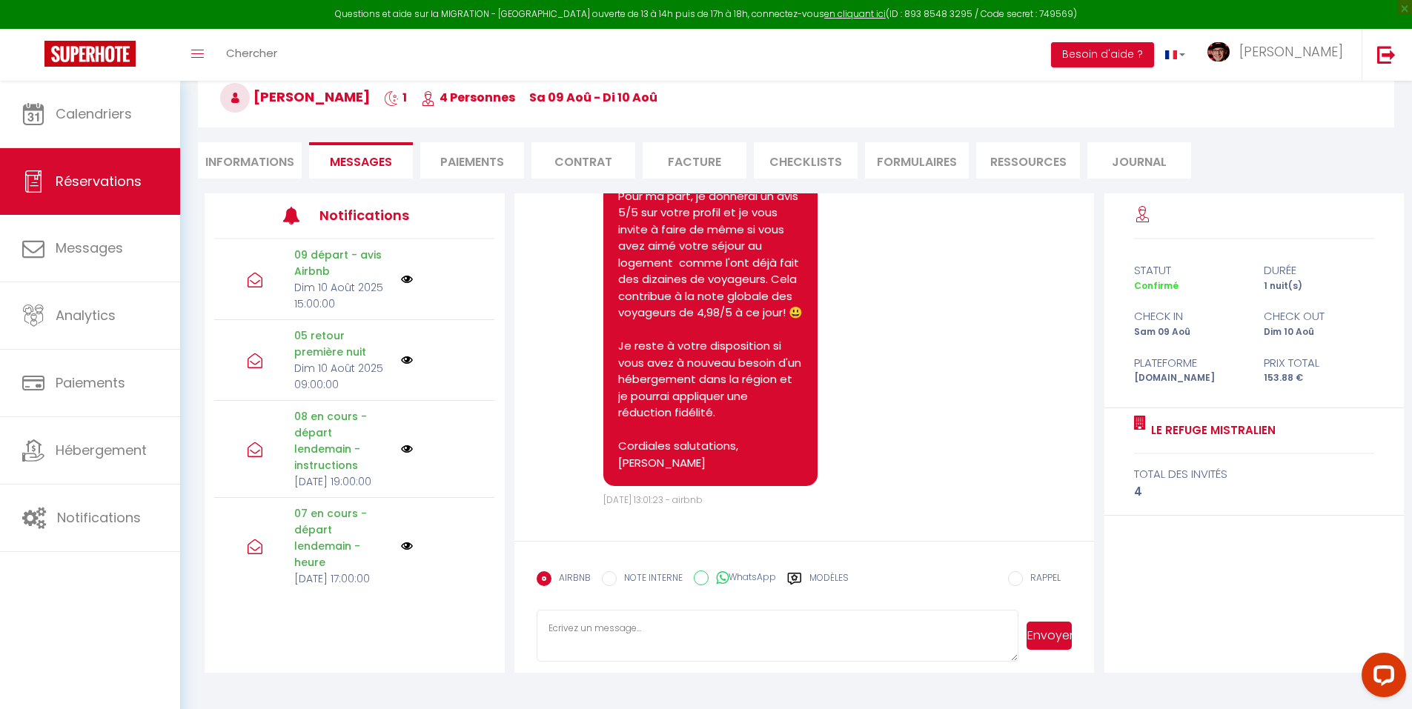
scroll to position [7615, 0]
click at [830, 569] on div "AIRBNB NOTE INTERNE WhatsApp Modèles" at bounding box center [692, 583] width 312 height 39
click at [833, 585] on label "Modèles" at bounding box center [828, 584] width 39 height 26
radio input "true"
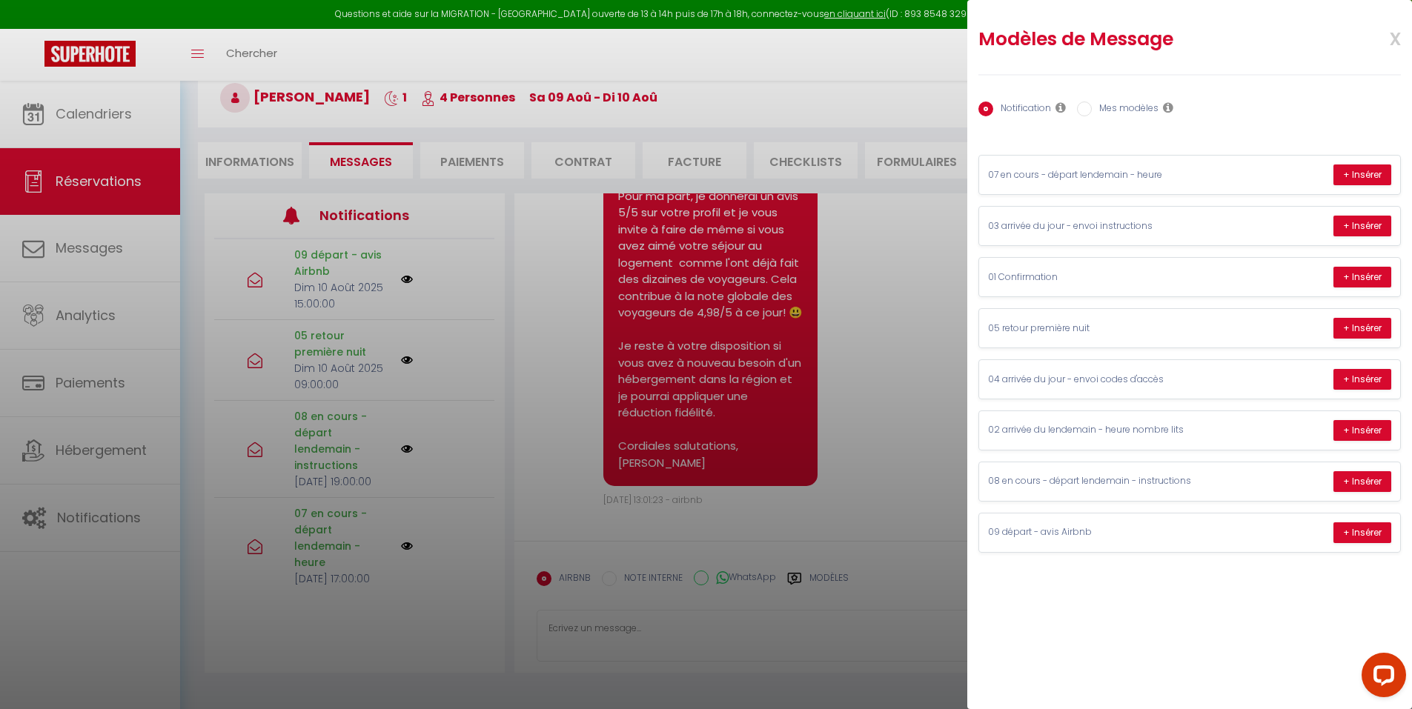
click at [1108, 107] on label "Mes modèles" at bounding box center [1124, 110] width 67 height 16
click at [1091, 107] on input "Mes modèles" at bounding box center [1084, 109] width 15 height 15
radio input "true"
radio input "false"
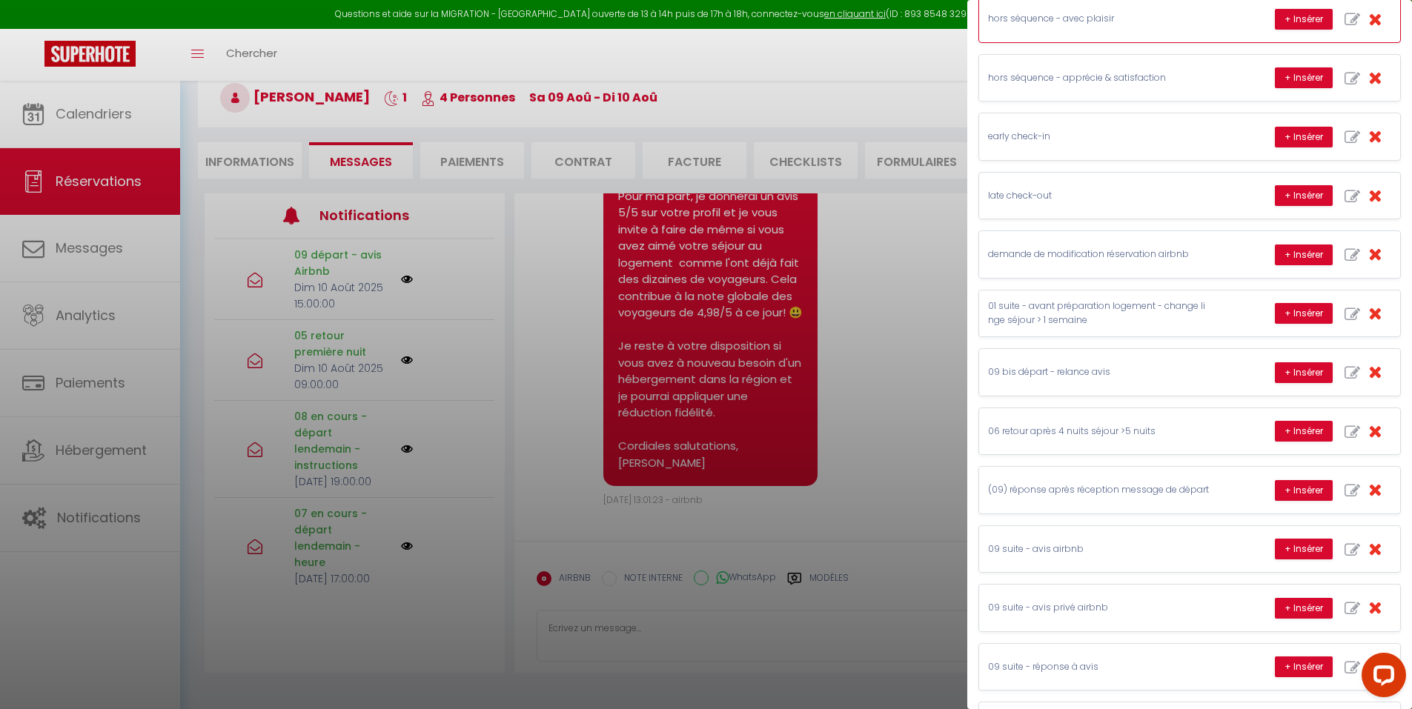
scroll to position [302, 0]
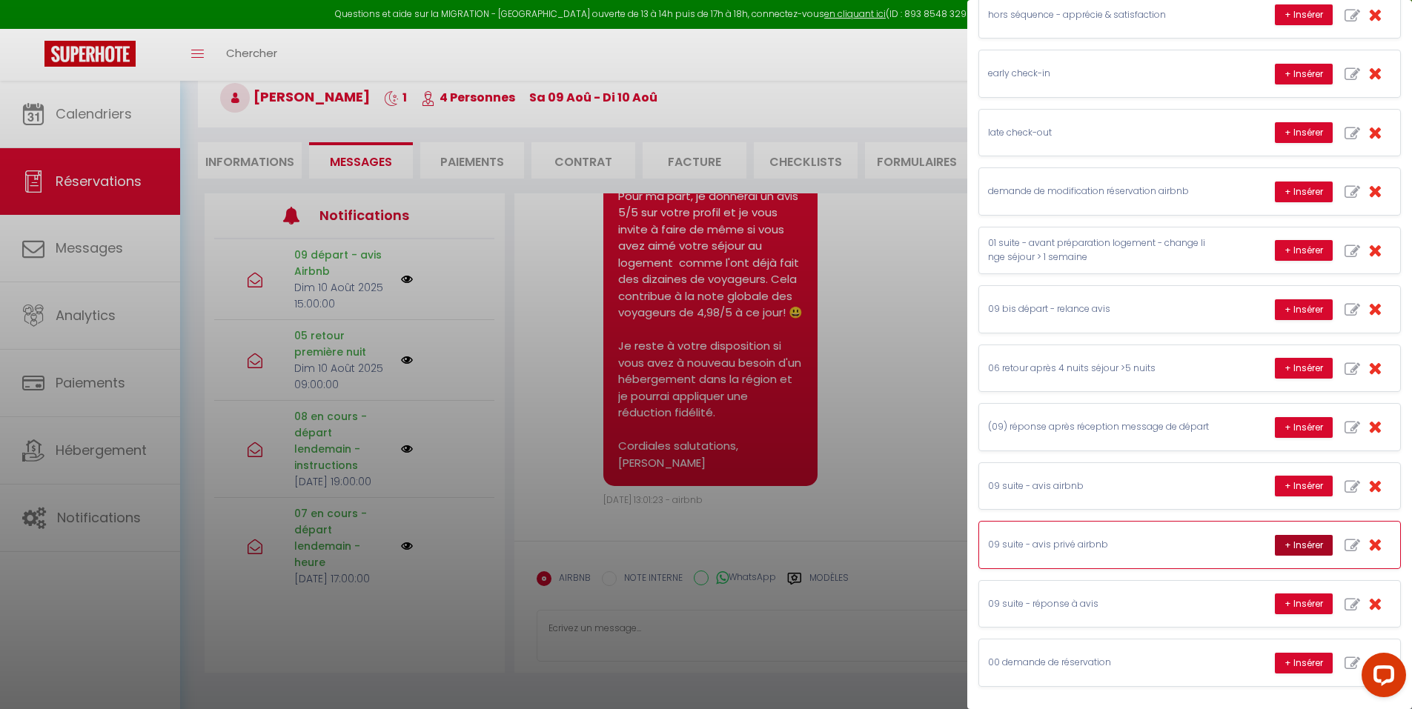
click at [1286, 548] on button "+ Insérer" at bounding box center [1303, 545] width 58 height 21
type textarea "Cher, Chère Pierre, je suis heureux de vous avoir accueilli dans le logement Le…"
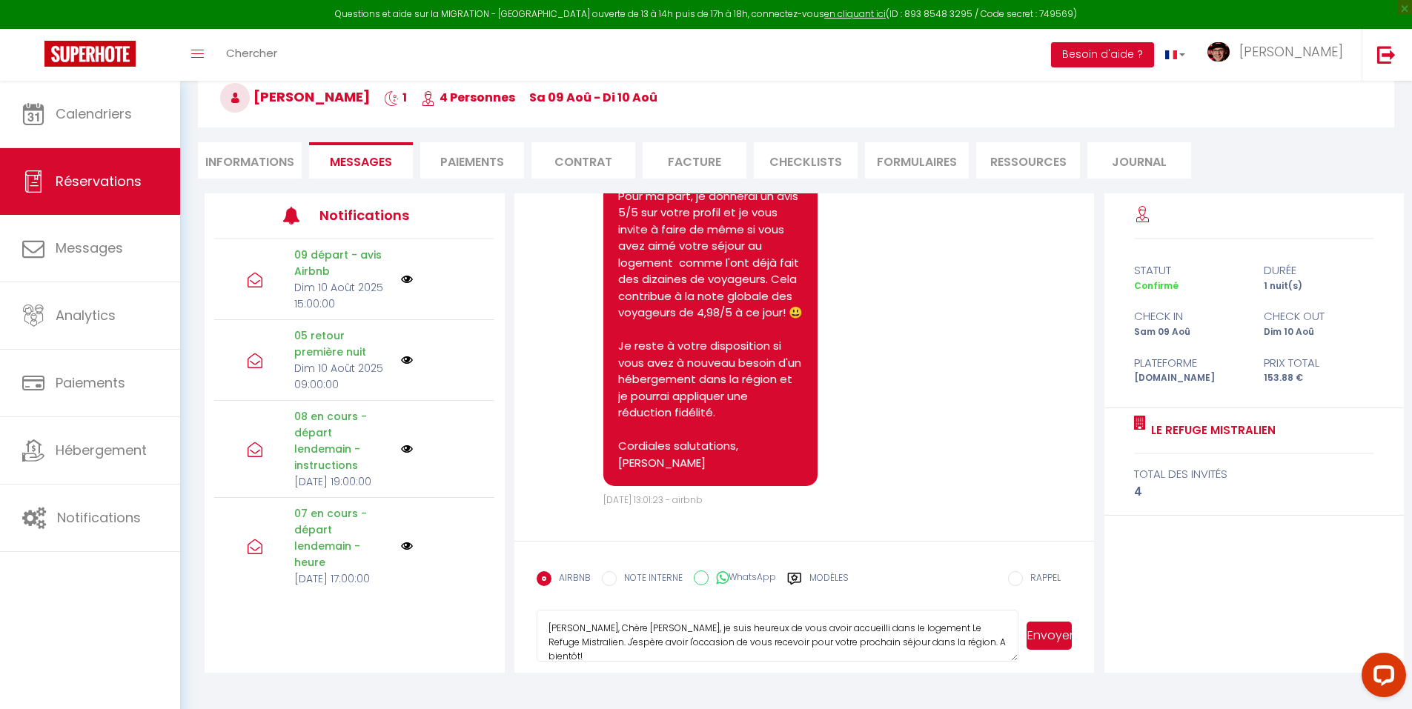
click at [703, 636] on textarea "Cher, Chère Pierre, je suis heureux de vous avoir accueilli dans le logement Le…" at bounding box center [777, 636] width 482 height 52
drag, startPoint x: 825, startPoint y: 576, endPoint x: 860, endPoint y: 587, distance: 37.0
click at [826, 576] on label "Modèles" at bounding box center [828, 584] width 39 height 26
radio input "true"
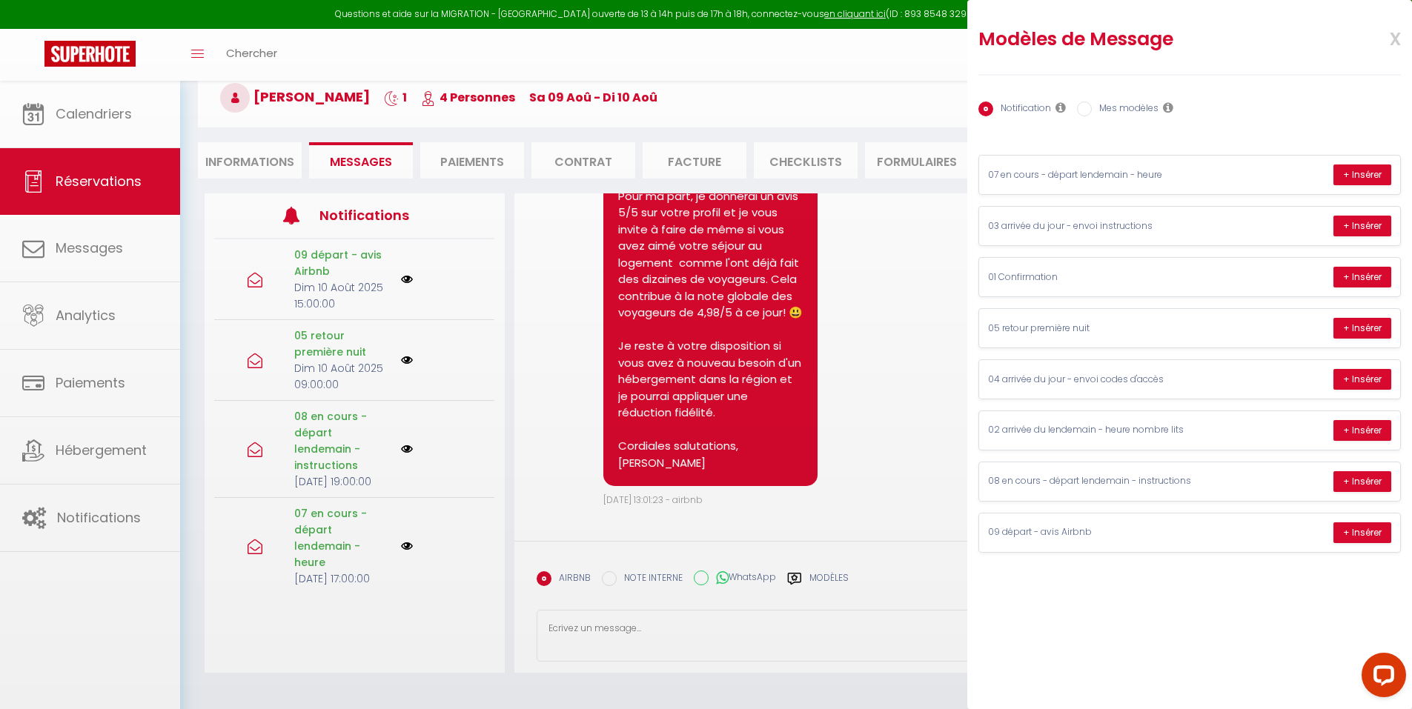
scroll to position [0, 0]
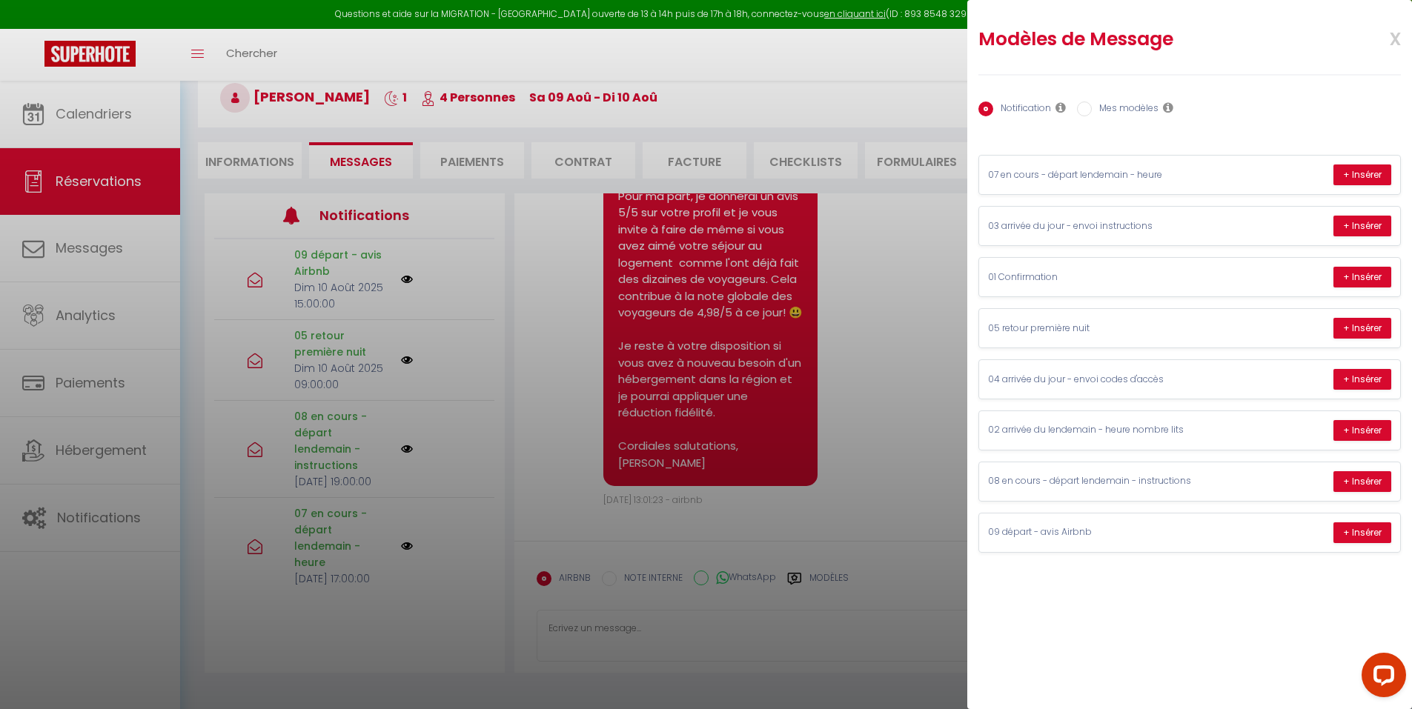
click at [1111, 99] on div "Notification Mes modèles" at bounding box center [1189, 109] width 422 height 31
click at [1111, 100] on div "Notification Mes modèles" at bounding box center [1189, 109] width 422 height 31
click at [1113, 106] on label "Mes modèles" at bounding box center [1124, 110] width 67 height 16
click at [1091, 106] on input "Mes modèles" at bounding box center [1084, 109] width 15 height 15
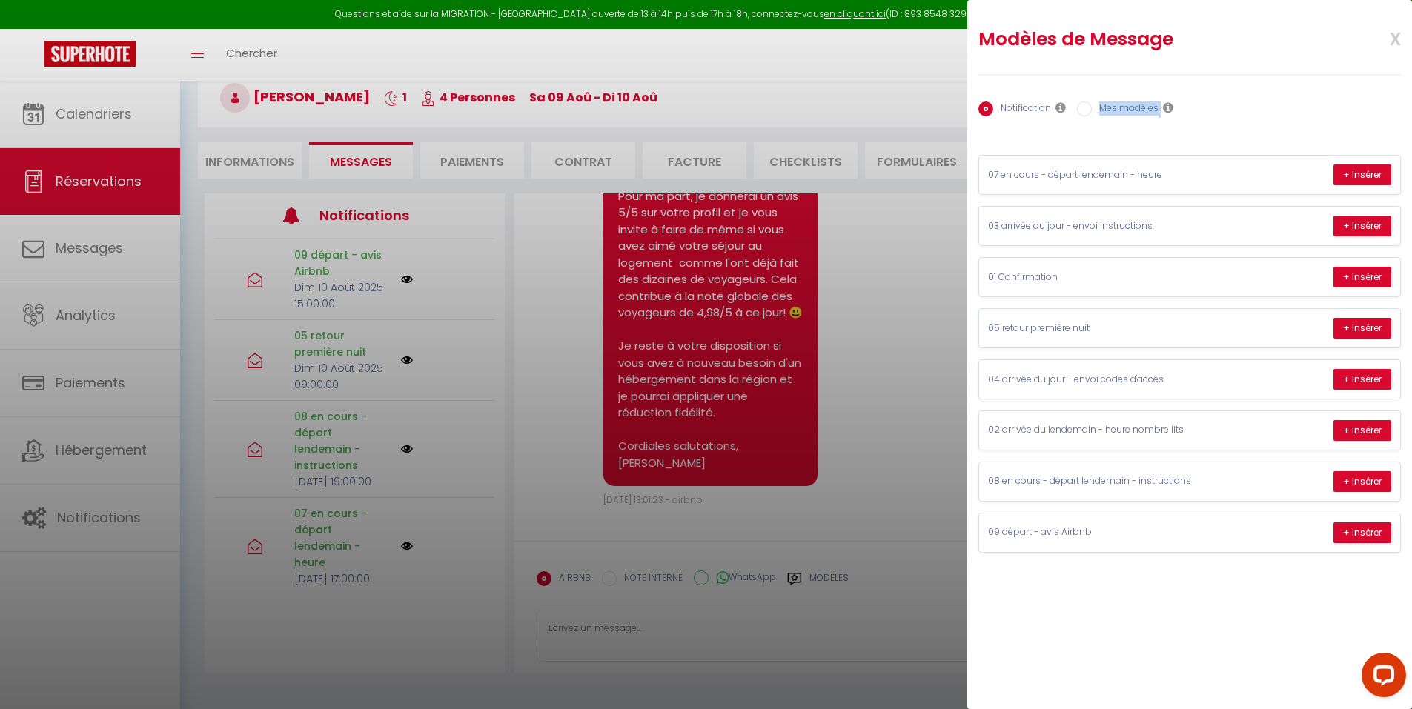
radio input "true"
radio input "false"
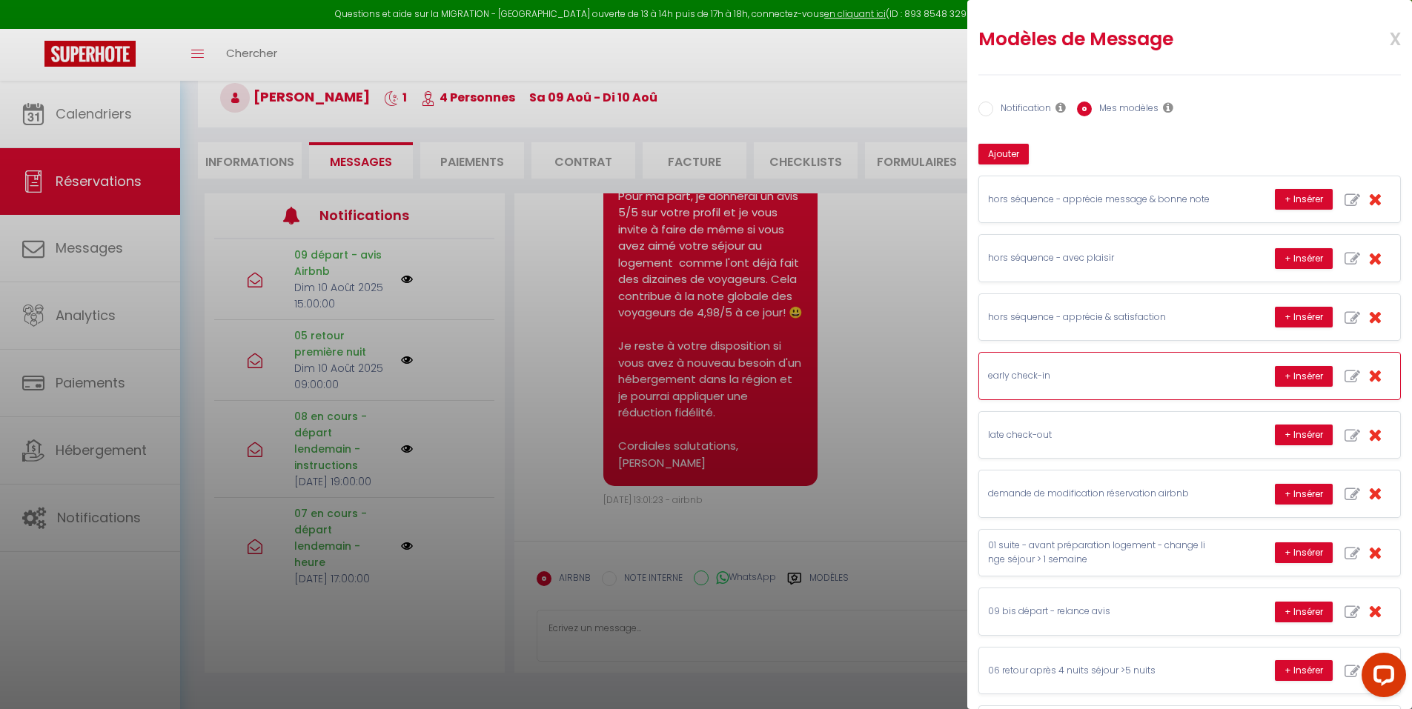
scroll to position [302, 0]
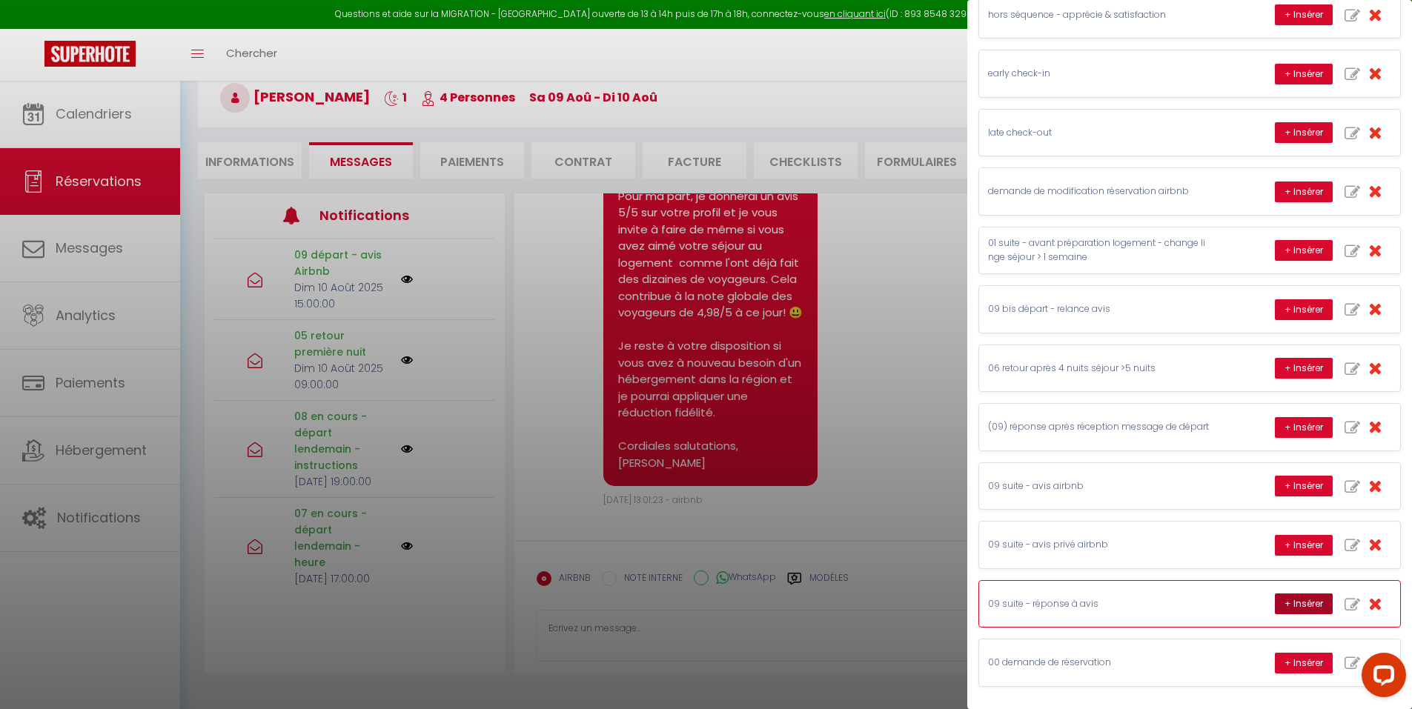
click at [1276, 606] on button "+ Insérer" at bounding box center [1303, 604] width 58 height 21
type textarea "Cher, Chère Pierre, quelle joie, je suis comblé, je suis heureux, de découvrir …"
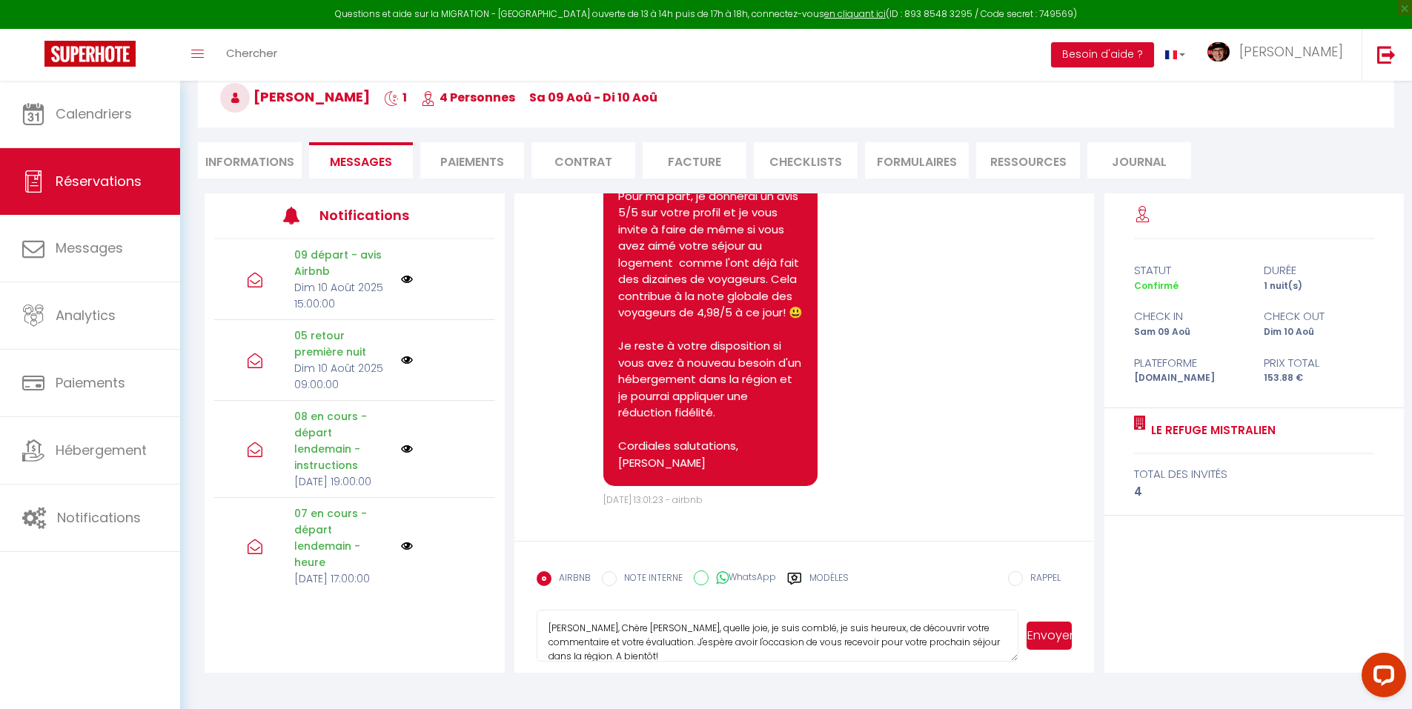
click at [886, 648] on textarea "Cher, Chère Pierre, quelle joie, je suis comblé, je suis heureux, de découvrir …" at bounding box center [777, 636] width 482 height 52
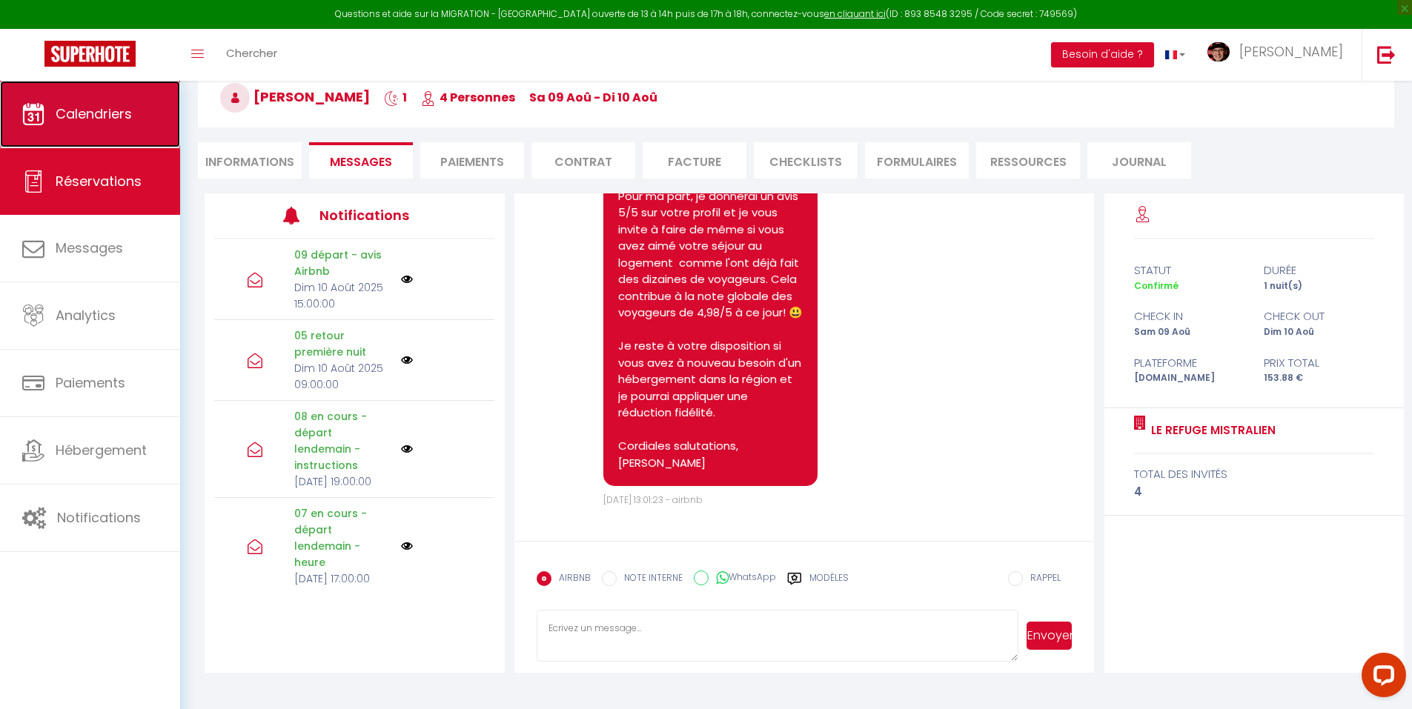
click at [69, 107] on span "Calendriers" at bounding box center [94, 113] width 76 height 19
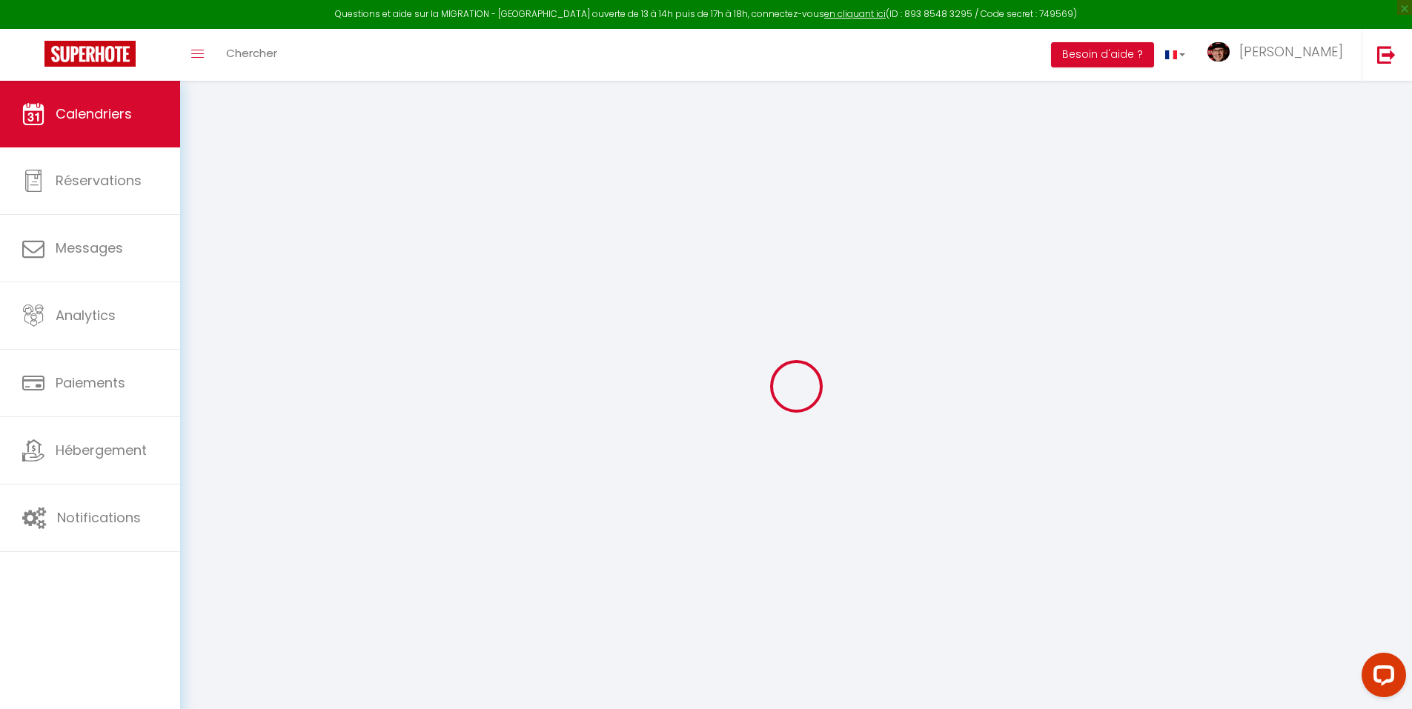
select select
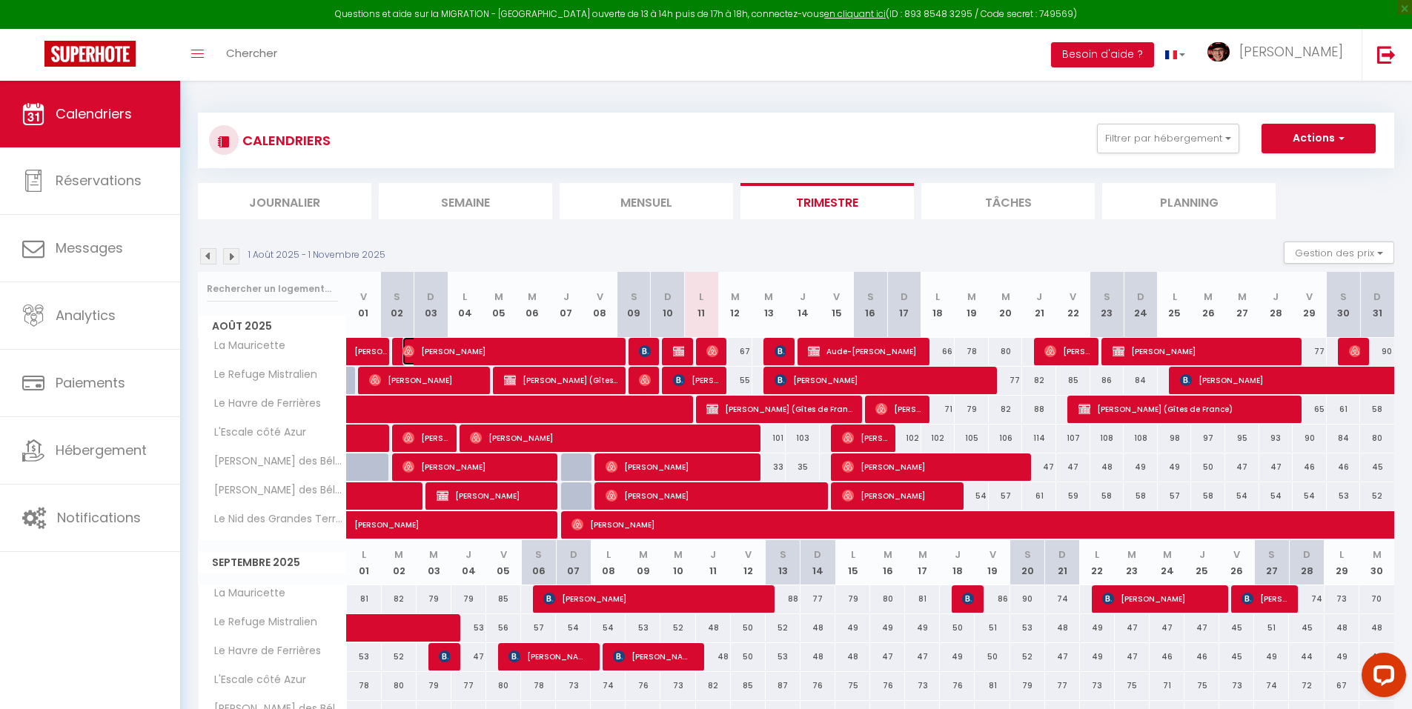
click at [527, 351] on span "[PERSON_NAME]" at bounding box center [510, 351] width 216 height 28
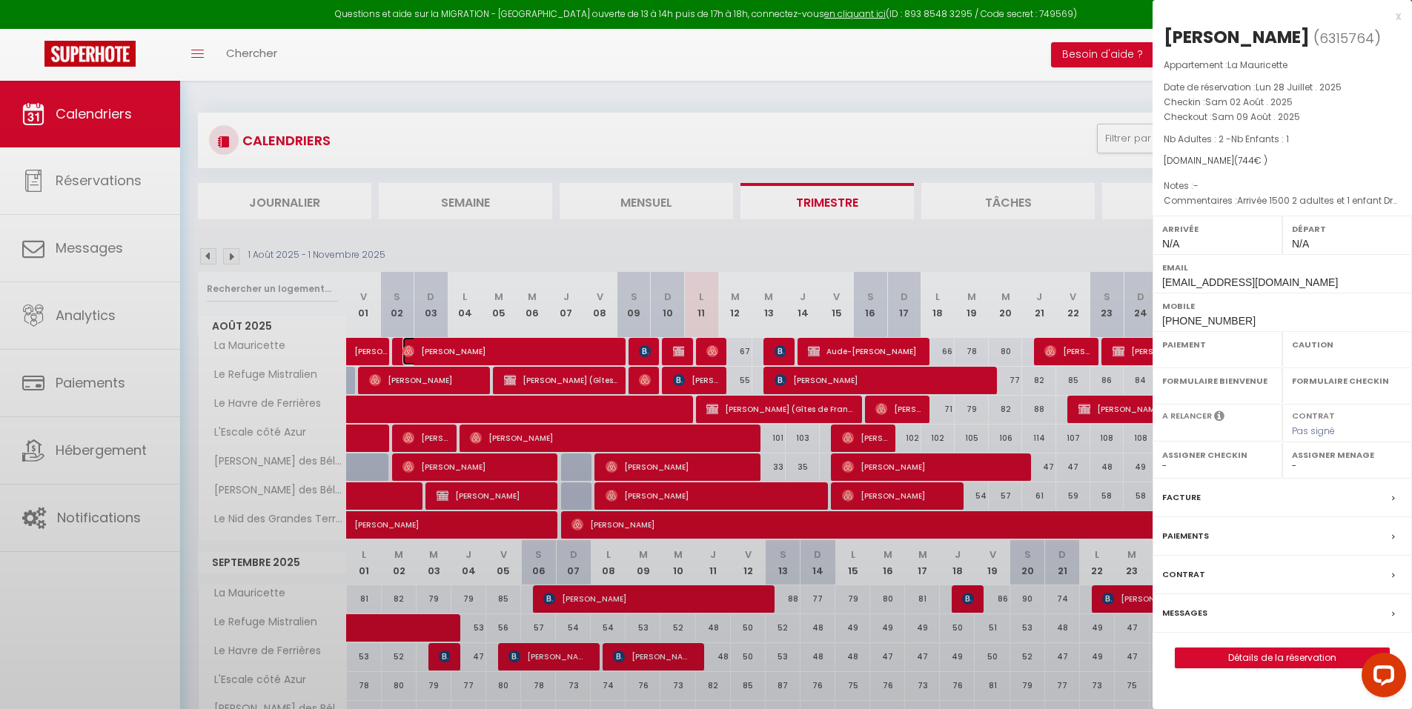
select select "OK"
select select "0"
select select "1"
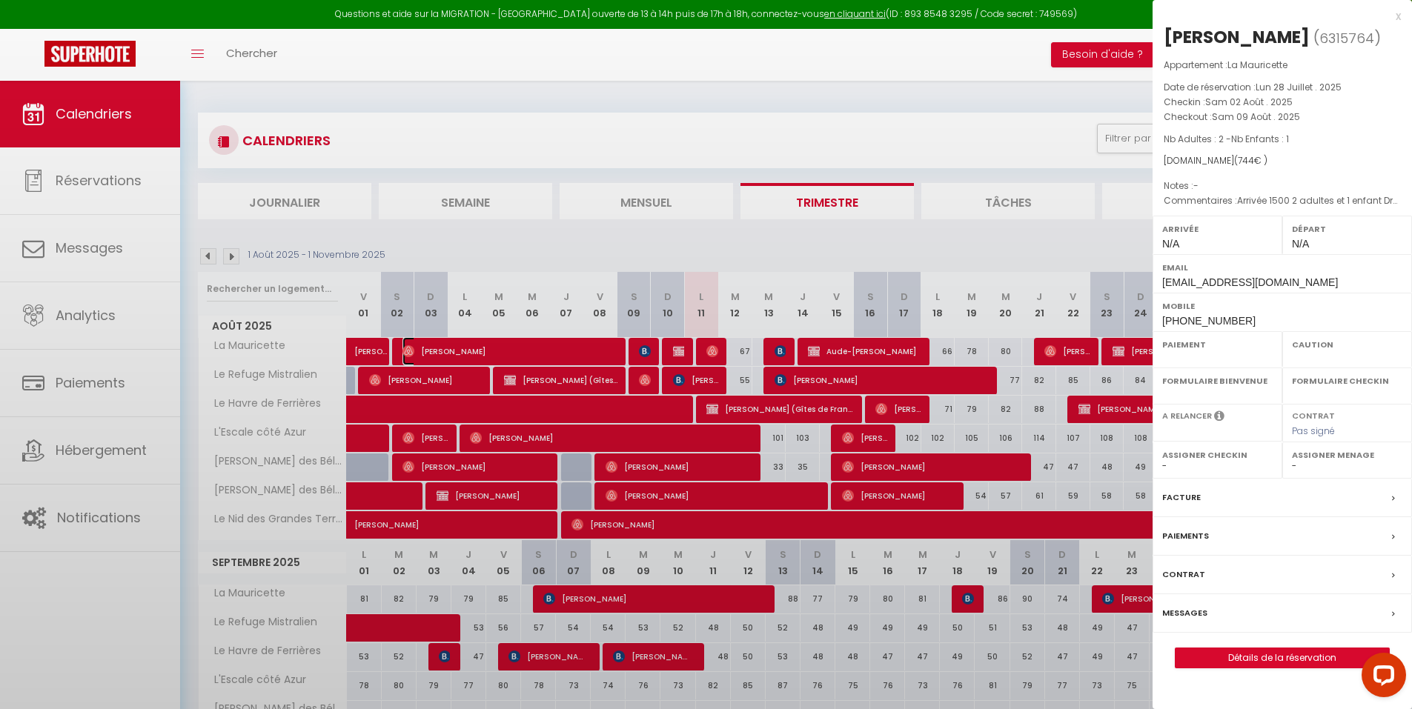
select select
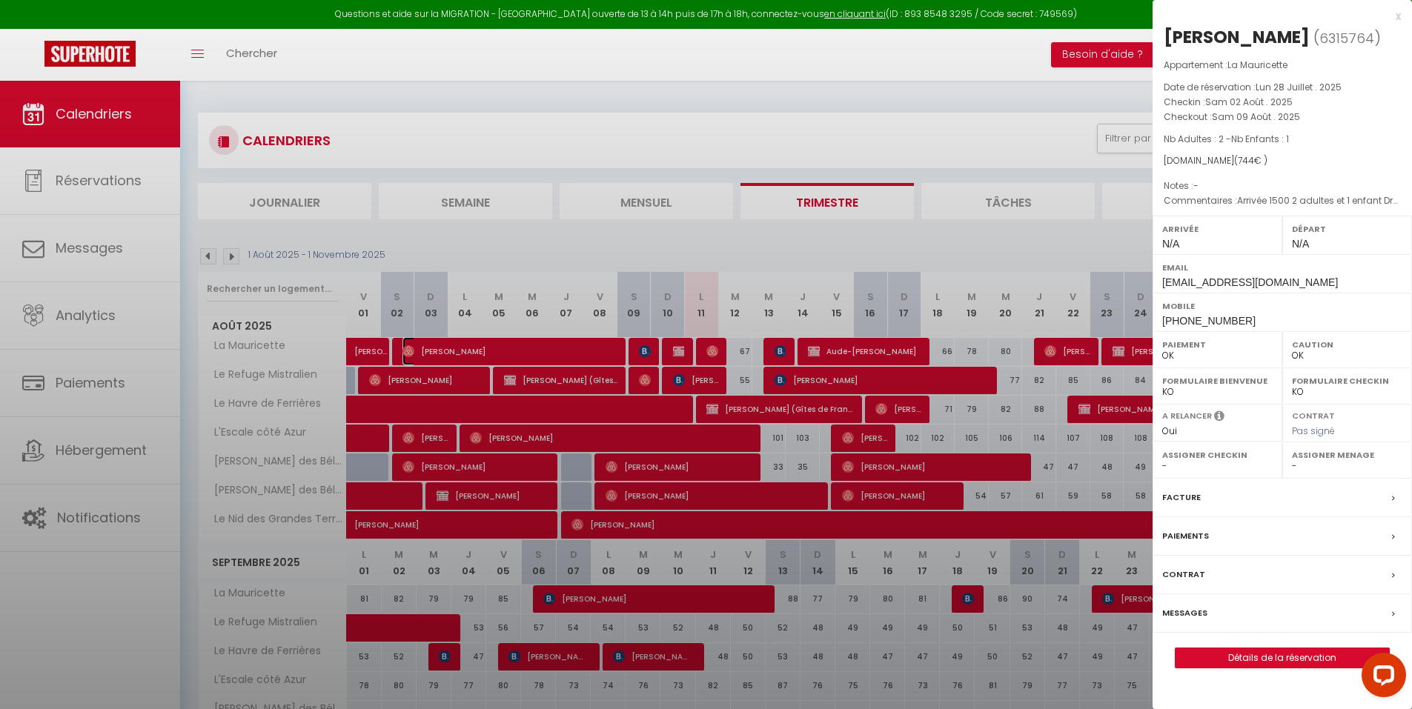
select select "29498"
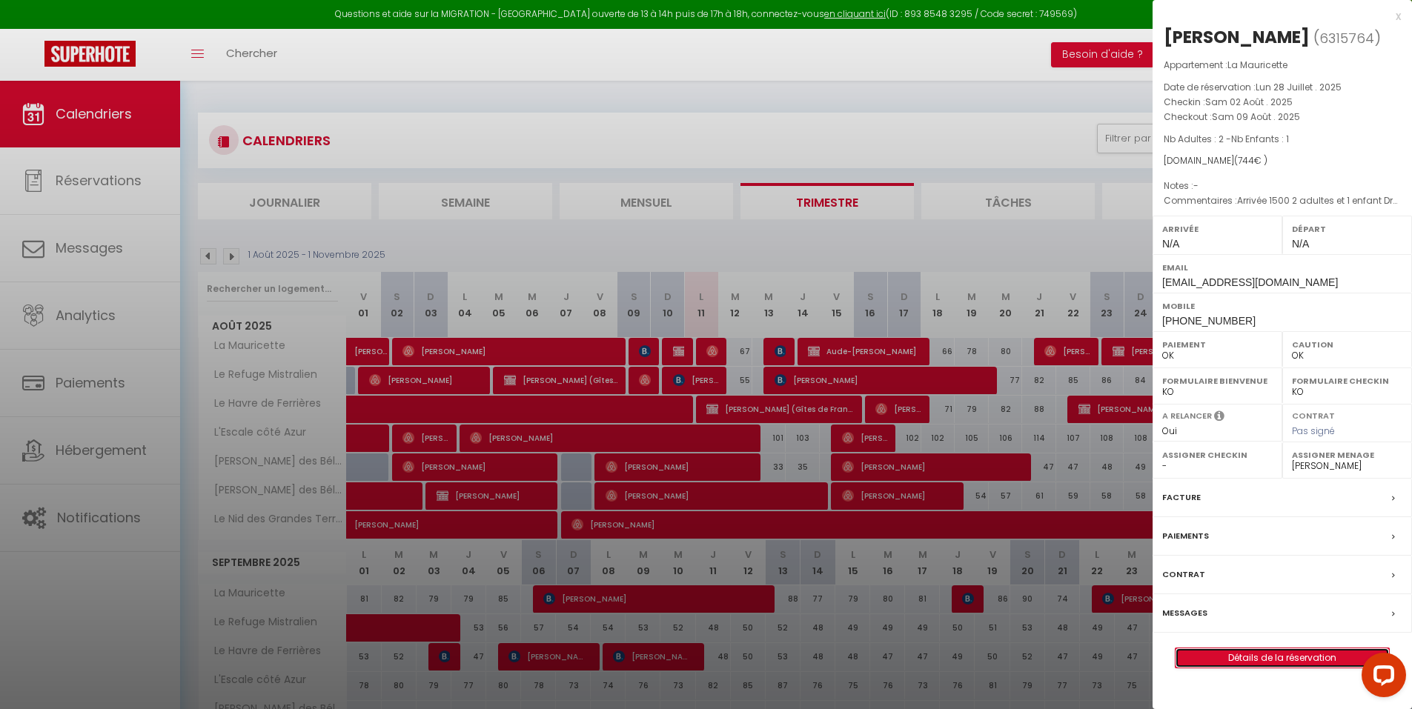
click at [1262, 658] on link "Détails de la réservation" at bounding box center [1281, 657] width 213 height 19
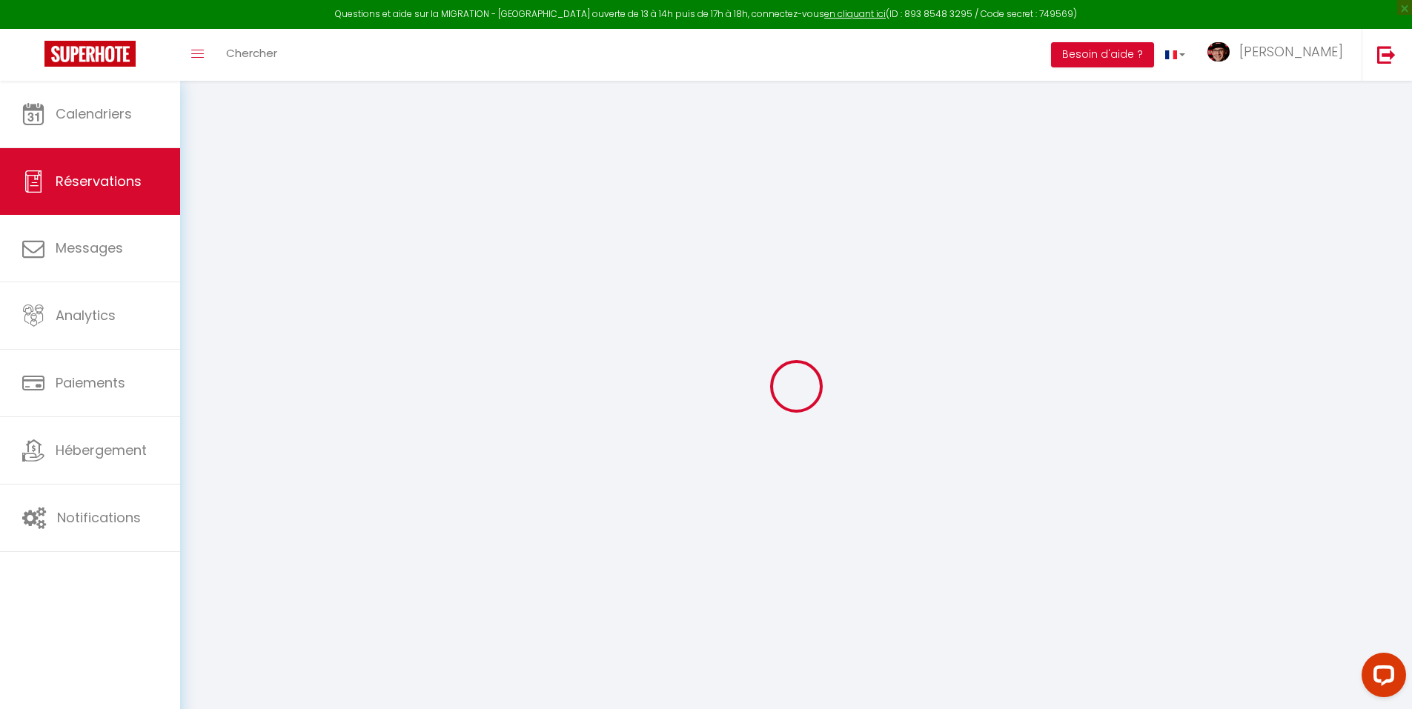
select select
checkbox input "false"
select select
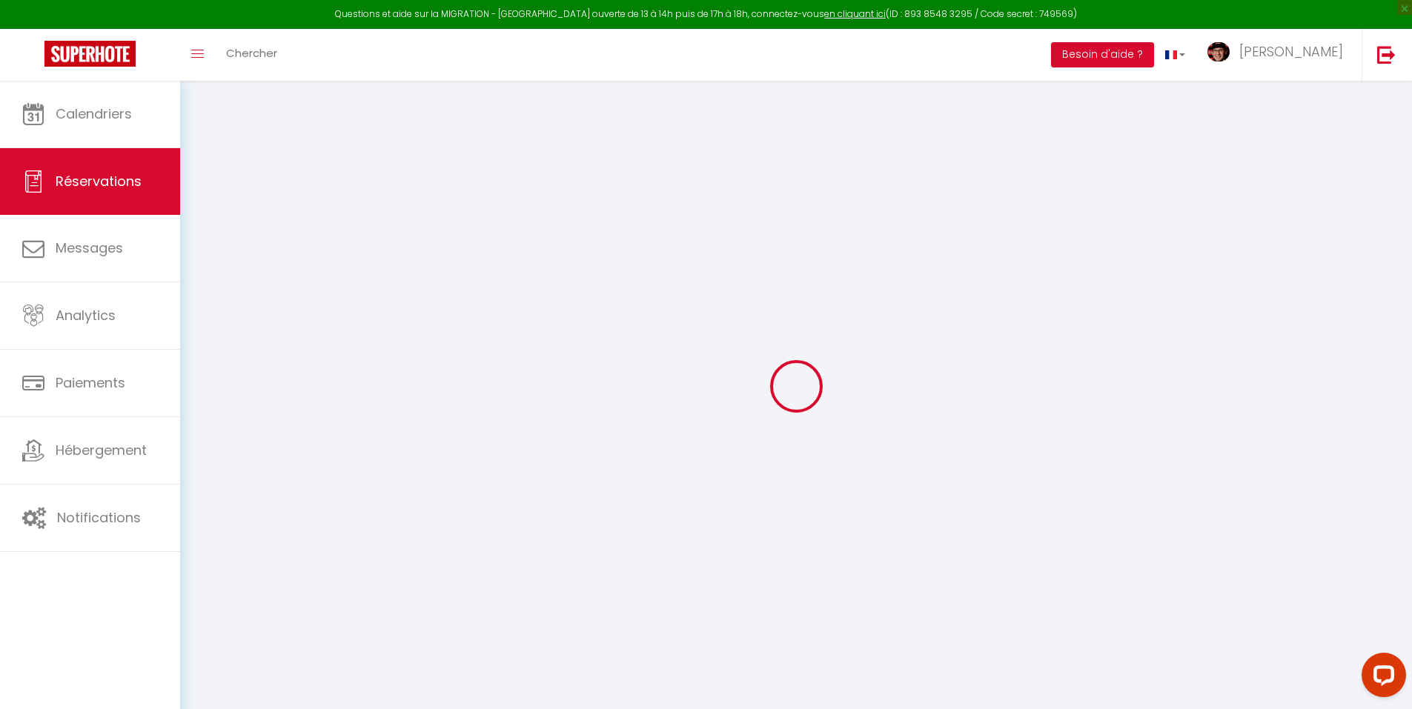
checkbox input "false"
type textarea "Arrivée 1500 2 adultes et 1 enfant Dresser le lit double et un lit jumeau au 2d…"
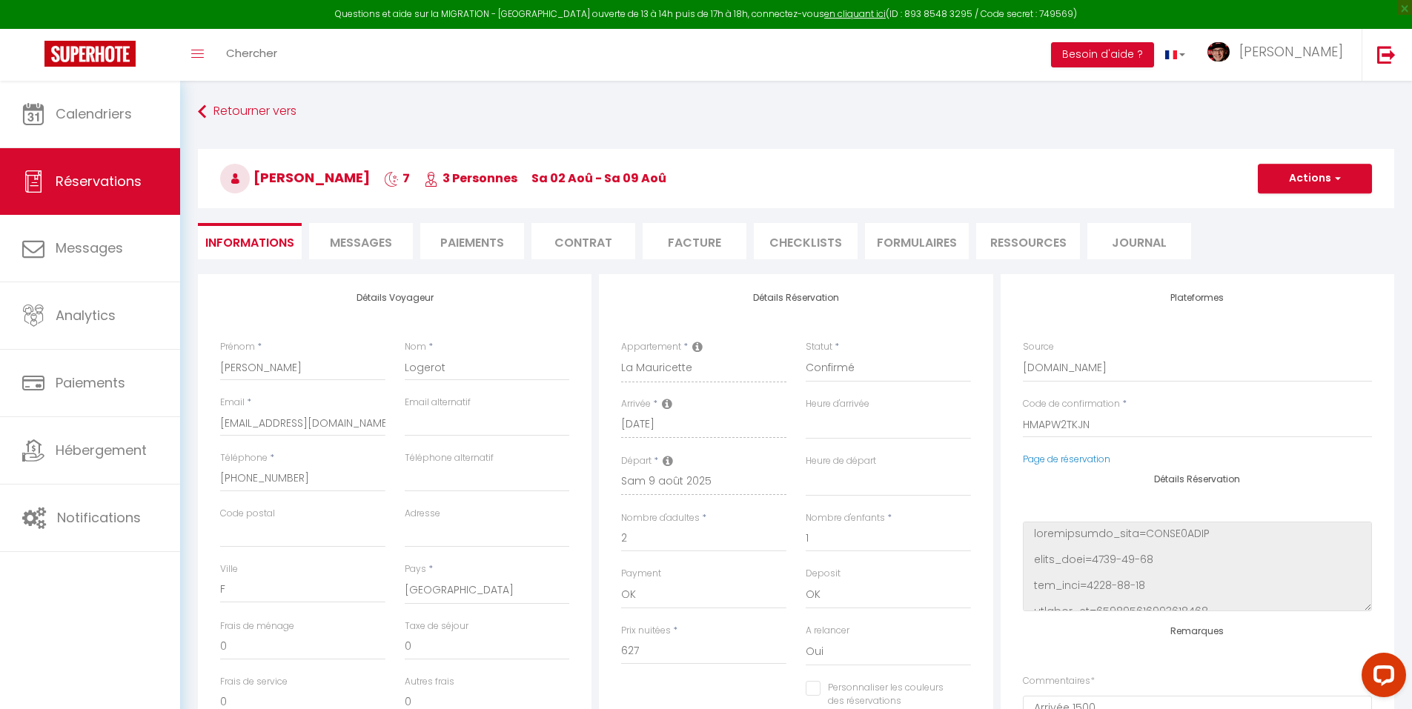
type input "117"
select select
checkbox input "false"
select select
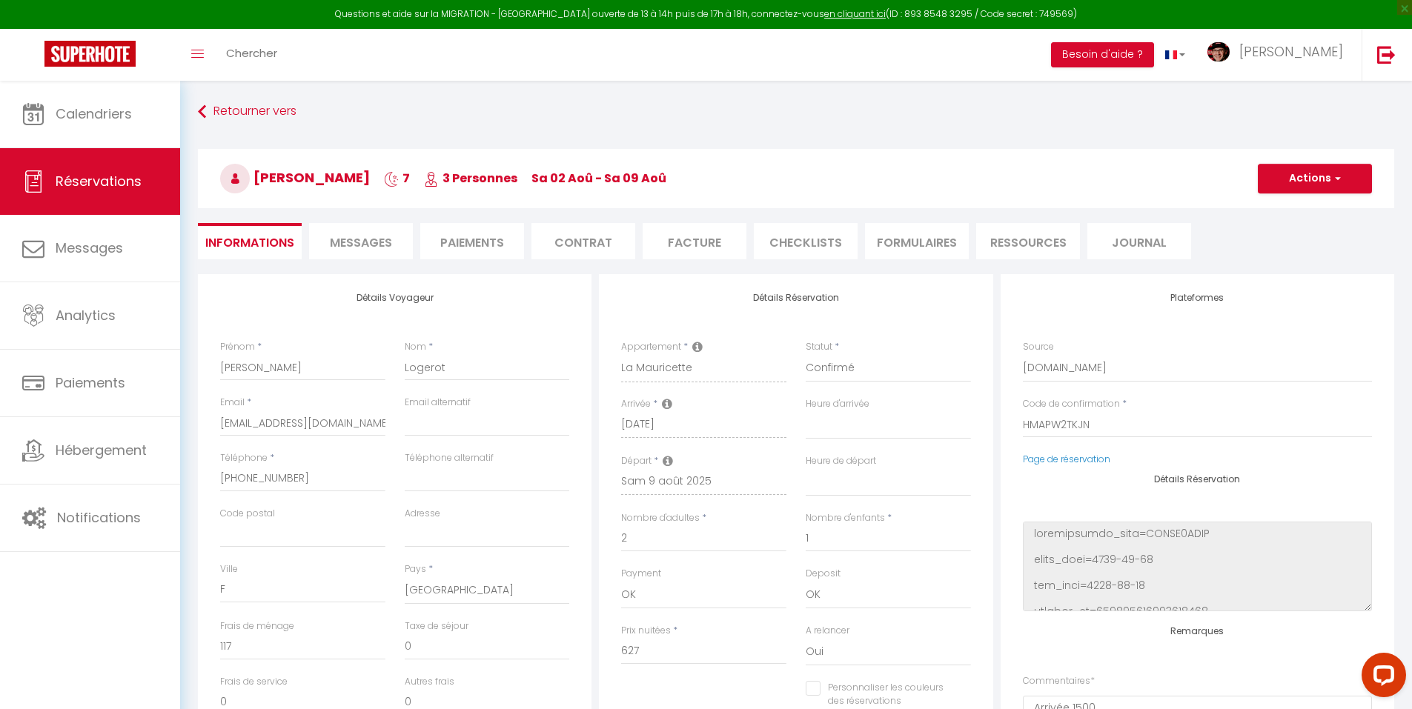
select select
checkbox input "false"
click at [370, 241] on span "Messages" at bounding box center [361, 242] width 62 height 17
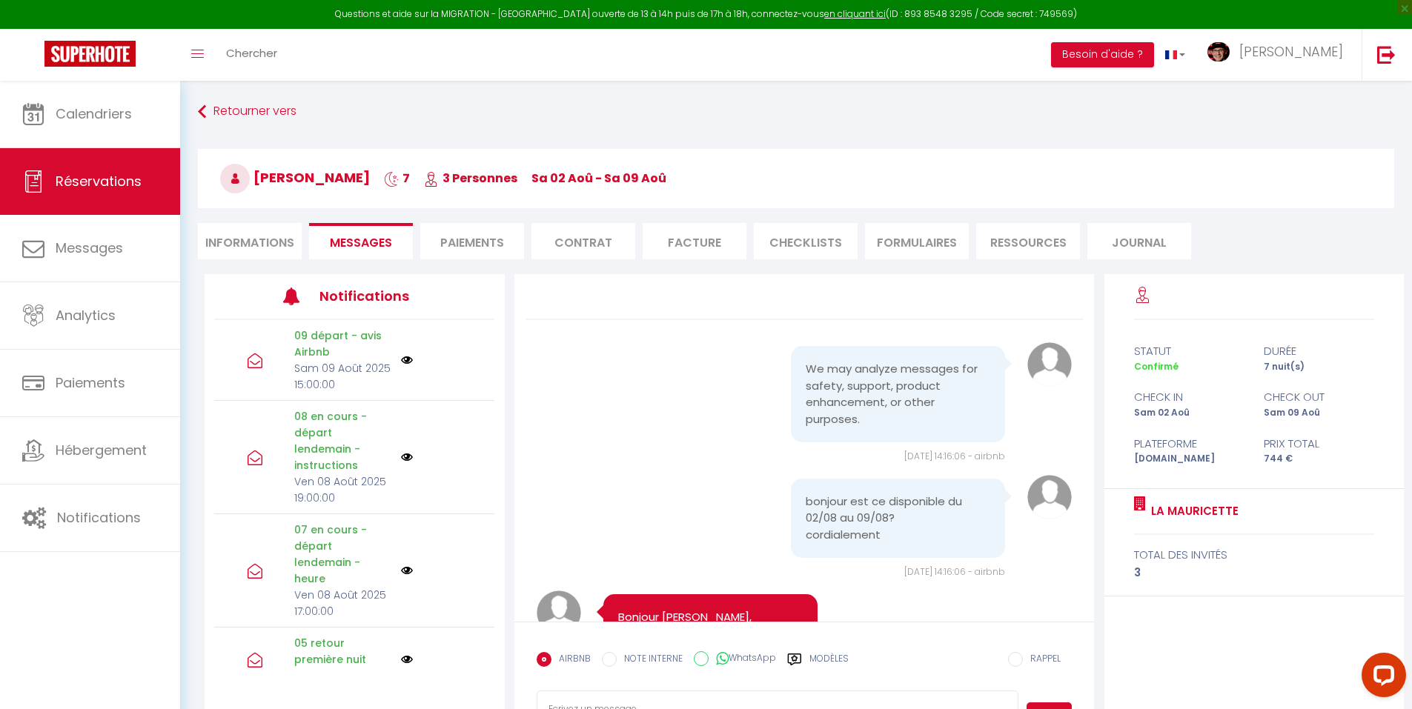
click at [815, 659] on label "Modèles" at bounding box center [828, 665] width 39 height 26
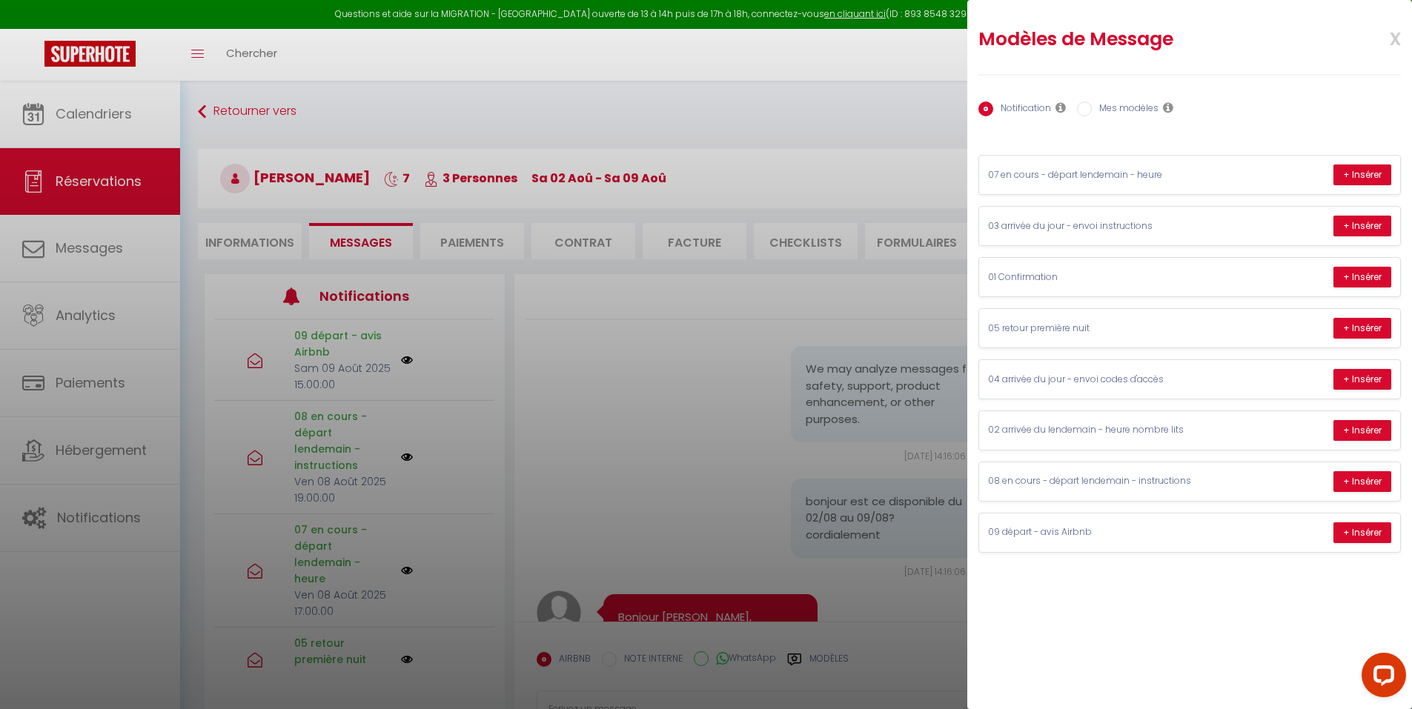
click at [1123, 113] on label "Mes modèles" at bounding box center [1124, 110] width 67 height 16
click at [1091, 113] on input "Mes modèles" at bounding box center [1084, 109] width 15 height 15
radio input "true"
radio input "false"
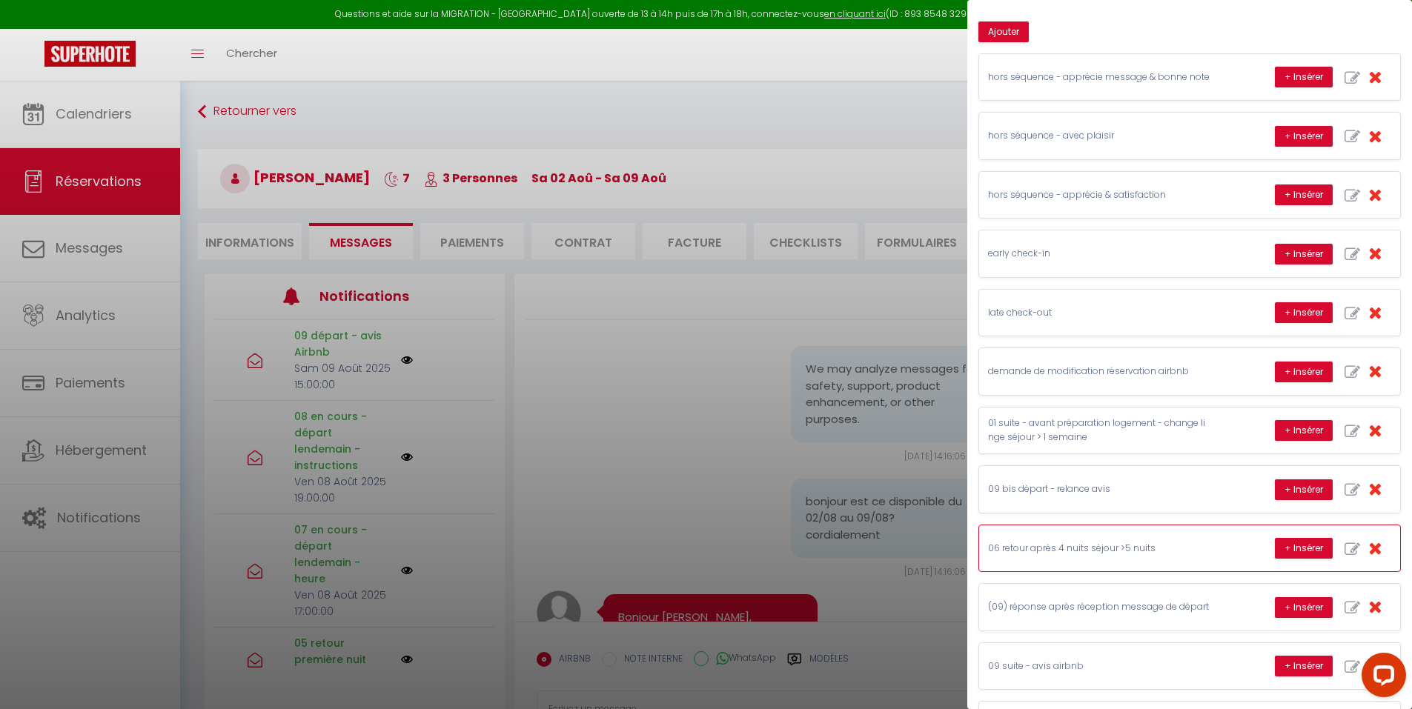
scroll to position [302, 0]
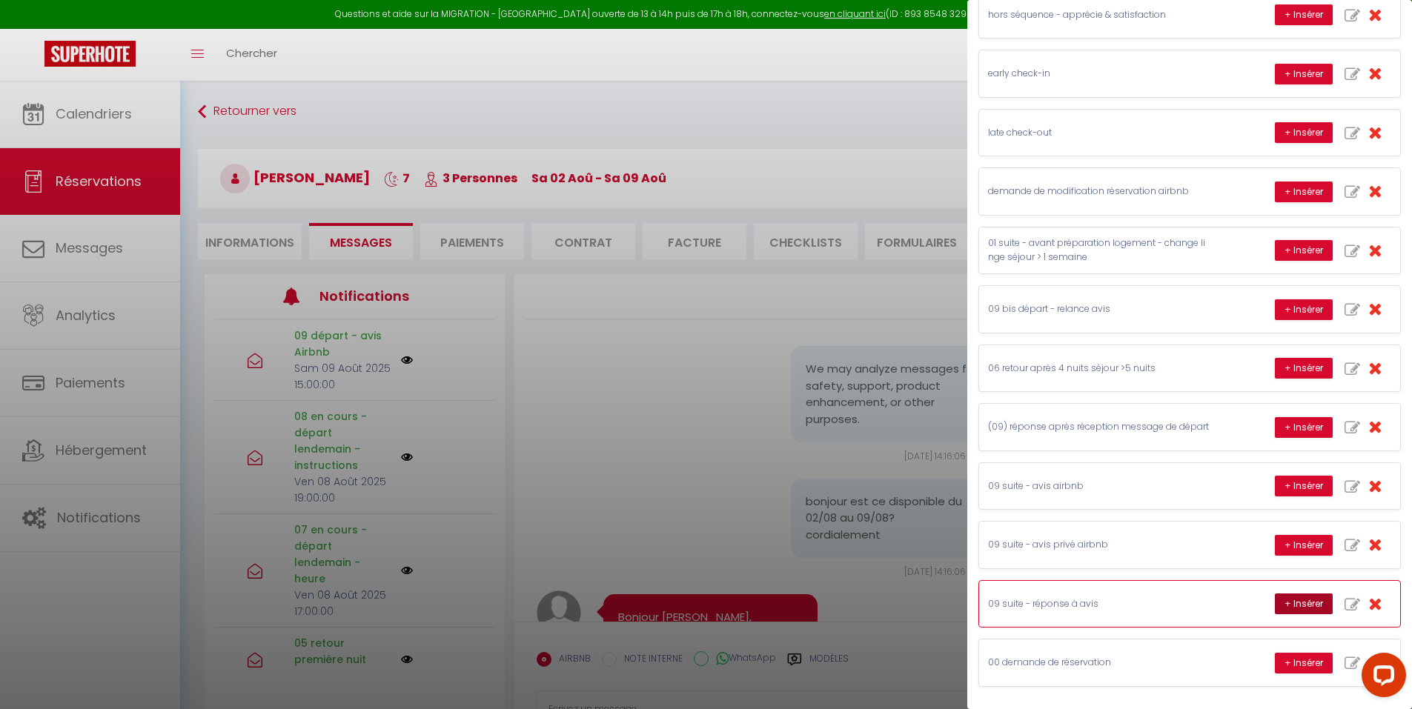
click at [1301, 604] on button "+ Insérer" at bounding box center [1303, 604] width 58 height 21
type textarea "Cher, Chère Dimitri, quelle joie, je suis comblé, je suis heureux, de découvrir…"
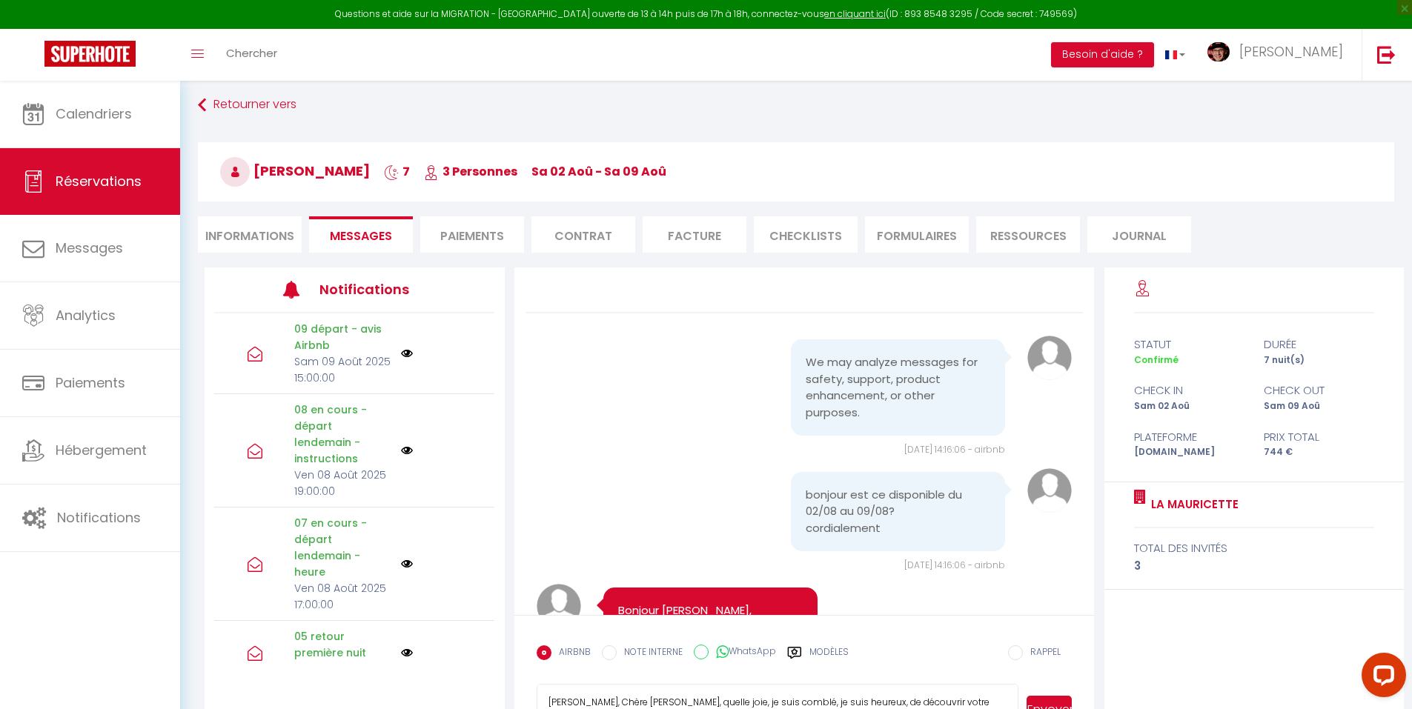
click at [890, 686] on textarea "Cher, Chère Dimitri, quelle joie, je suis comblé, je suis heureux, de découvrir…" at bounding box center [777, 710] width 482 height 52
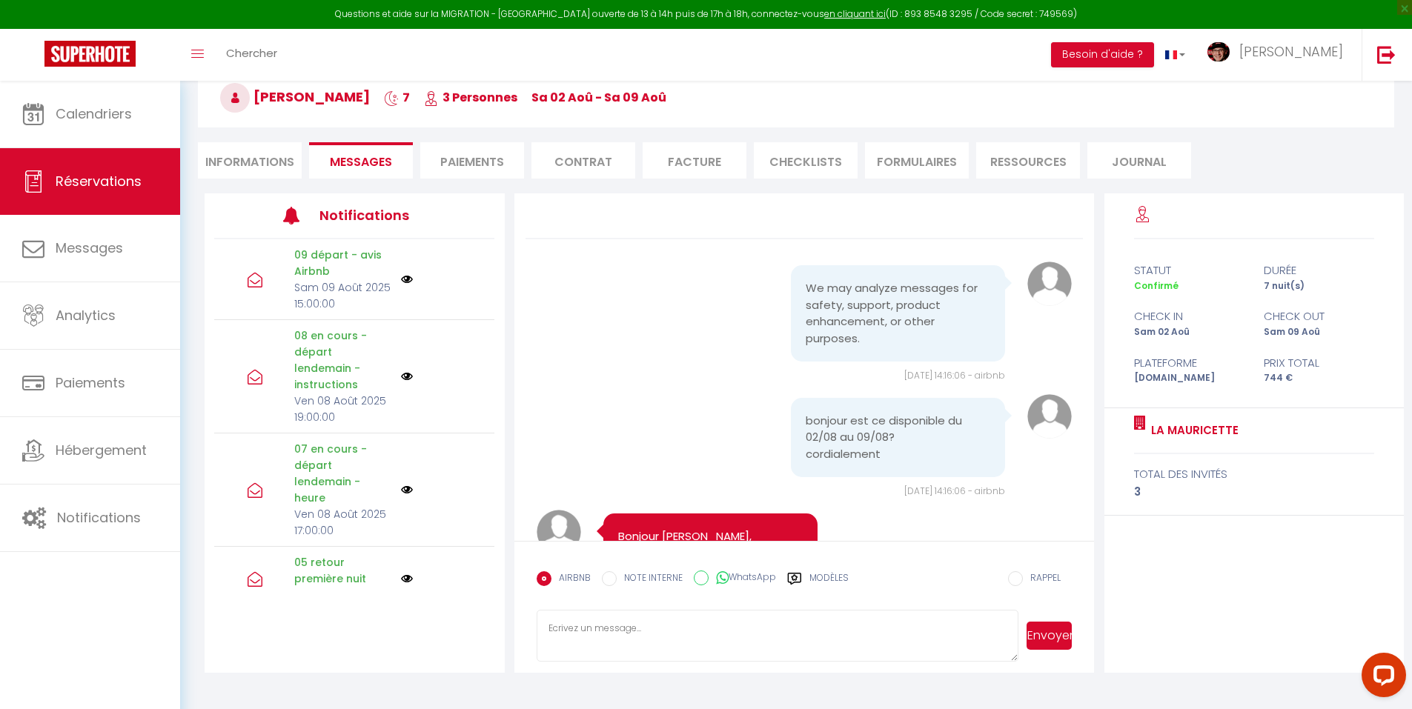
scroll to position [0, 0]
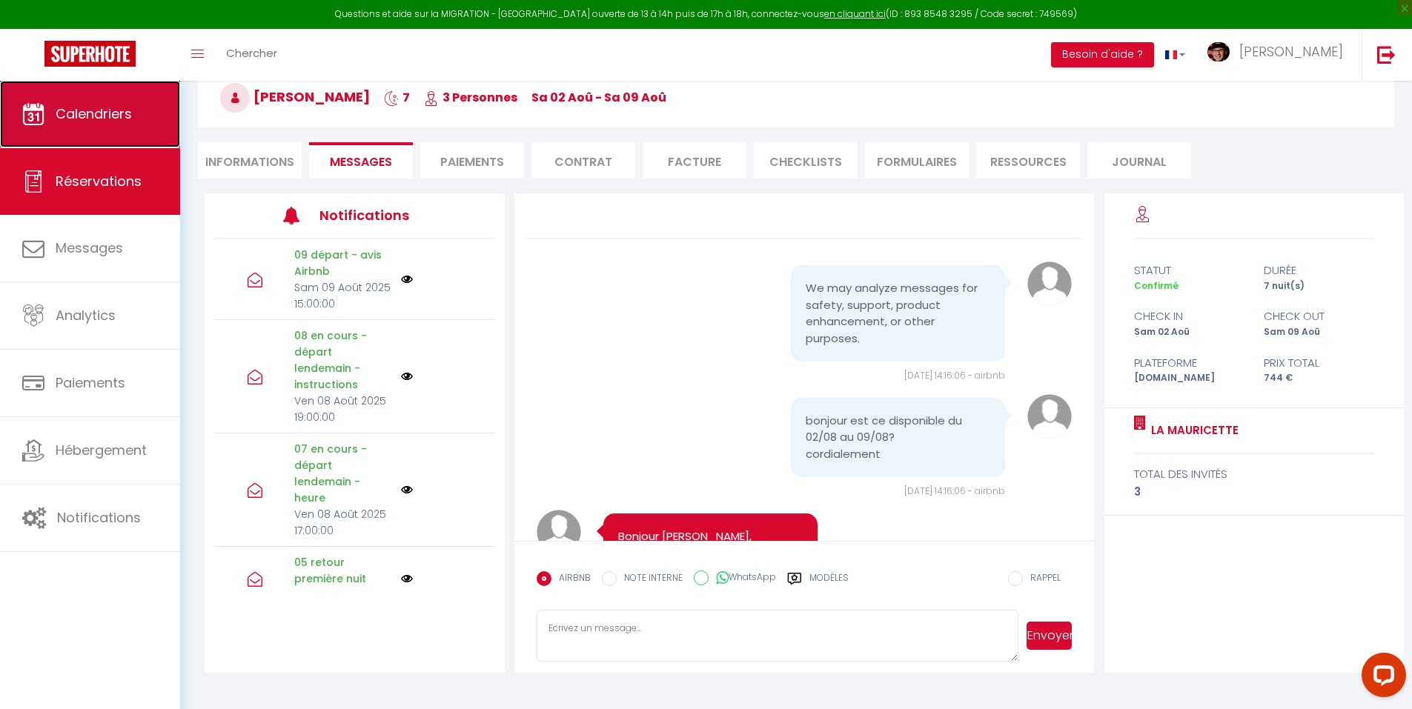
click at [115, 119] on span "Calendriers" at bounding box center [94, 113] width 76 height 19
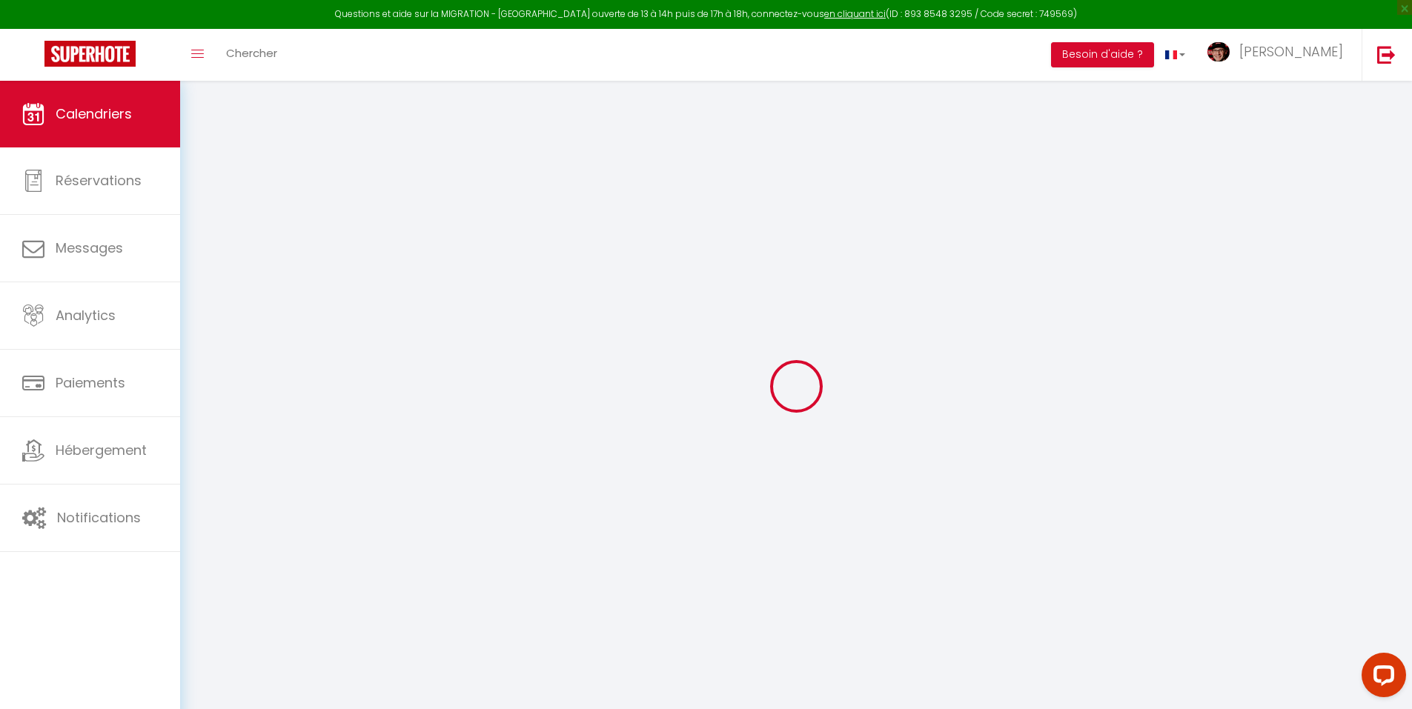
select select
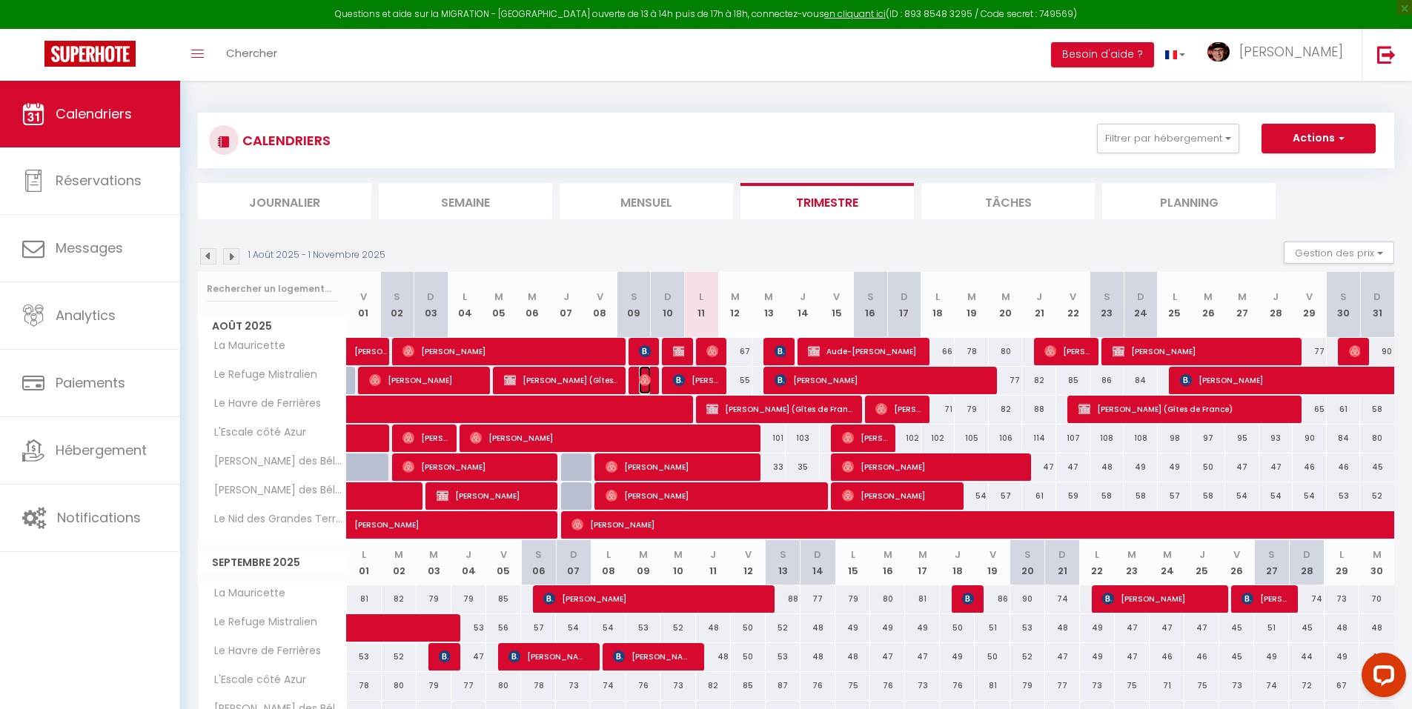
click at [645, 376] on img at bounding box center [645, 380] width 12 height 12
select select "OK"
select select "0"
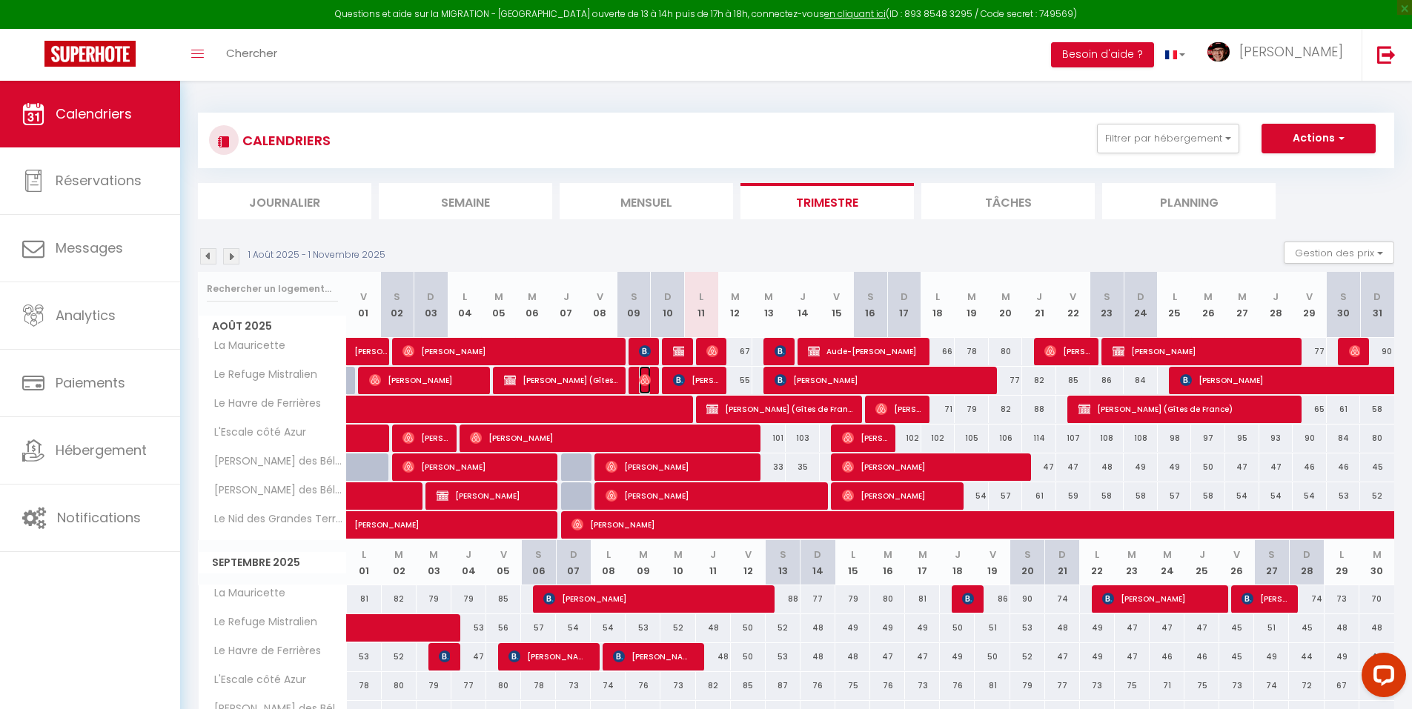
select select "1"
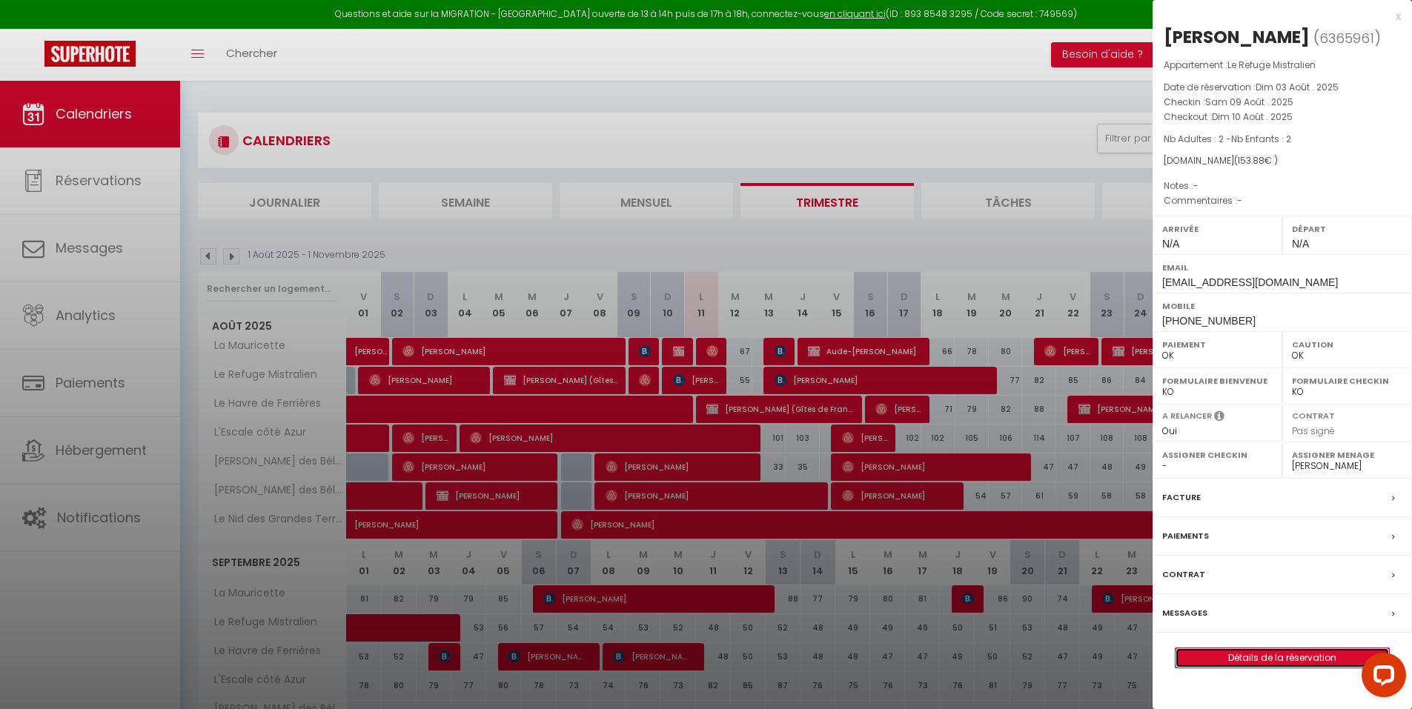
click at [1277, 661] on link "Détails de la réservation" at bounding box center [1281, 657] width 213 height 19
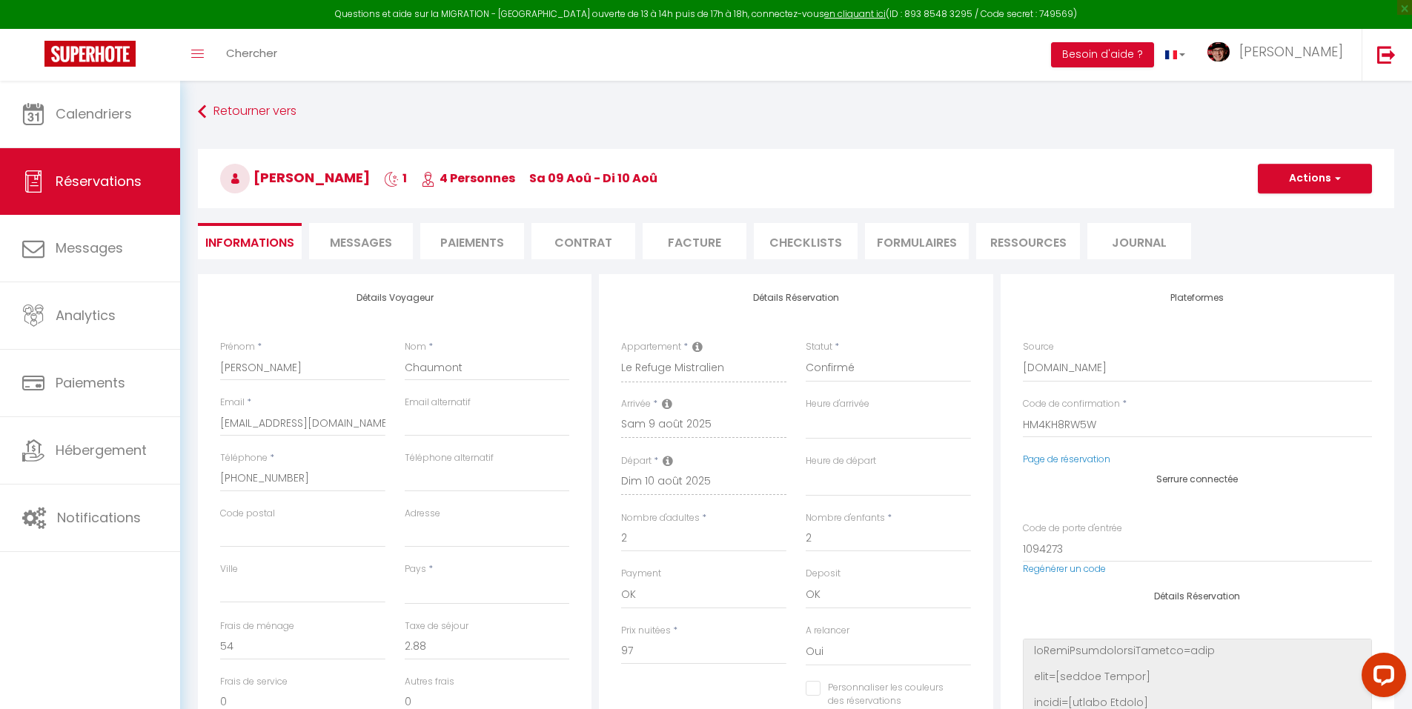
drag, startPoint x: 345, startPoint y: 241, endPoint x: 393, endPoint y: 285, distance: 65.0
click at [346, 241] on span "Messages" at bounding box center [361, 242] width 62 height 17
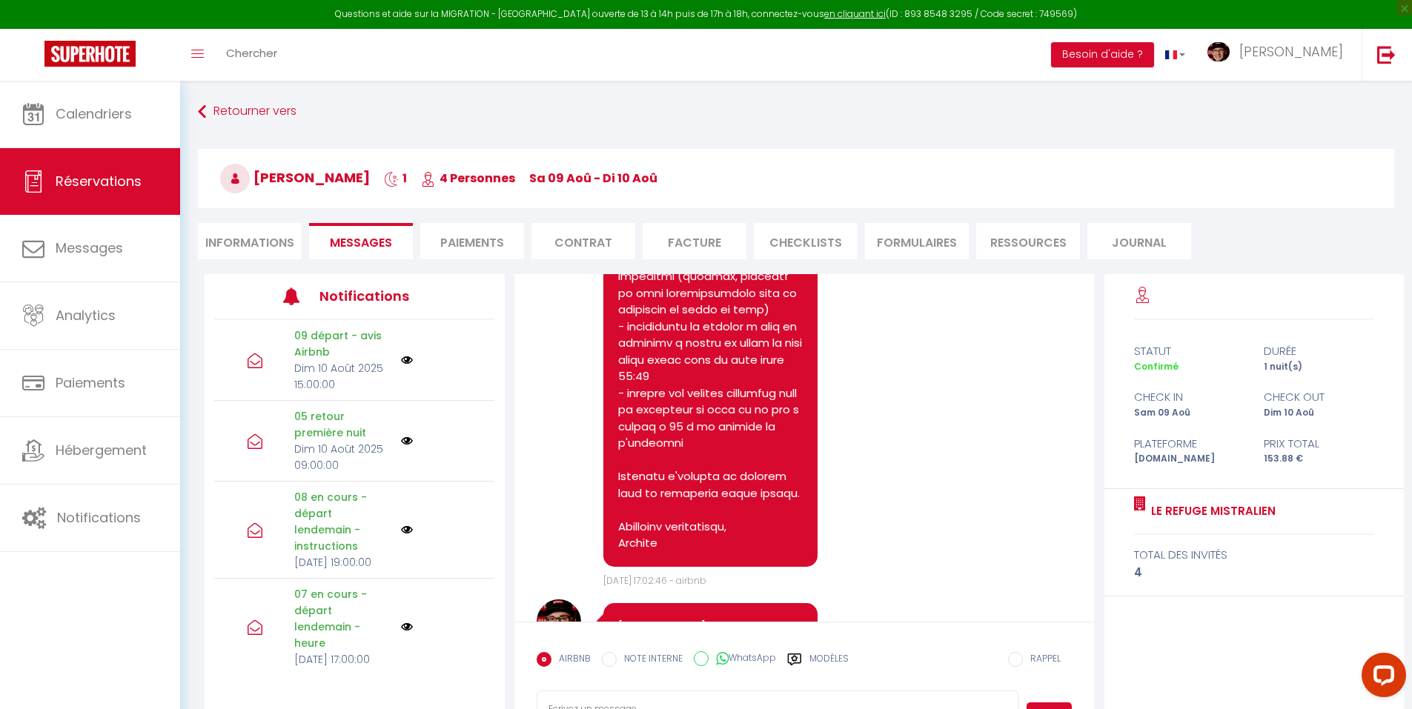
scroll to position [7615, 0]
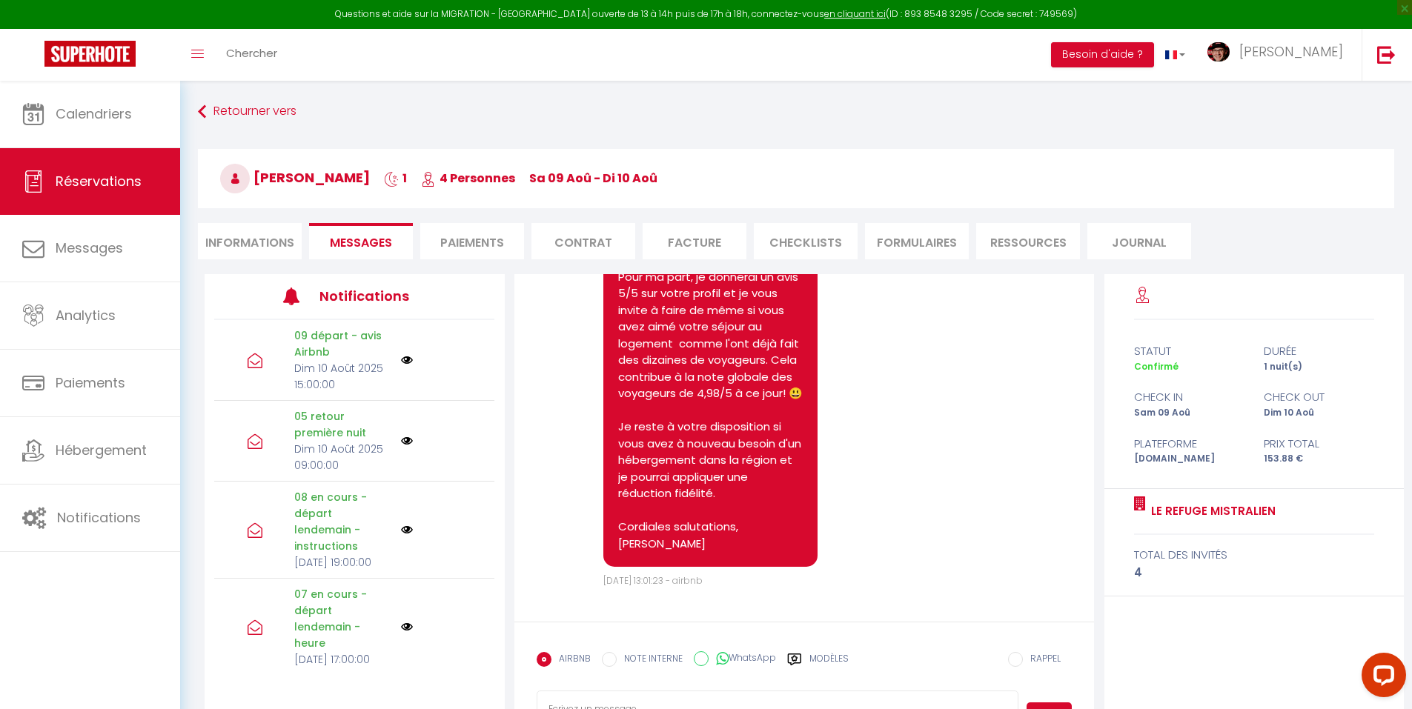
drag, startPoint x: 816, startPoint y: 654, endPoint x: 921, endPoint y: 574, distance: 131.7
click at [819, 652] on label "Modèles" at bounding box center [828, 665] width 39 height 26
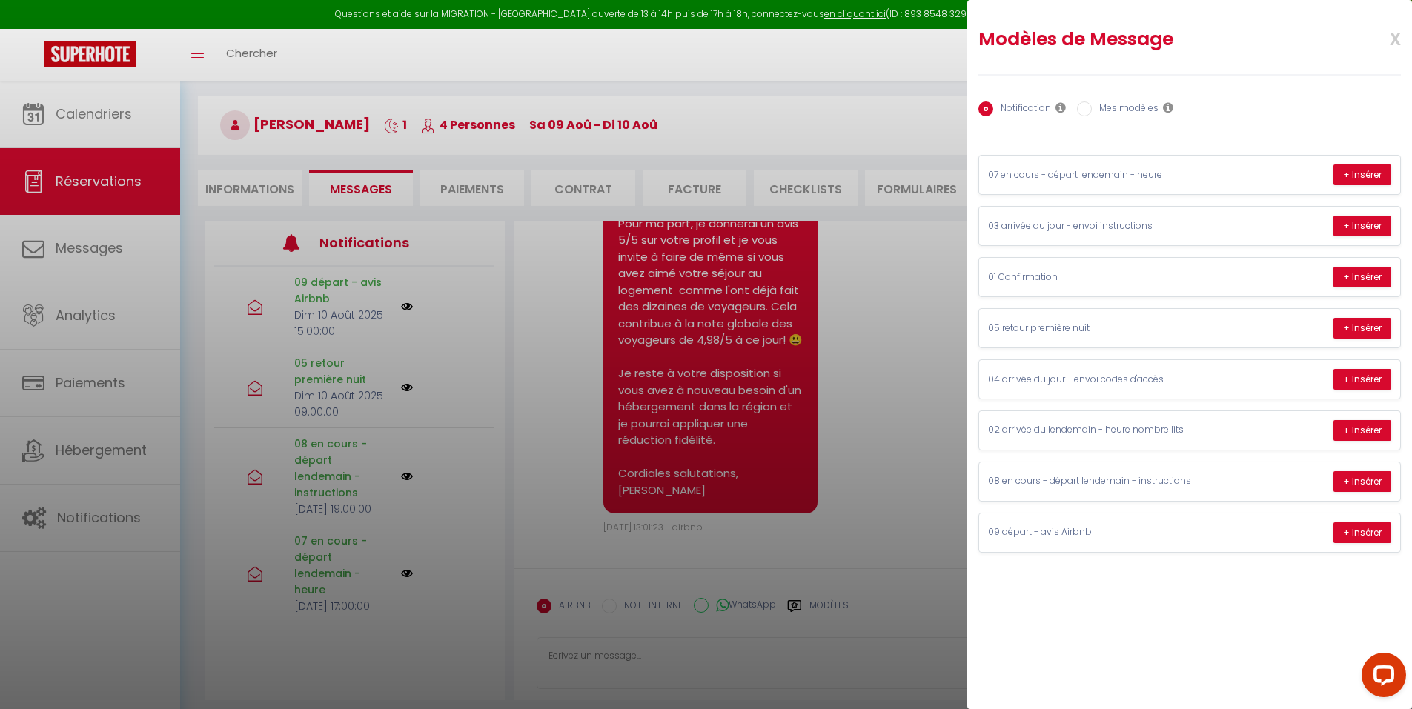
scroll to position [81, 0]
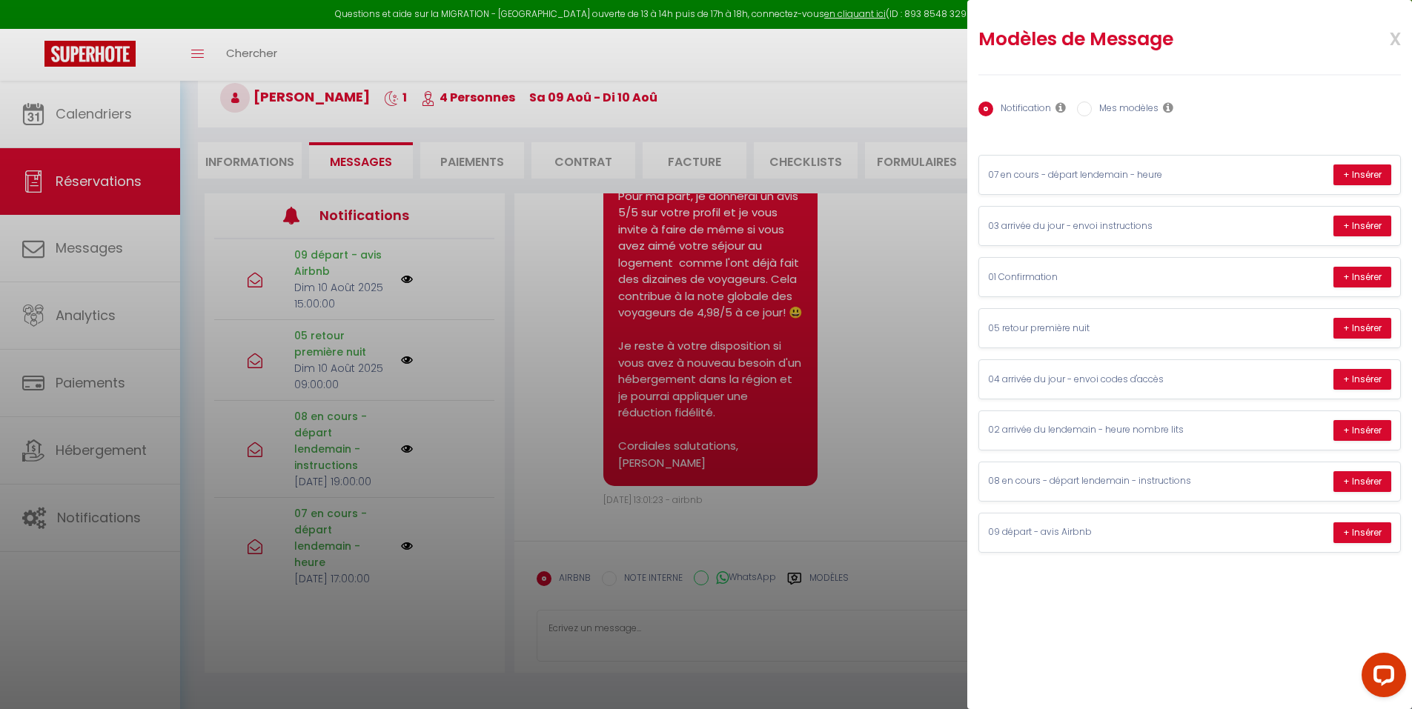
click at [1123, 105] on label "Mes modèles" at bounding box center [1124, 110] width 67 height 16
click at [1091, 105] on input "Mes modèles" at bounding box center [1084, 109] width 15 height 15
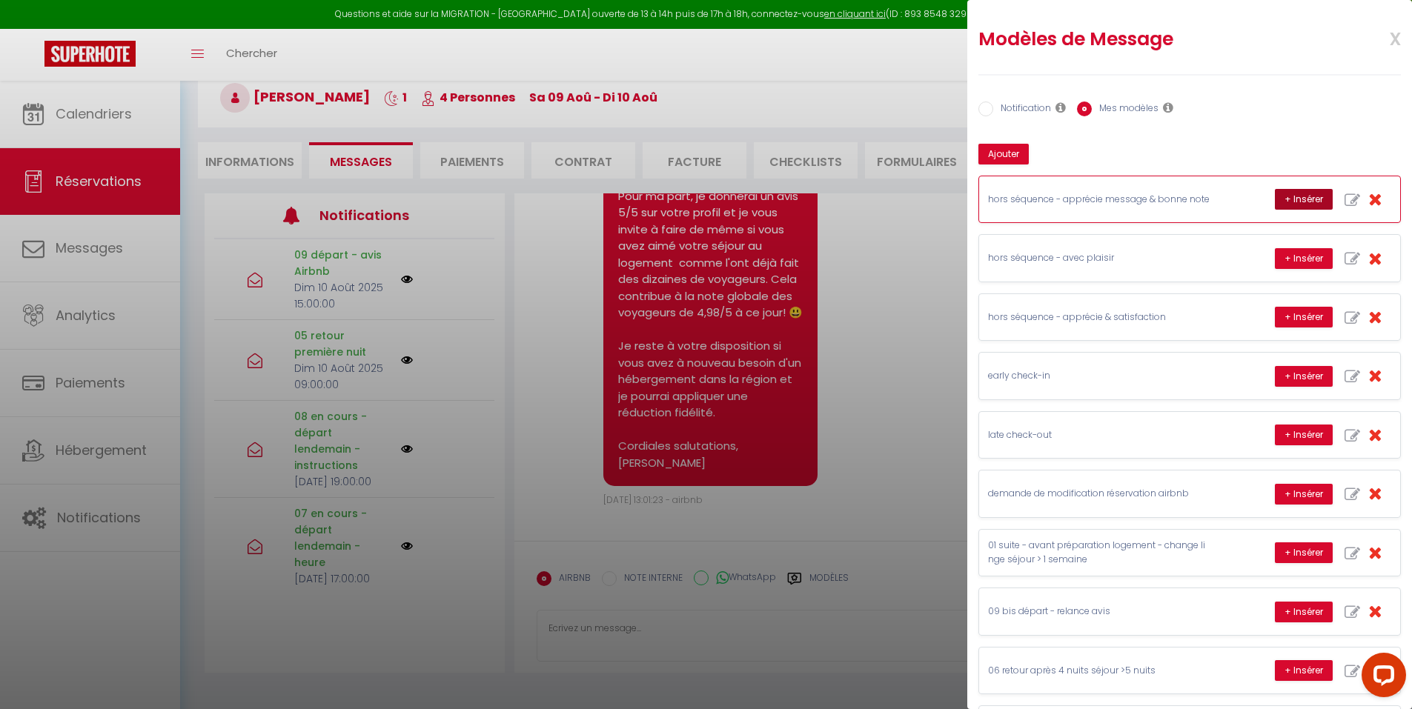
click at [1274, 202] on button "+ Insérer" at bounding box center [1303, 199] width 58 height 21
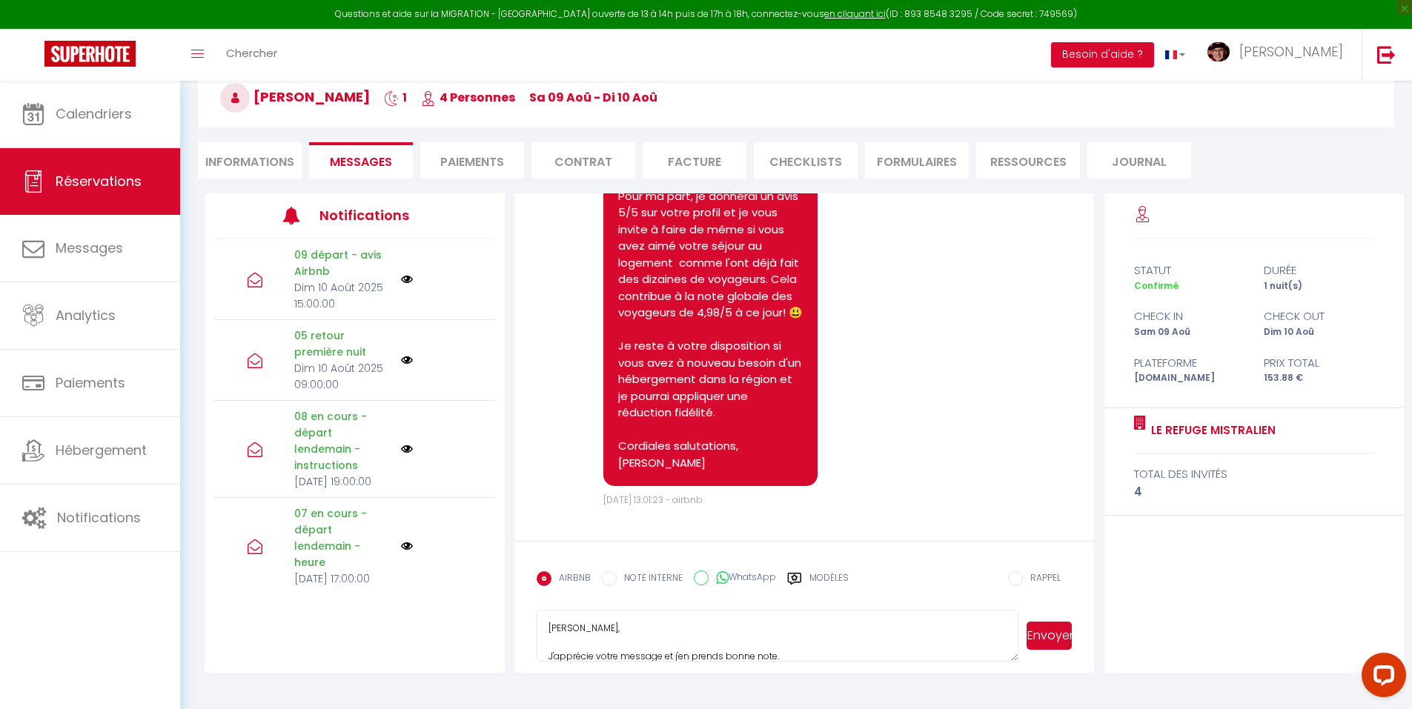
click at [732, 625] on textarea "Pierre, J'apprécie votre message et j'en prends bonne note. Cordiales salutatio…" at bounding box center [777, 636] width 482 height 52
click at [725, 633] on textarea "Bonjour Pierre, J'apprécie votre message privé après votre avis et j'en prends …" at bounding box center [777, 636] width 482 height 52
click at [1051, 630] on button "Envoyer" at bounding box center [1048, 636] width 45 height 28
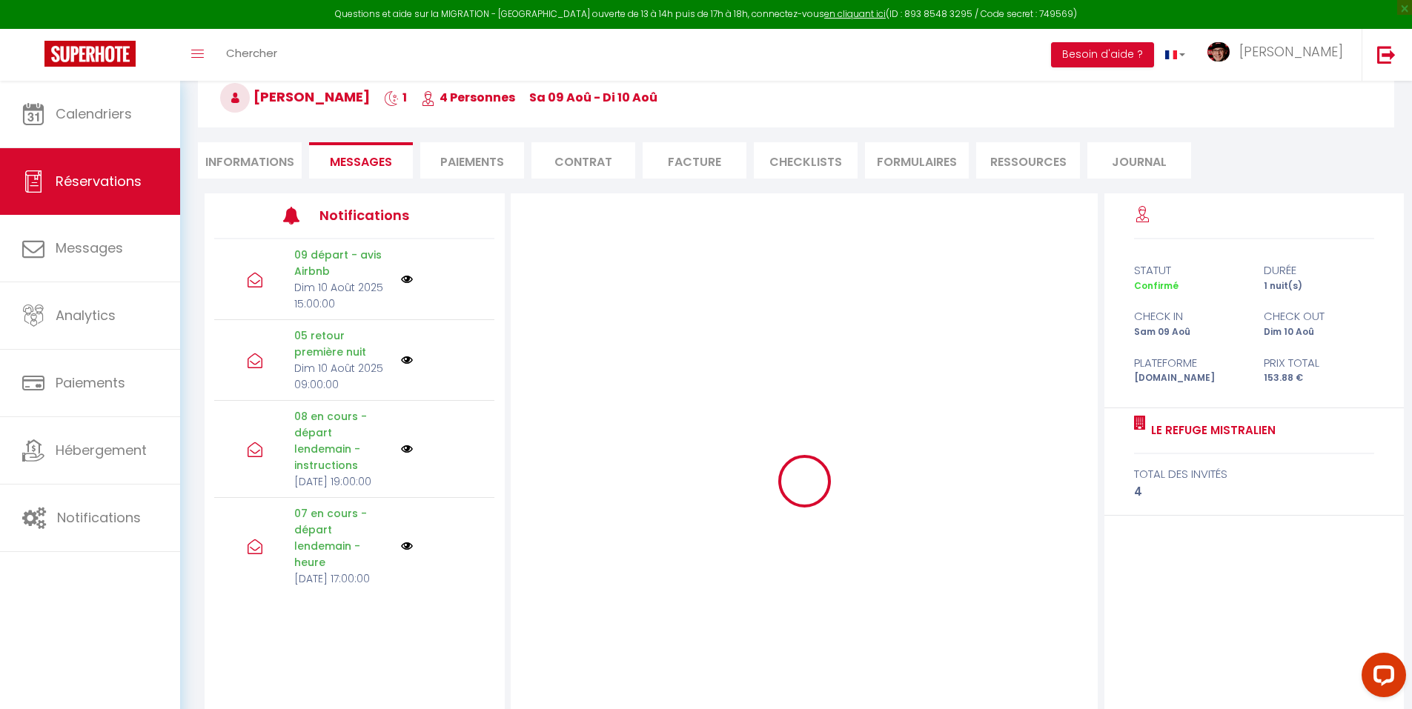
scroll to position [0, 0]
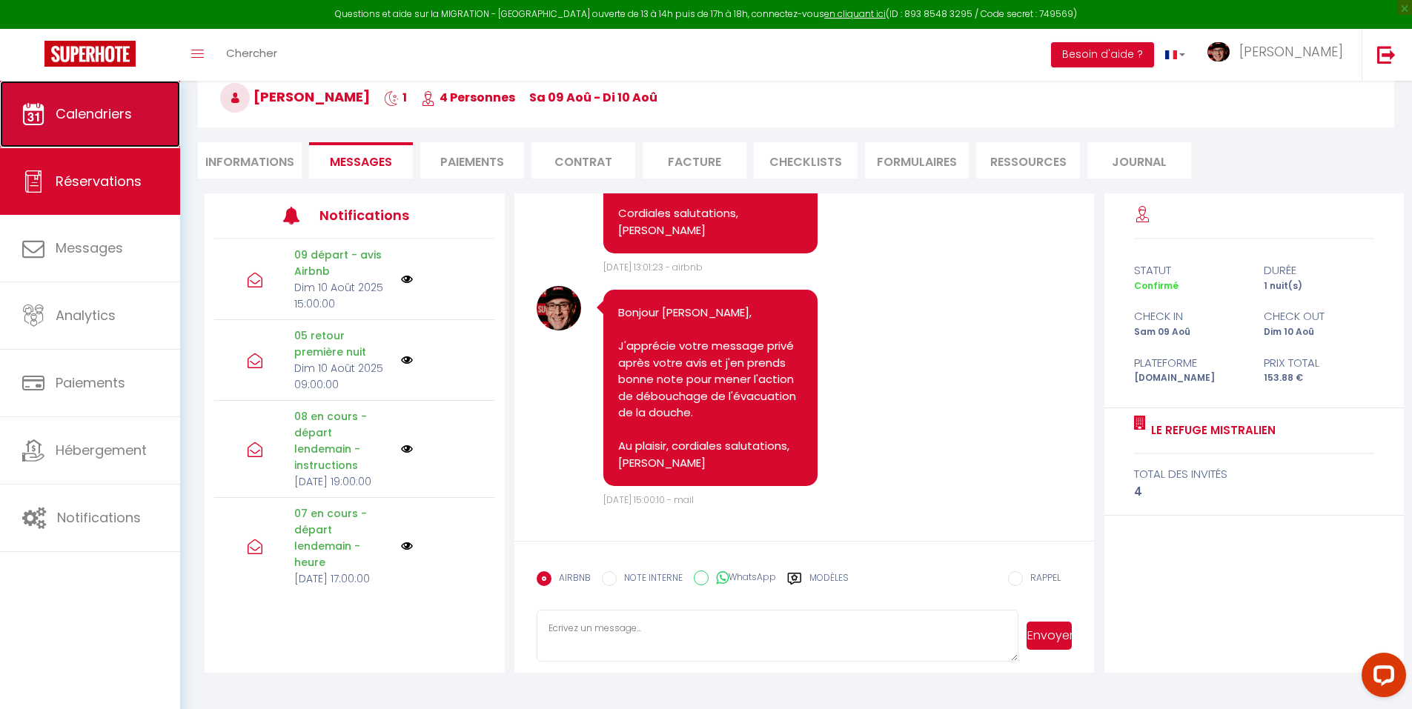
click at [70, 127] on link "Calendriers" at bounding box center [90, 114] width 180 height 67
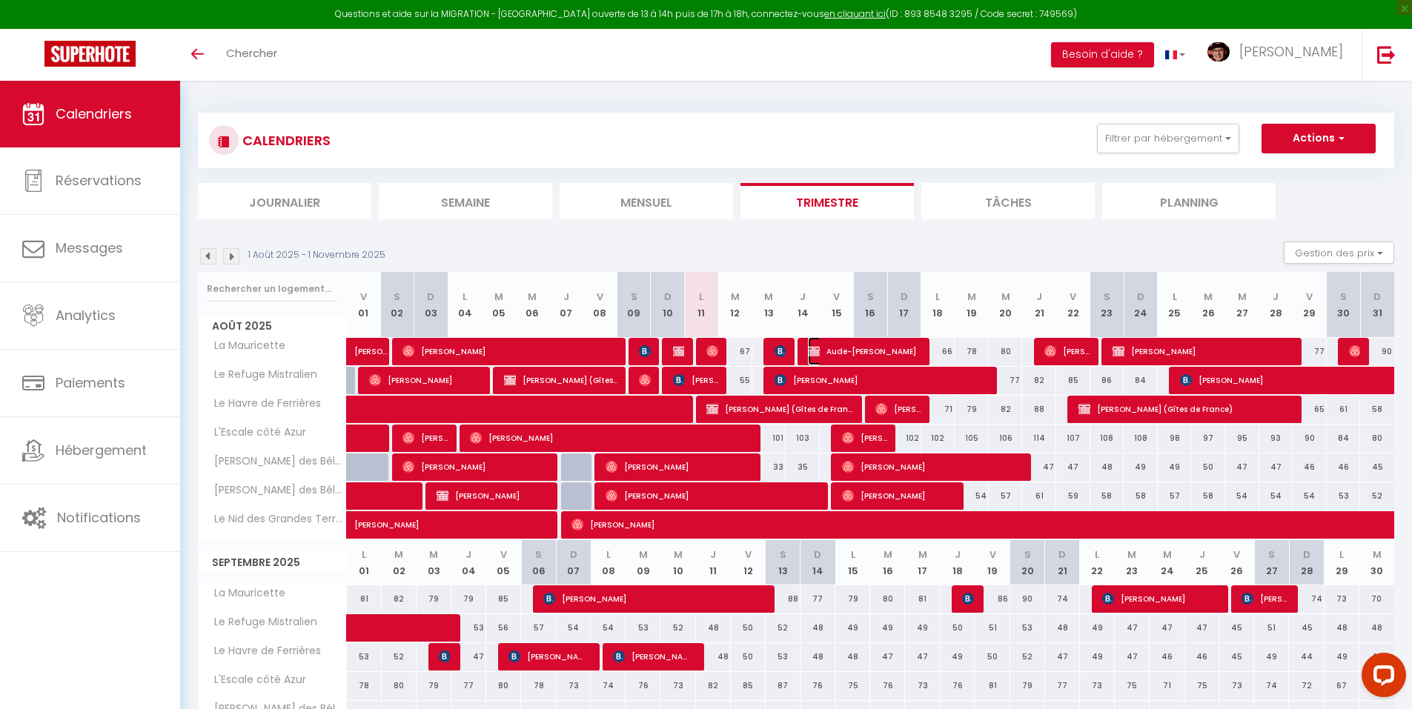
click at [871, 350] on span "Aude-[PERSON_NAME]" at bounding box center [864, 351] width 113 height 28
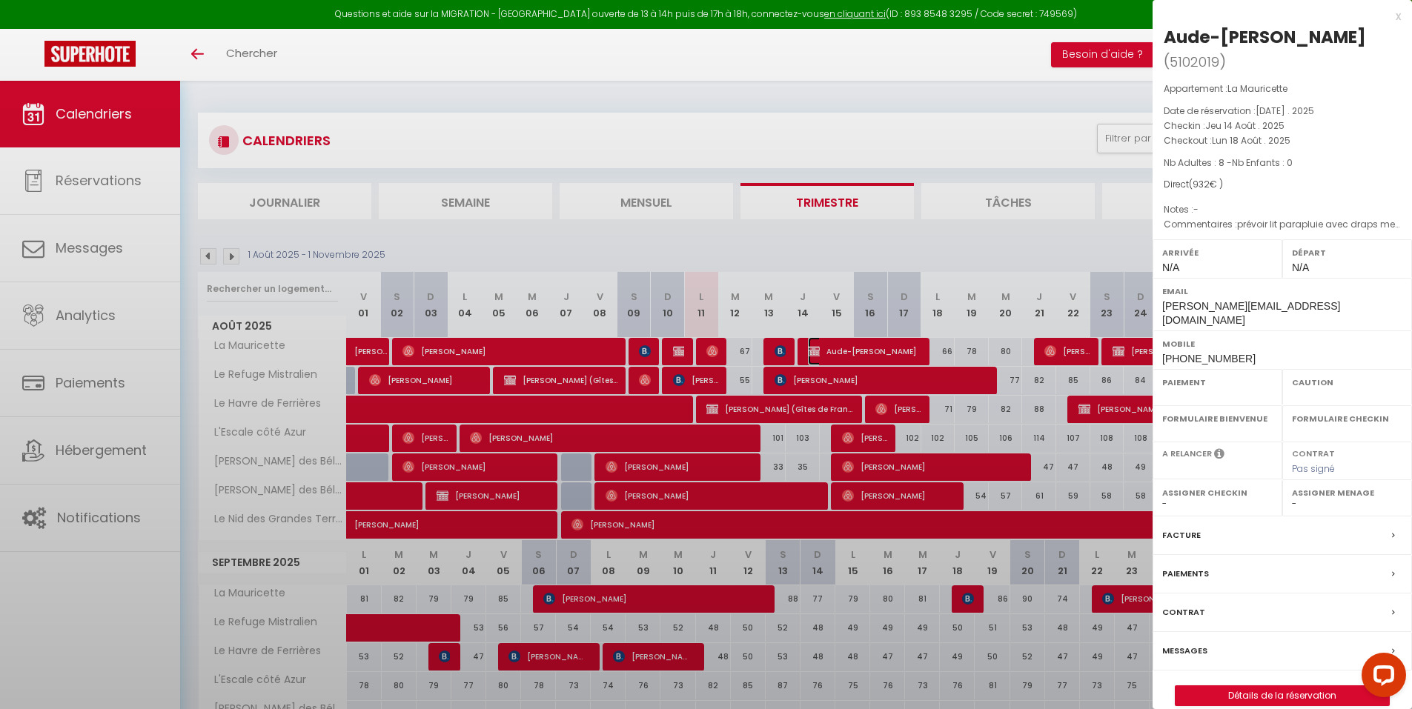
select select "OK"
select select "KO"
select select "0"
select select "1"
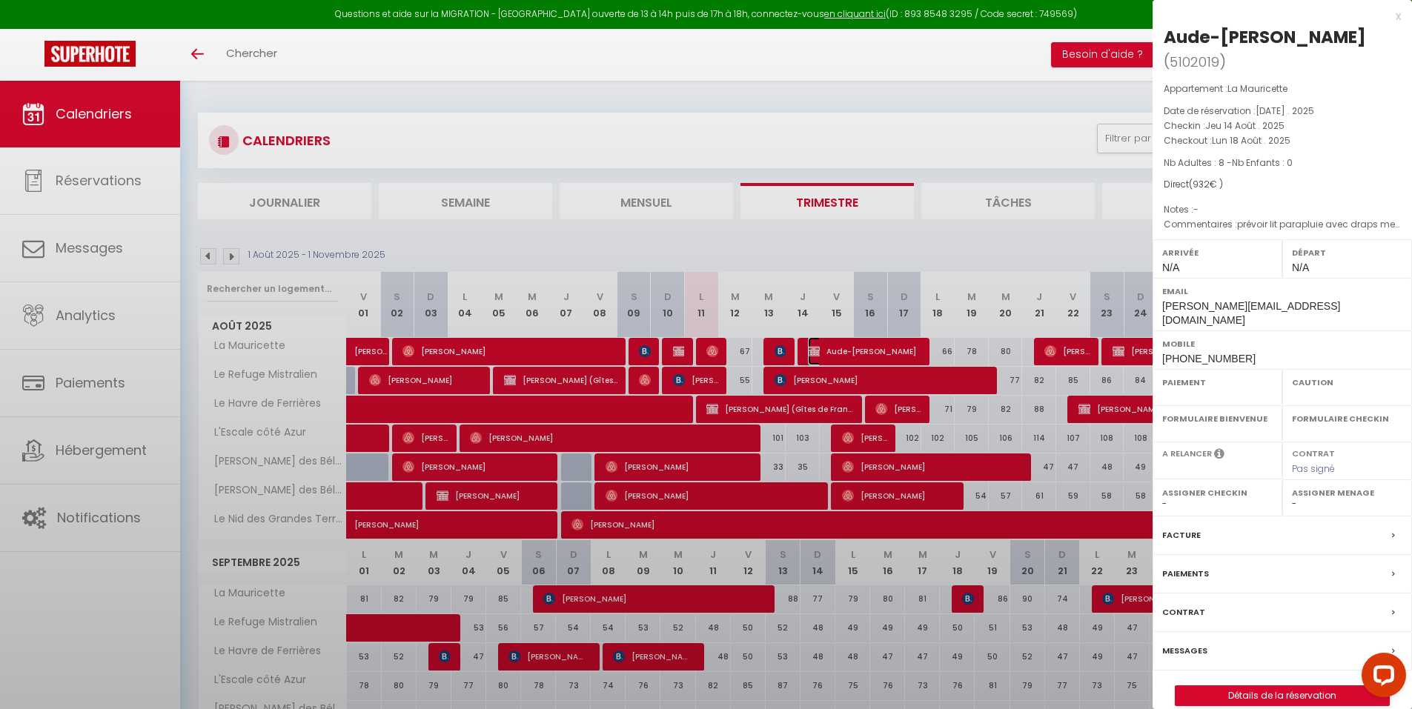
select select
select select "29498"
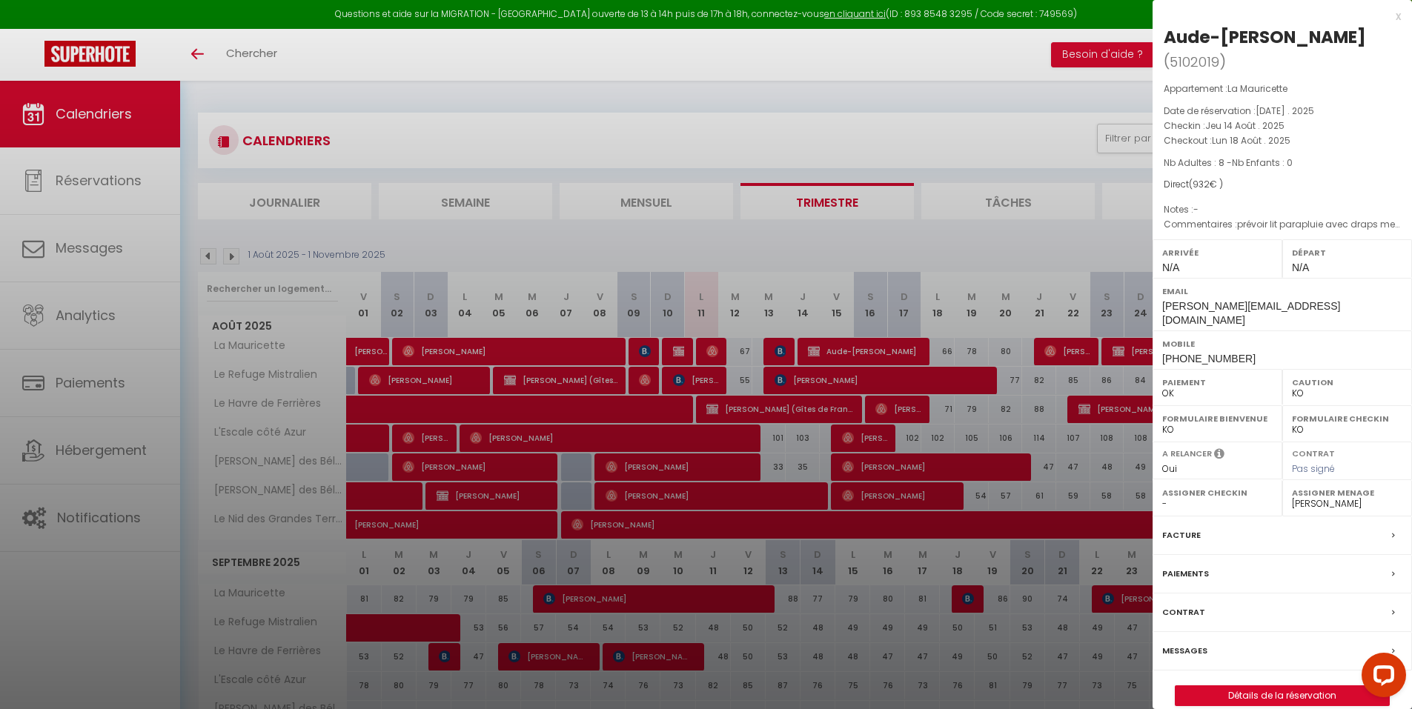
click at [1400, 16] on div "x" at bounding box center [1276, 16] width 248 height 18
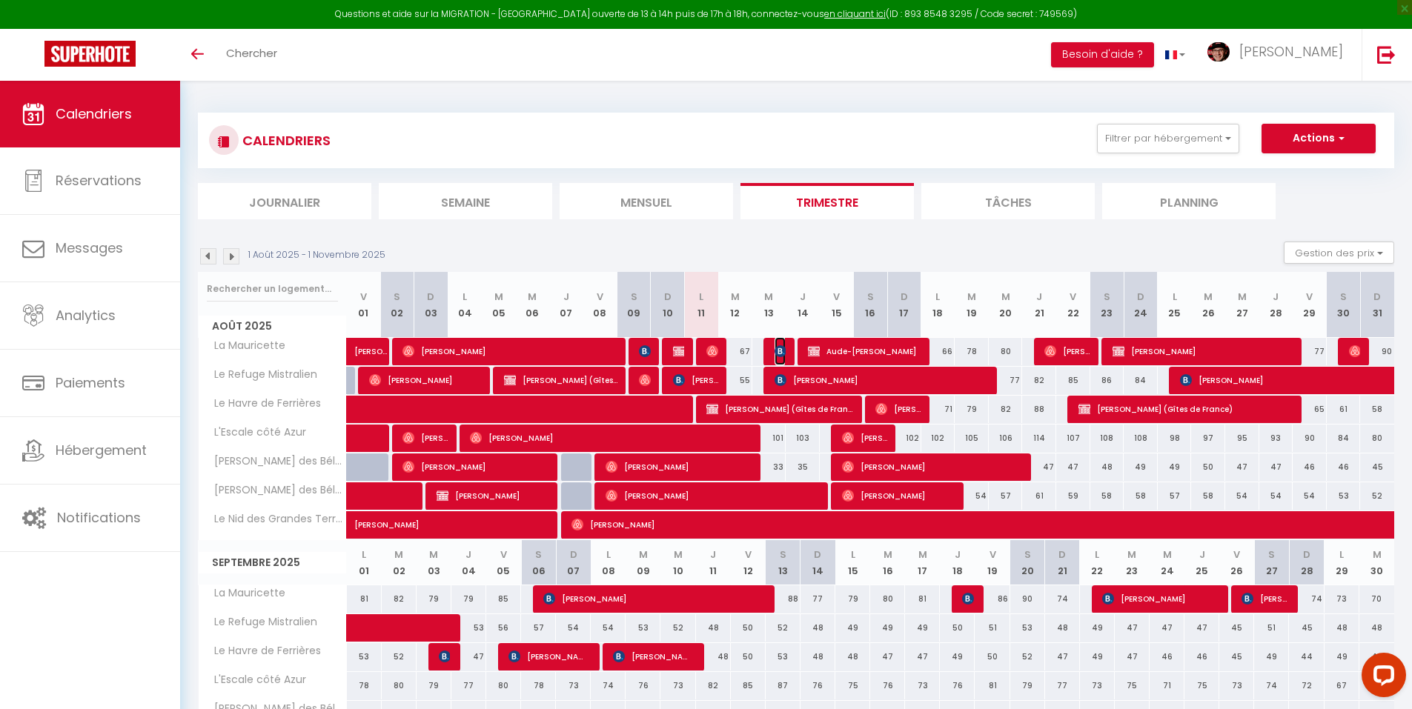
click at [780, 348] on img at bounding box center [780, 351] width 12 height 12
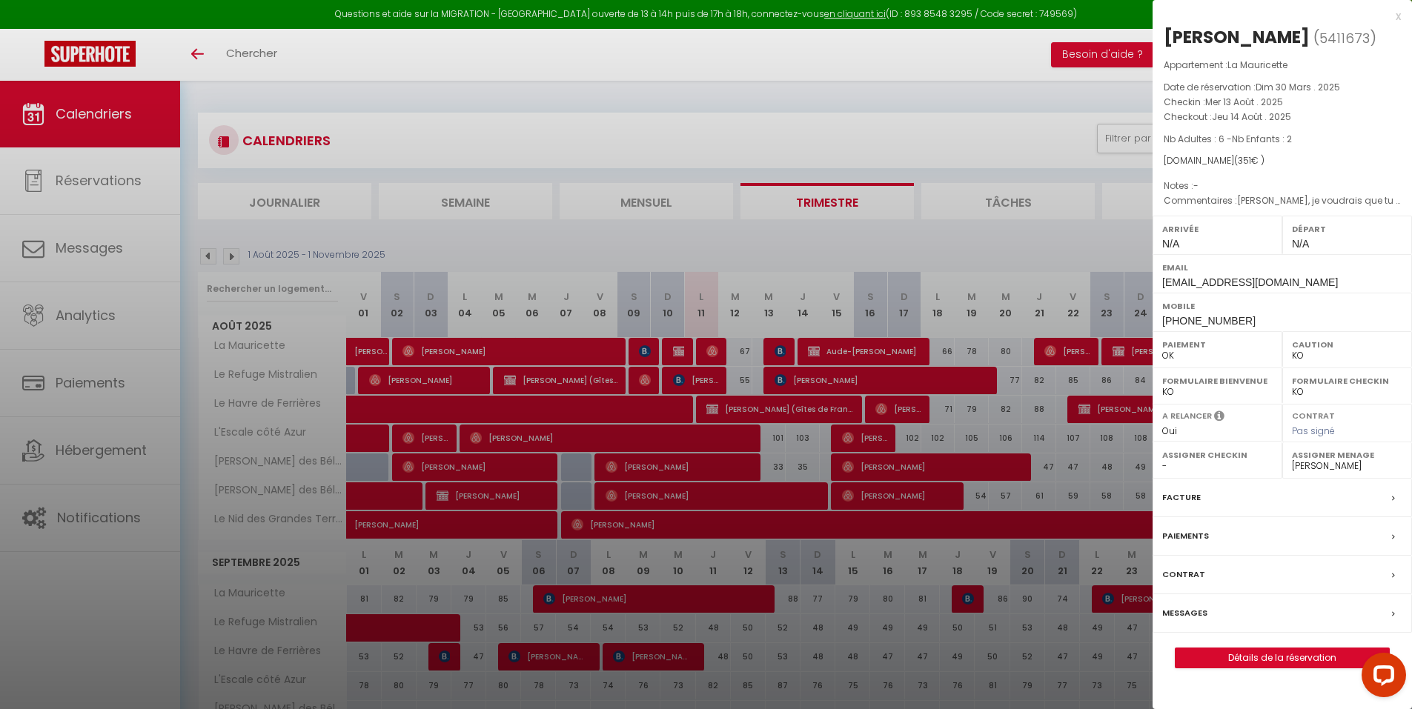
click at [1400, 20] on div "x [PERSON_NAME] ( 5411673 ) Appartement : La Mauricette Date de réservation : […" at bounding box center [1281, 345] width 259 height 691
click at [1398, 19] on div "x" at bounding box center [1276, 16] width 248 height 18
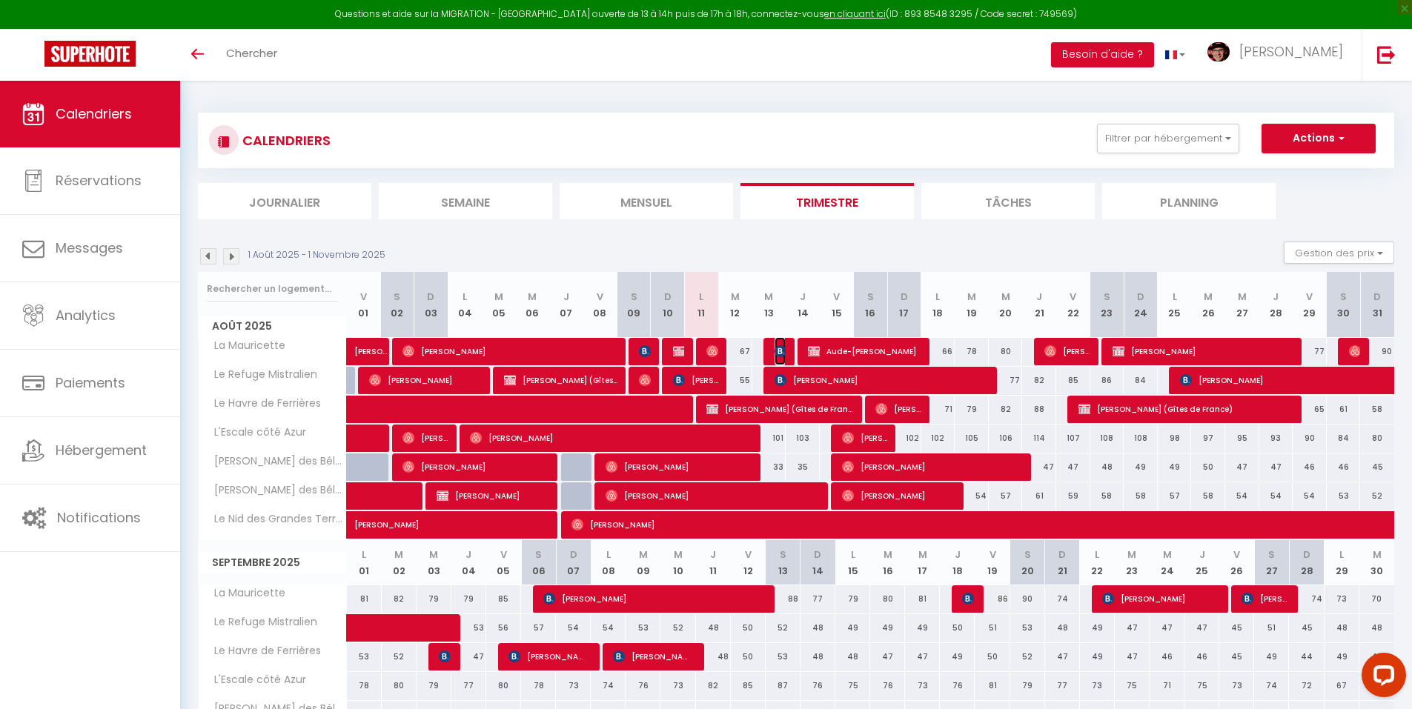
click at [785, 348] on img at bounding box center [780, 351] width 12 height 12
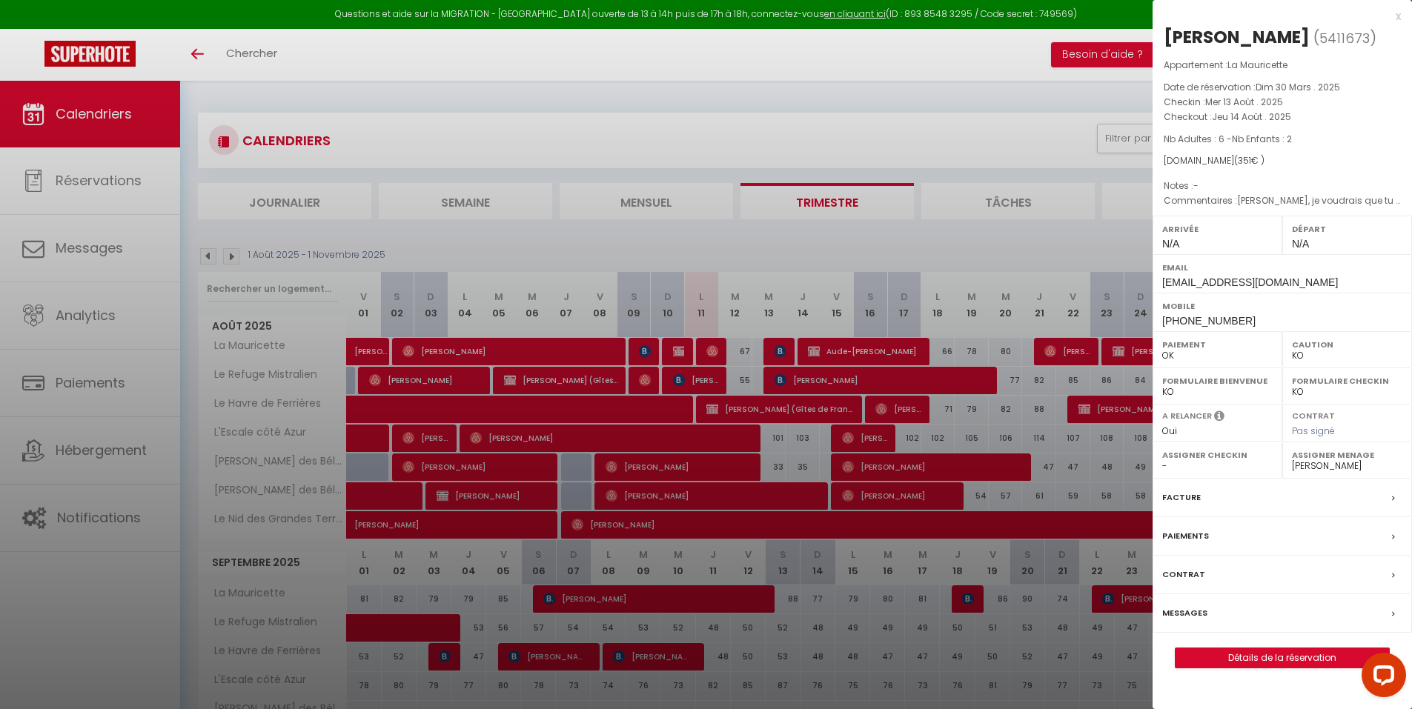
click at [850, 155] on div at bounding box center [706, 354] width 1412 height 709
